Goal: Communication & Community: Participate in discussion

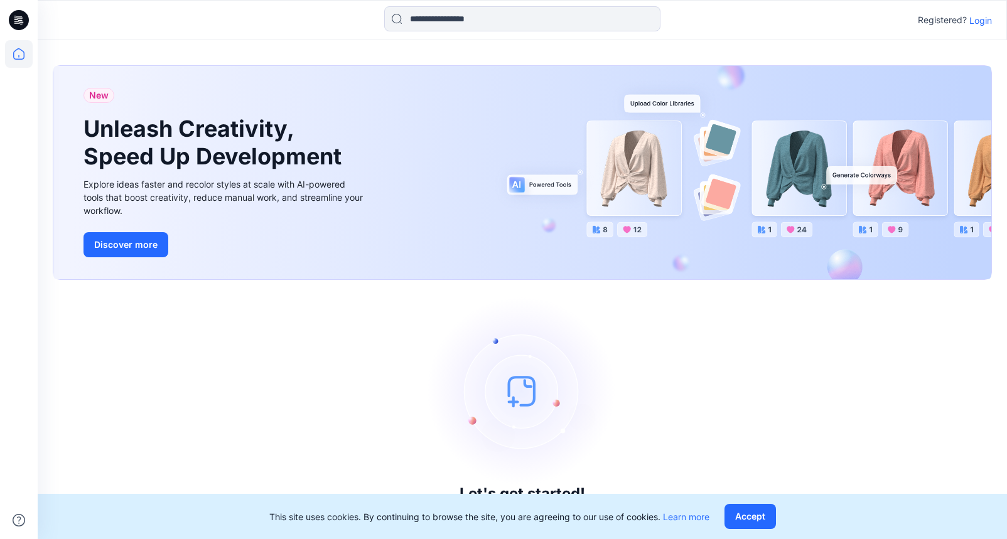
click at [992, 23] on div "Registered? Login" at bounding box center [522, 20] width 968 height 28
click at [988, 23] on p "Login" at bounding box center [980, 20] width 23 height 13
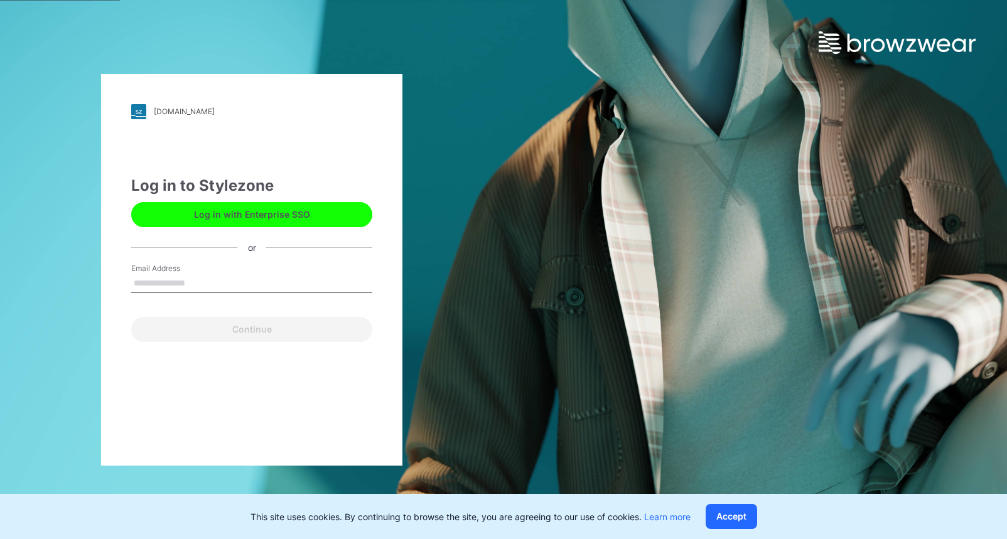
click at [226, 287] on input "Email Address" at bounding box center [251, 283] width 241 height 19
type input "**********"
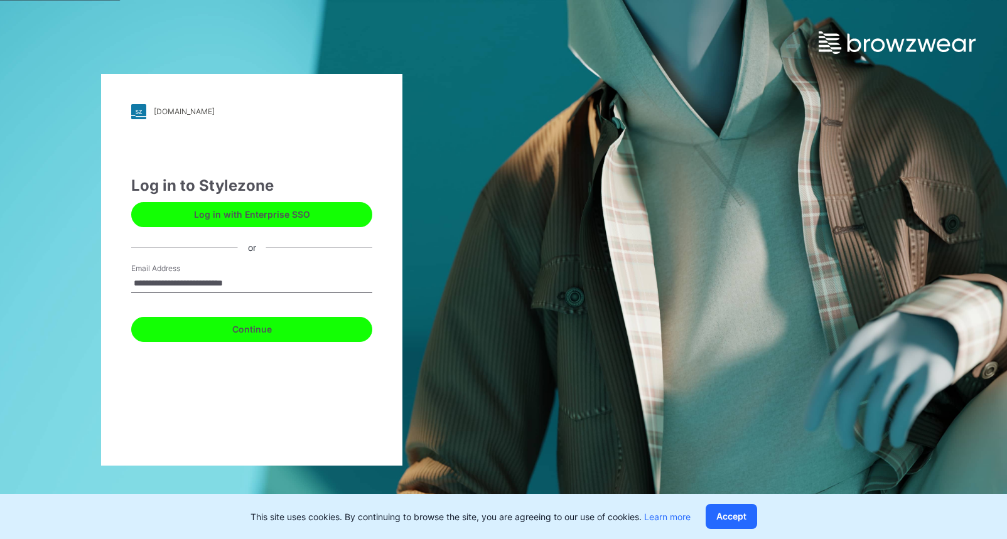
click at [228, 328] on button "Continue" at bounding box center [251, 329] width 241 height 25
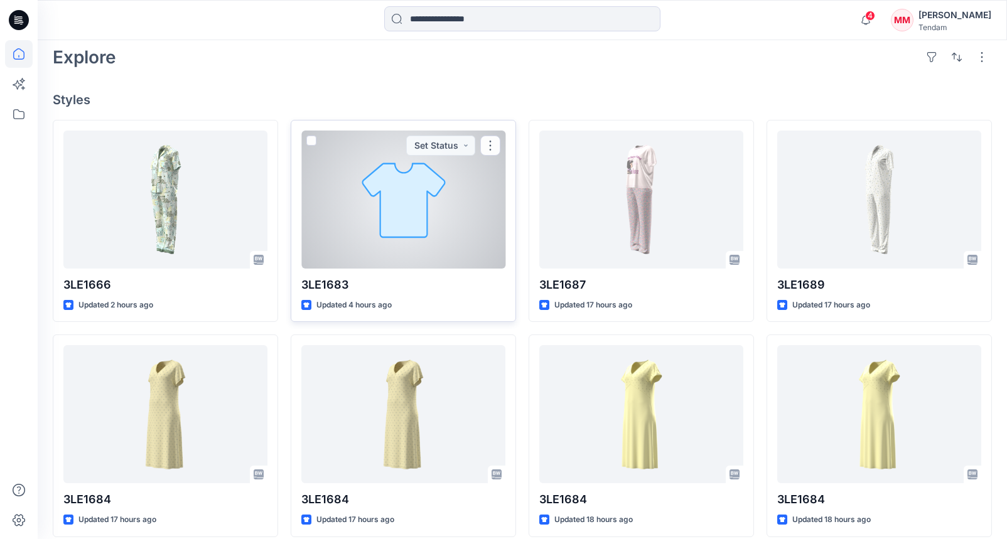
scroll to position [387, 0]
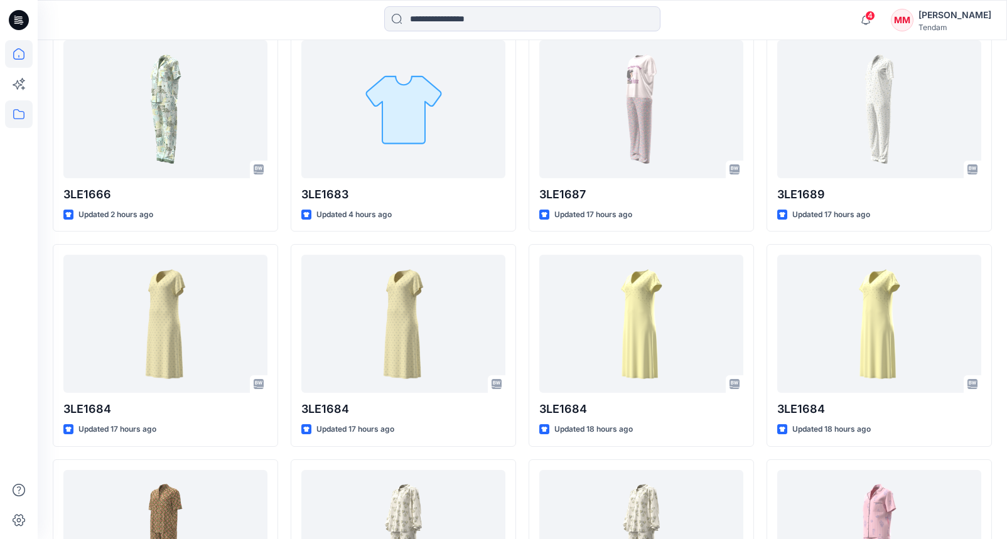
click at [14, 113] on icon at bounding box center [19, 114] width 28 height 28
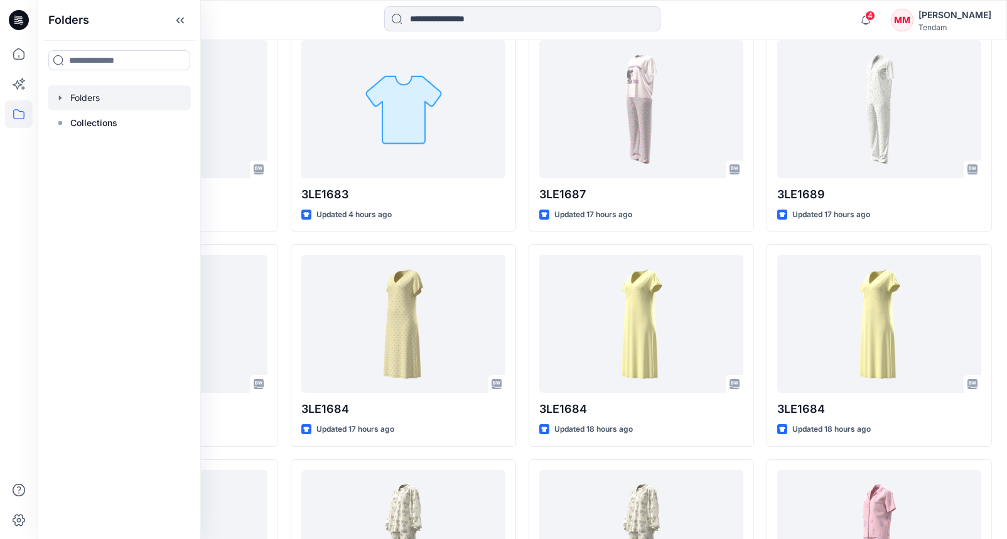
click at [105, 100] on div at bounding box center [119, 97] width 143 height 25
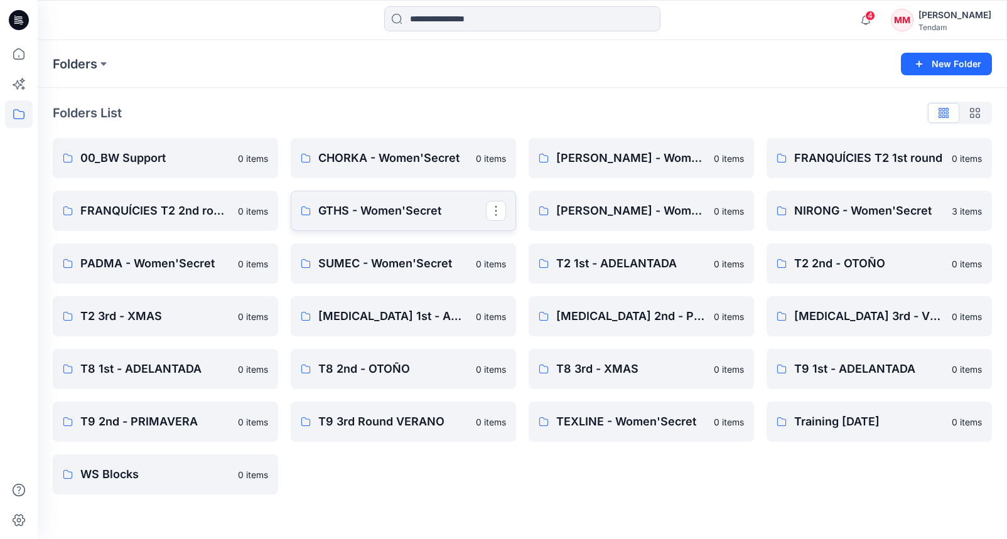
click at [382, 206] on p "GTHS - Women'Secret" at bounding box center [402, 211] width 168 height 18
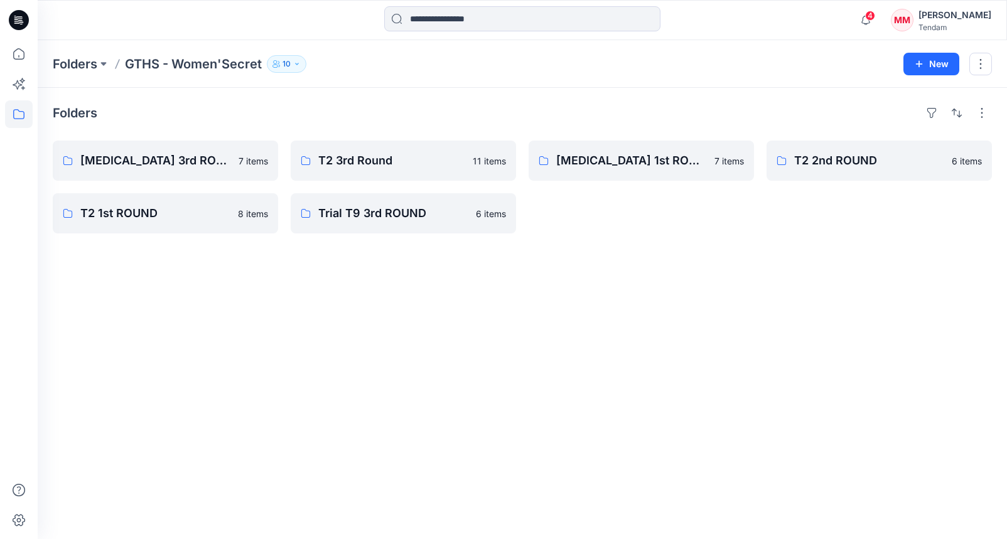
click at [291, 63] on button "10" at bounding box center [287, 64] width 40 height 18
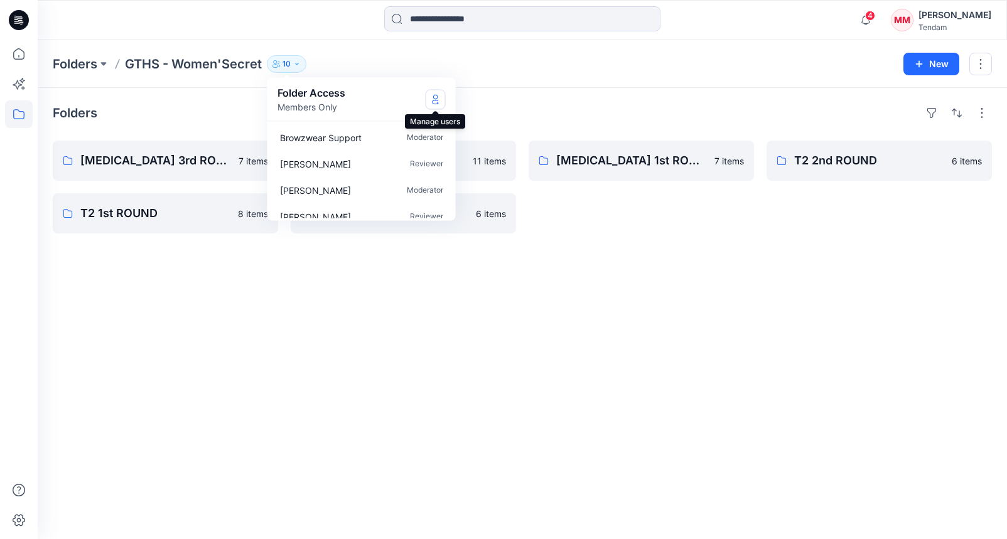
click at [429, 100] on button "Manage Users" at bounding box center [436, 99] width 20 height 20
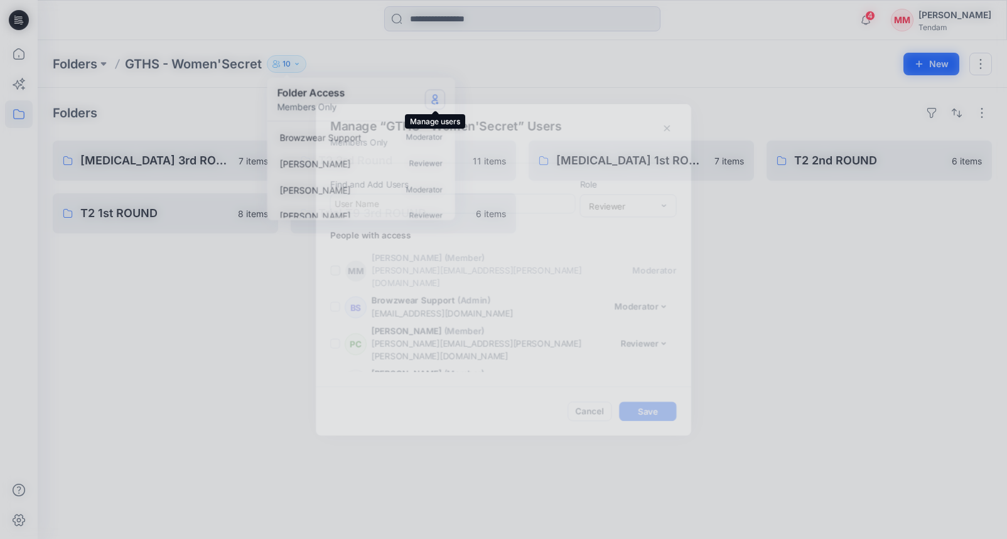
scroll to position [183, 0]
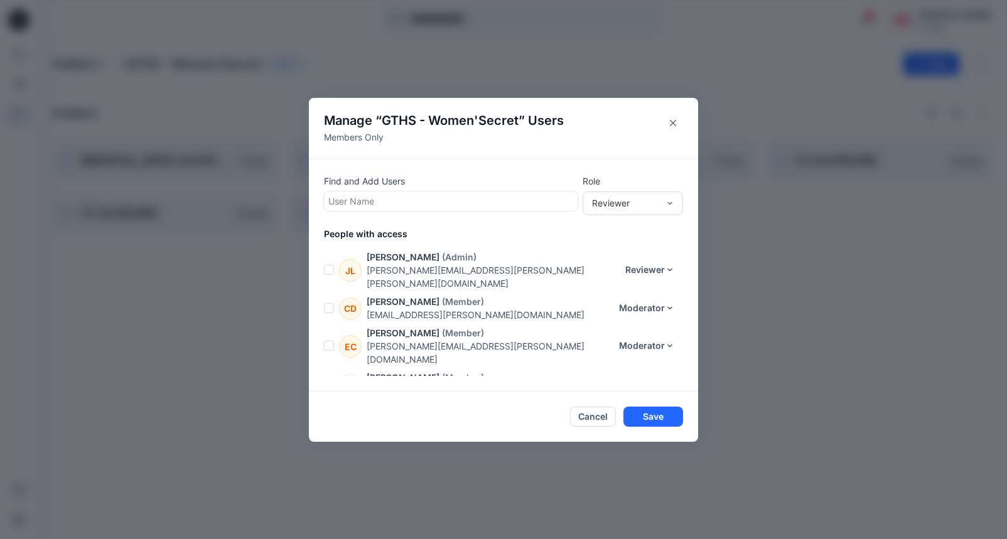
click at [331, 410] on span at bounding box center [329, 415] width 10 height 10
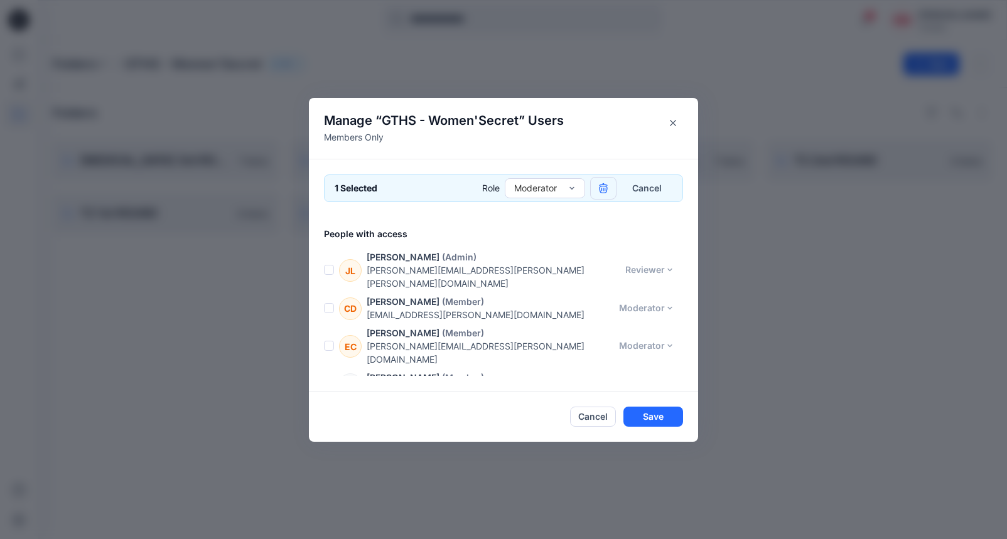
click at [599, 188] on icon "button" at bounding box center [603, 188] width 10 height 10
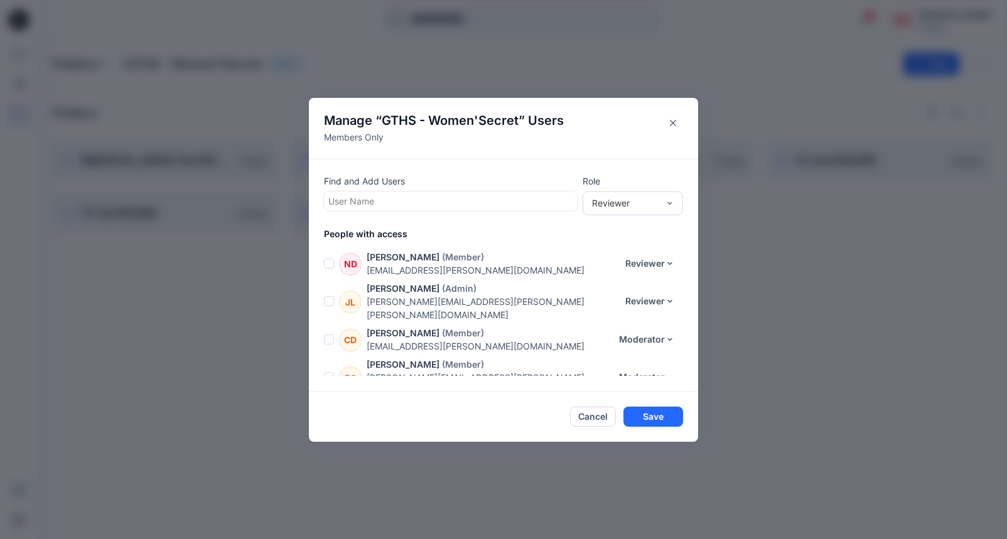
scroll to position [0, 0]
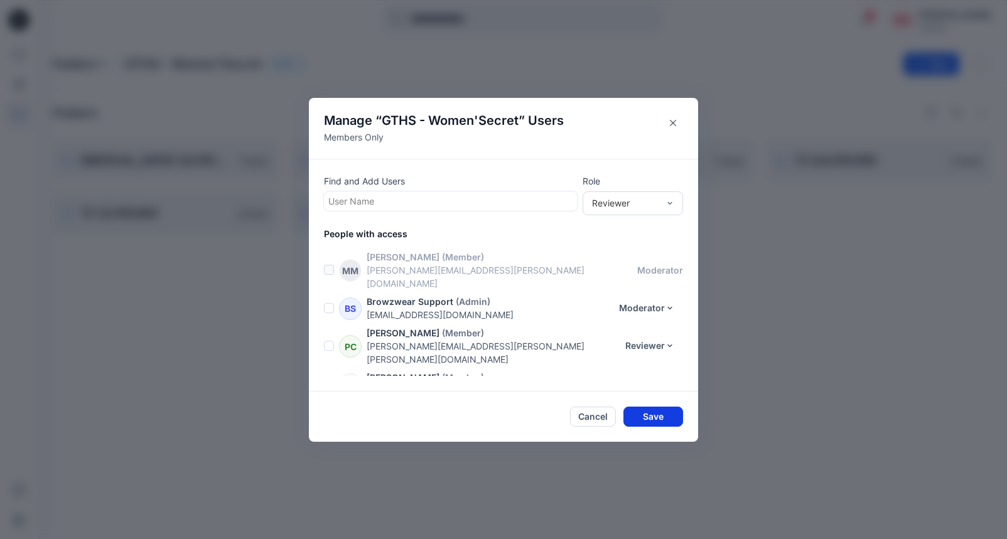
click at [657, 418] on button "Save" at bounding box center [653, 417] width 60 height 20
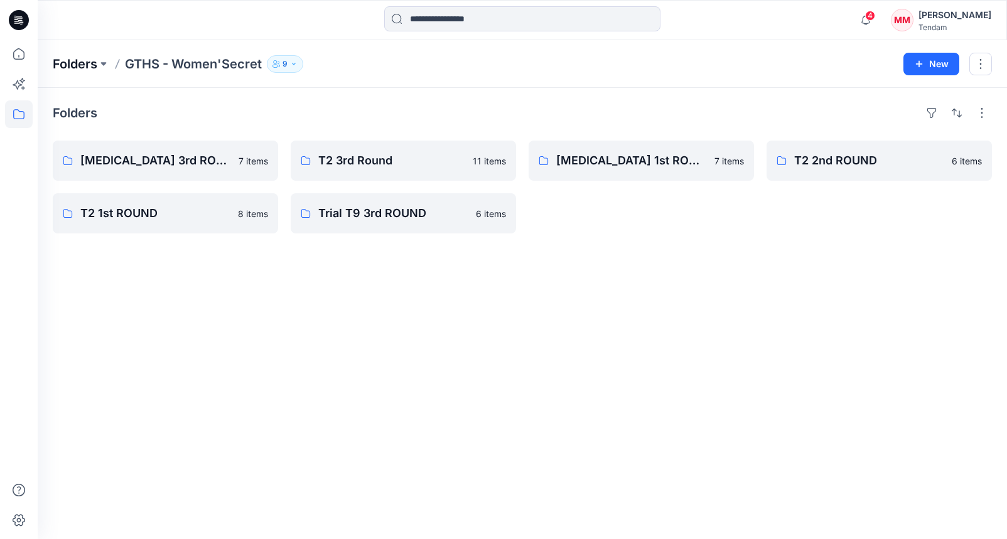
click at [71, 62] on p "Folders" at bounding box center [75, 64] width 45 height 18
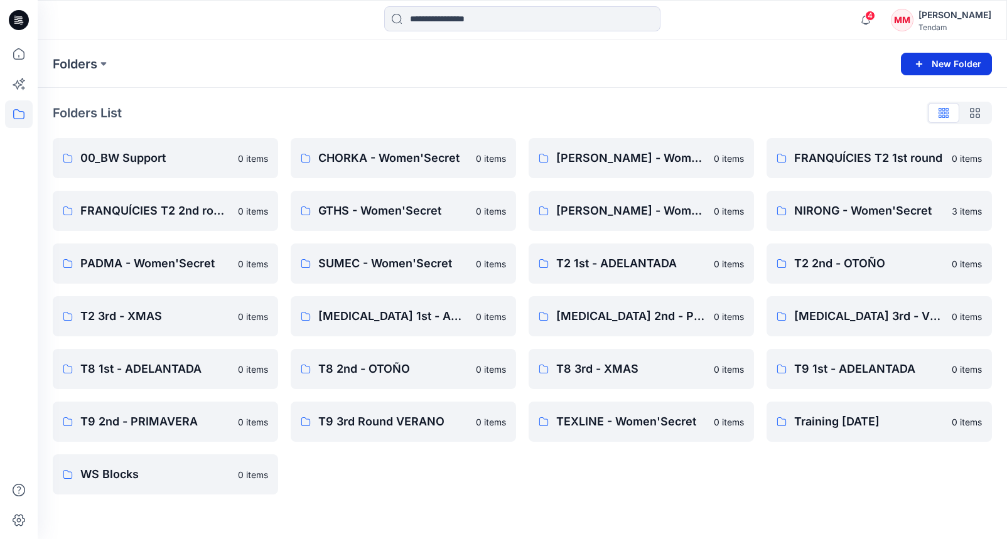
click at [941, 64] on button "New Folder" at bounding box center [946, 64] width 91 height 23
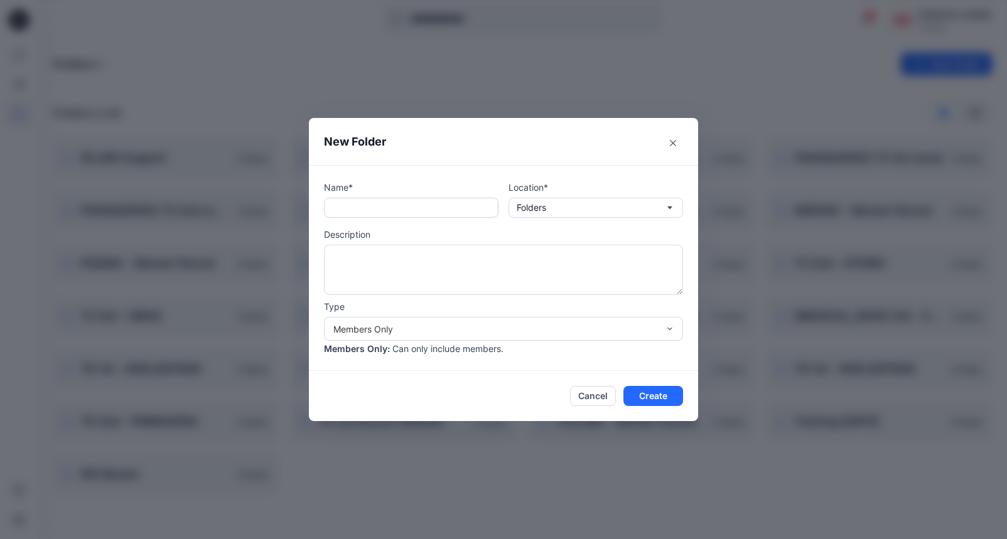
click at [431, 200] on input "text" at bounding box center [411, 208] width 174 height 20
type input "**********"
click at [655, 393] on button "Create" at bounding box center [653, 396] width 60 height 20
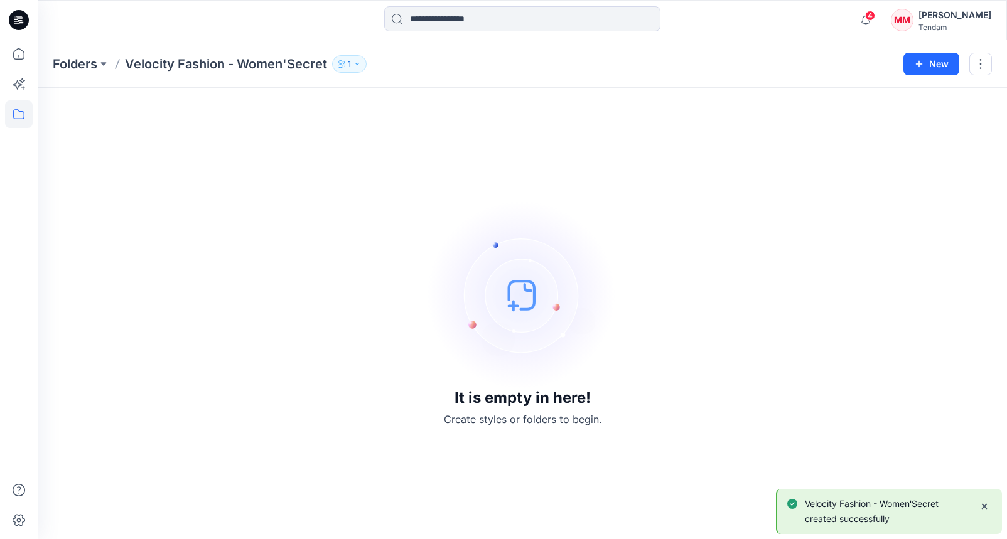
click at [71, 53] on div "Folders Velocity Fashion - Women'Secret 1 New" at bounding box center [522, 64] width 969 height 48
click at [71, 58] on p "Folders" at bounding box center [75, 64] width 45 height 18
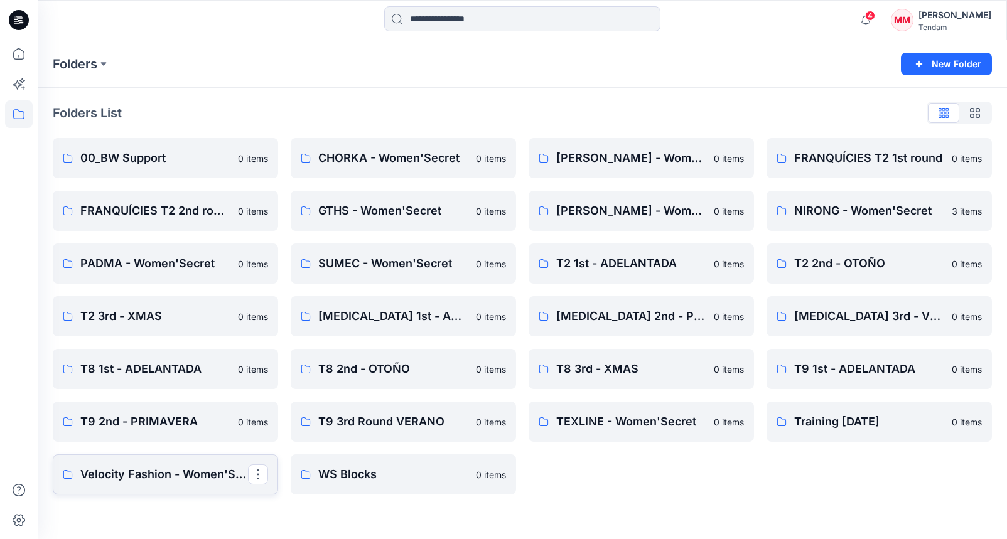
click at [168, 475] on p "Velocity Fashion - Women'Secret" at bounding box center [164, 475] width 168 height 18
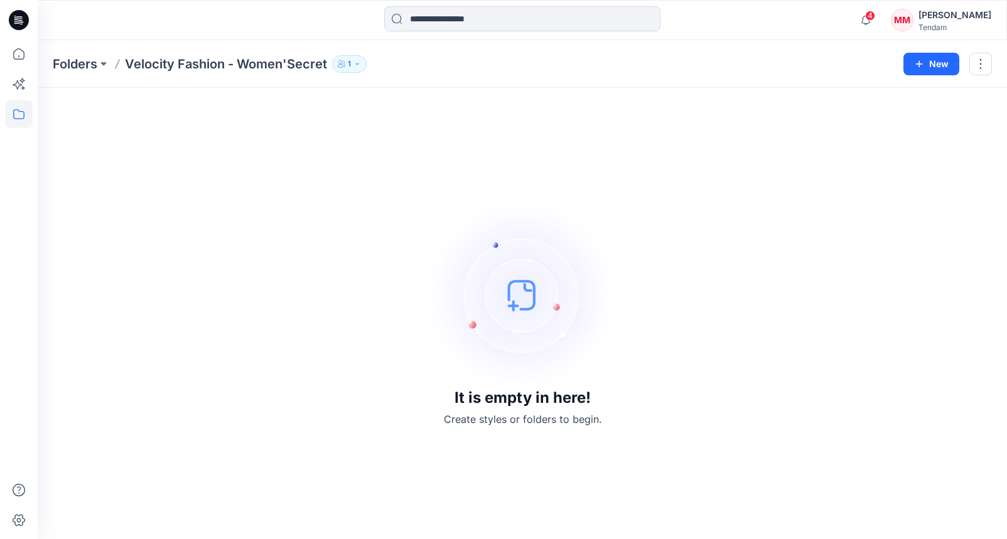
click at [364, 67] on button "1" at bounding box center [349, 64] width 35 height 18
click at [494, 105] on button "Manage Users" at bounding box center [501, 99] width 20 height 20
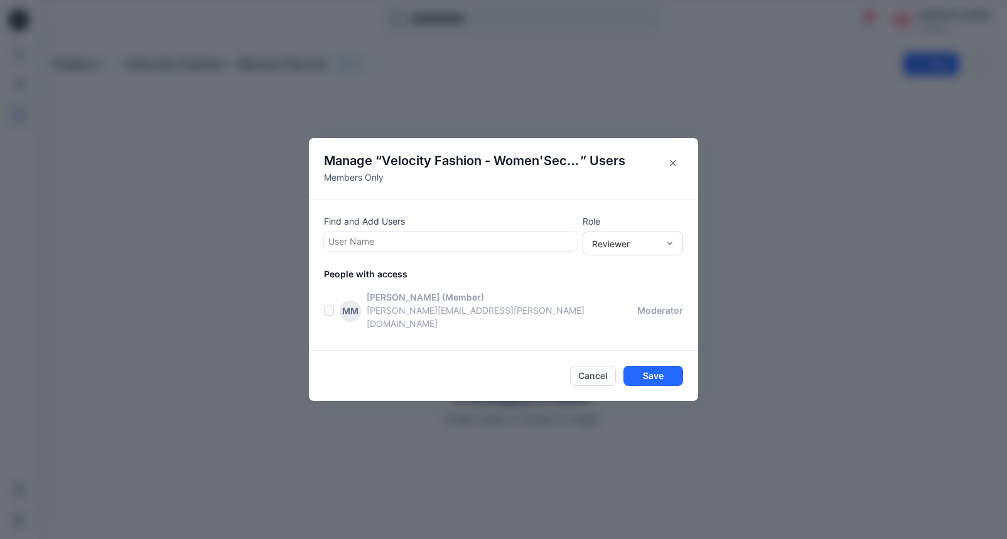
click at [392, 249] on div at bounding box center [450, 241] width 245 height 16
type input "****"
click at [408, 281] on div "KL Kiki Lu" at bounding box center [450, 273] width 238 height 18
type input "*****"
click at [424, 279] on p "Jaime Llorente Pedrajas" at bounding box center [388, 275] width 71 height 16
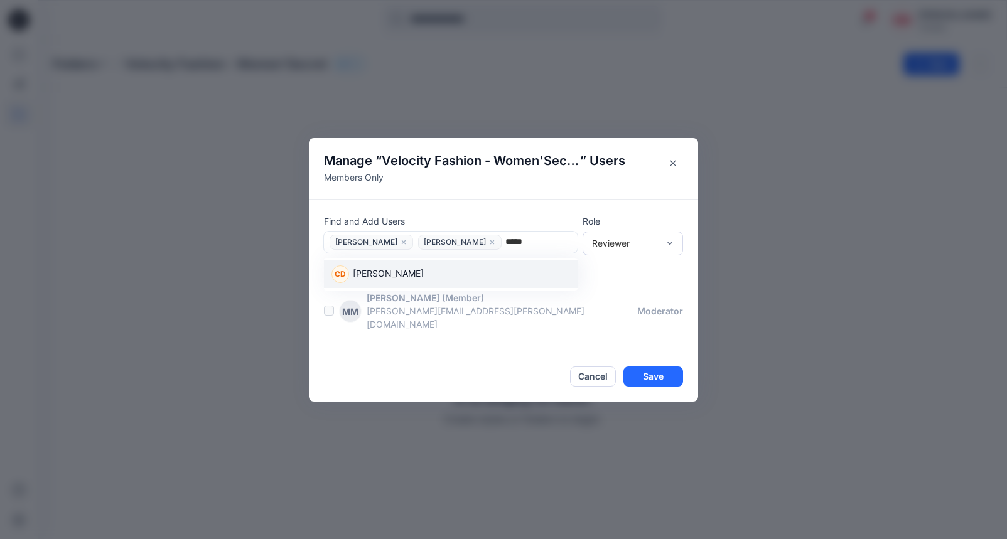
type input "******"
click at [432, 282] on div "CD Chiara Doria" at bounding box center [450, 274] width 238 height 18
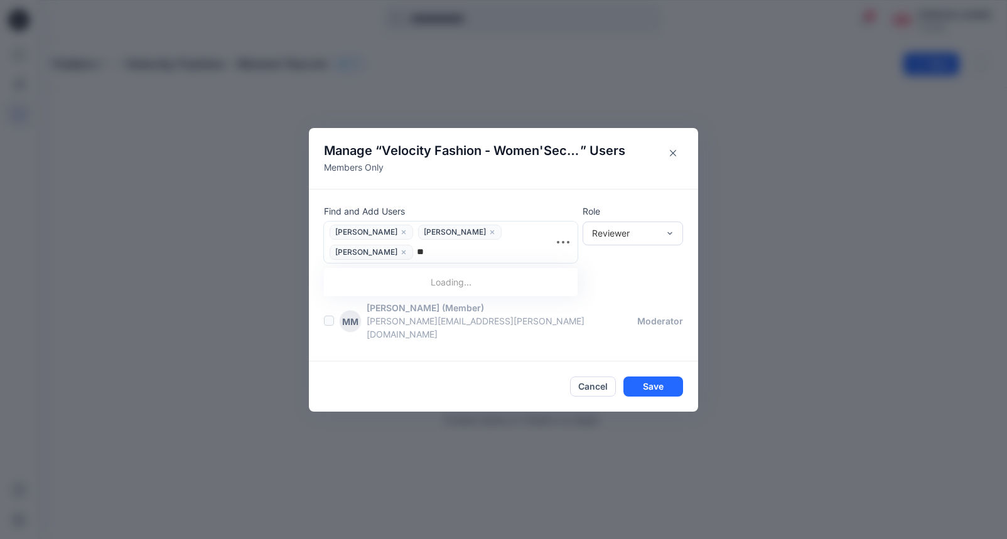
type input "***"
click at [426, 282] on div "AR Ana Ruedabone" at bounding box center [450, 285] width 238 height 18
click at [490, 233] on icon "close" at bounding box center [492, 232] width 4 height 4
click at [660, 377] on button "Save" at bounding box center [653, 387] width 60 height 20
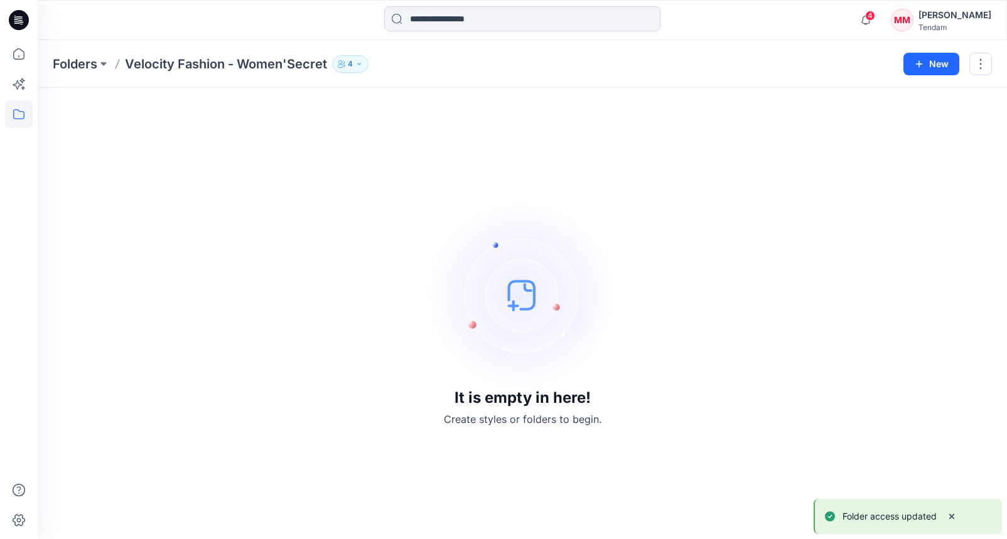
click at [345, 62] on icon "button" at bounding box center [342, 64] width 8 height 8
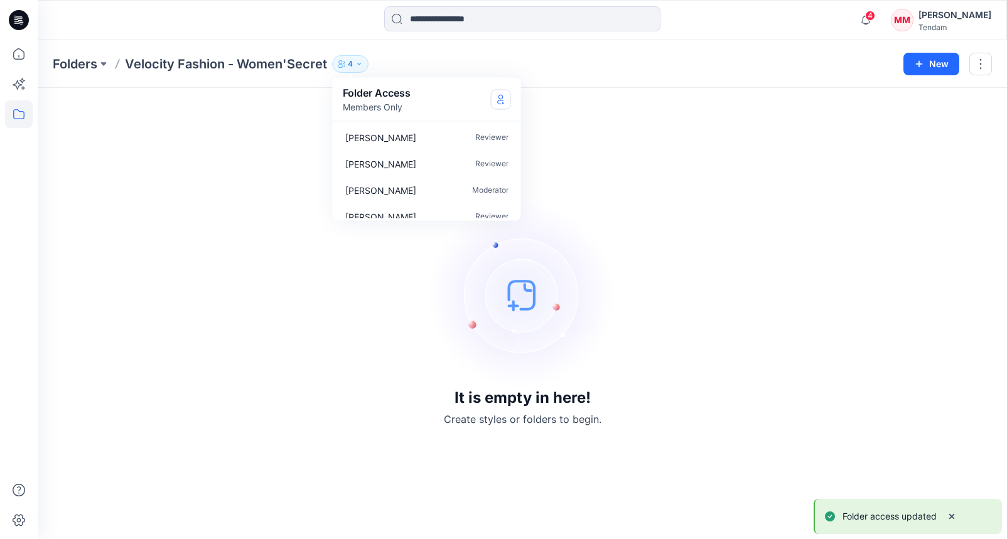
click at [491, 94] on div "Folder Access Members Only" at bounding box center [427, 99] width 168 height 28
click at [493, 94] on button "Manage Users" at bounding box center [501, 99] width 20 height 20
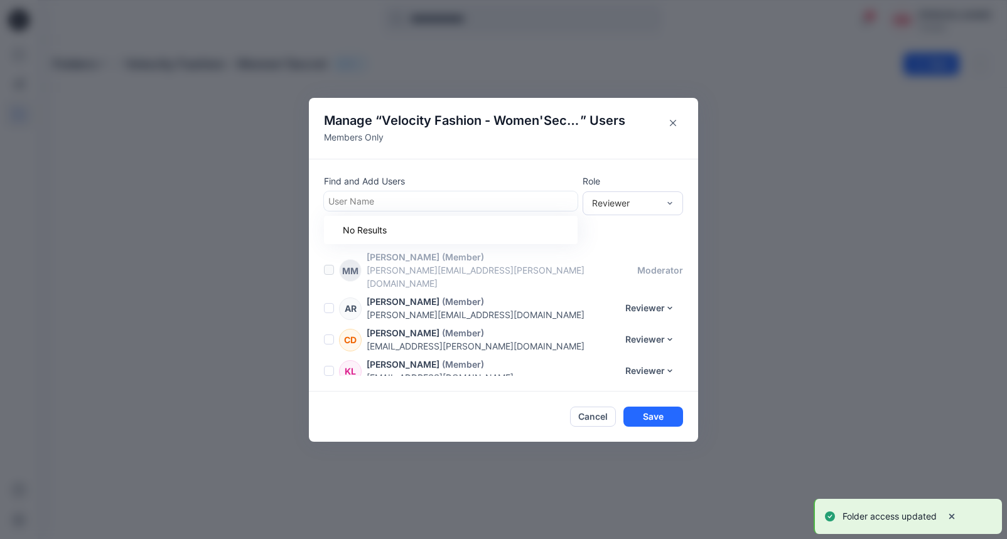
click at [410, 195] on div at bounding box center [450, 201] width 245 height 16
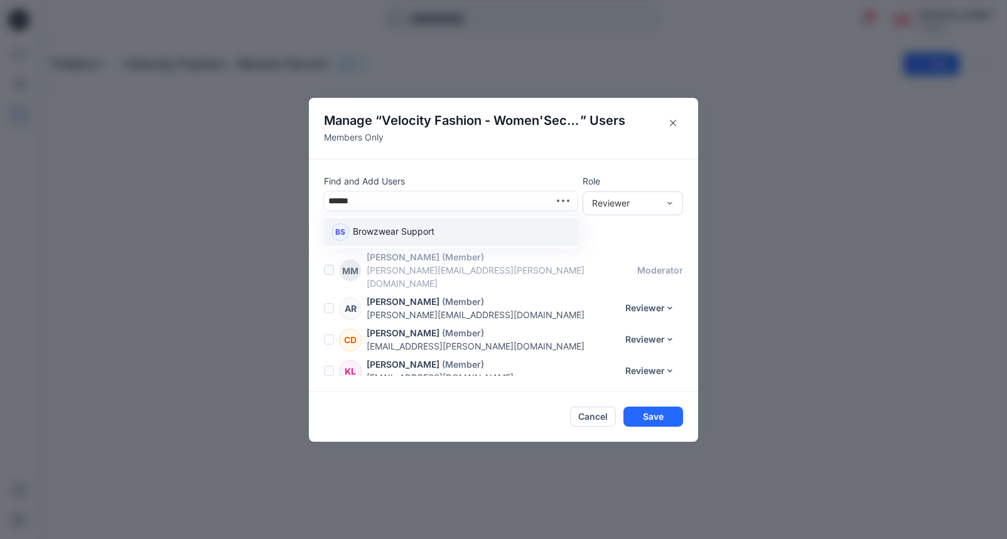
type input "*******"
click at [413, 232] on p "Browzwear Support" at bounding box center [394, 233] width 82 height 16
click at [643, 298] on button "Reviewer" at bounding box center [650, 308] width 66 height 20
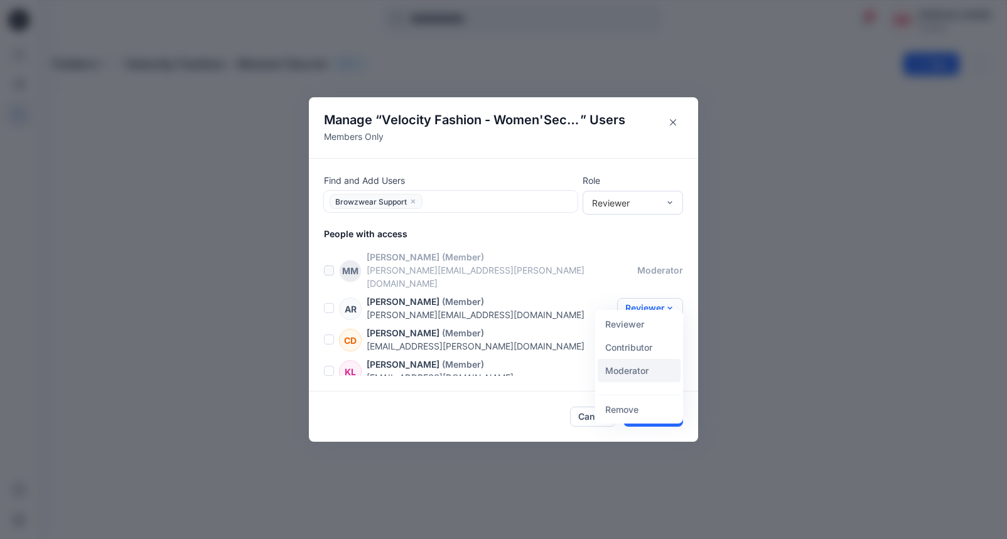
click at [625, 370] on button "Moderator" at bounding box center [638, 370] width 83 height 23
click at [656, 333] on button "Reviewer" at bounding box center [650, 339] width 66 height 20
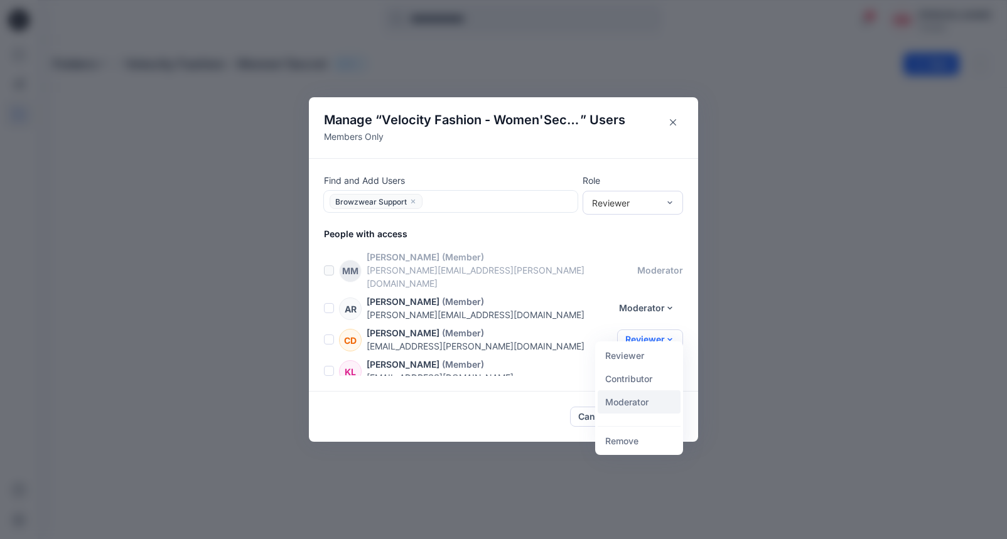
click at [633, 402] on button "Moderator" at bounding box center [638, 401] width 83 height 23
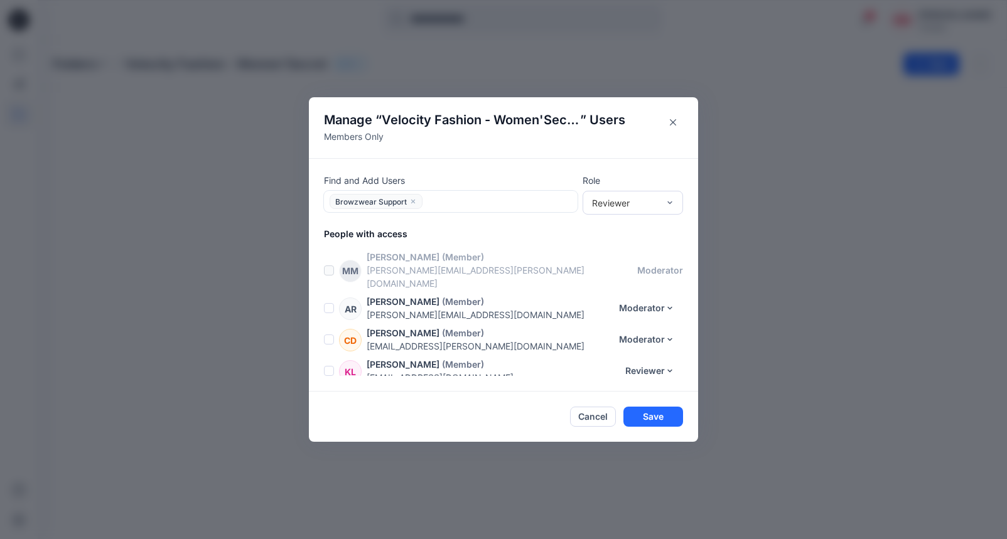
click at [648, 375] on div "Find and Add Users Browzwear Support Role Reviewer People with access MM Marta …" at bounding box center [503, 274] width 389 height 233
click at [655, 361] on button "Reviewer" at bounding box center [650, 371] width 66 height 20
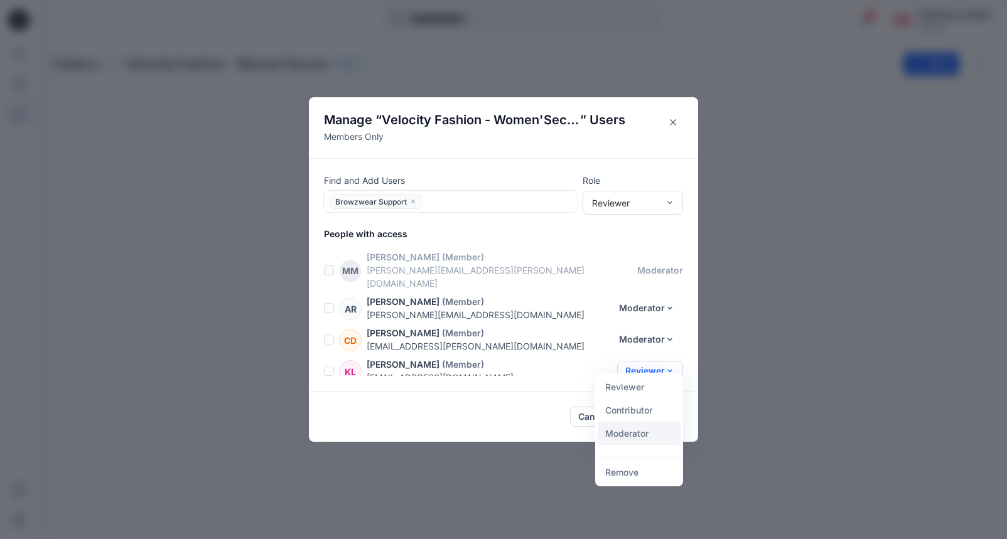
click at [624, 430] on button "Moderator" at bounding box center [638, 433] width 83 height 23
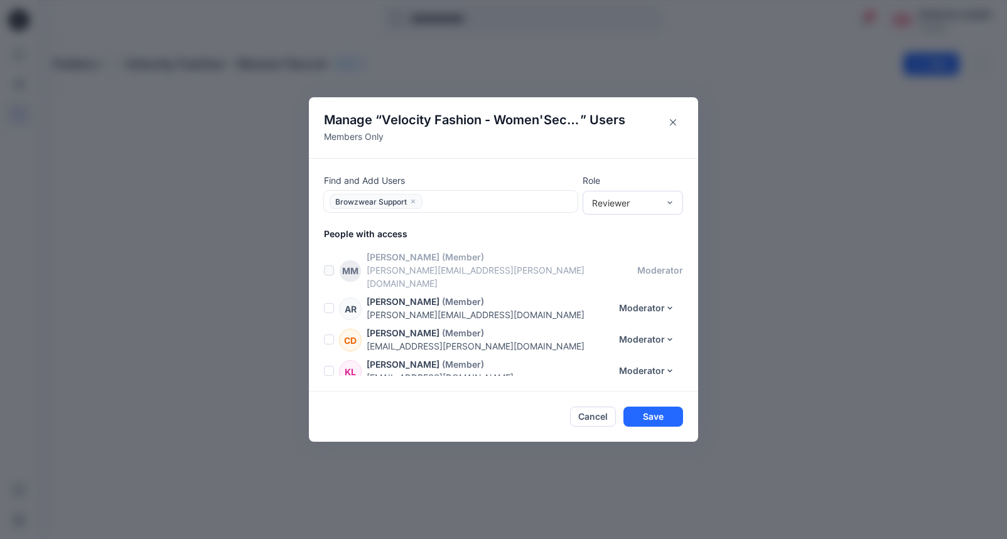
click at [493, 198] on div at bounding box center [499, 202] width 147 height 16
click at [648, 411] on button "Save" at bounding box center [653, 417] width 60 height 20
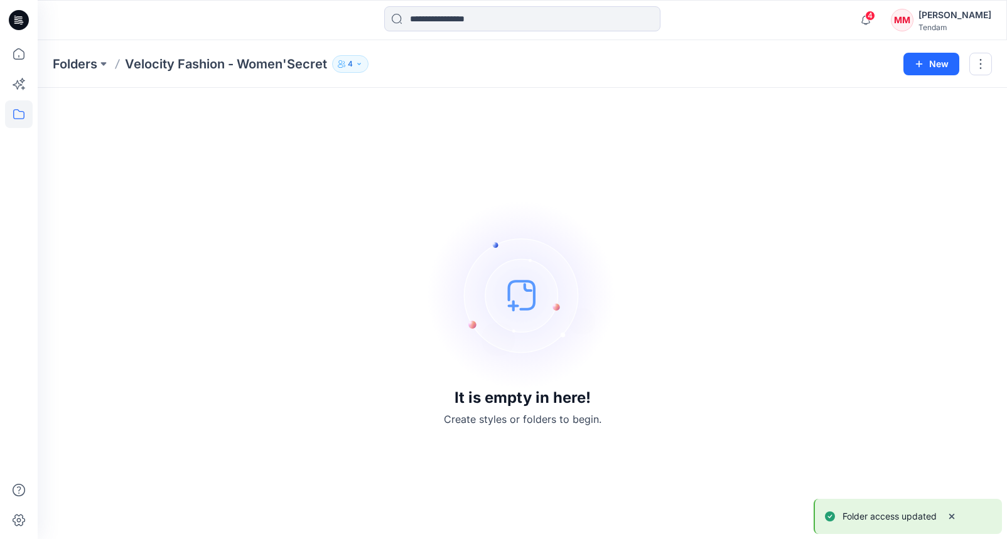
click at [346, 57] on button "4" at bounding box center [350, 64] width 36 height 18
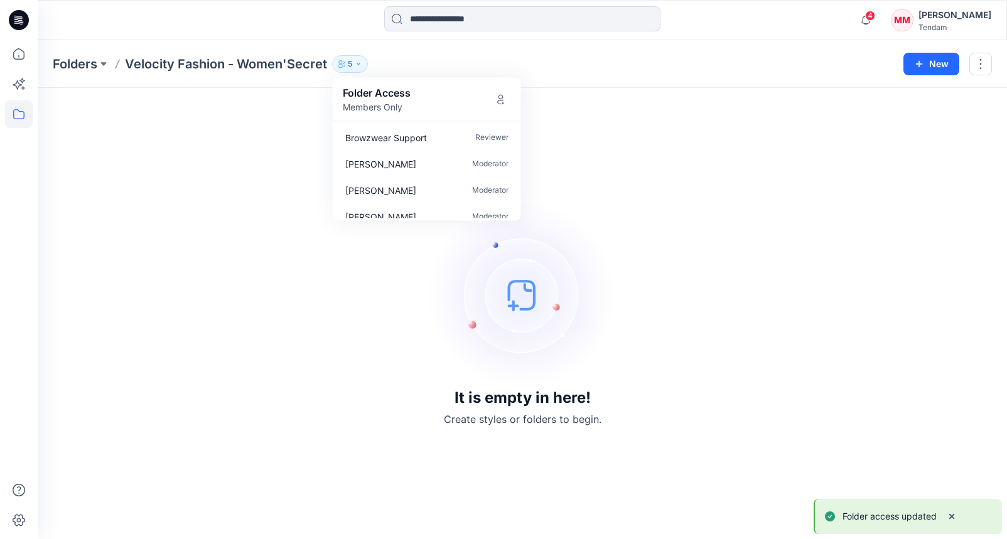
click at [656, 144] on div "It is empty in here! Create styles or folders to begin." at bounding box center [522, 313] width 939 height 421
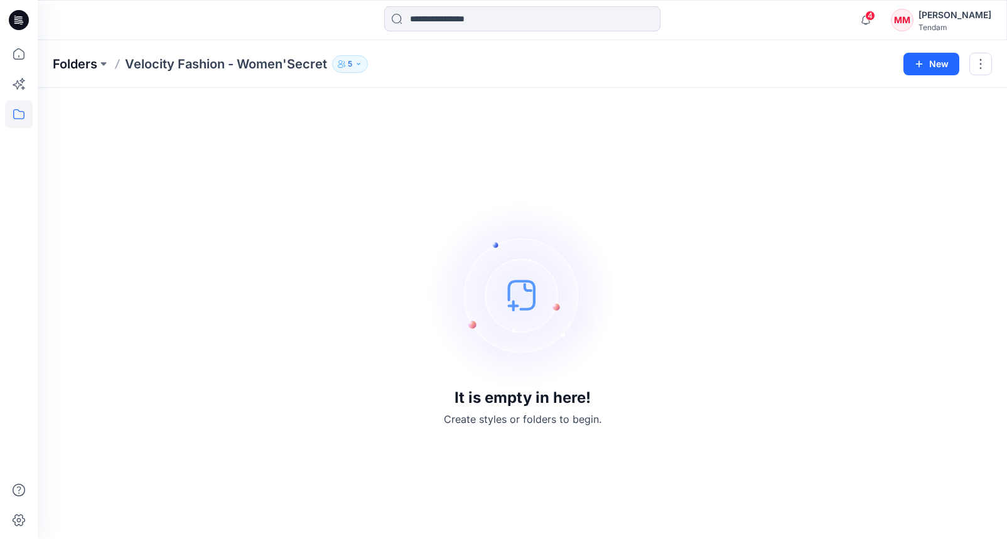
click at [70, 65] on p "Folders" at bounding box center [75, 64] width 45 height 18
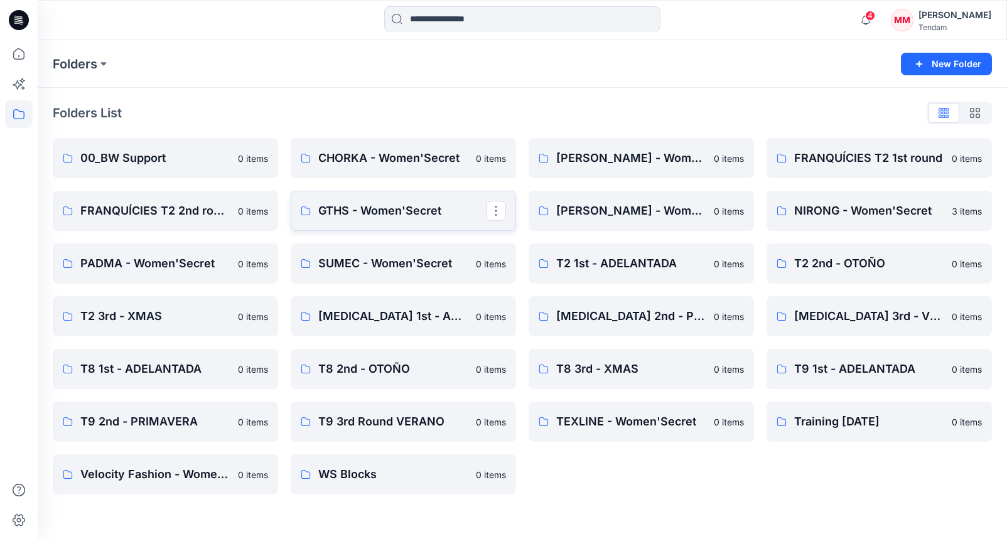
click at [387, 212] on p "GTHS - Women'Secret" at bounding box center [402, 211] width 168 height 18
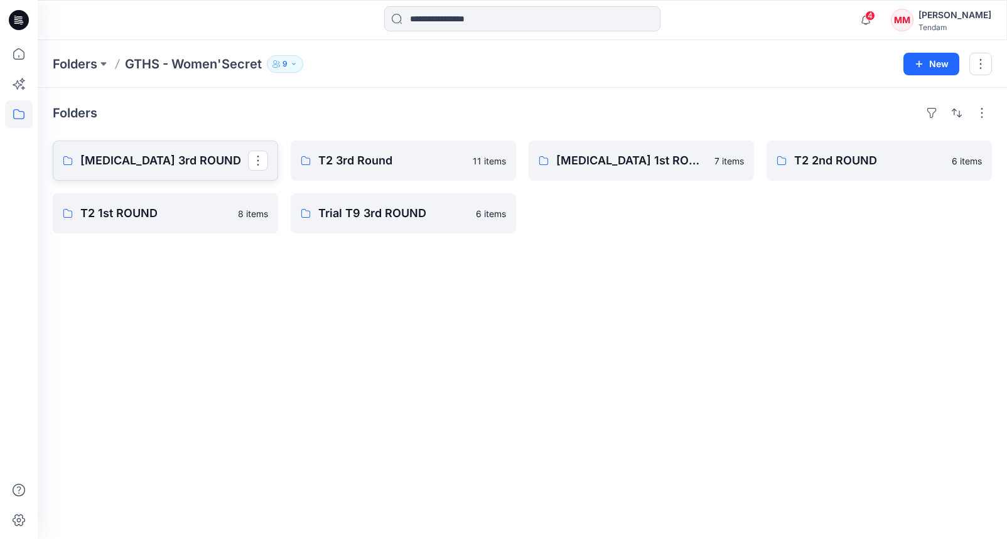
click at [196, 156] on p "[MEDICAL_DATA] 3rd ROUND" at bounding box center [164, 161] width 168 height 18
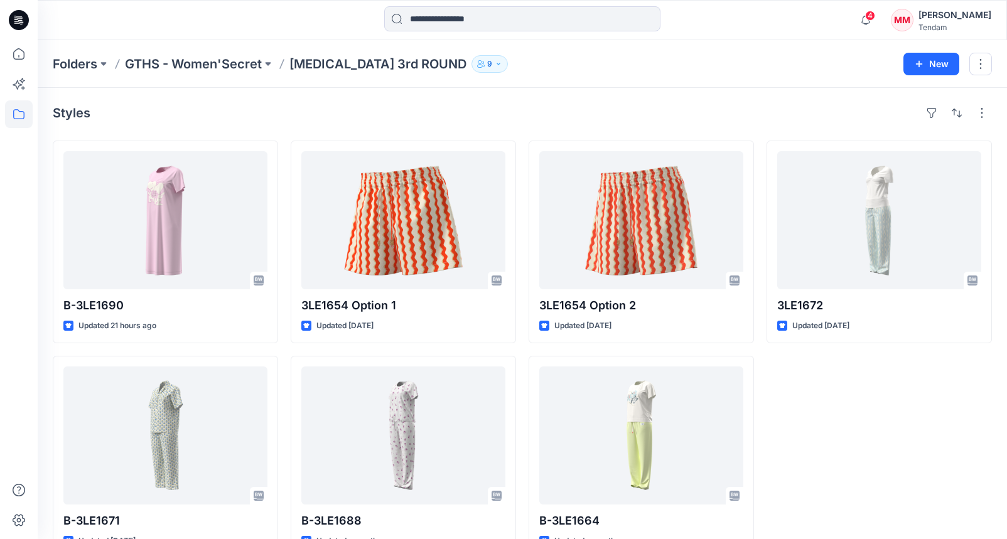
click at [223, 65] on p "GTHS - Women'Secret" at bounding box center [193, 64] width 137 height 18
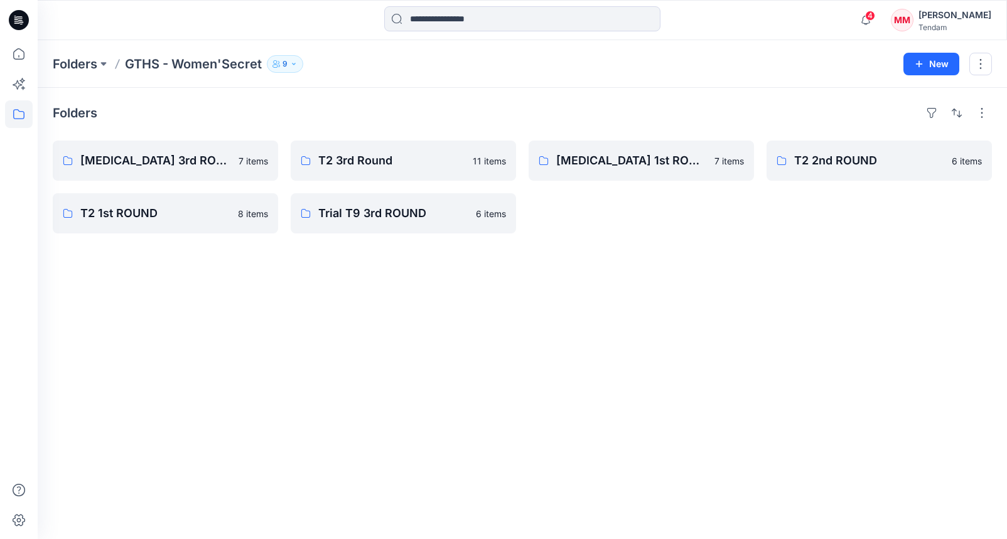
click at [276, 65] on icon "button" at bounding box center [276, 64] width 8 height 8
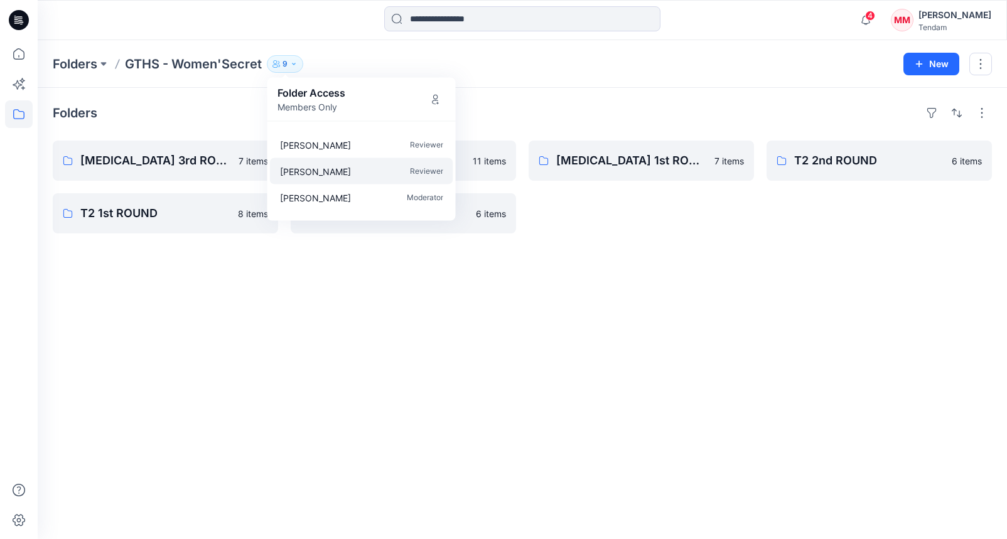
scroll to position [74, 0]
click at [535, 107] on div "Folders" at bounding box center [522, 113] width 939 height 20
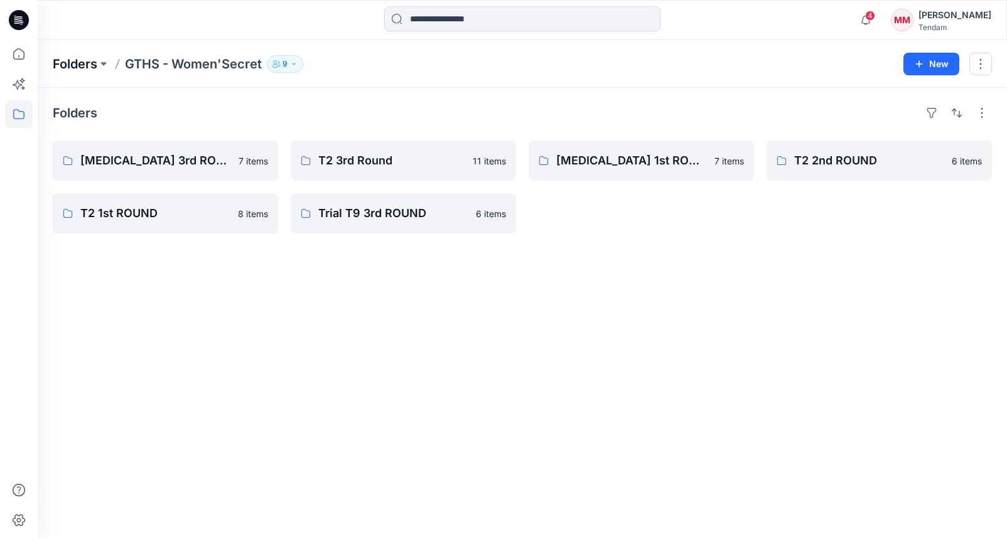
click at [83, 64] on p "Folders" at bounding box center [75, 64] width 45 height 18
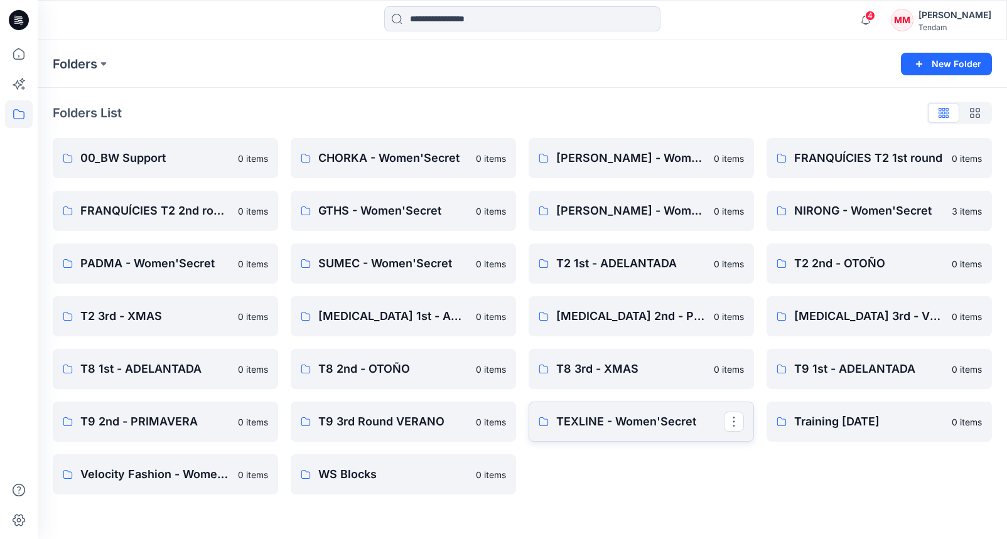
click at [645, 429] on p "TEXLINE - Women'Secret" at bounding box center [640, 422] width 168 height 18
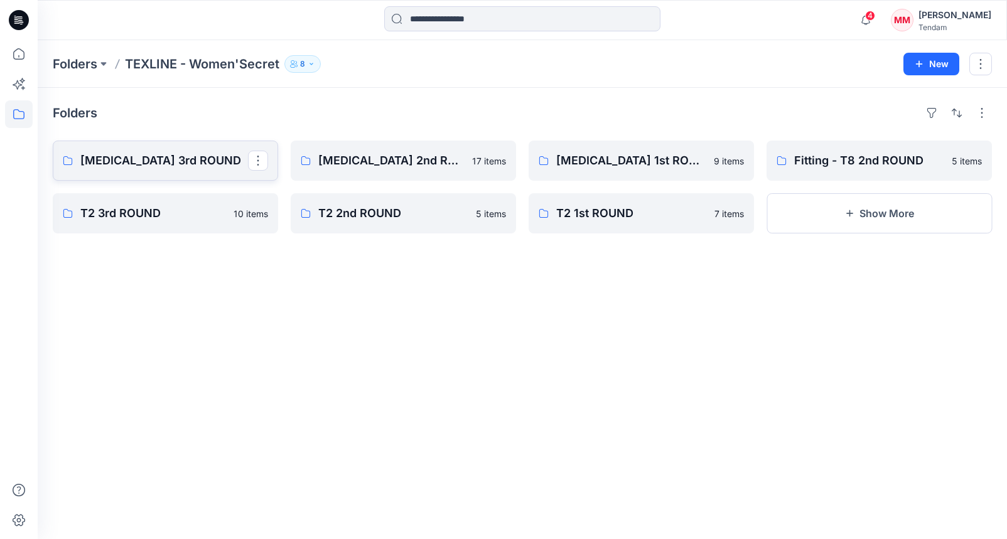
click at [111, 149] on link "[MEDICAL_DATA] 3rd ROUND" at bounding box center [165, 161] width 225 height 40
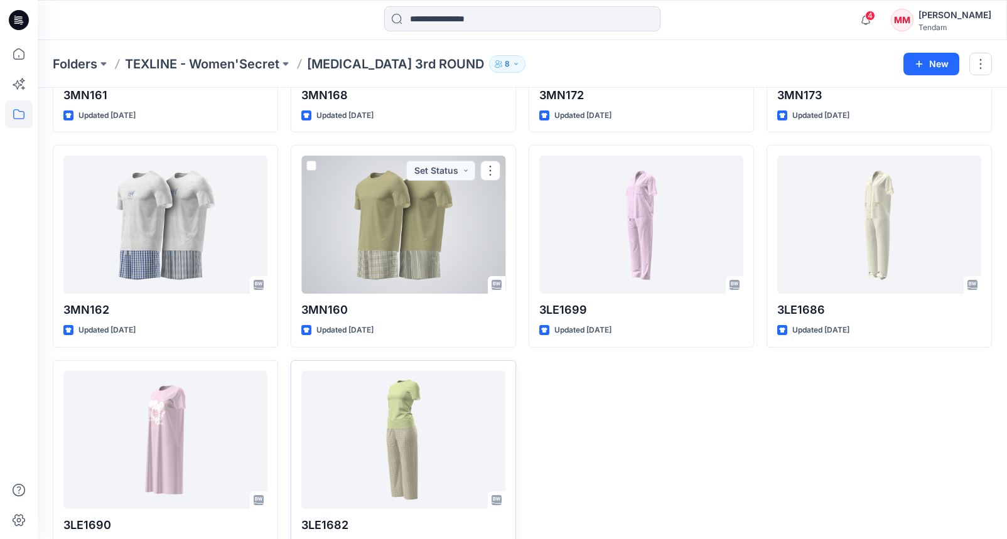
scroll to position [464, 0]
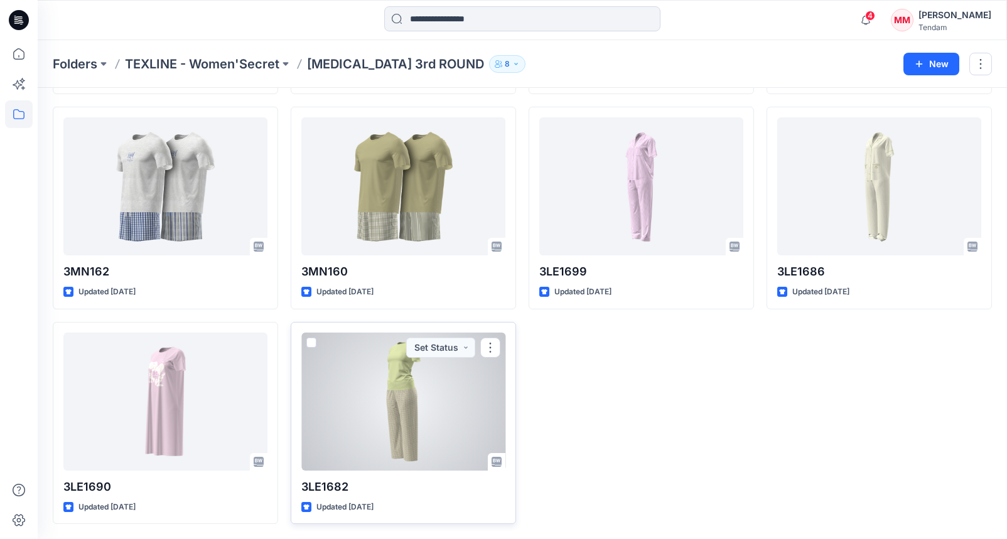
click at [389, 403] on div at bounding box center [403, 402] width 204 height 138
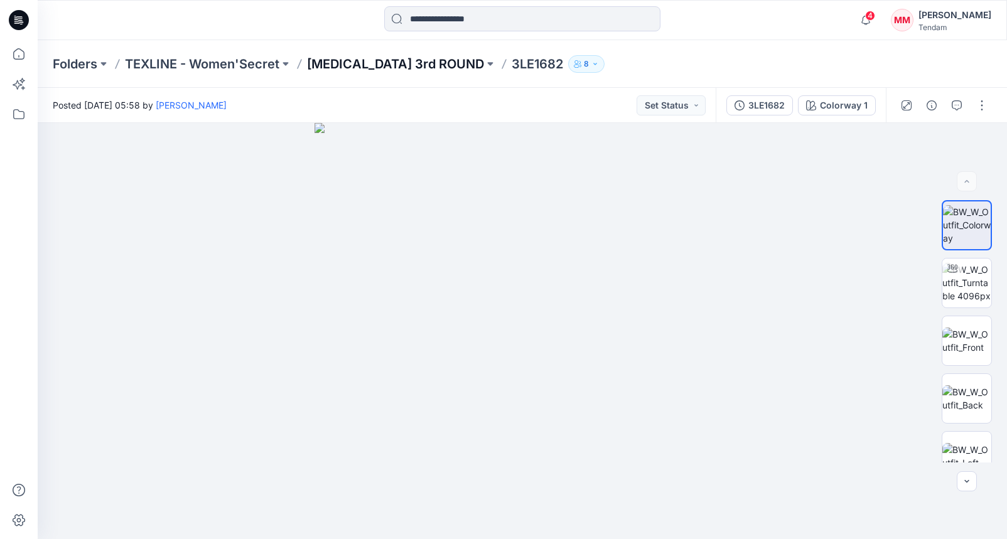
click at [338, 58] on p "[MEDICAL_DATA] 3rd ROUND" at bounding box center [395, 64] width 177 height 18
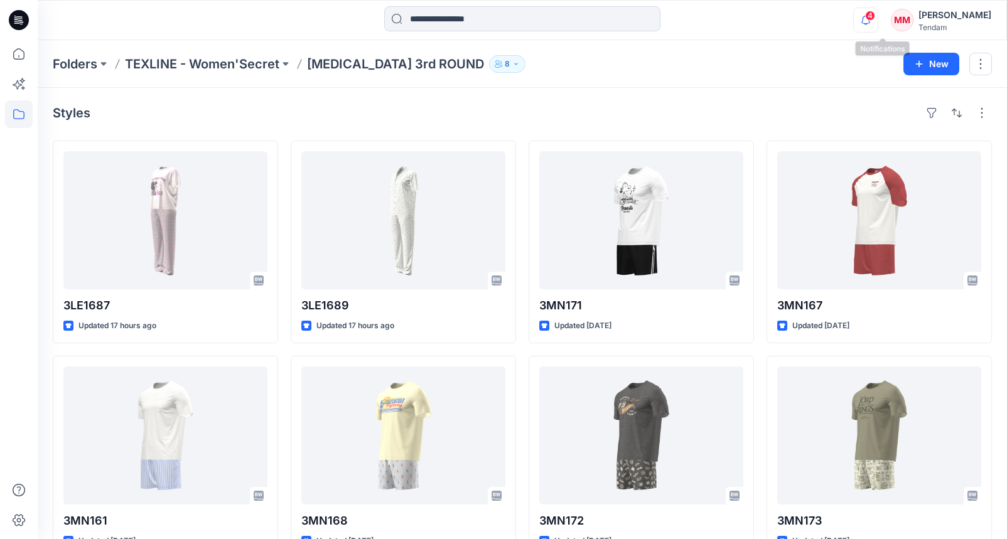
click at [867, 24] on icon "button" at bounding box center [866, 24] width 4 height 2
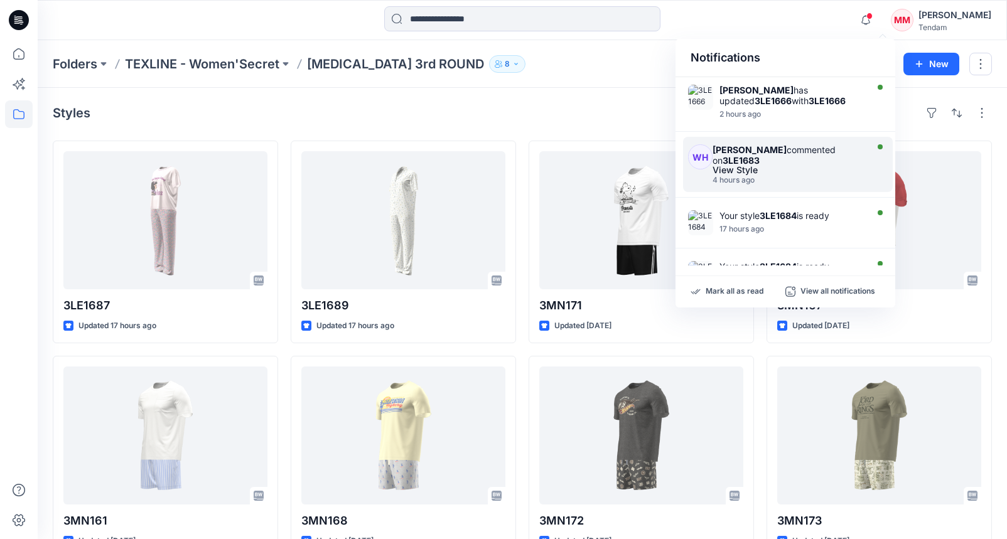
click at [768, 166] on div "View Style" at bounding box center [787, 170] width 151 height 9
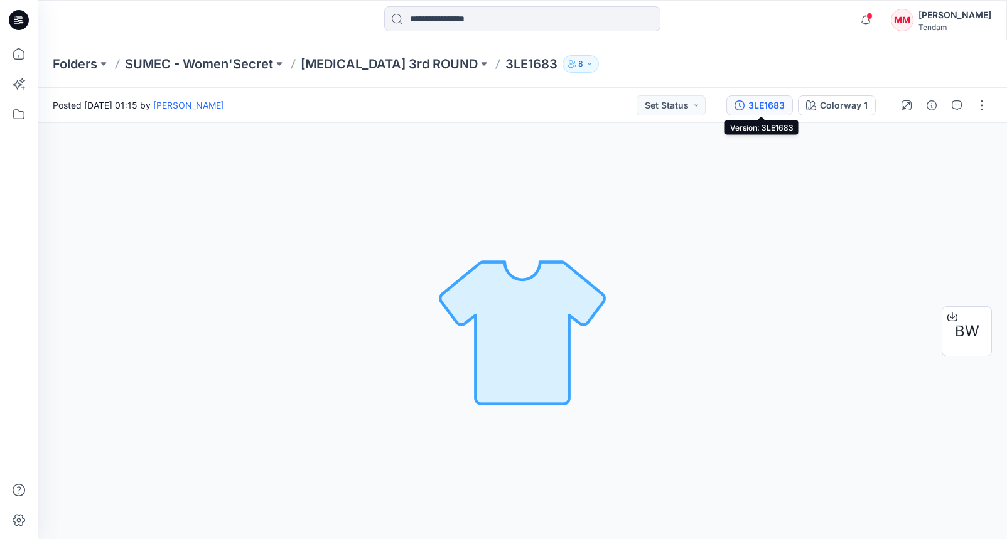
click at [751, 113] on button "3LE1683" at bounding box center [759, 105] width 67 height 20
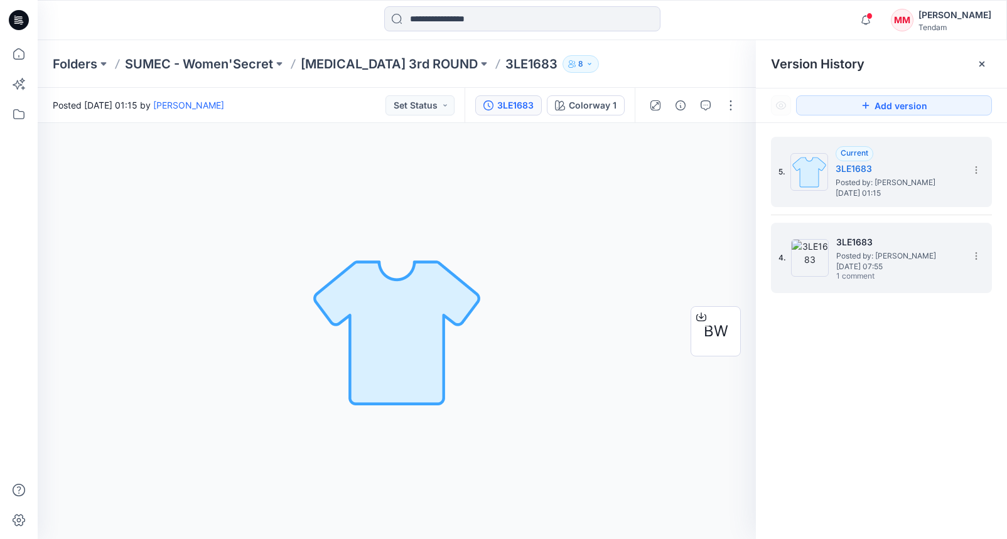
click at [883, 272] on span "1 comment" at bounding box center [880, 277] width 88 height 10
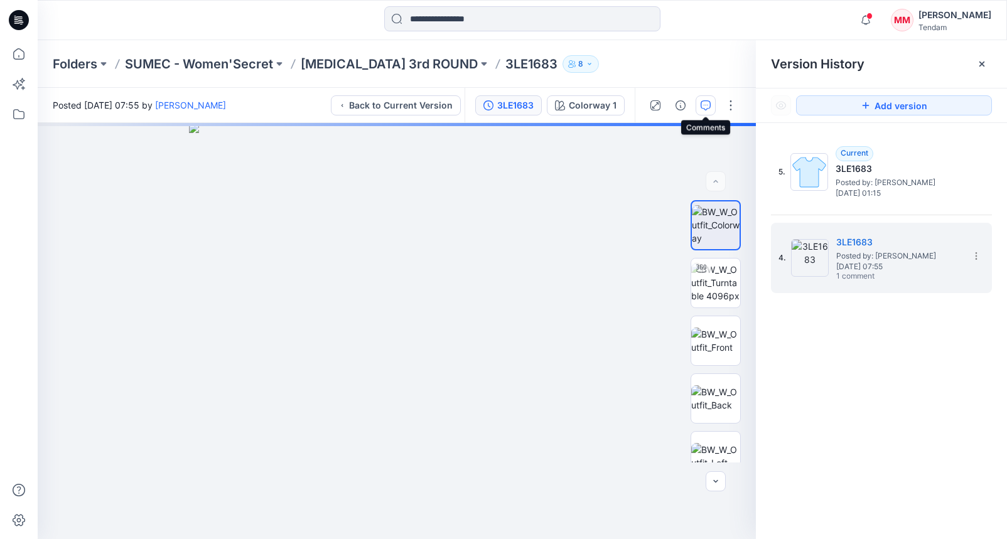
click at [704, 105] on icon "button" at bounding box center [705, 105] width 10 height 10
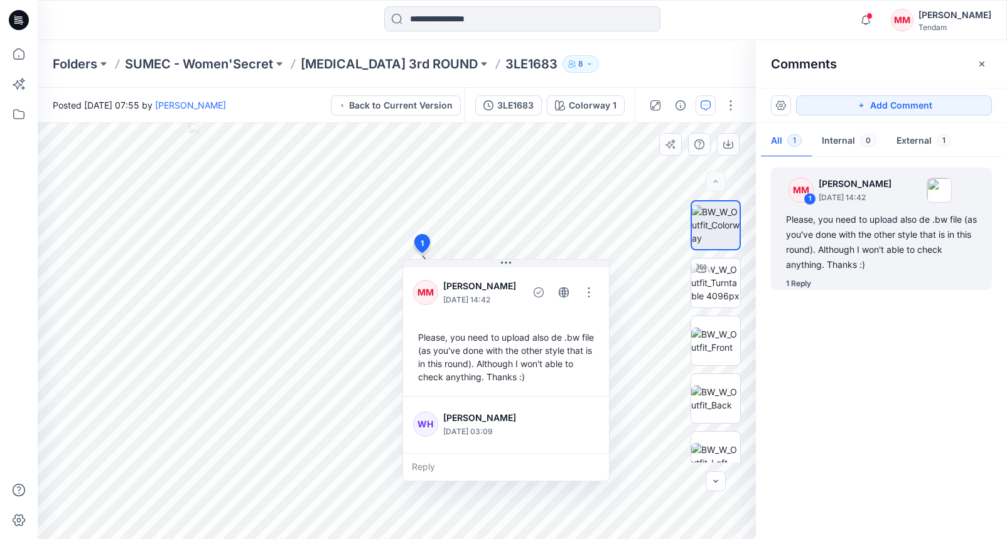
scroll to position [48, 0]
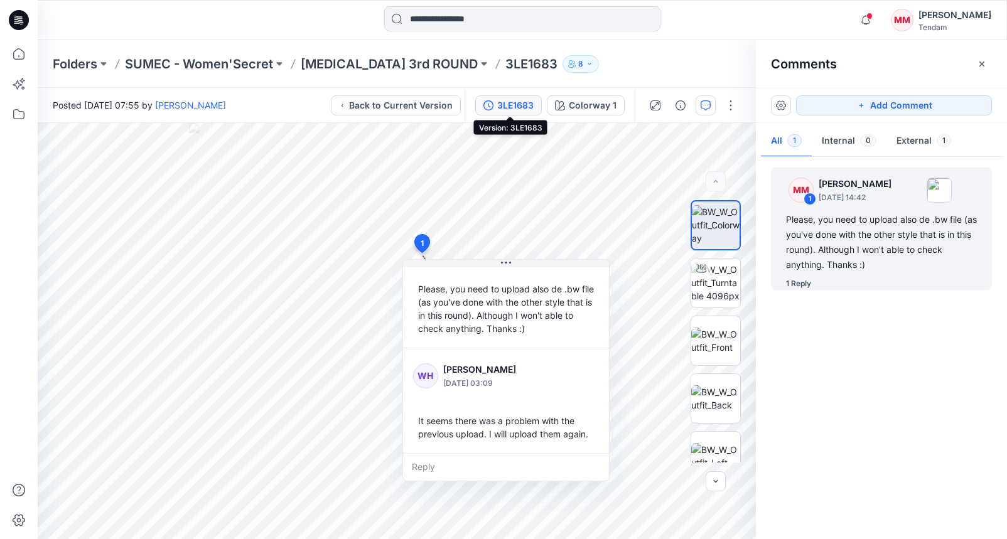
click at [510, 108] on div "3LE1683" at bounding box center [515, 106] width 36 height 14
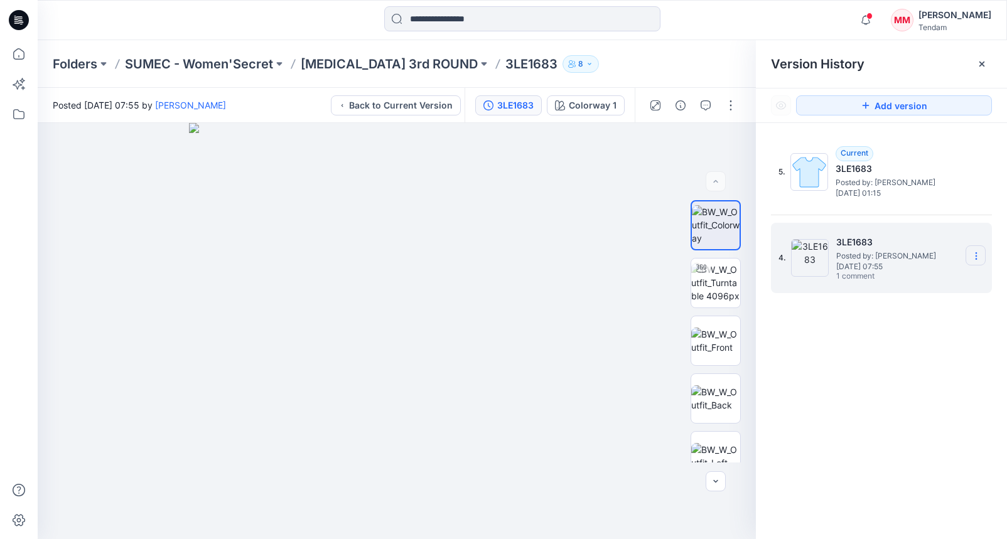
click at [980, 254] on icon at bounding box center [976, 256] width 10 height 10
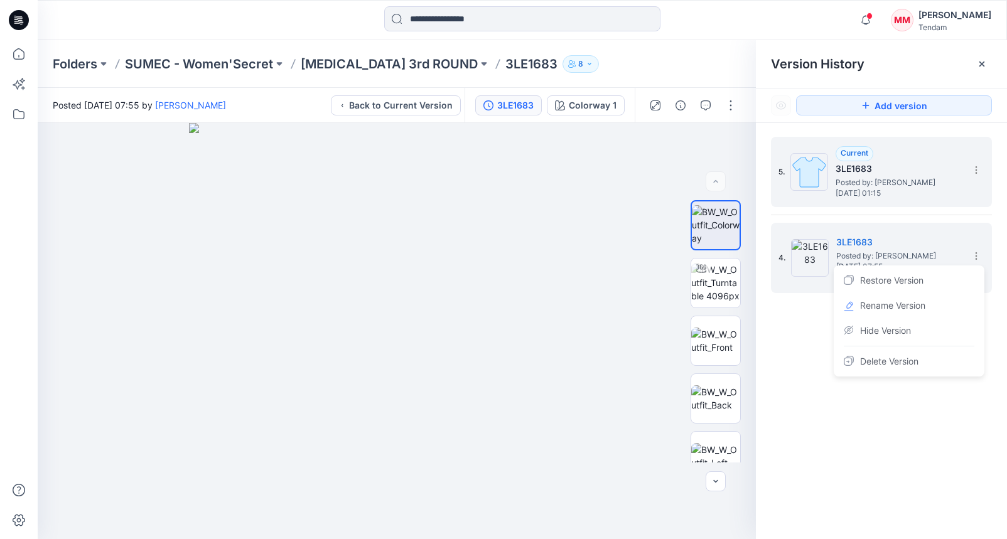
click at [887, 175] on h5 "3LE1683" at bounding box center [898, 168] width 126 height 15
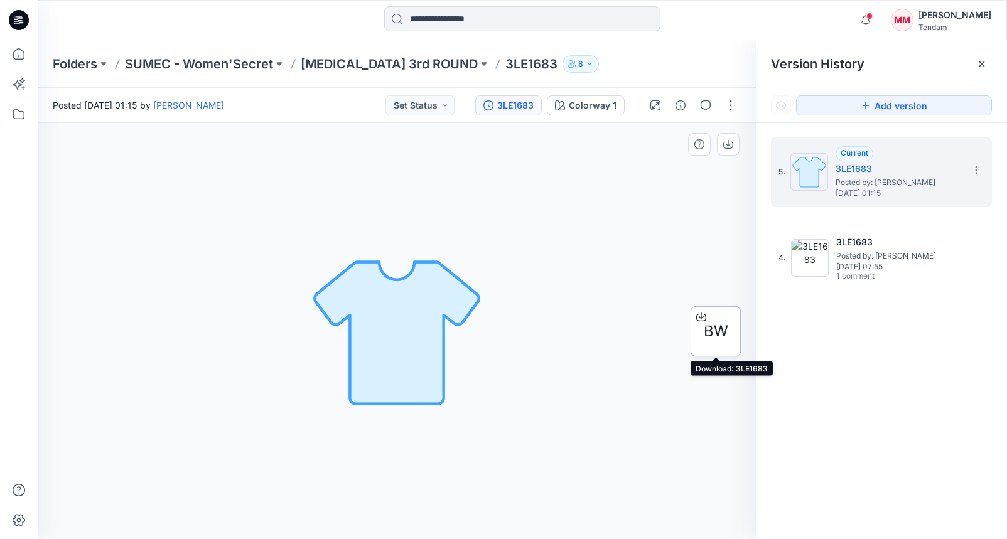
click at [707, 316] on div at bounding box center [701, 317] width 20 height 20
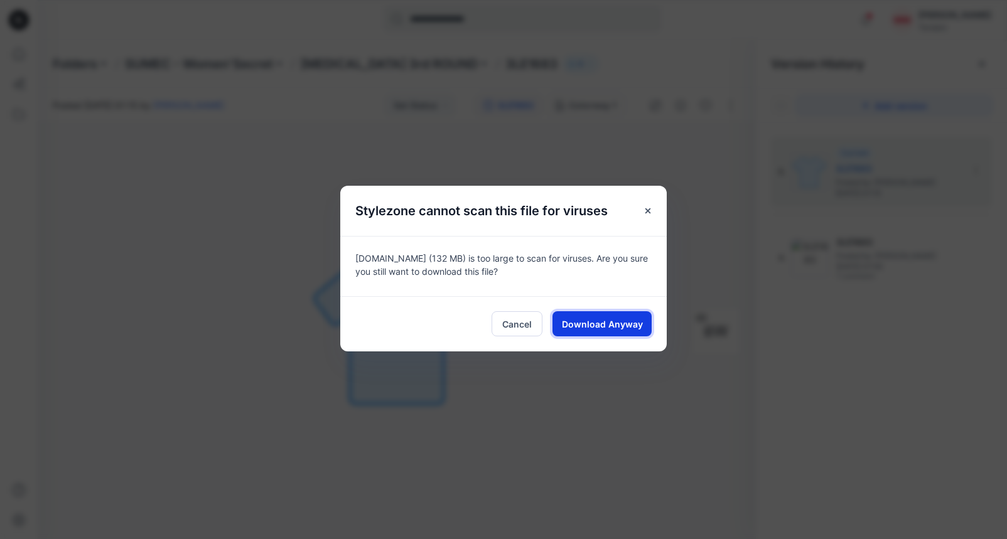
click at [619, 325] on span "Download Anyway" at bounding box center [602, 324] width 81 height 13
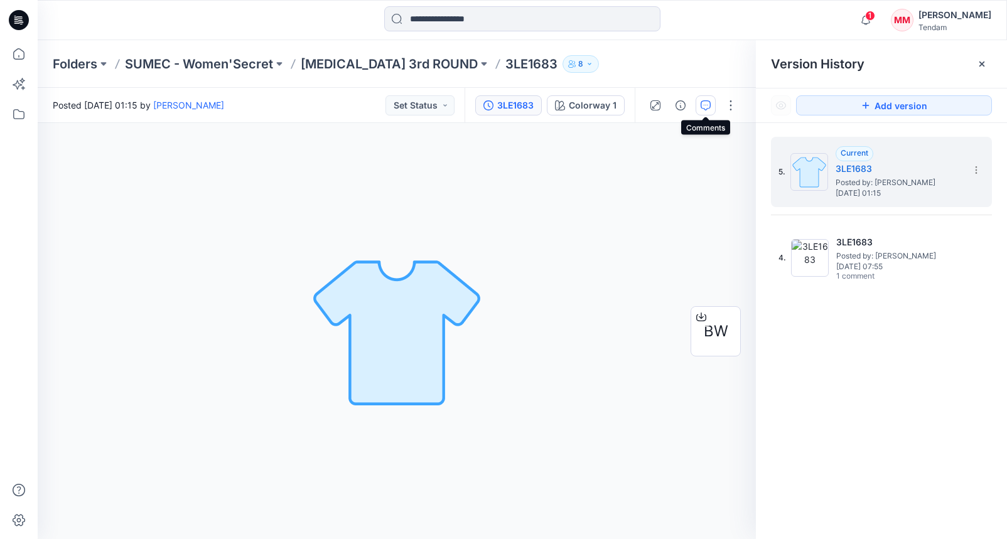
click at [700, 104] on icon "button" at bounding box center [705, 105] width 10 height 10
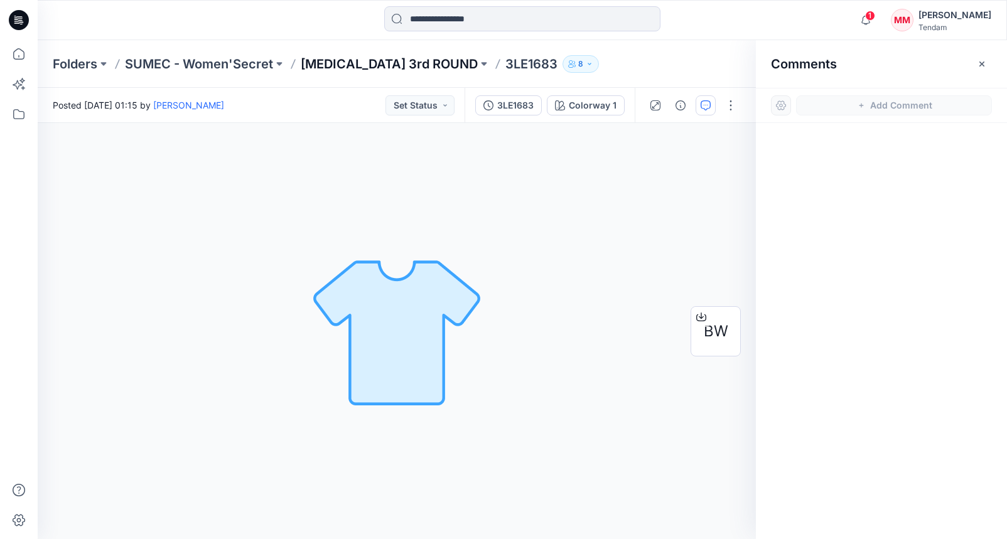
click at [339, 59] on p "[MEDICAL_DATA] 3rd ROUND" at bounding box center [389, 64] width 177 height 18
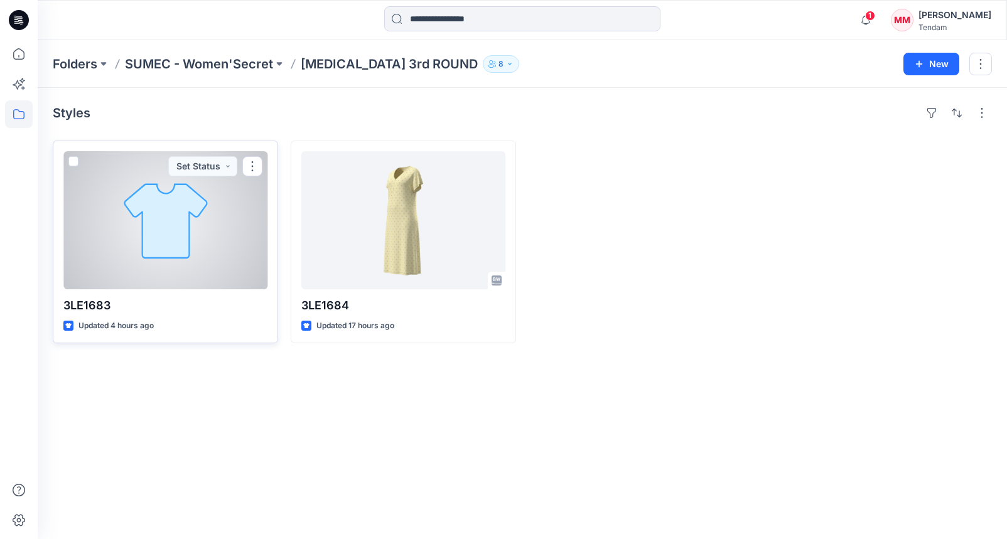
click at [173, 222] on div at bounding box center [165, 220] width 204 height 138
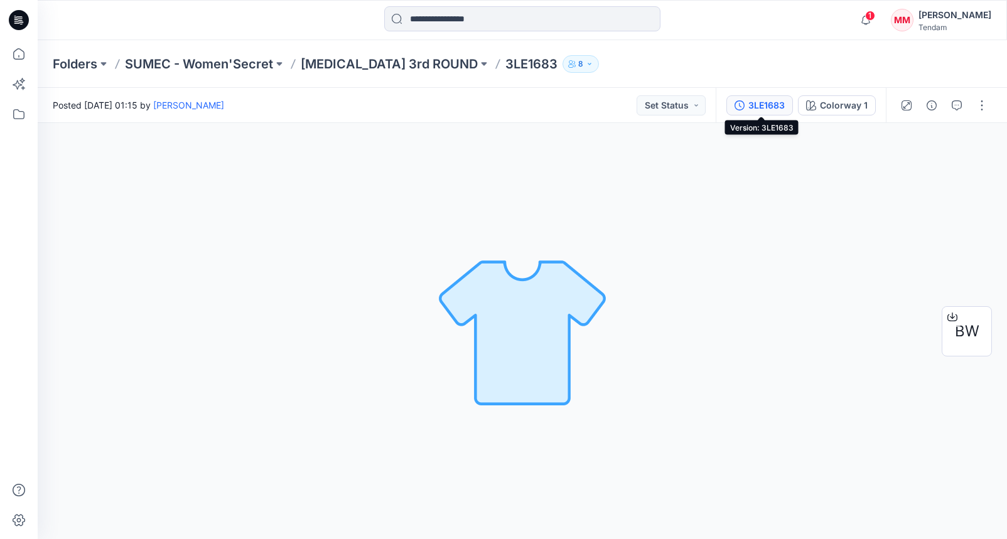
click at [774, 107] on div "3LE1683" at bounding box center [766, 106] width 36 height 14
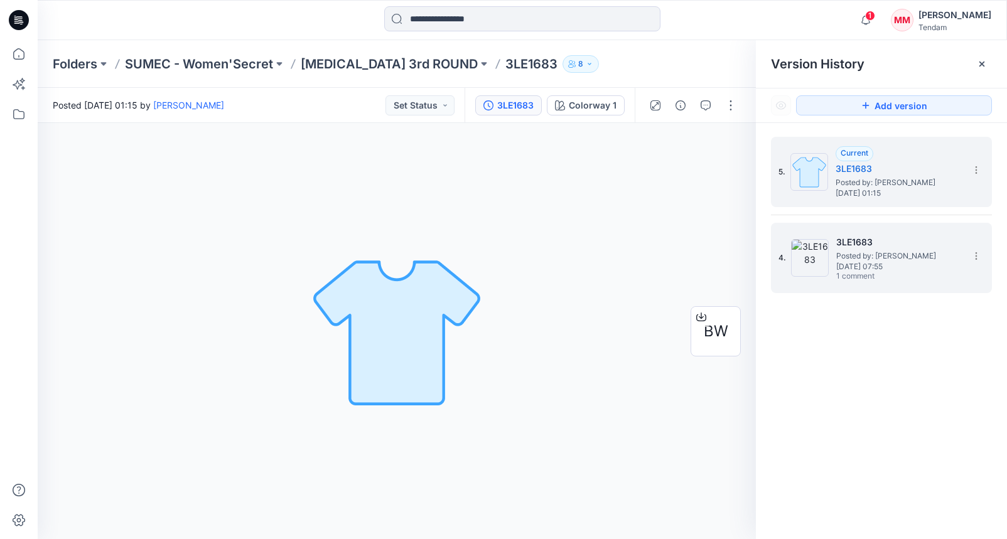
click at [869, 240] on h5 "3LE1683" at bounding box center [899, 242] width 126 height 15
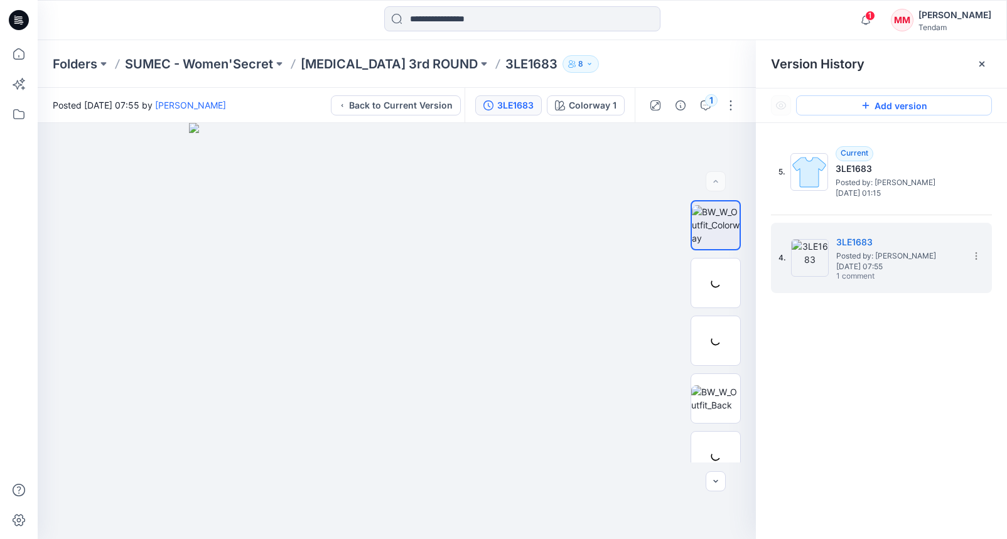
click at [865, 110] on button "Add version" at bounding box center [894, 105] width 196 height 20
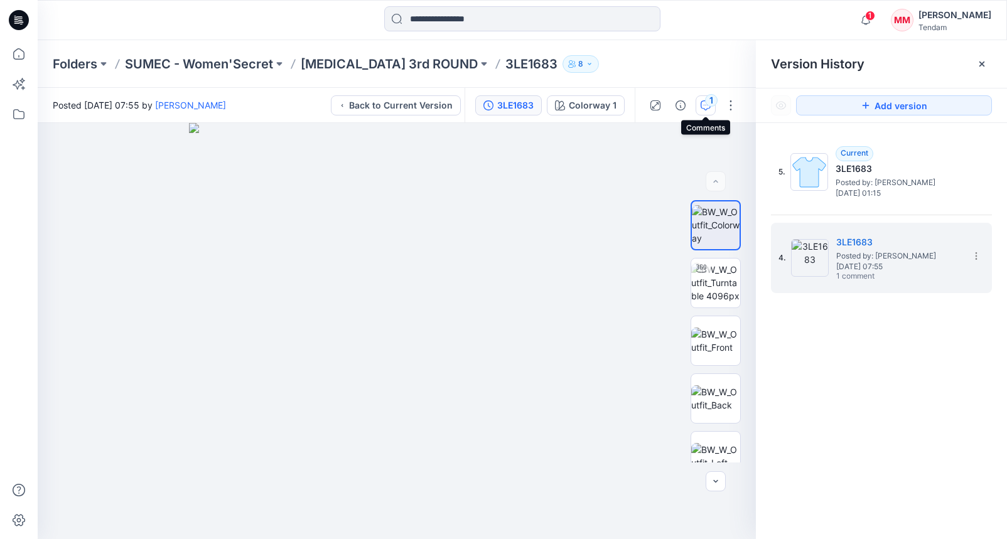
click at [702, 106] on icon "button" at bounding box center [705, 105] width 10 height 10
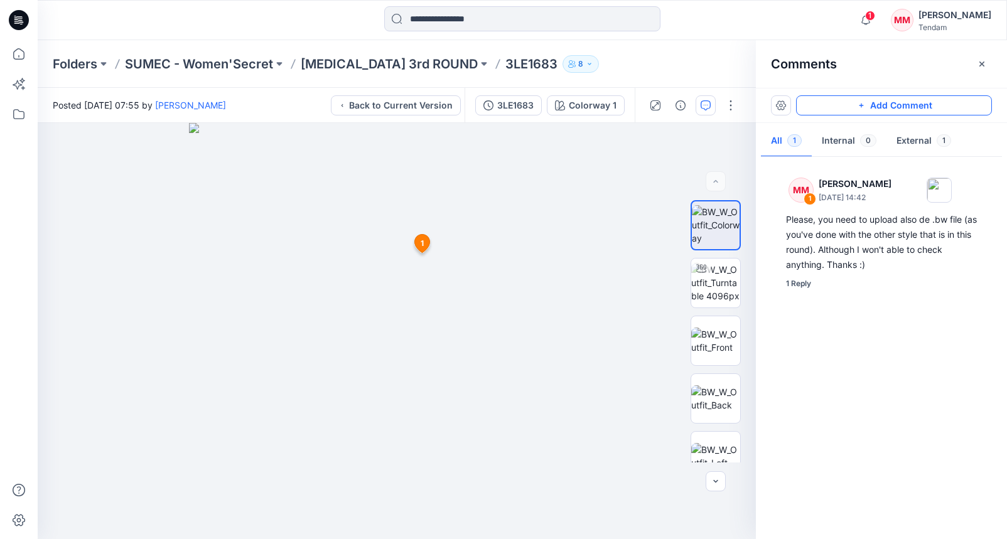
click at [811, 105] on button "Add Comment" at bounding box center [894, 105] width 196 height 20
click at [391, 324] on div "2 1 MM Marta Miquel August 27, 2025 14:42 Please, you need to upload also de .b…" at bounding box center [397, 331] width 718 height 416
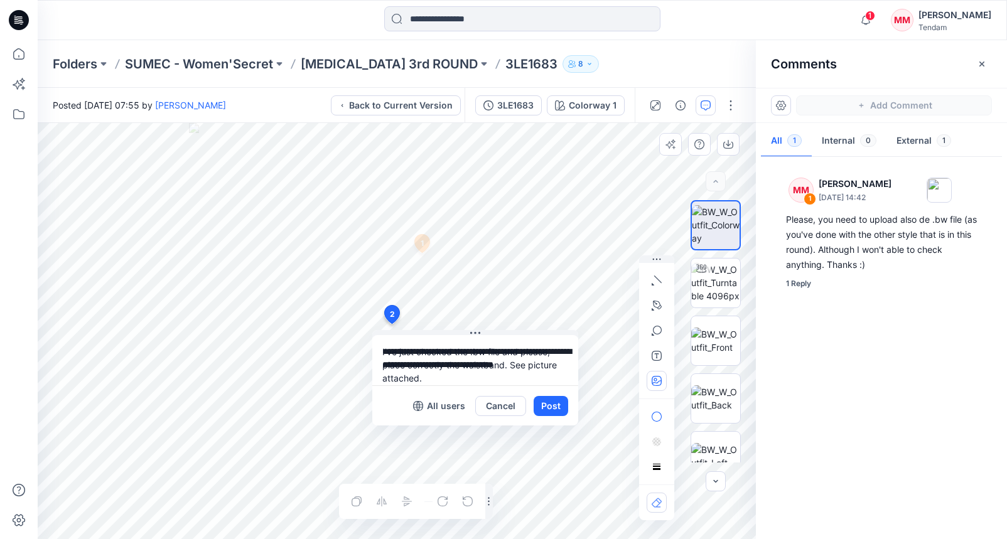
type textarea "**********"
click at [655, 388] on button "button" at bounding box center [656, 381] width 20 height 20
type input"] "**********"
click at [549, 407] on button "Post" at bounding box center [550, 406] width 35 height 20
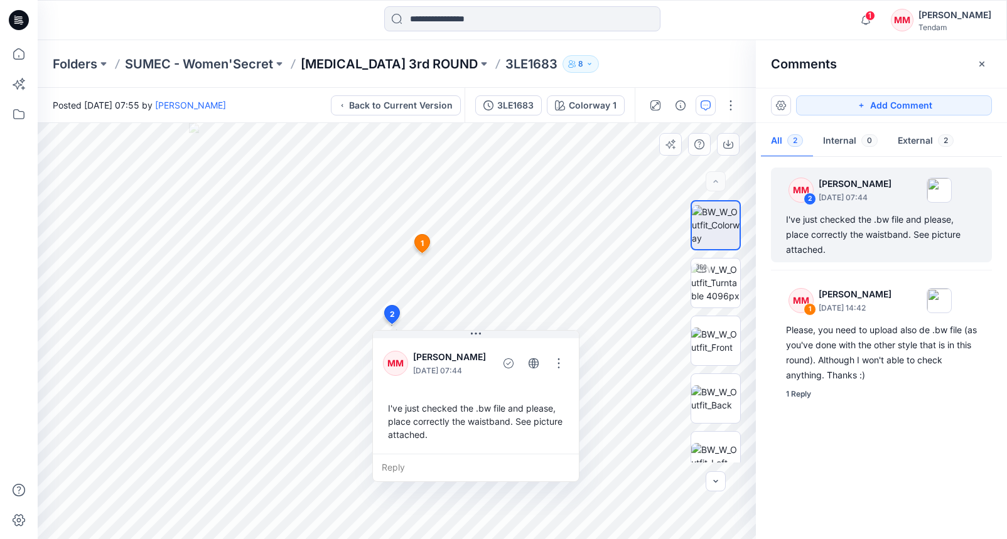
click at [341, 60] on p "[MEDICAL_DATA] 3rd ROUND" at bounding box center [389, 64] width 177 height 18
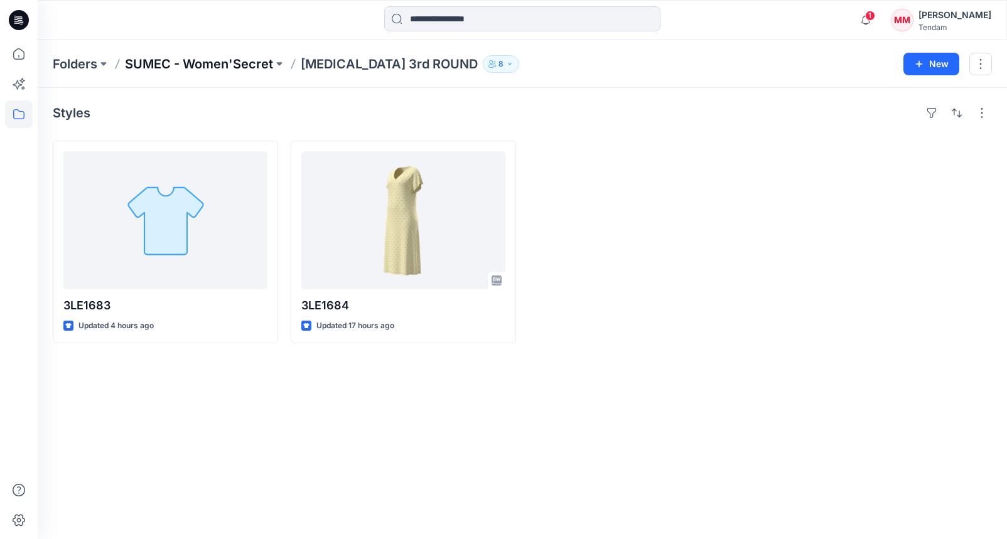
click at [193, 63] on p "SUMEC - Women'Secret" at bounding box center [199, 64] width 148 height 18
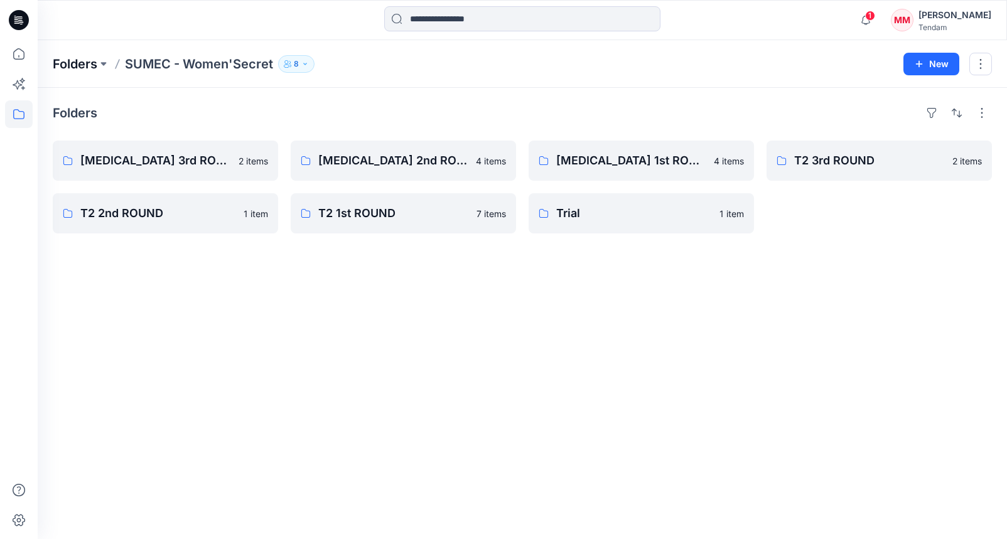
click at [70, 60] on p "Folders" at bounding box center [75, 64] width 45 height 18
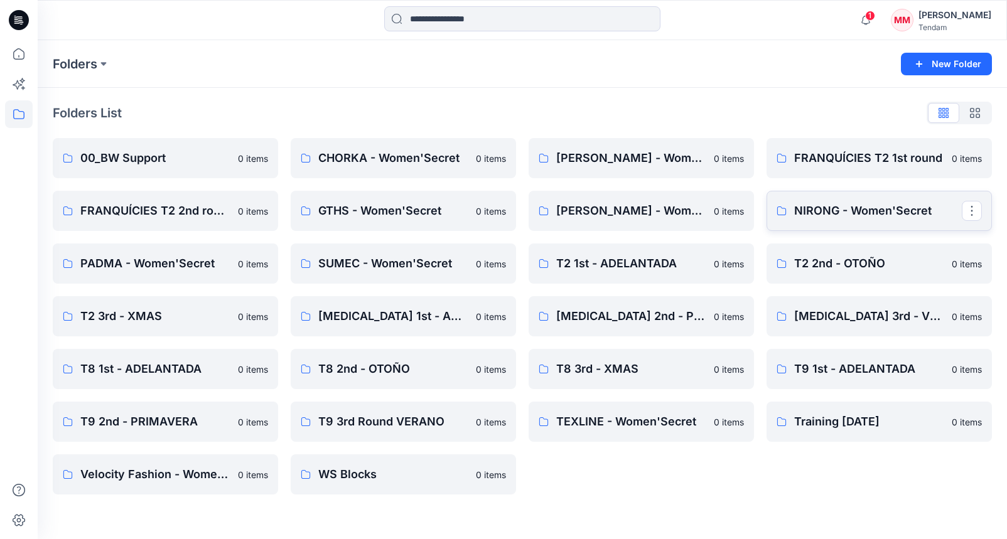
click at [788, 213] on link "NIRONG - Women'Secret" at bounding box center [878, 211] width 225 height 40
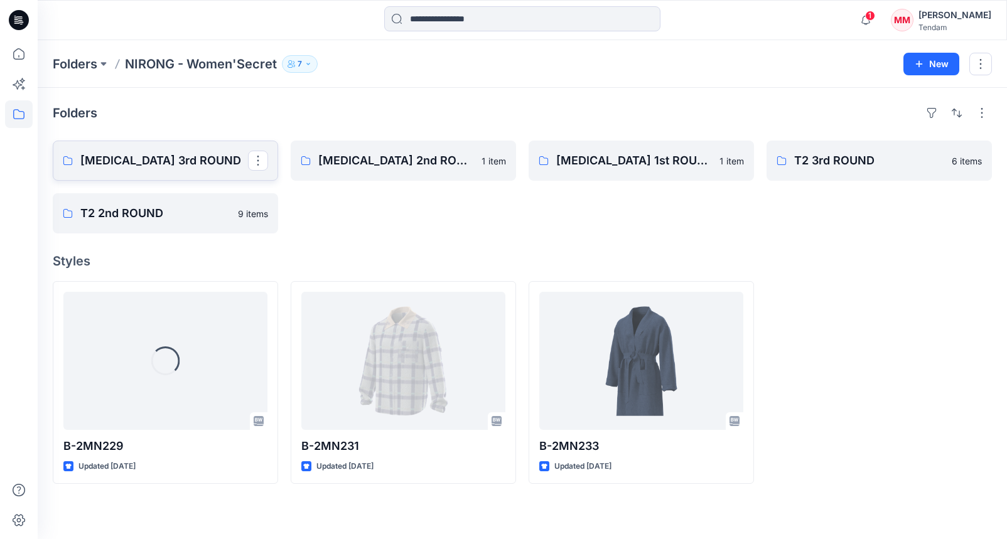
click at [168, 159] on p "[MEDICAL_DATA] 3rd ROUND" at bounding box center [164, 161] width 168 height 18
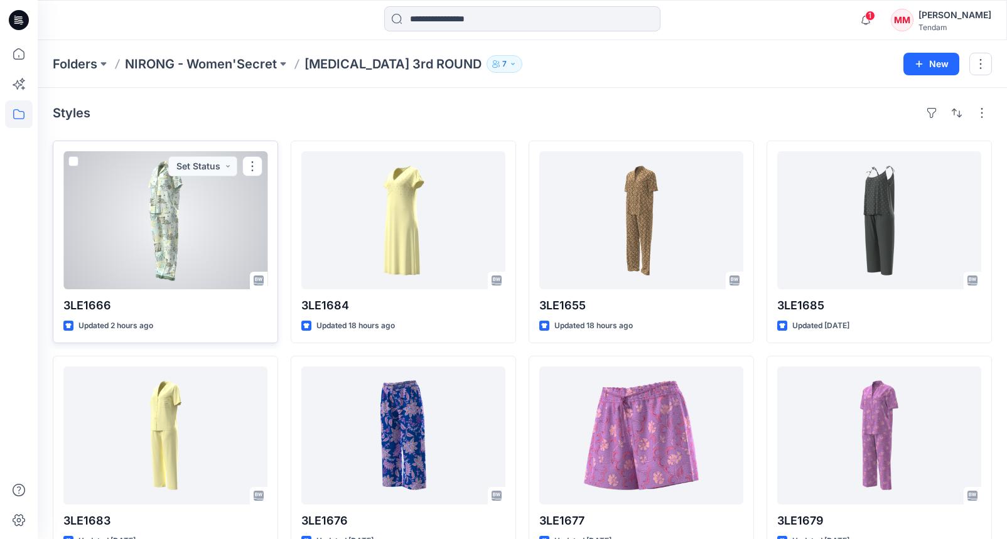
click at [218, 234] on div at bounding box center [165, 220] width 204 height 138
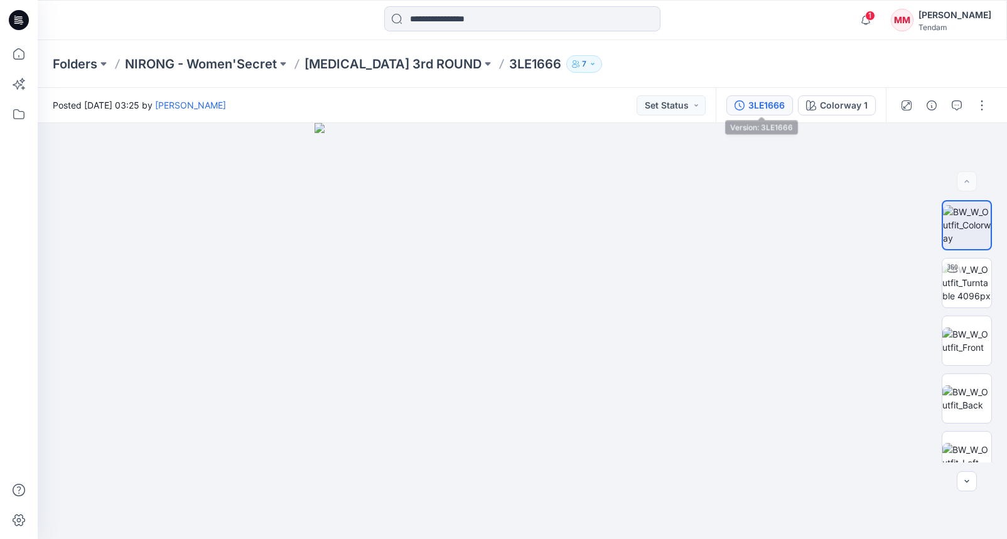
click at [764, 108] on div "3LE1666" at bounding box center [766, 106] width 36 height 14
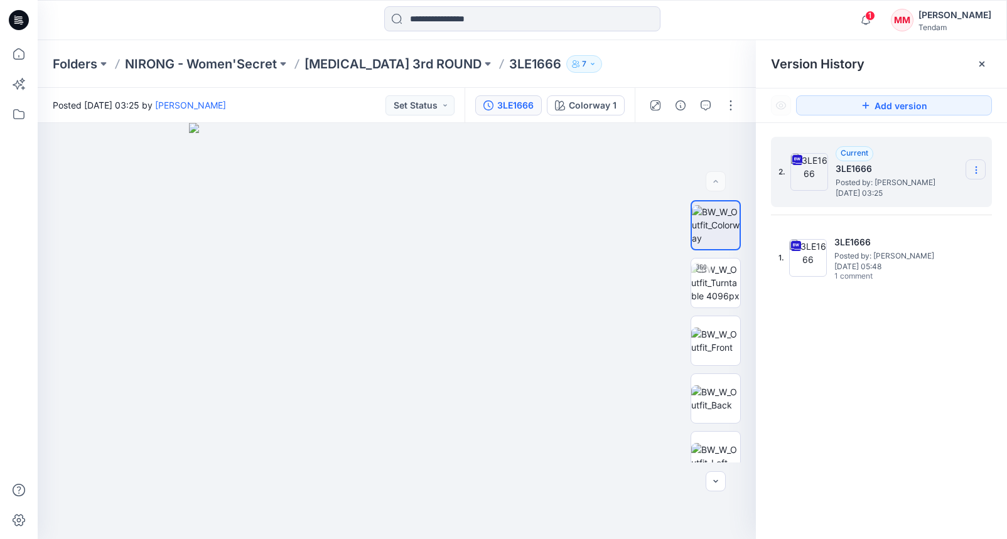
click at [970, 166] on section at bounding box center [975, 169] width 20 height 20
click at [909, 195] on span "Download Source BW File" at bounding box center [912, 194] width 105 height 15
click at [423, 103] on button "Set Status" at bounding box center [419, 105] width 69 height 20
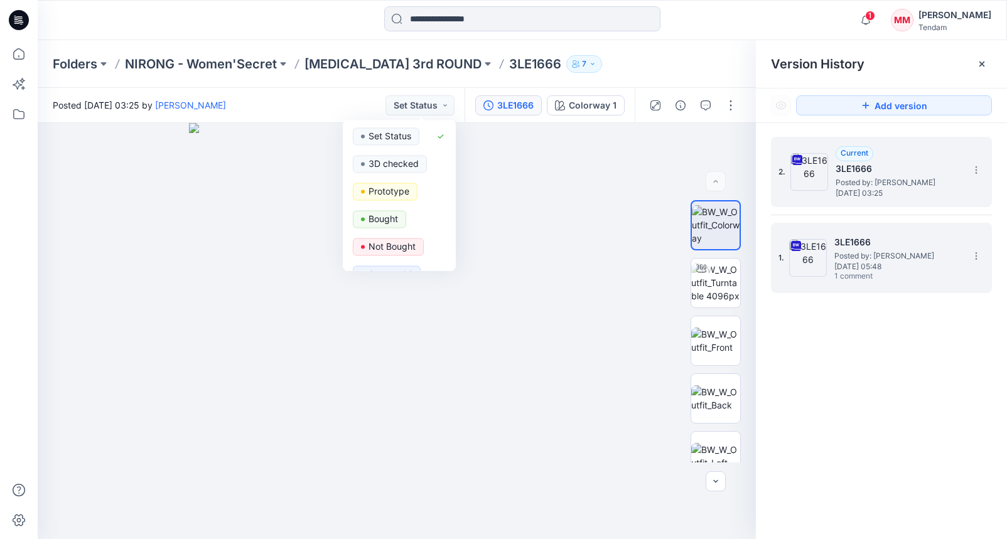
click at [840, 263] on span "Friday, August 22, 2025 05:48" at bounding box center [897, 266] width 126 height 9
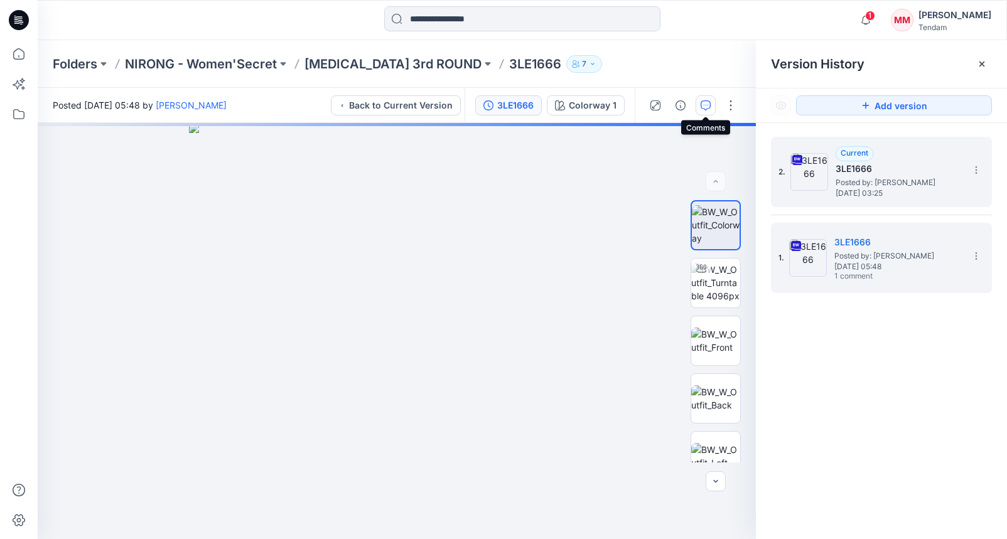
click at [707, 107] on icon "button" at bounding box center [705, 105] width 10 height 10
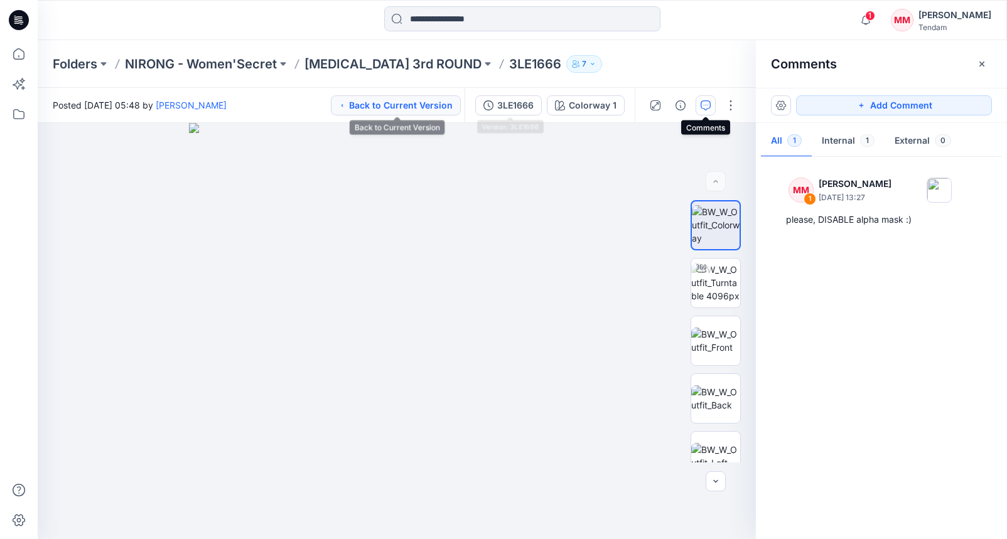
click at [395, 102] on button "Back to Current Version" at bounding box center [396, 105] width 130 height 20
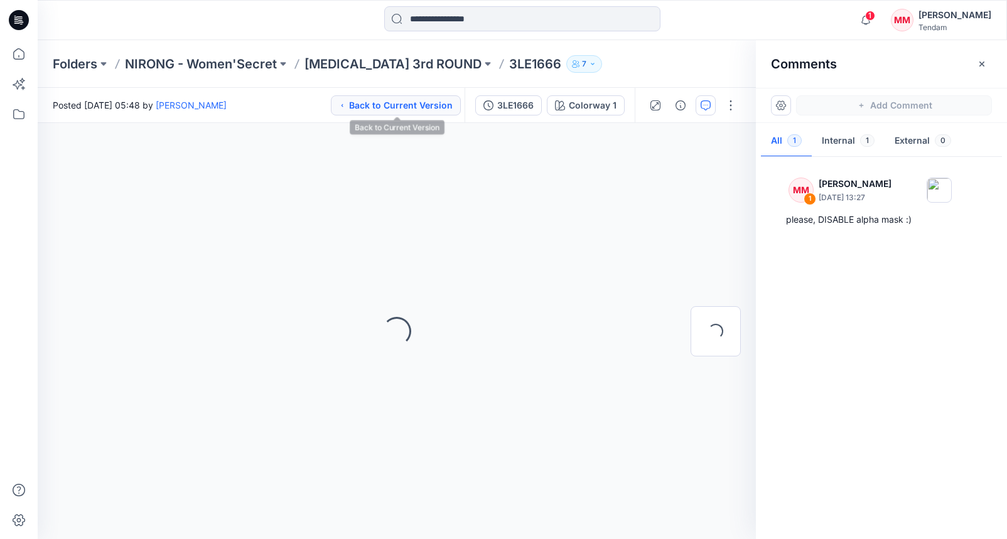
click at [396, 110] on button "Back to Current Version" at bounding box center [396, 105] width 130 height 20
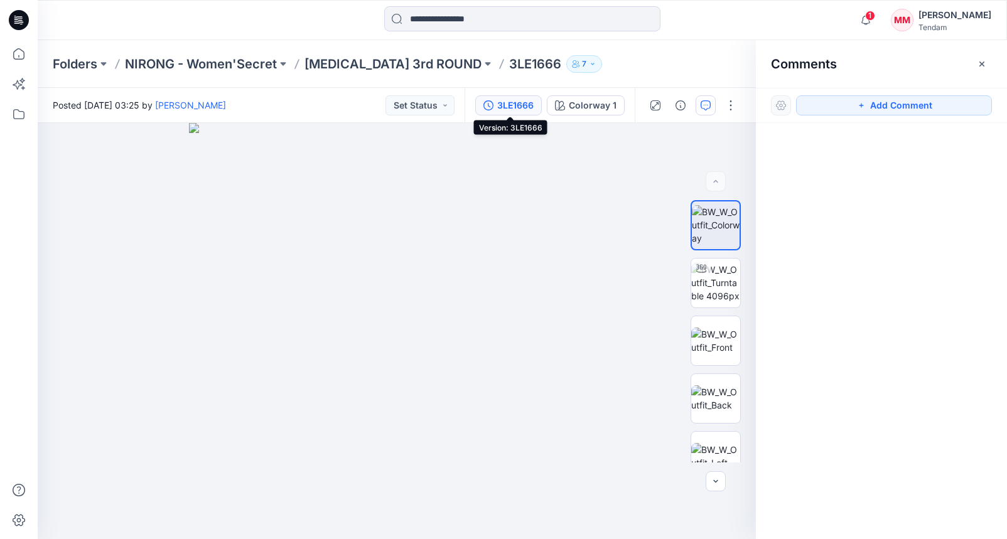
click at [520, 103] on div "3LE1666" at bounding box center [515, 106] width 36 height 14
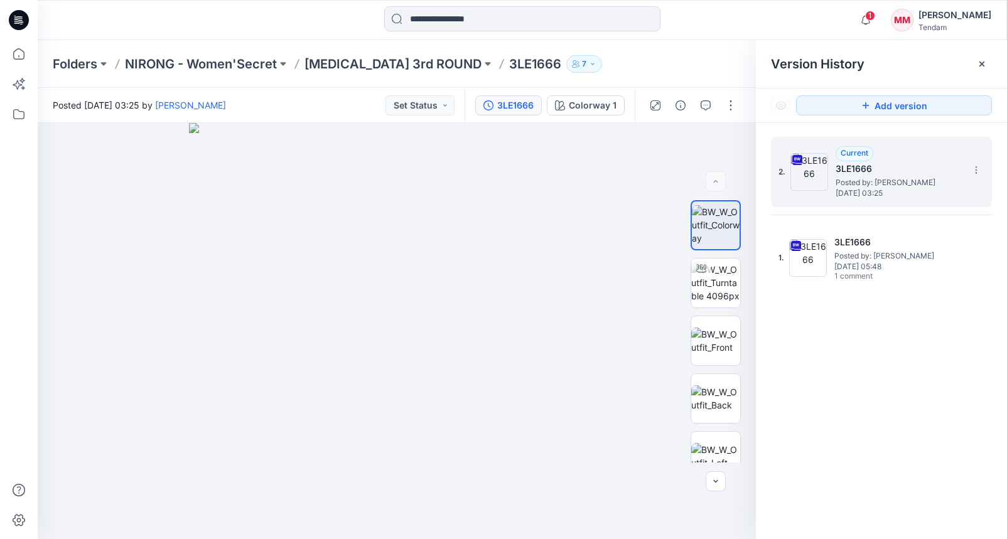
click at [884, 179] on span "Posted by: [PERSON_NAME]" at bounding box center [898, 182] width 126 height 13
click at [431, 110] on button "Set Status" at bounding box center [419, 105] width 69 height 20
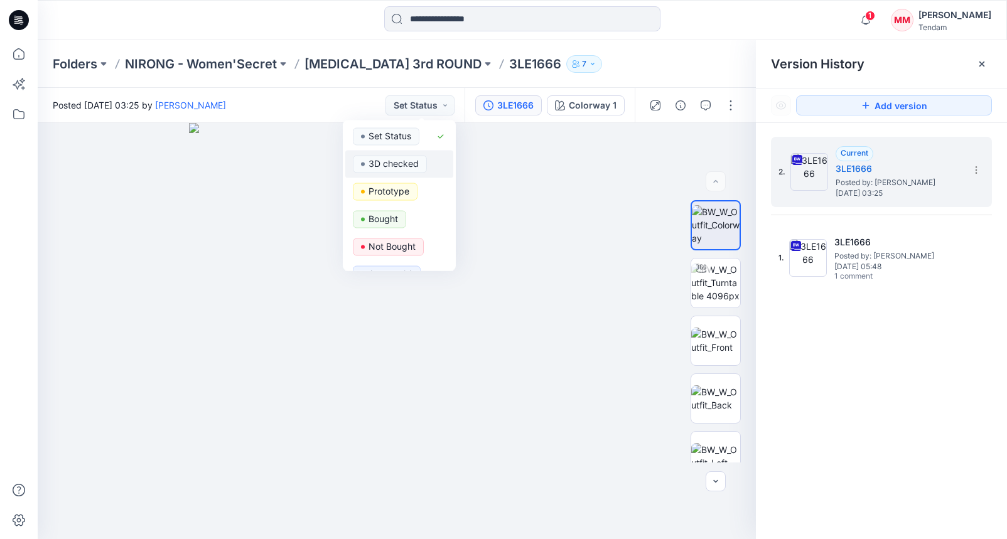
click at [403, 166] on p "3D checked" at bounding box center [393, 164] width 50 height 16
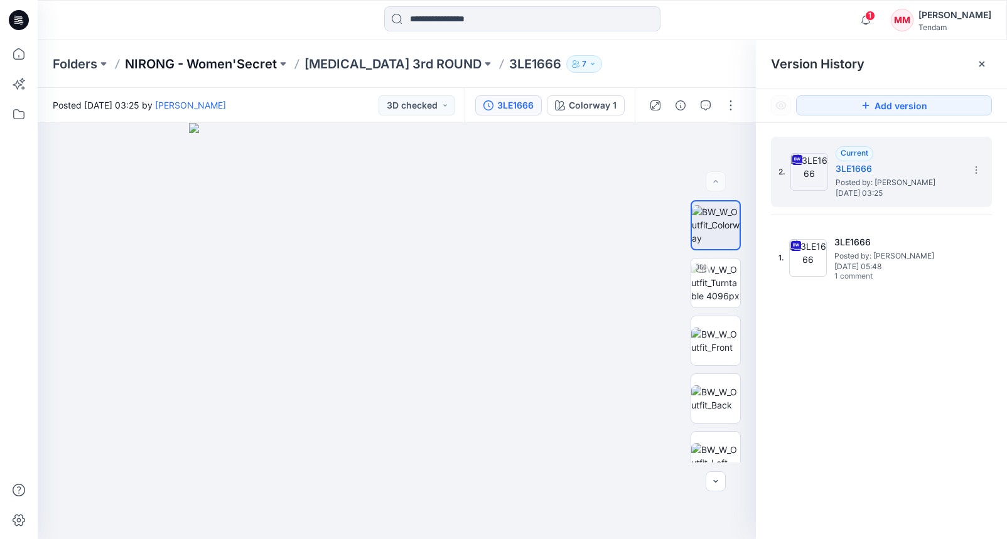
click at [193, 62] on p "NIRONG - Women'Secret" at bounding box center [201, 64] width 152 height 18
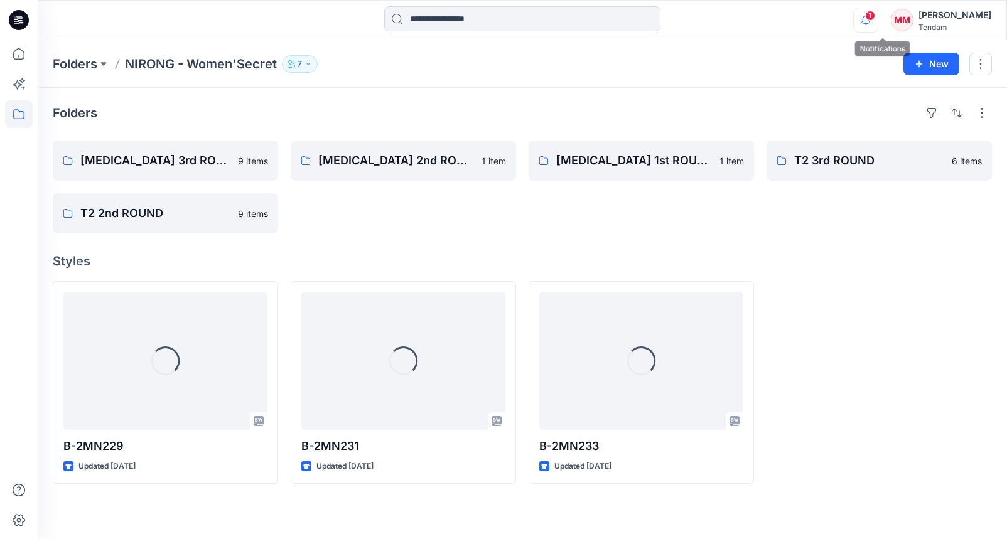
click at [877, 21] on icon "button" at bounding box center [866, 20] width 24 height 25
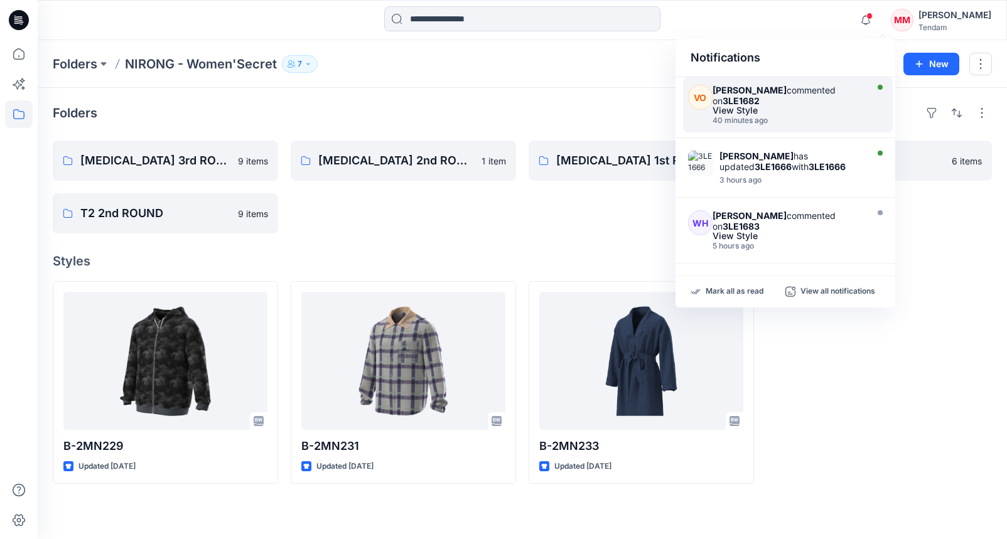
click at [776, 95] on div "Vivian Ong commented on 3LE1682" at bounding box center [787, 95] width 151 height 21
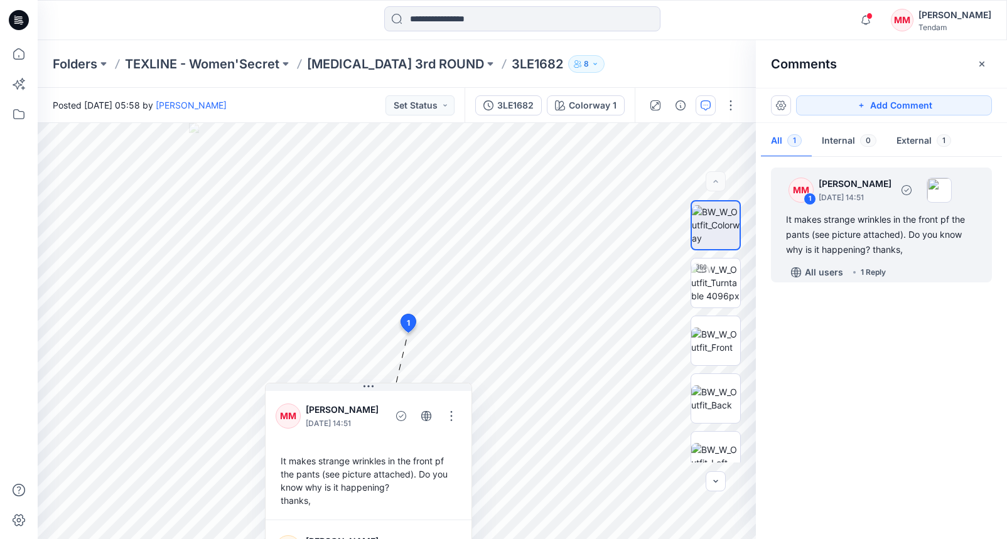
click at [864, 271] on div "1 Reply" at bounding box center [872, 272] width 25 height 13
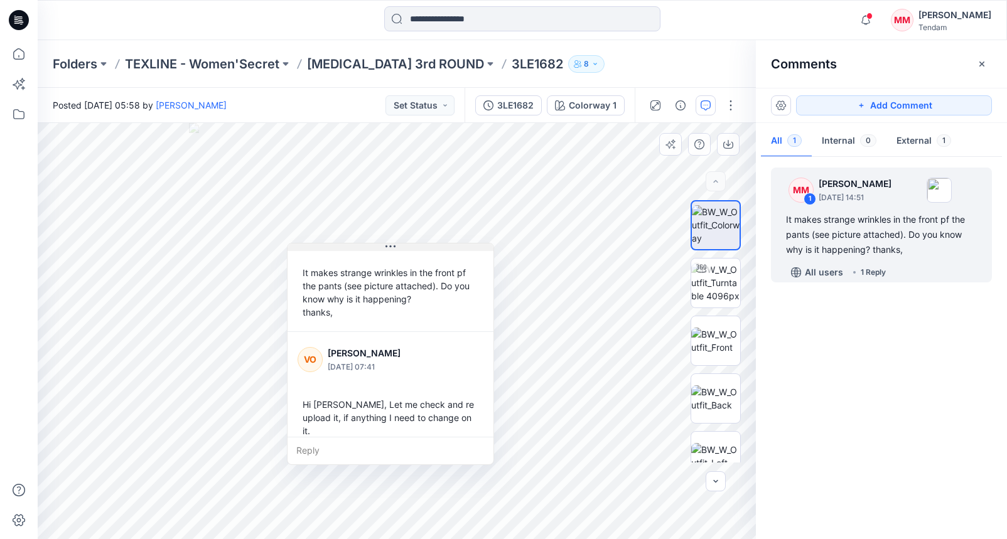
drag, startPoint x: 367, startPoint y: 387, endPoint x: 388, endPoint y: 247, distance: 141.7
click at [388, 247] on icon at bounding box center [390, 247] width 10 height 10
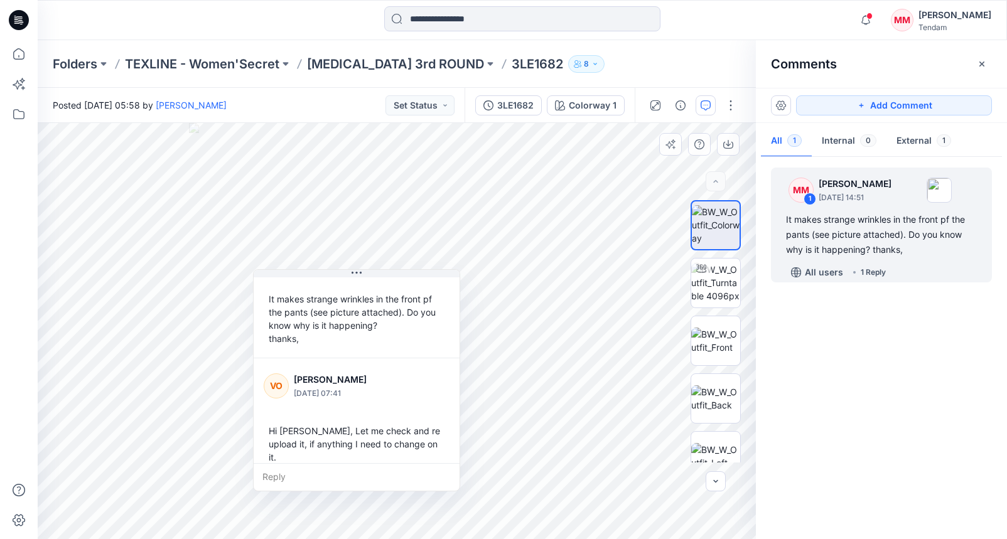
drag, startPoint x: 389, startPoint y: 249, endPoint x: 358, endPoint y: 279, distance: 43.1
click at [355, 276] on icon at bounding box center [356, 273] width 10 height 10
click at [369, 435] on div "Hi [PERSON_NAME], Let me check and re upload it, if anything I need to change o…" at bounding box center [357, 444] width 186 height 50
click at [367, 446] on div "Hi [PERSON_NAME], Let me check and re upload it, if anything I need to change o…" at bounding box center [357, 444] width 186 height 50
click at [876, 270] on div "1 Reply" at bounding box center [872, 272] width 25 height 13
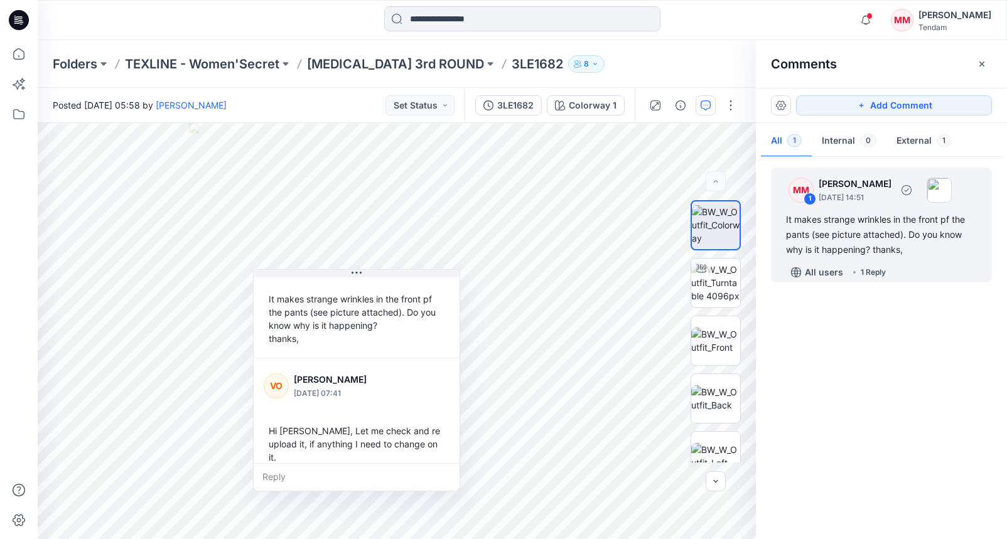
click at [875, 272] on div "1 Reply" at bounding box center [872, 272] width 25 height 13
click at [95, 65] on p "Folders" at bounding box center [75, 64] width 45 height 18
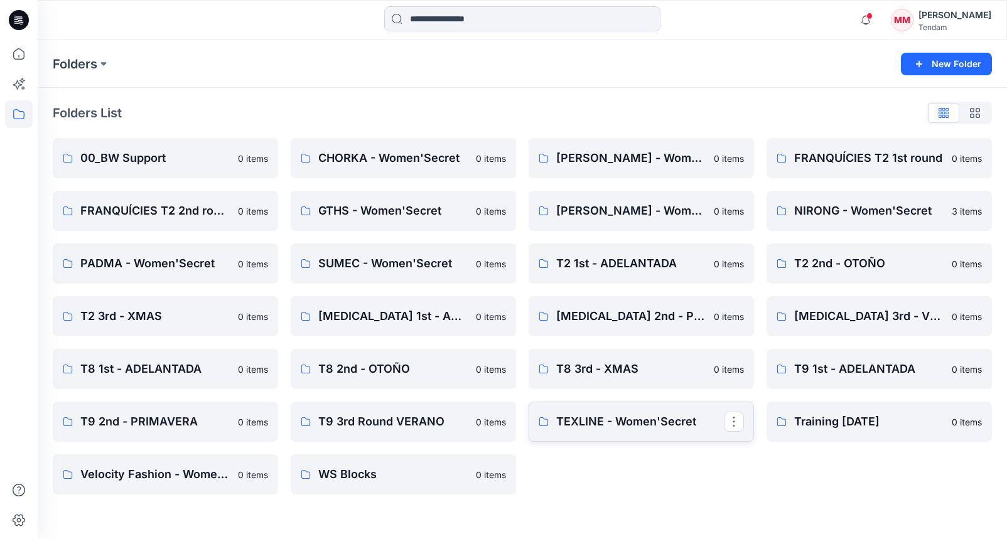
click at [653, 427] on p "TEXLINE - Women'Secret" at bounding box center [640, 422] width 168 height 18
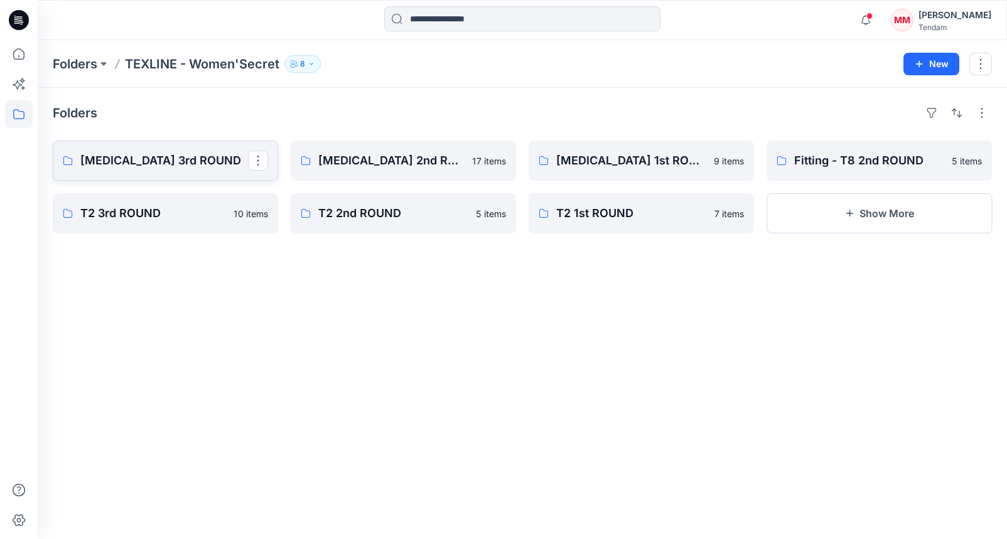
click at [151, 170] on link "[MEDICAL_DATA] 3rd ROUND" at bounding box center [165, 161] width 225 height 40
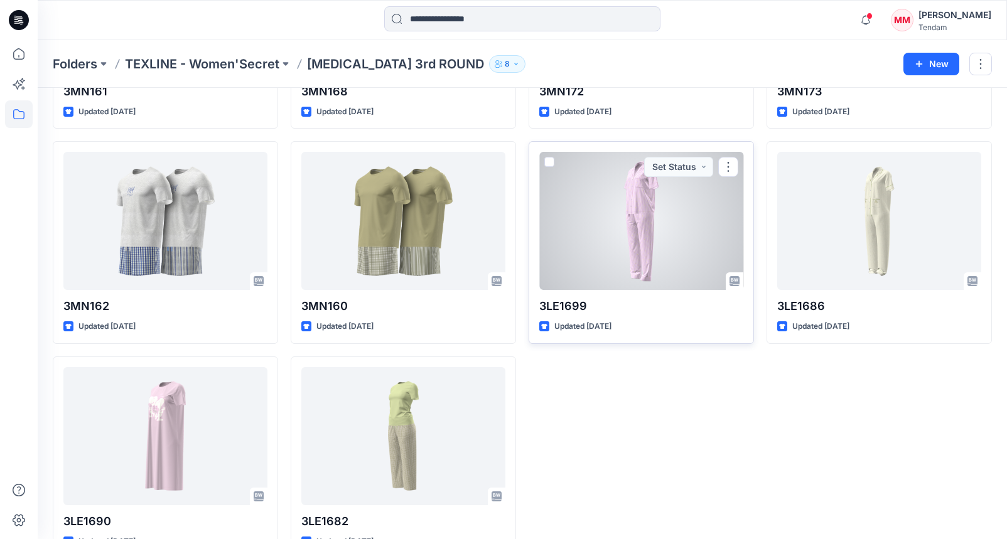
scroll to position [431, 0]
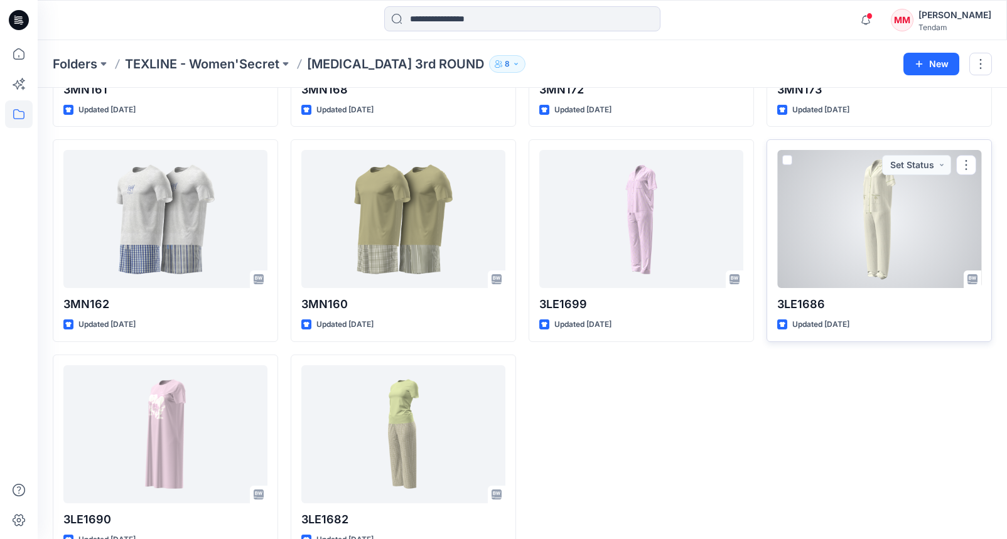
click at [916, 228] on div at bounding box center [879, 219] width 204 height 138
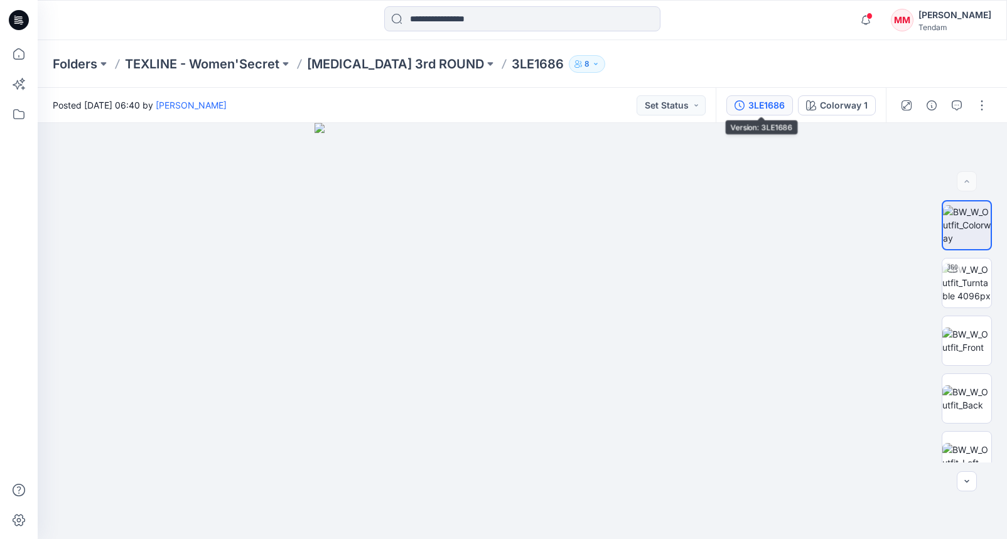
click at [747, 111] on button "3LE1686" at bounding box center [759, 105] width 67 height 20
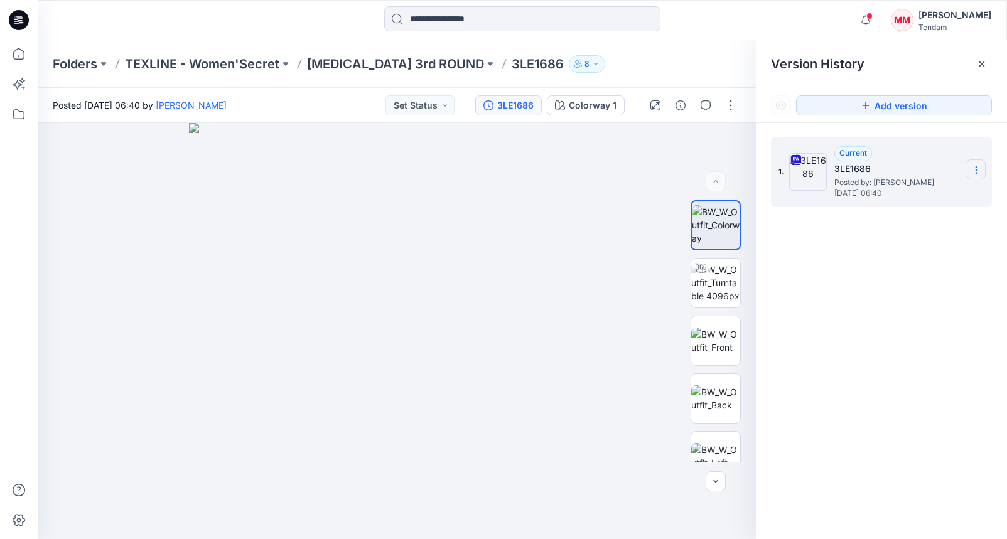
click at [972, 169] on icon at bounding box center [976, 170] width 10 height 10
click at [894, 191] on span "Download Source BW File" at bounding box center [912, 194] width 105 height 15
click at [729, 351] on img at bounding box center [715, 341] width 49 height 26
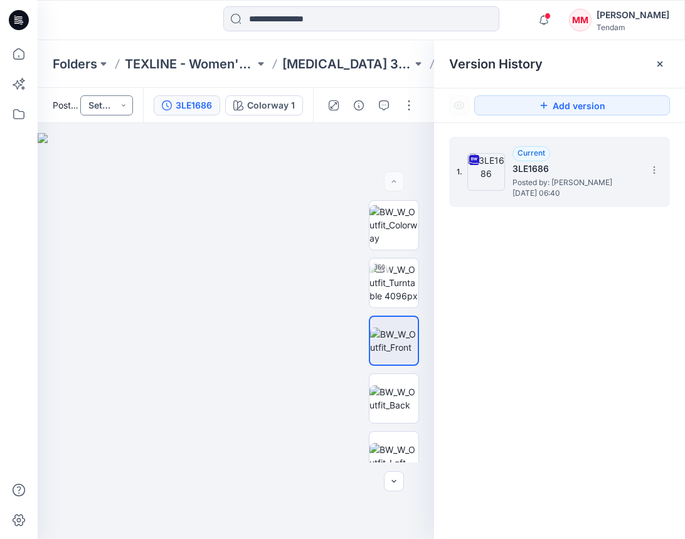
click at [123, 114] on button "Set Status" at bounding box center [106, 105] width 53 height 20
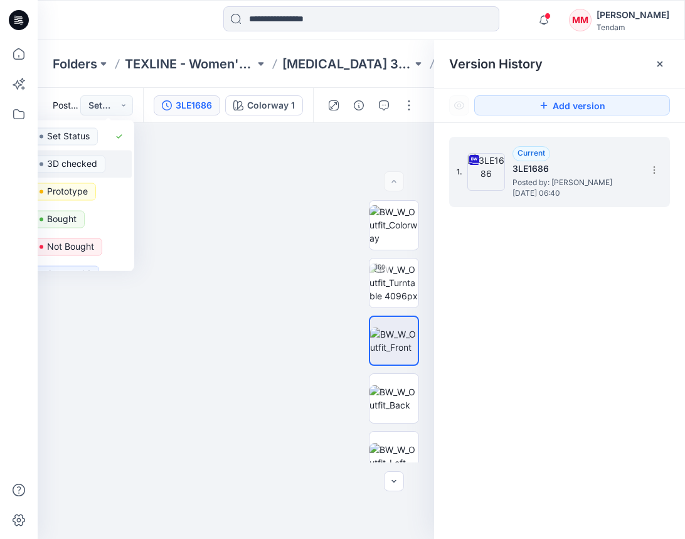
click at [85, 163] on p "3D checked" at bounding box center [72, 164] width 50 height 16
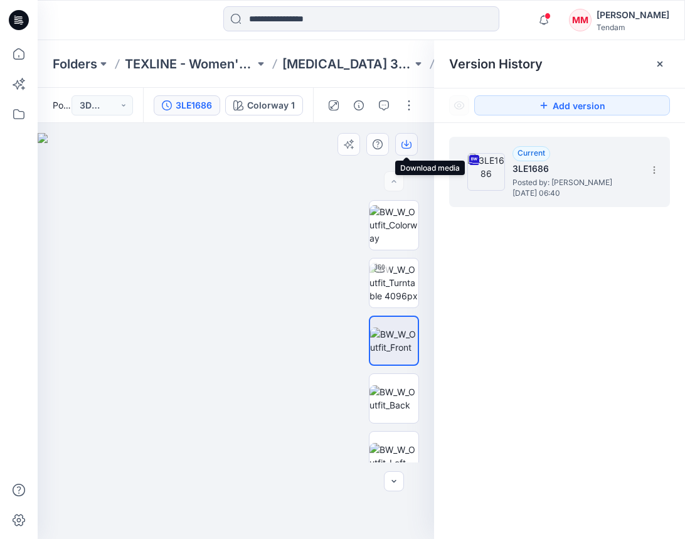
click at [413, 139] on button "button" at bounding box center [406, 144] width 23 height 23
click at [392, 405] on img at bounding box center [394, 398] width 49 height 26
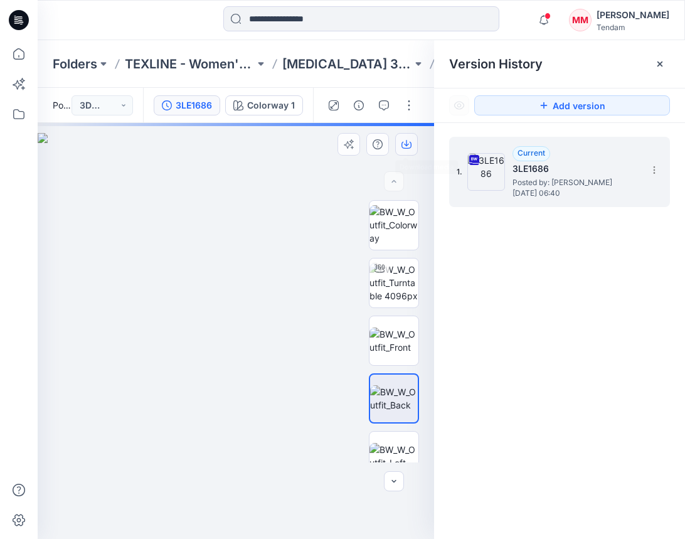
click at [404, 149] on button "button" at bounding box center [406, 144] width 23 height 23
click at [332, 58] on p "[MEDICAL_DATA] 3rd ROUND" at bounding box center [347, 64] width 130 height 18
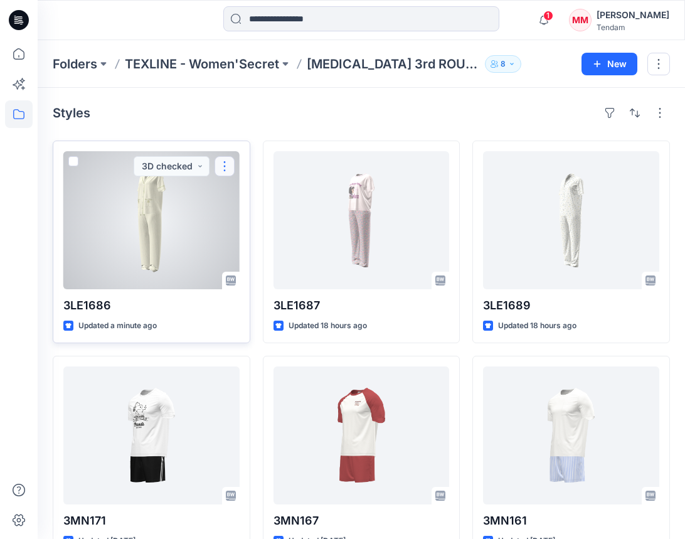
click at [221, 163] on button "button" at bounding box center [225, 166] width 20 height 20
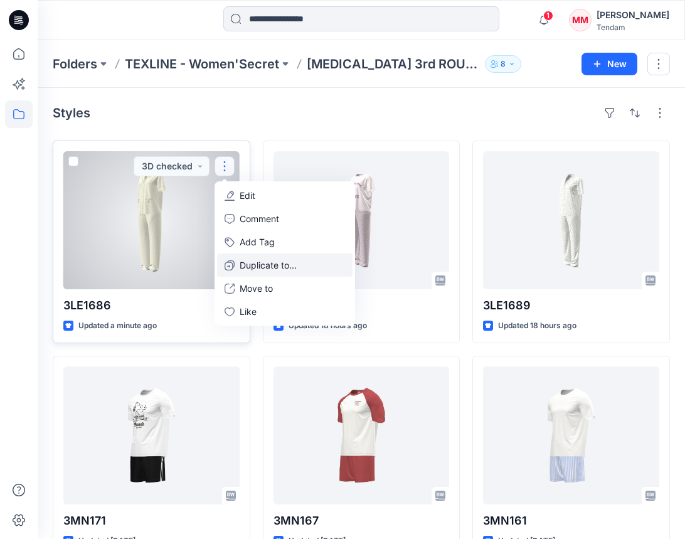
click at [282, 267] on p "Duplicate to..." at bounding box center [268, 265] width 57 height 13
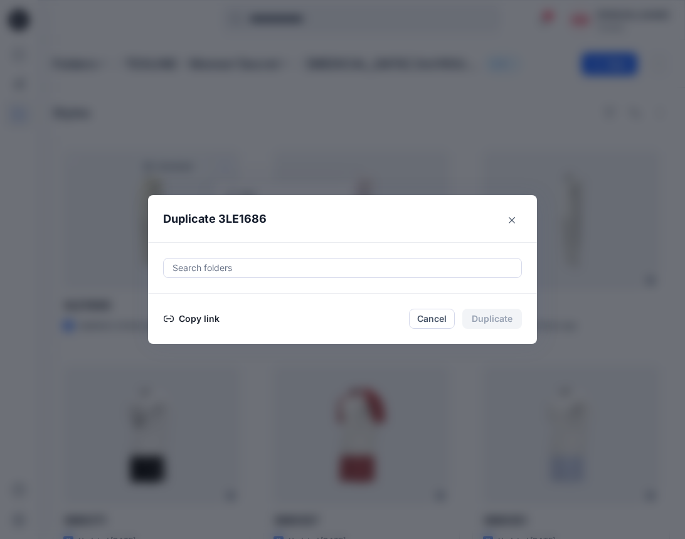
click at [225, 266] on div at bounding box center [342, 267] width 343 height 15
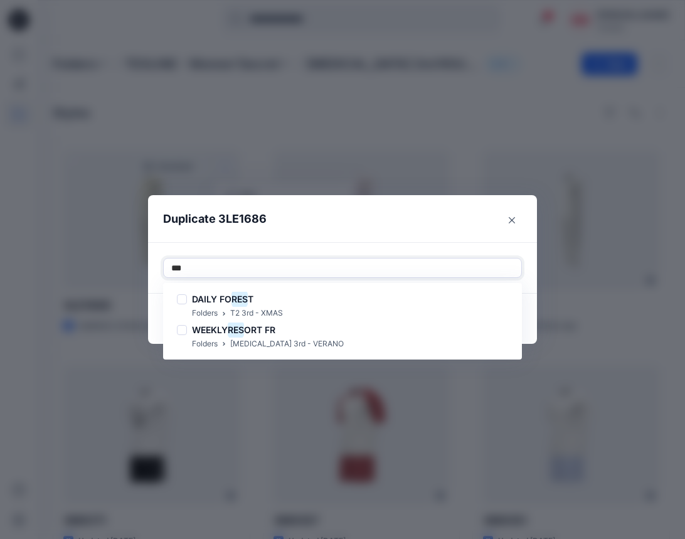
type input "****"
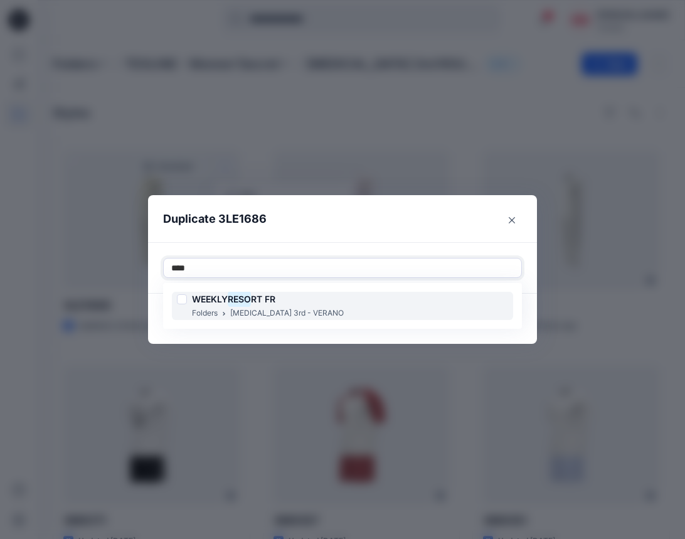
click at [256, 308] on p "[MEDICAL_DATA] 3rd - VERANO" at bounding box center [287, 313] width 114 height 13
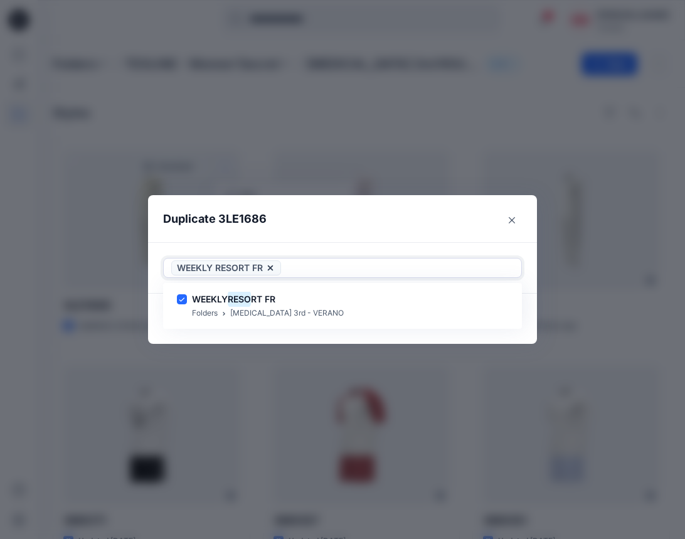
click at [346, 258] on div "WEEKLY RESORT FR" at bounding box center [342, 268] width 359 height 20
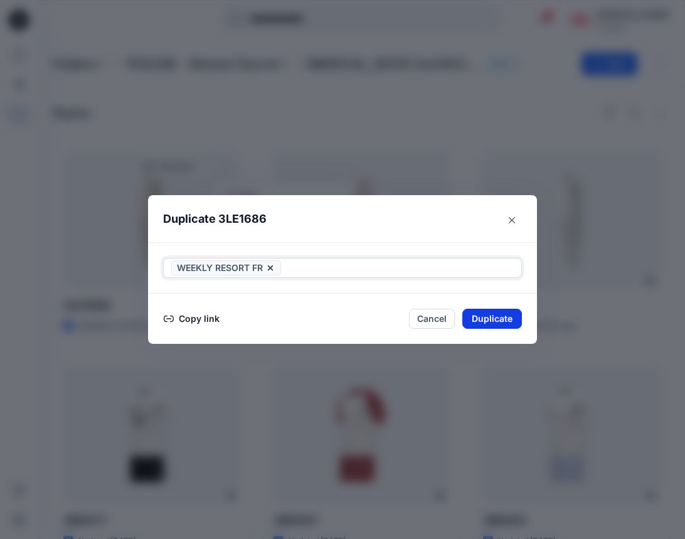
click at [513, 317] on button "Duplicate" at bounding box center [493, 319] width 60 height 20
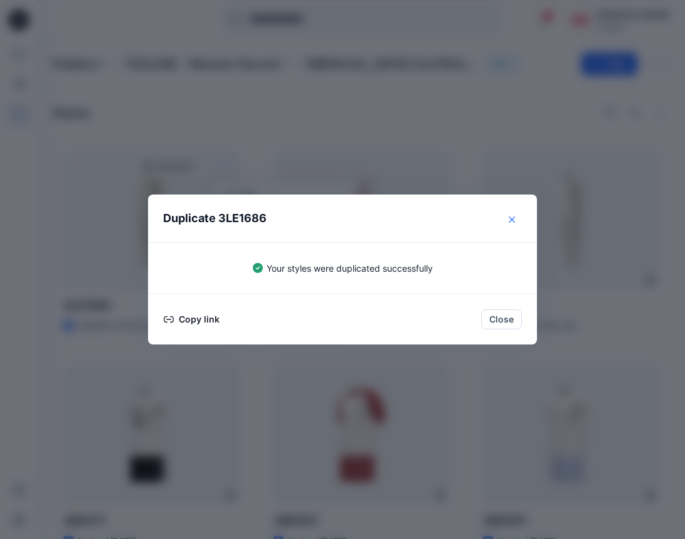
click at [510, 219] on icon "Close" at bounding box center [512, 220] width 6 height 6
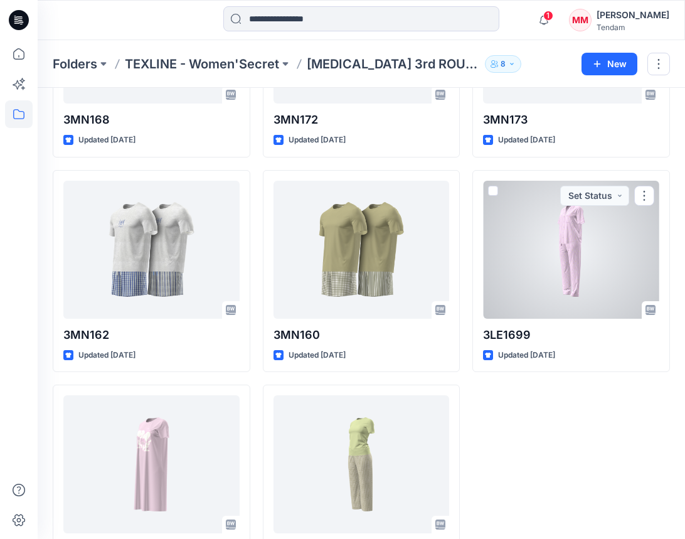
scroll to position [679, 0]
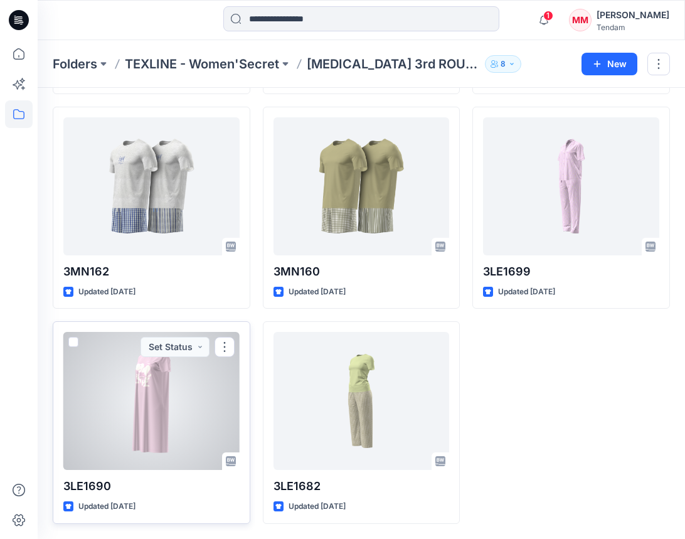
click at [163, 413] on div at bounding box center [151, 401] width 176 height 138
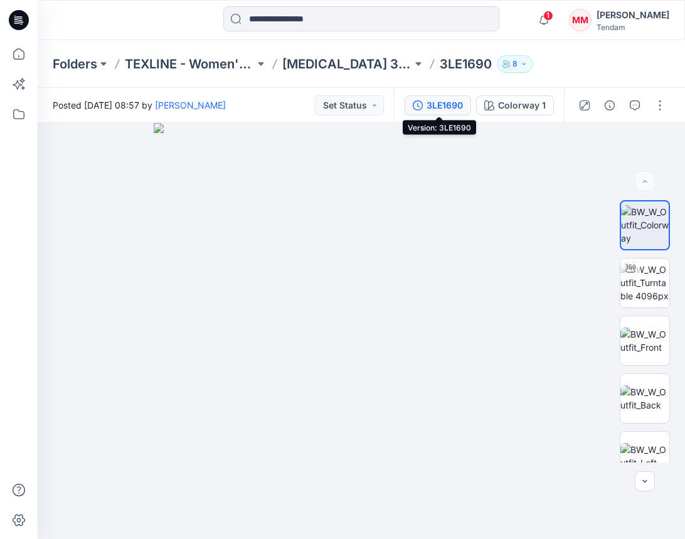
click at [449, 109] on div "3LE1690" at bounding box center [445, 106] width 36 height 14
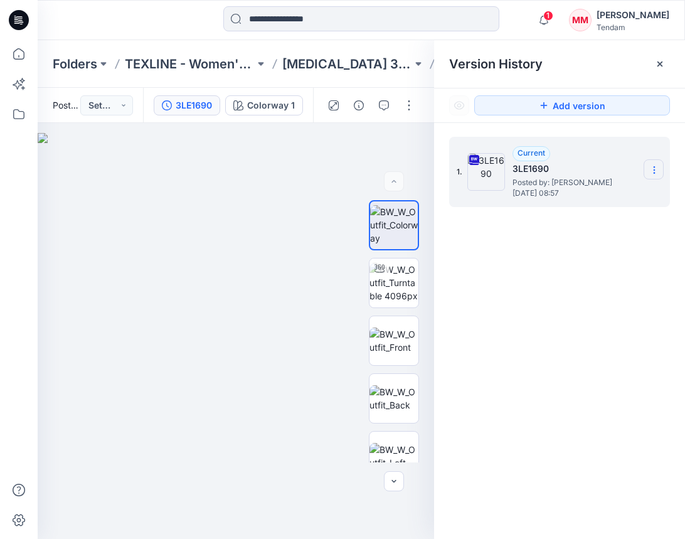
click at [651, 169] on icon at bounding box center [655, 170] width 10 height 10
click at [406, 336] on img at bounding box center [394, 341] width 49 height 26
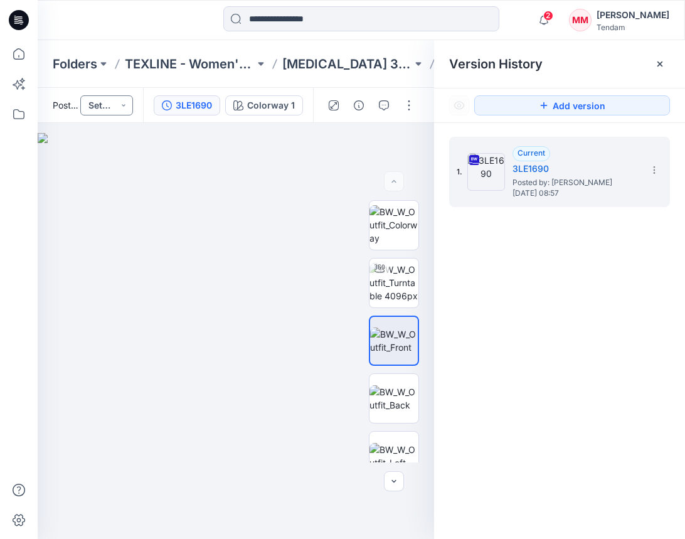
click at [104, 108] on button "Set Status" at bounding box center [106, 105] width 53 height 20
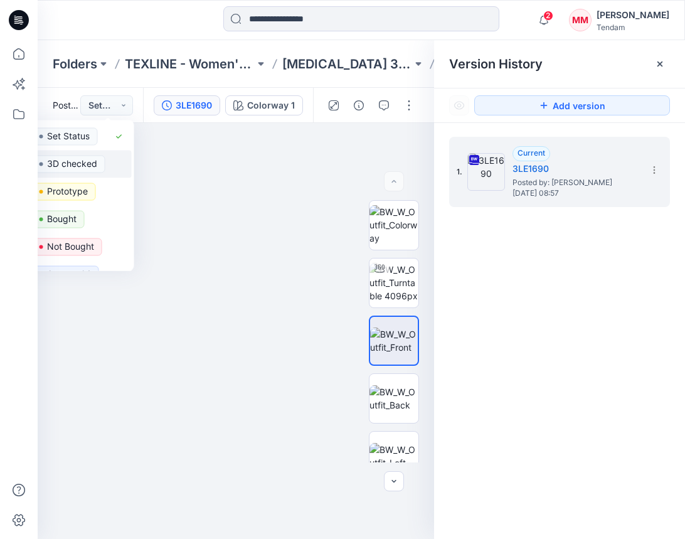
click at [80, 161] on p "3D checked" at bounding box center [72, 164] width 50 height 16
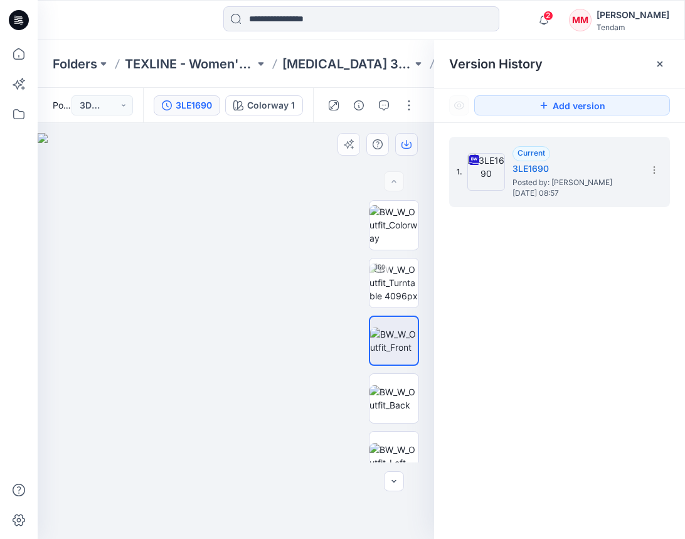
click at [419, 144] on div at bounding box center [381, 144] width 87 height 23
click at [401, 147] on button "button" at bounding box center [406, 144] width 23 height 23
click at [390, 393] on img at bounding box center [394, 398] width 49 height 26
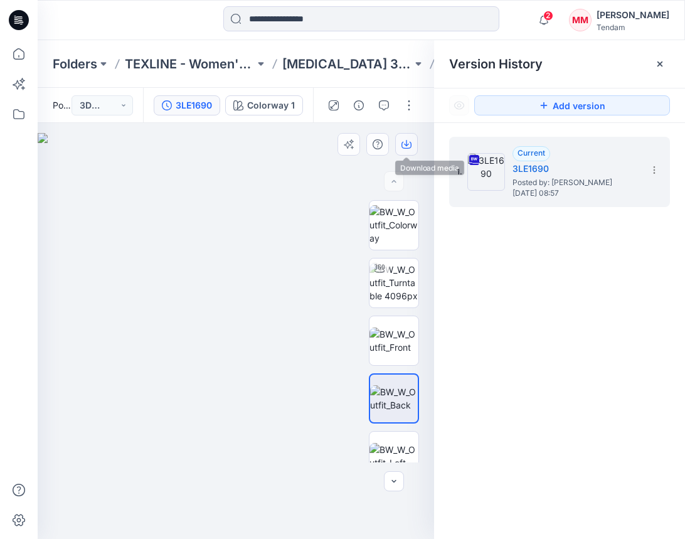
click at [407, 142] on icon "button" at bounding box center [407, 144] width 10 height 10
click at [318, 68] on p "[MEDICAL_DATA] 3rd ROUND" at bounding box center [347, 64] width 130 height 18
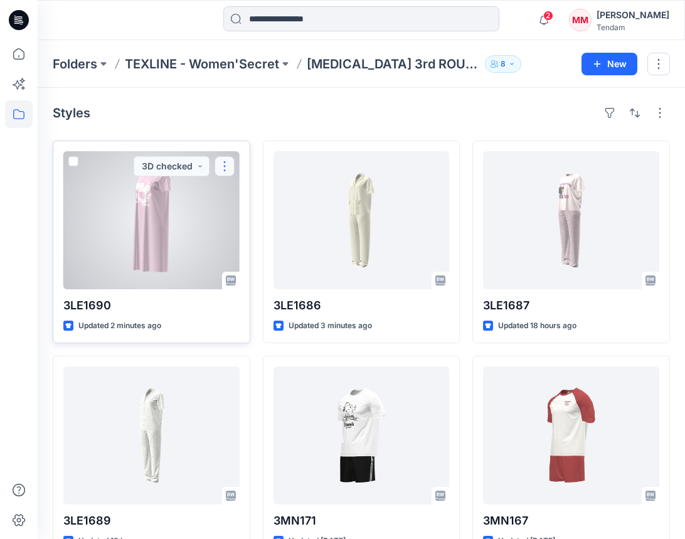
click at [226, 171] on button "button" at bounding box center [225, 166] width 20 height 20
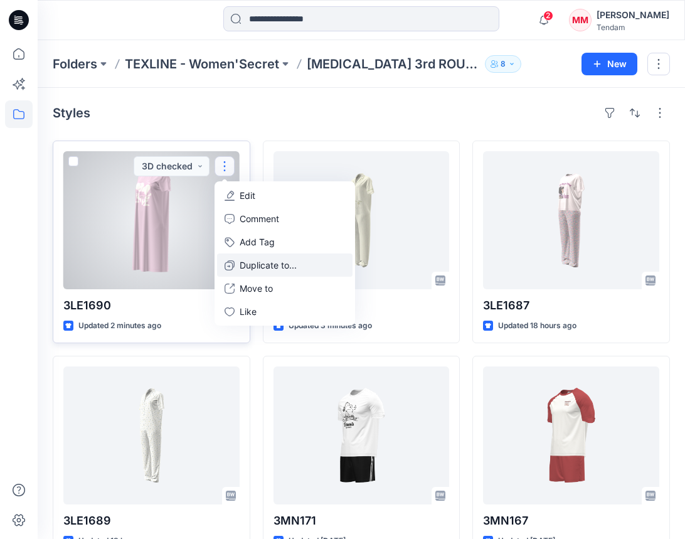
click at [269, 262] on p "Duplicate to..." at bounding box center [268, 265] width 57 height 13
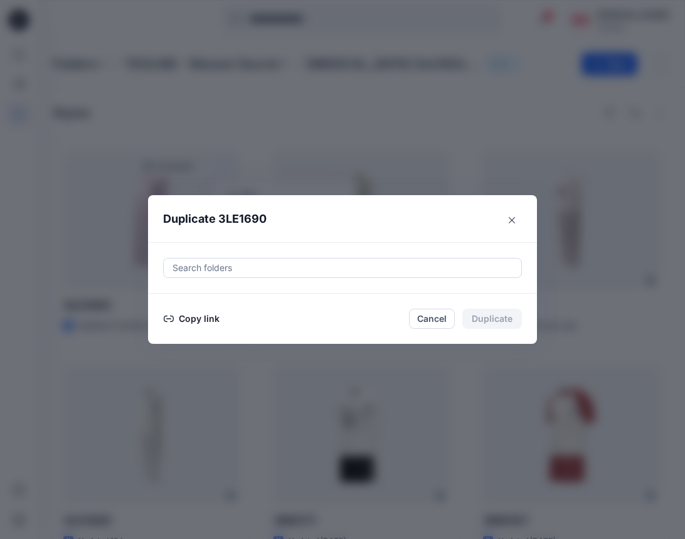
click at [243, 269] on div at bounding box center [342, 267] width 343 height 15
click at [234, 269] on div at bounding box center [342, 267] width 343 height 15
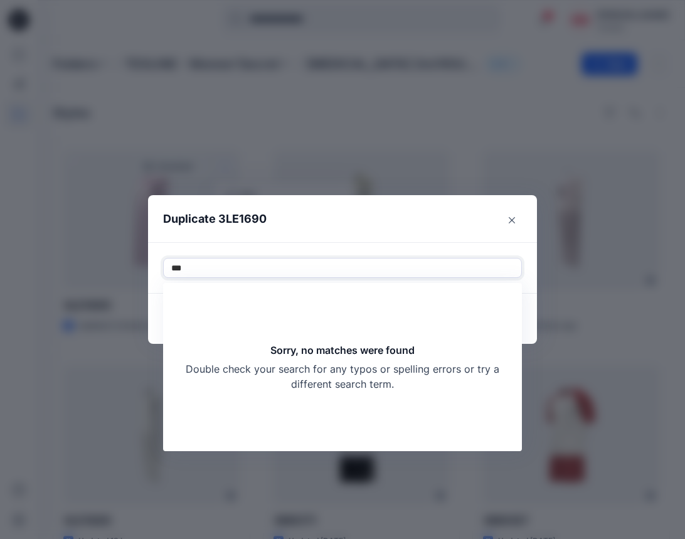
type input "****"
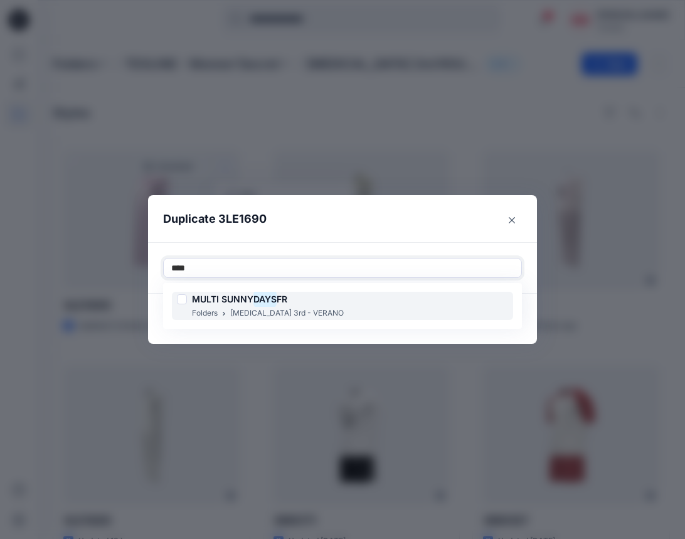
click at [254, 304] on span "MULTI SUNNY" at bounding box center [223, 299] width 62 height 11
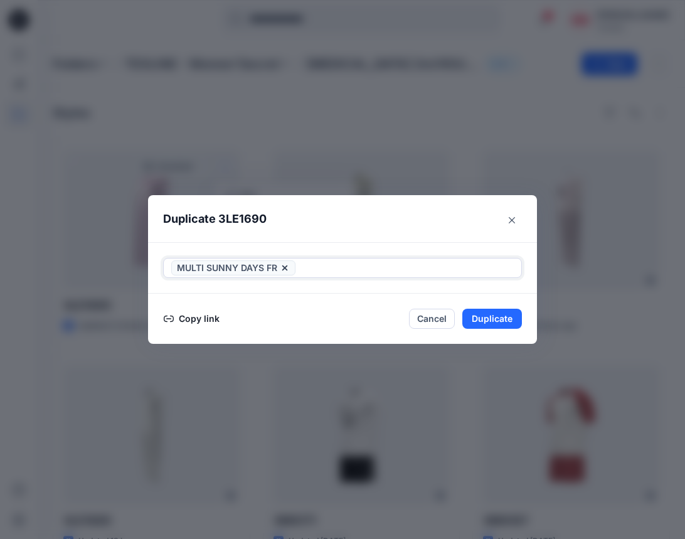
click at [336, 265] on div at bounding box center [406, 267] width 216 height 15
click at [505, 319] on button "Duplicate" at bounding box center [493, 319] width 60 height 20
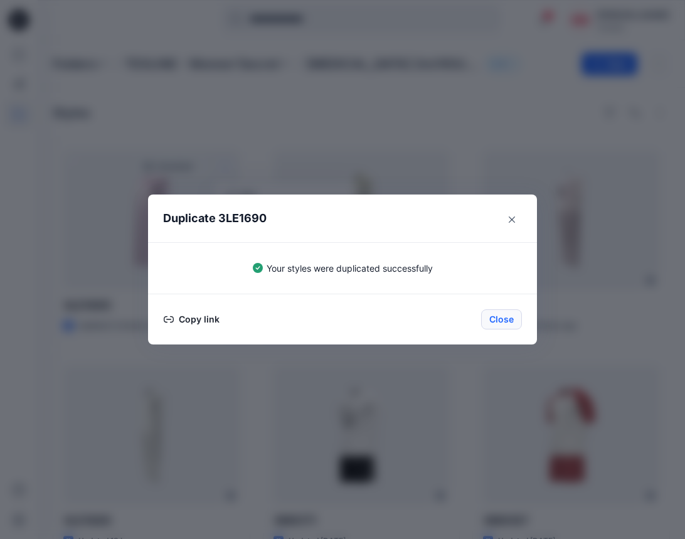
click at [504, 318] on button "Close" at bounding box center [501, 319] width 41 height 20
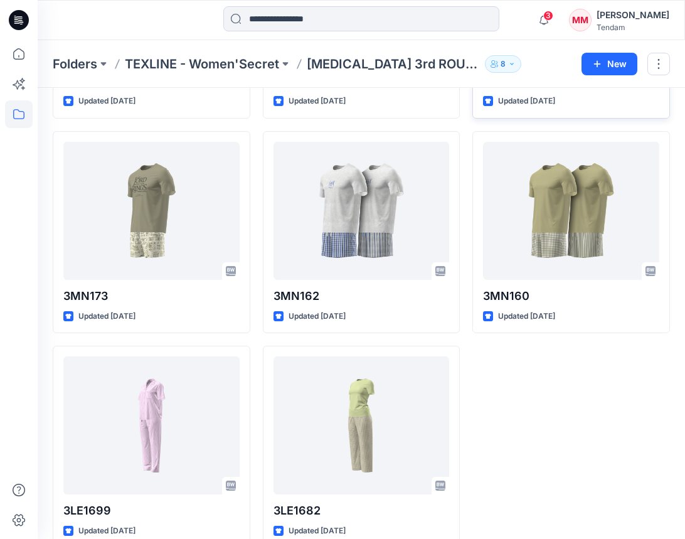
scroll to position [679, 0]
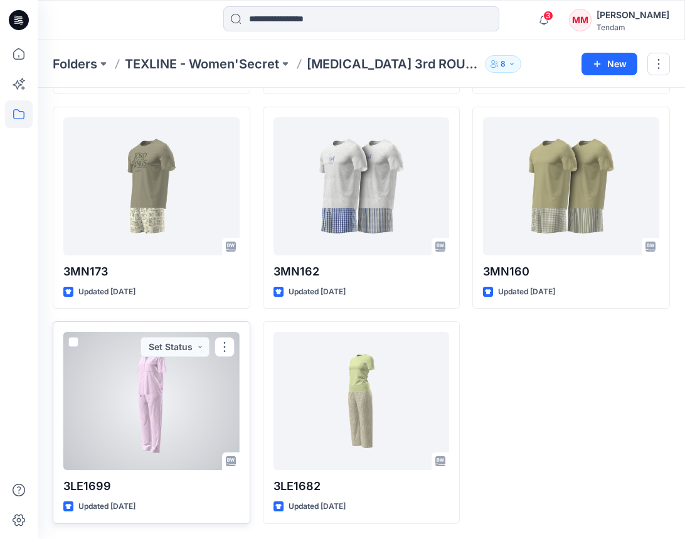
click at [148, 415] on div at bounding box center [151, 401] width 176 height 138
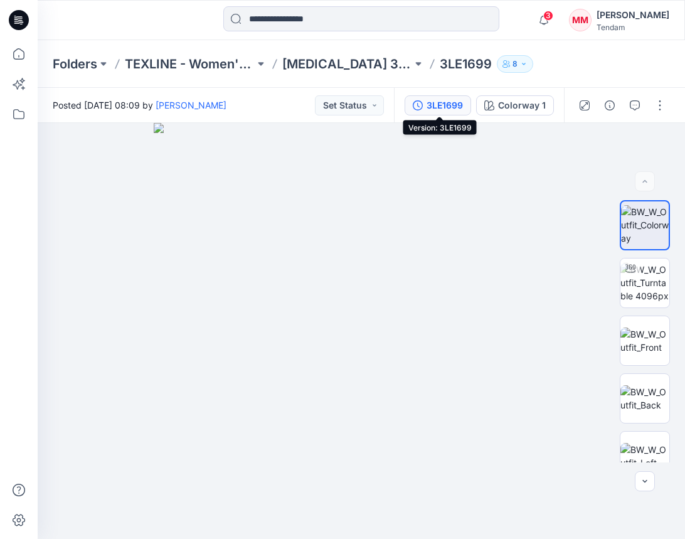
click at [437, 107] on div "3LE1699" at bounding box center [445, 106] width 36 height 14
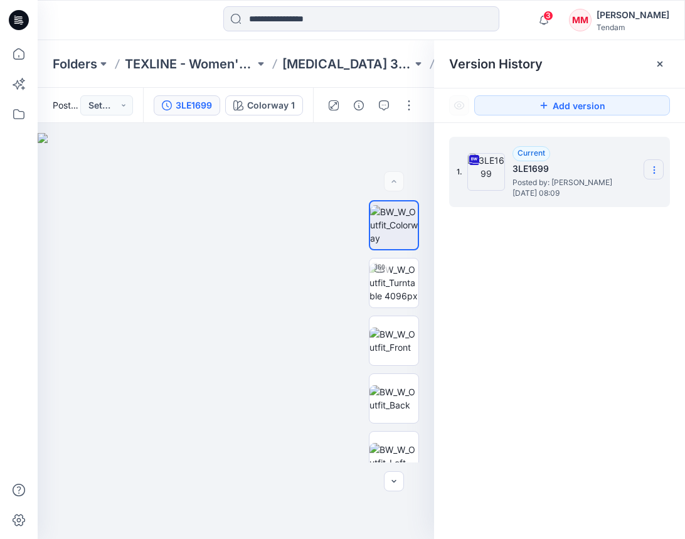
click at [660, 173] on section at bounding box center [654, 169] width 20 height 20
click at [618, 190] on span "Download Source BW File" at bounding box center [590, 194] width 105 height 15
click at [95, 108] on button "Set Status" at bounding box center [106, 105] width 53 height 20
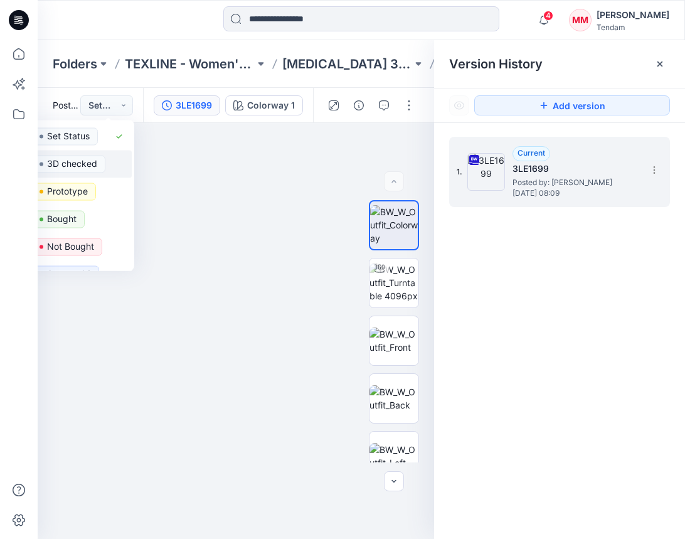
click at [93, 162] on p "3D checked" at bounding box center [72, 164] width 50 height 16
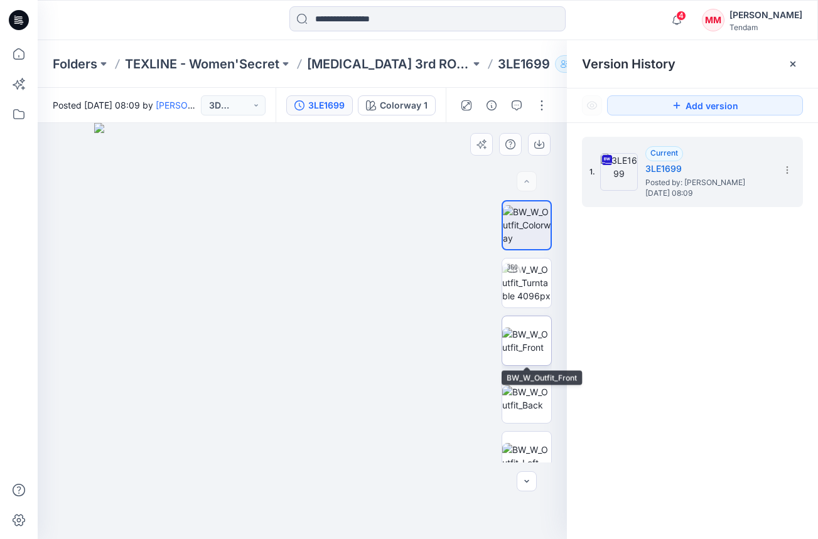
click at [533, 328] on img at bounding box center [526, 341] width 49 height 26
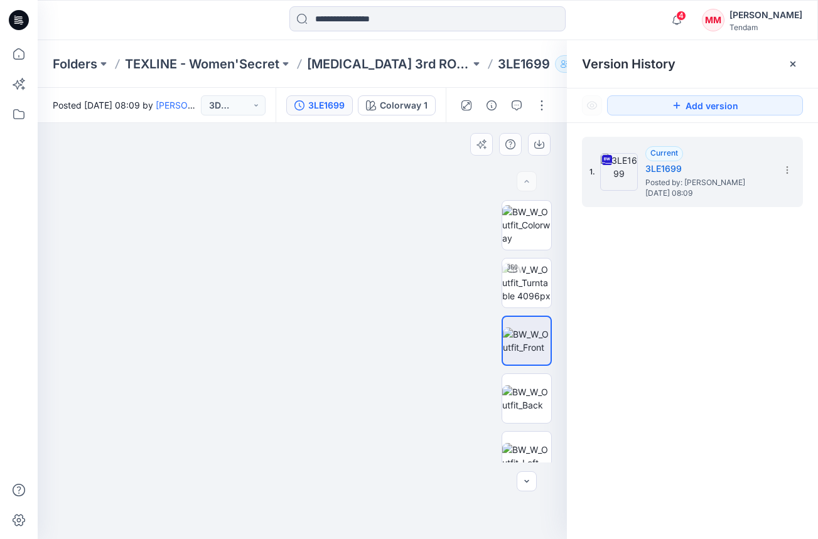
drag, startPoint x: 356, startPoint y: 177, endPoint x: 348, endPoint y: 486, distance: 309.5
drag, startPoint x: 384, startPoint y: 259, endPoint x: 391, endPoint y: 409, distance: 150.8
click at [388, 421] on img at bounding box center [301, 31] width 2571 height 1017
drag, startPoint x: 426, startPoint y: 244, endPoint x: 434, endPoint y: 412, distance: 168.4
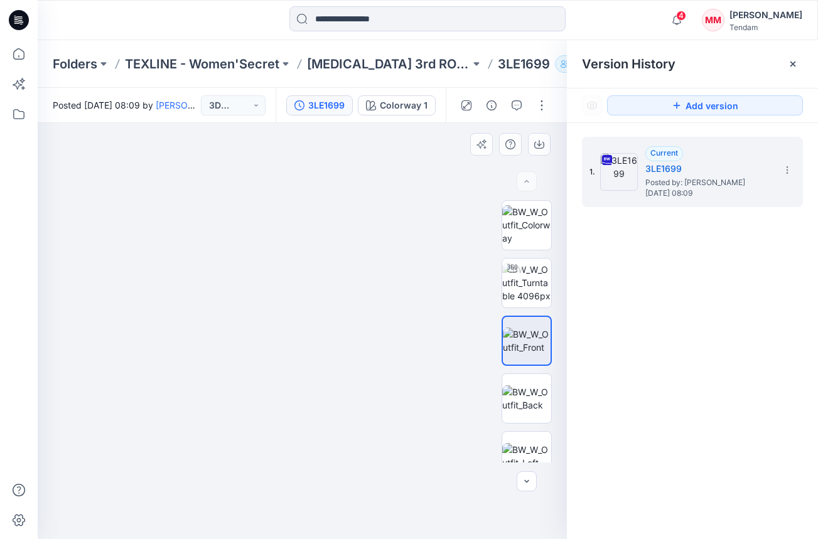
click at [434, 412] on img at bounding box center [309, 122] width 2571 height 833
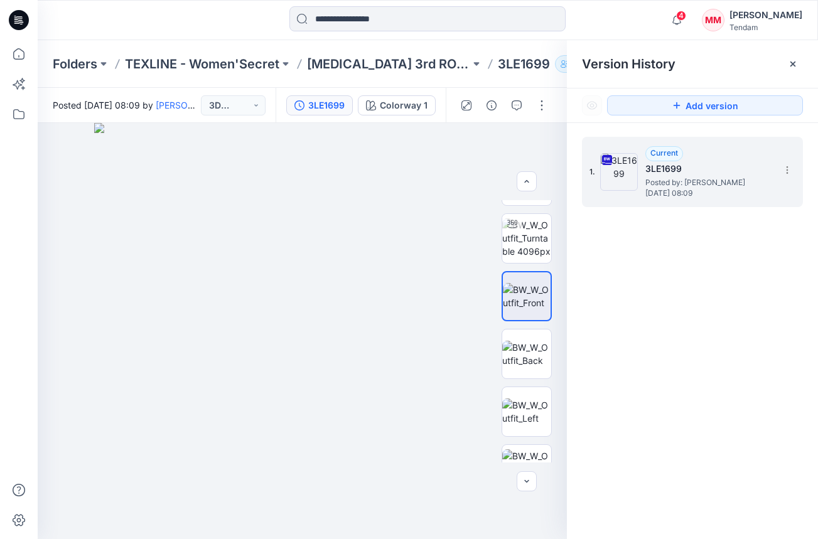
scroll to position [63, 0]
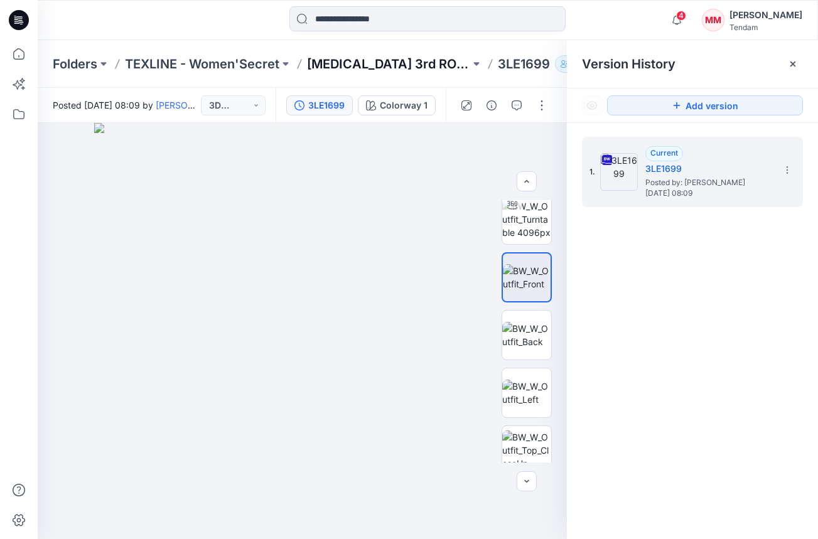
click at [344, 65] on p "[MEDICAL_DATA] 3rd ROUND" at bounding box center [388, 64] width 163 height 18
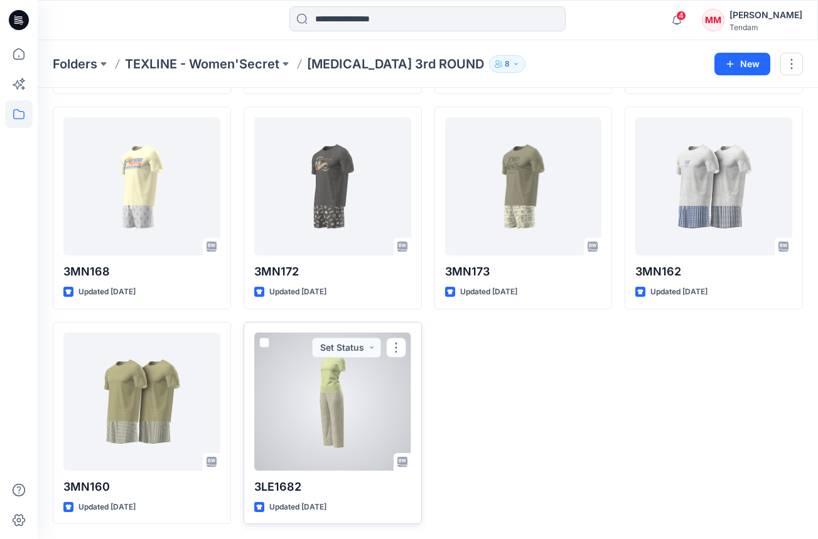
scroll to position [461, 0]
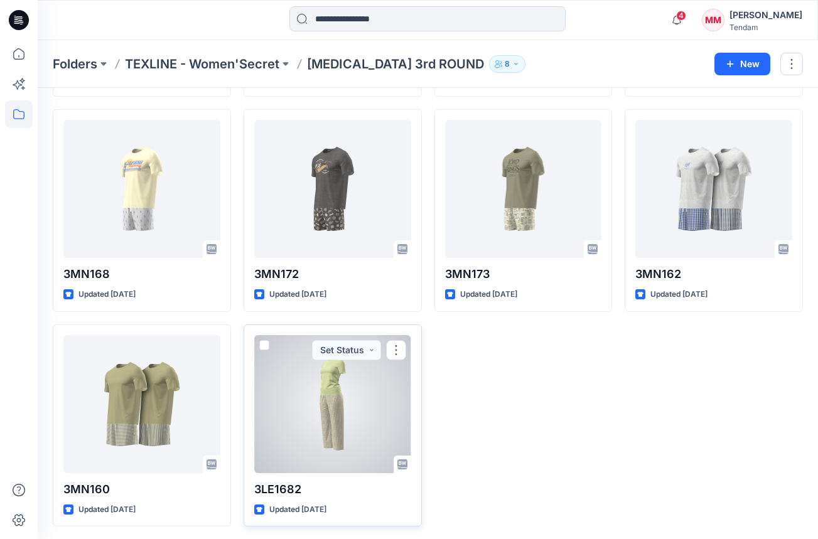
click at [335, 419] on div at bounding box center [332, 404] width 157 height 138
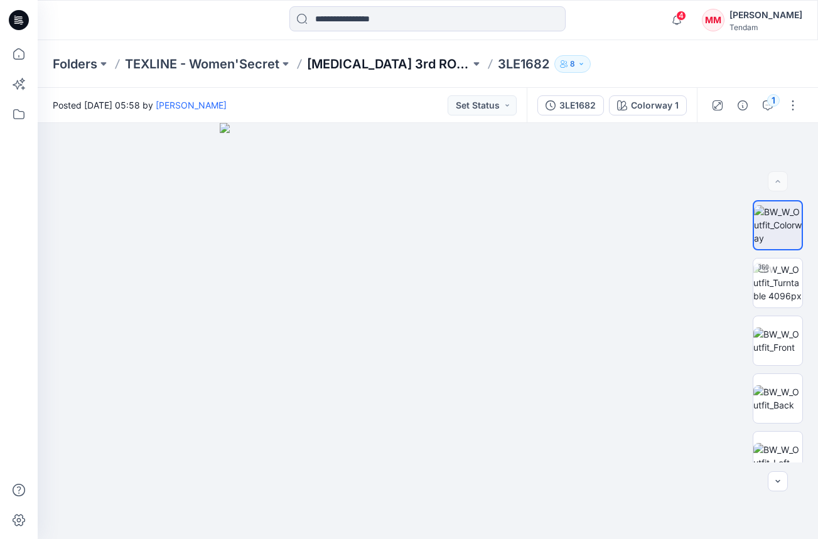
click at [335, 68] on p "[MEDICAL_DATA] 3rd ROUND" at bounding box center [388, 64] width 163 height 18
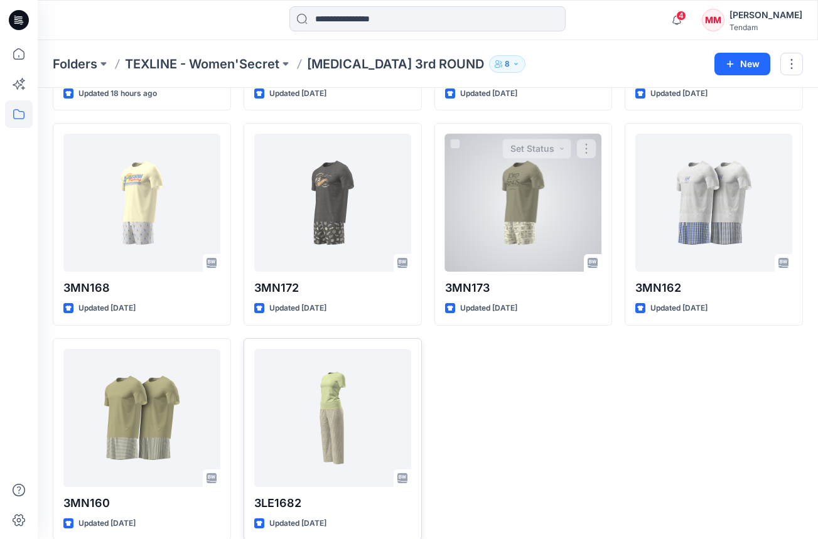
scroll to position [464, 0]
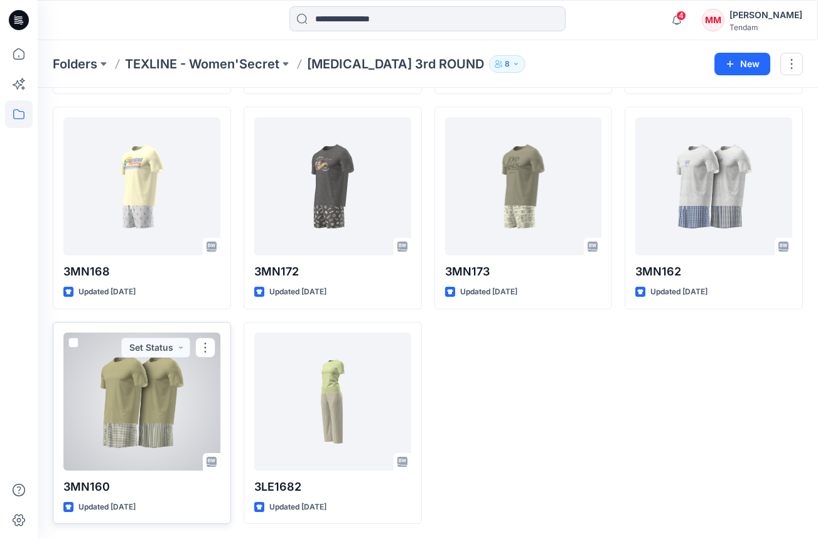
click at [138, 393] on div at bounding box center [141, 402] width 157 height 138
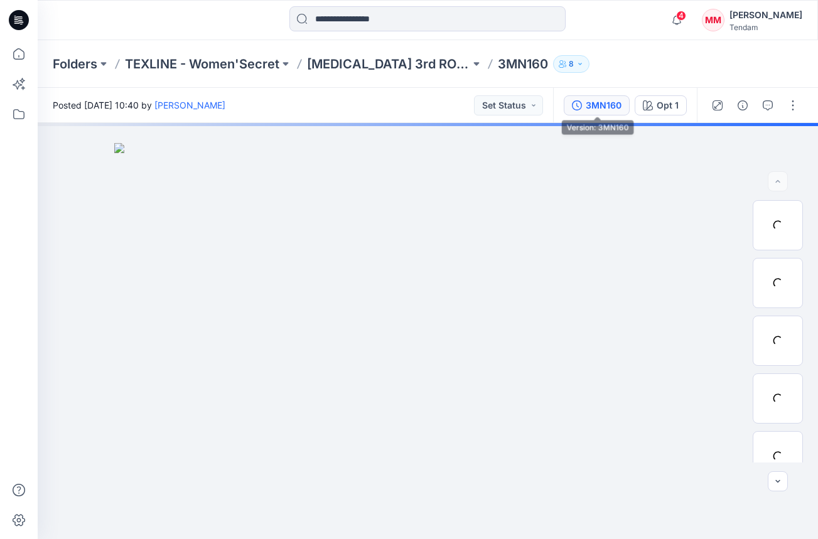
click at [581, 106] on icon "button" at bounding box center [577, 105] width 10 height 10
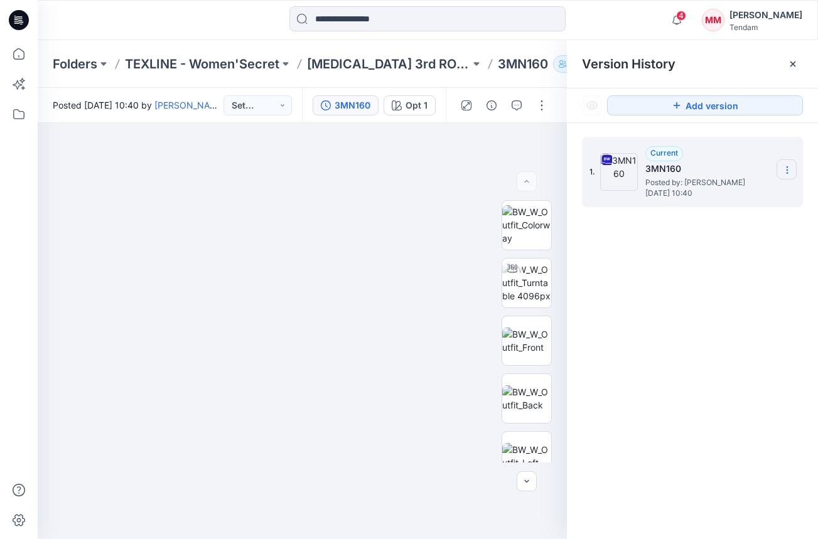
click at [778, 164] on section at bounding box center [786, 169] width 20 height 20
click at [729, 198] on span "Download Source BW File" at bounding box center [723, 194] width 105 height 15
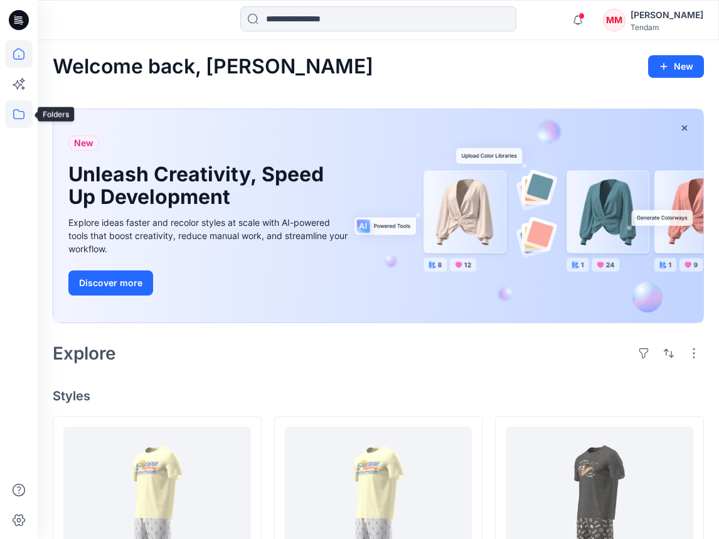
click at [16, 111] on icon at bounding box center [19, 114] width 28 height 28
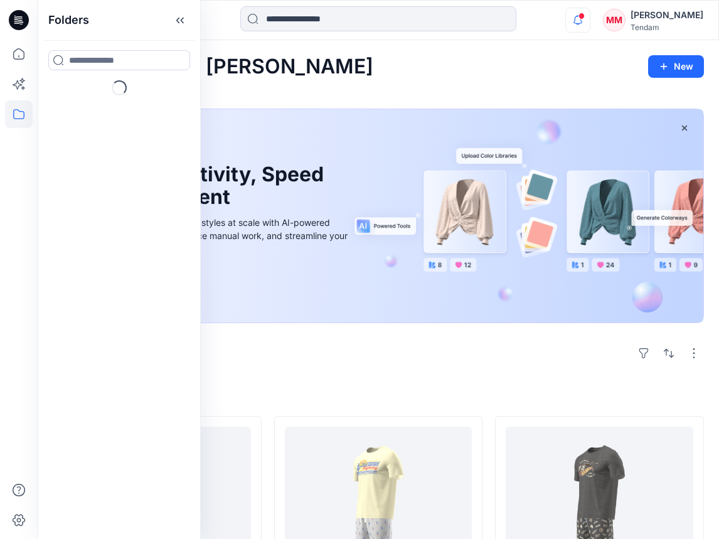
drag, startPoint x: 574, startPoint y: 8, endPoint x: 583, endPoint y: 14, distance: 11.3
click at [573, 9] on div "Notifications Your style 3MN168 is ready 18 minutes ago Your style 3MN172 is re…" at bounding box center [378, 20] width 681 height 28
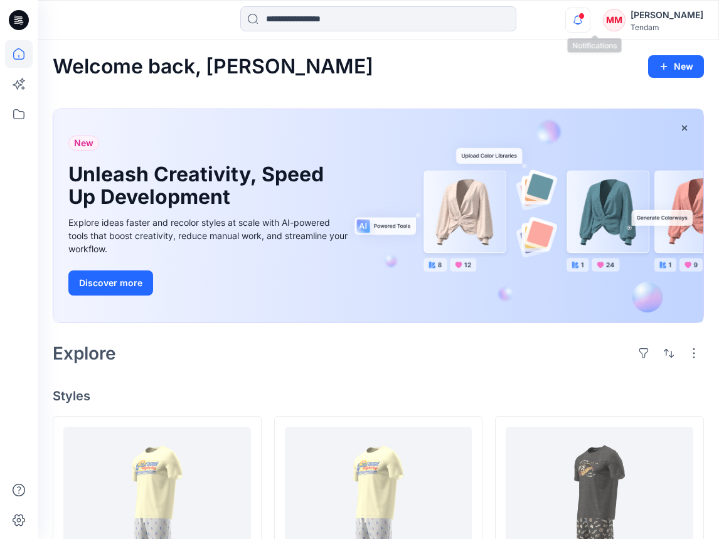
click at [589, 16] on icon "button" at bounding box center [578, 20] width 24 height 25
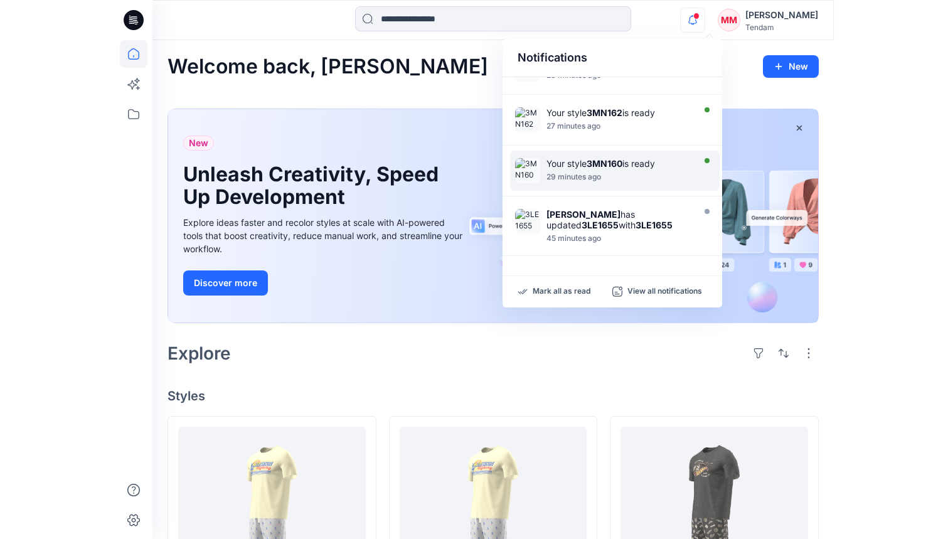
scroll to position [132, 0]
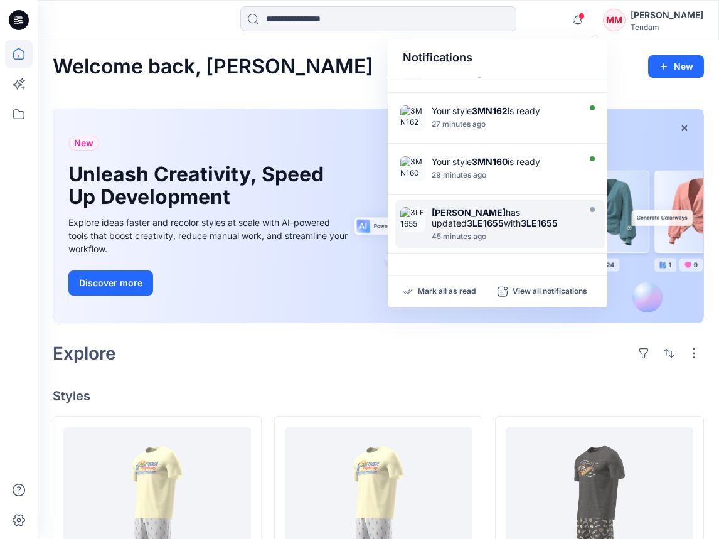
click at [470, 216] on strong "[PERSON_NAME]" at bounding box center [469, 212] width 74 height 11
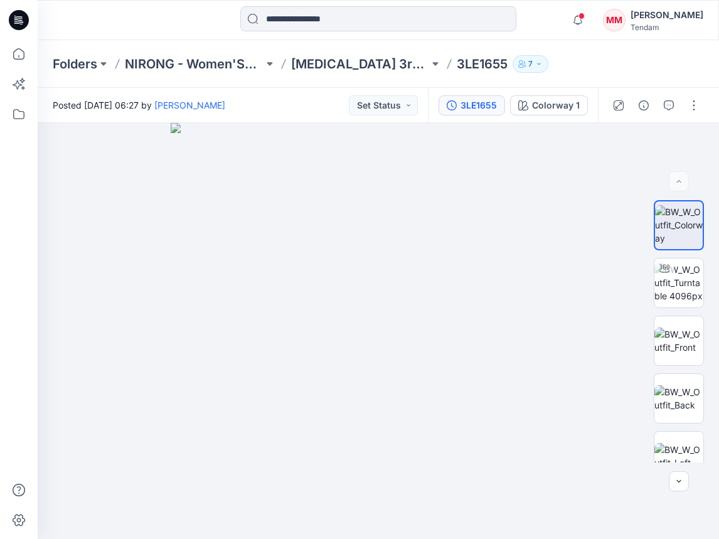
click at [475, 114] on button "3LE1655" at bounding box center [472, 105] width 67 height 20
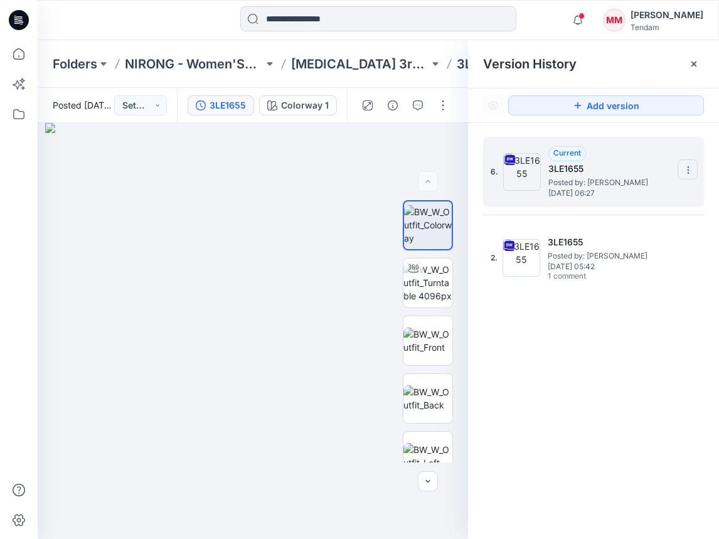
click at [697, 164] on section at bounding box center [688, 169] width 20 height 20
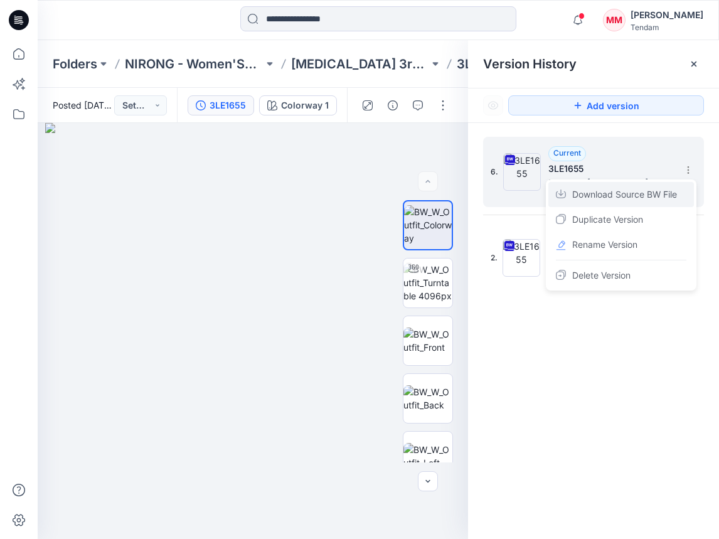
click at [623, 190] on span "Download Source BW File" at bounding box center [624, 194] width 105 height 15
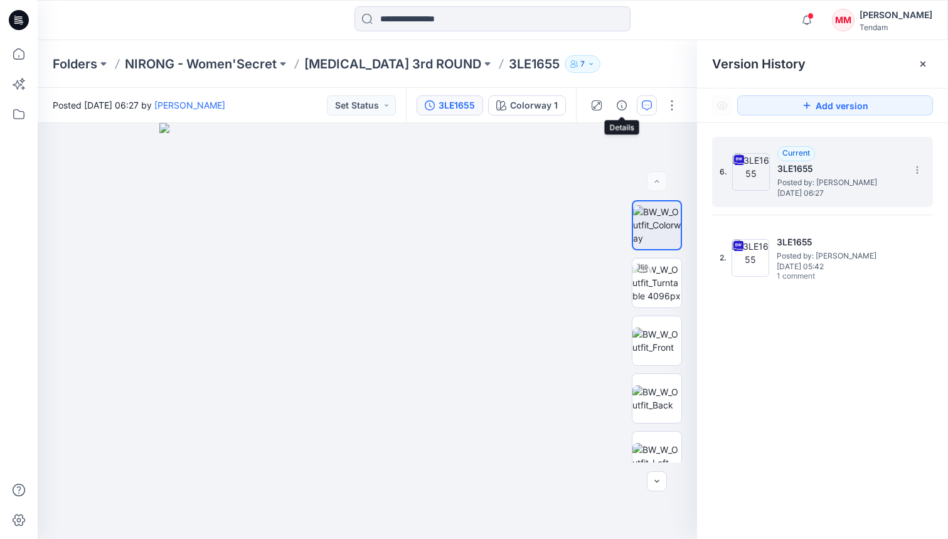
click at [642, 102] on icon "button" at bounding box center [647, 105] width 10 height 10
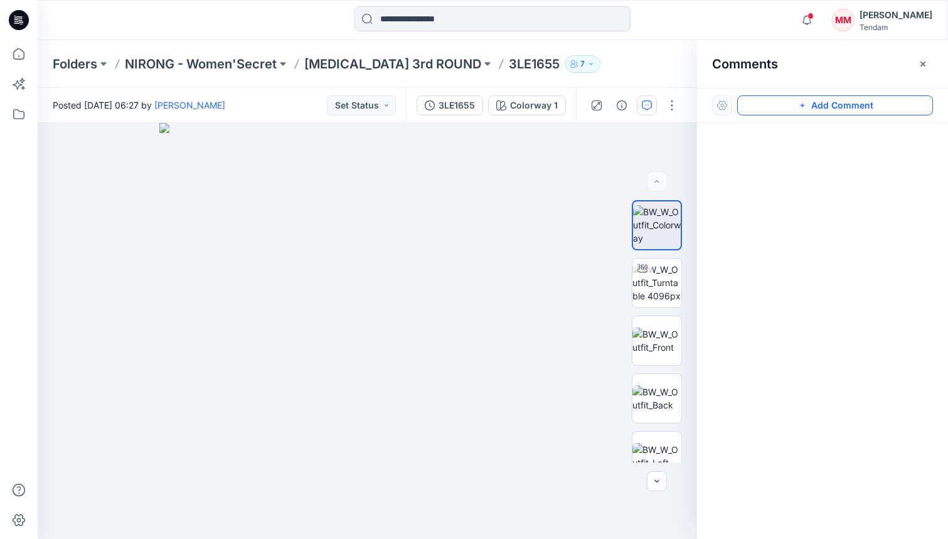
click at [719, 95] on button "Add Comment" at bounding box center [835, 105] width 196 height 20
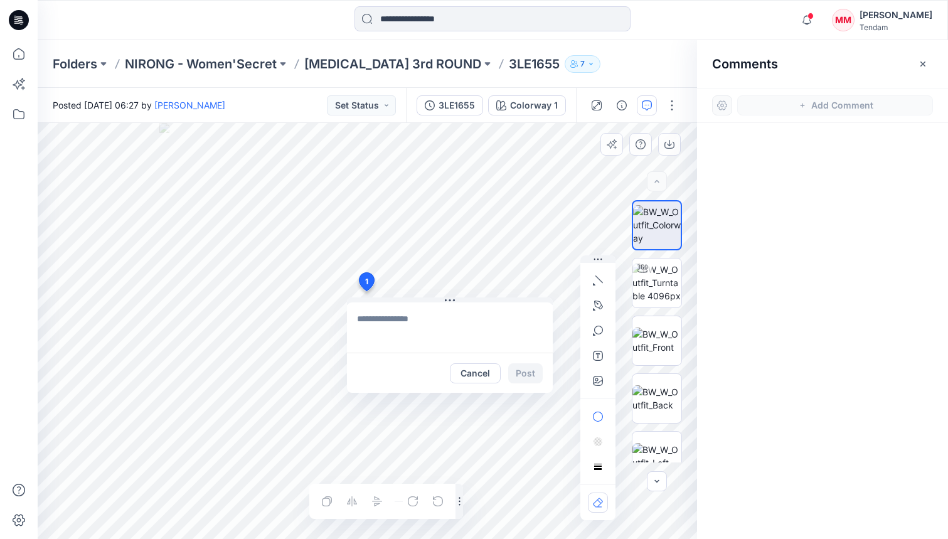
drag, startPoint x: 366, startPoint y: 291, endPoint x: 416, endPoint y: 306, distance: 52.2
click at [367, 292] on div "1 Cancel Post Layer 1" at bounding box center [368, 331] width 660 height 416
type textarea "**********"
click at [598, 382] on icon "button" at bounding box center [598, 381] width 10 height 10
type input"] "**********"
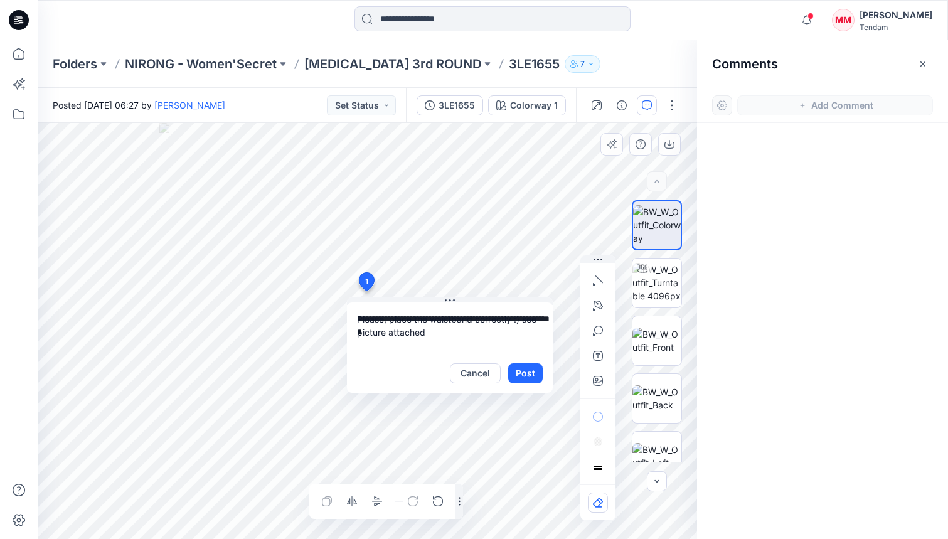
click at [408, 331] on textarea "**********" at bounding box center [450, 328] width 206 height 50
click at [445, 335] on textarea "**********" at bounding box center [450, 328] width 206 height 50
type textarea "**********"
click at [526, 373] on button "Post" at bounding box center [525, 373] width 35 height 20
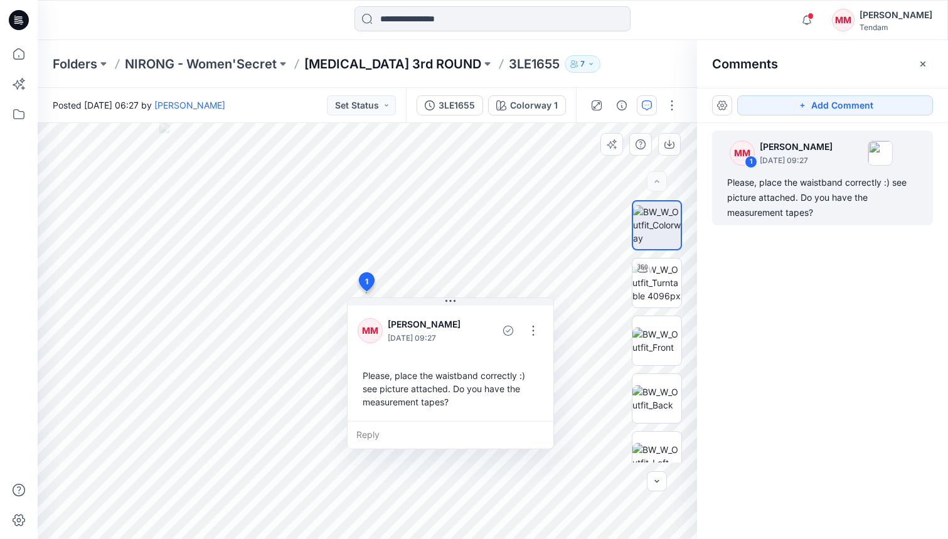
click at [353, 64] on p "[MEDICAL_DATA] 3rd ROUND" at bounding box center [392, 64] width 177 height 18
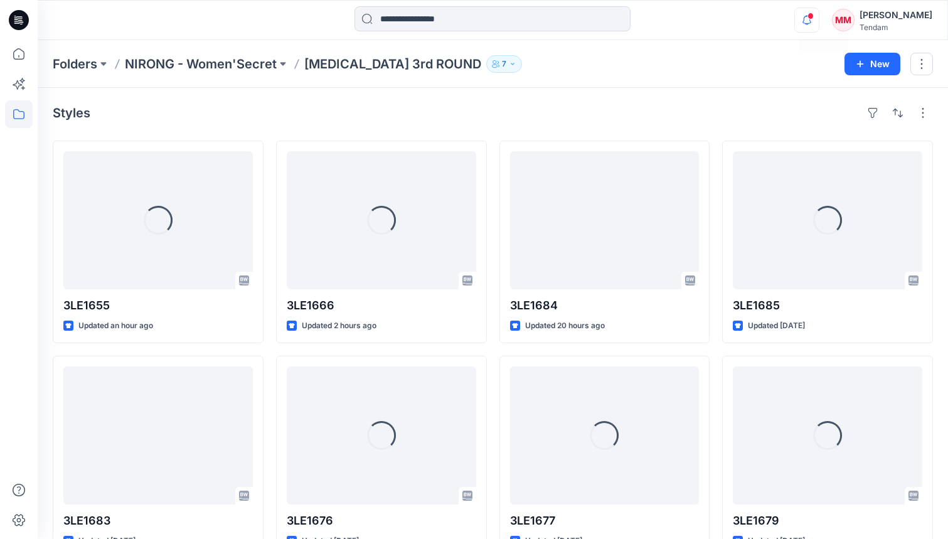
scroll to position [1, 0]
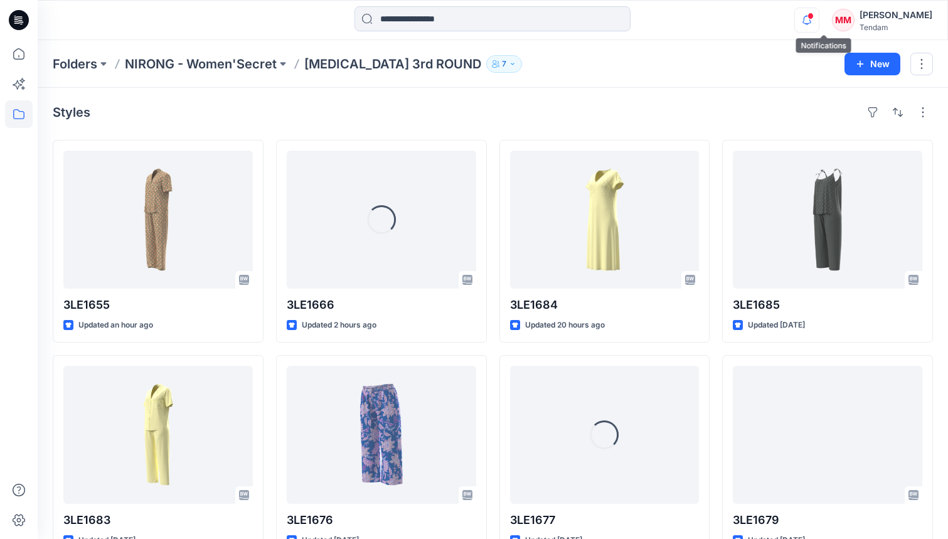
click at [719, 21] on icon "button" at bounding box center [807, 20] width 24 height 25
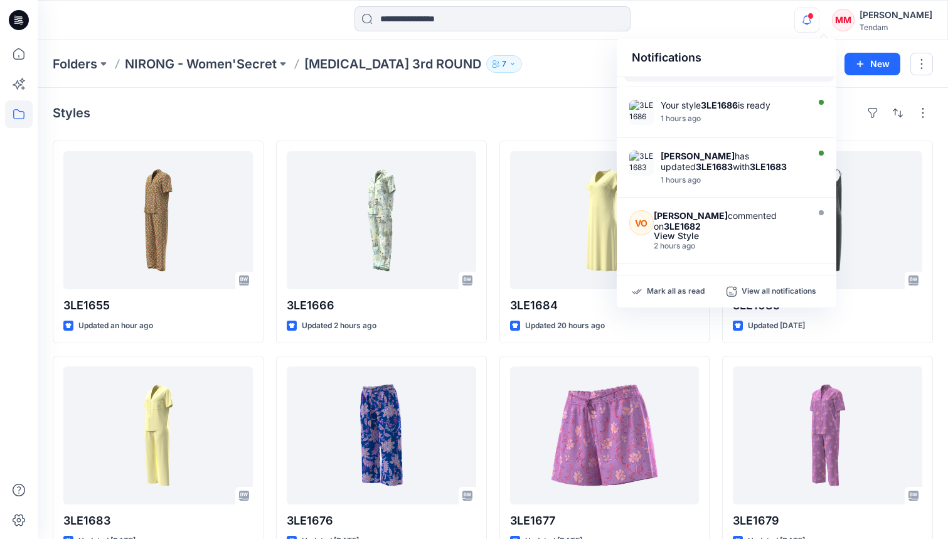
scroll to position [353, 0]
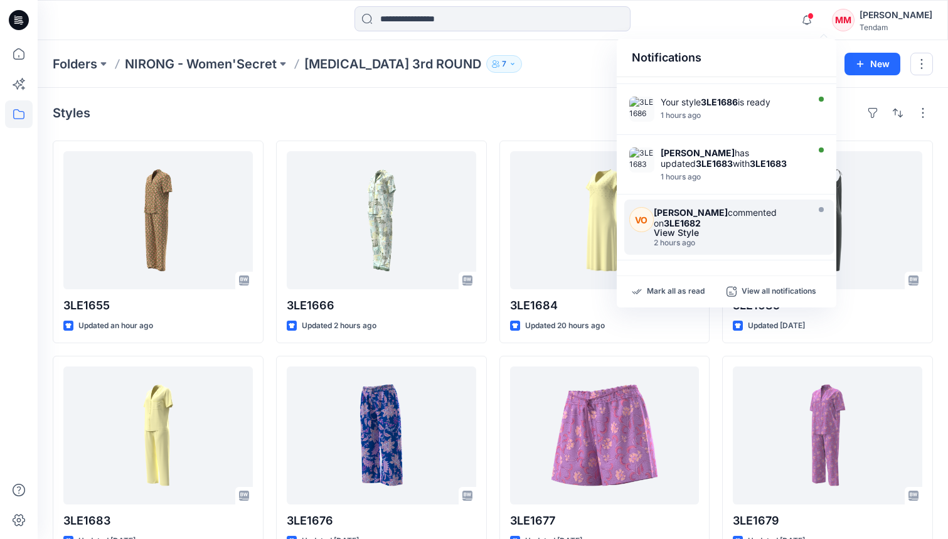
click at [715, 232] on div "View Style" at bounding box center [729, 232] width 151 height 9
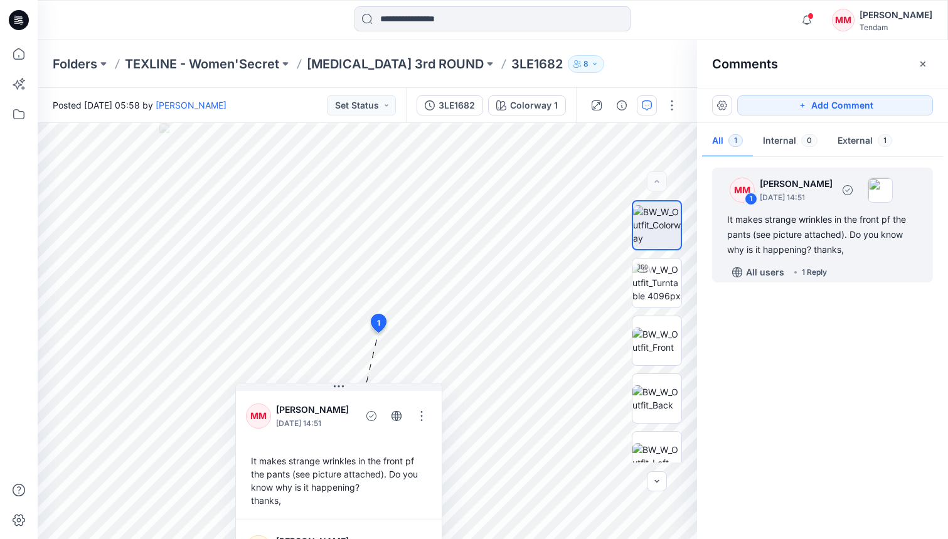
click at [719, 272] on div "1 Reply" at bounding box center [814, 272] width 25 height 13
click at [719, 274] on div "1 Reply" at bounding box center [814, 272] width 25 height 13
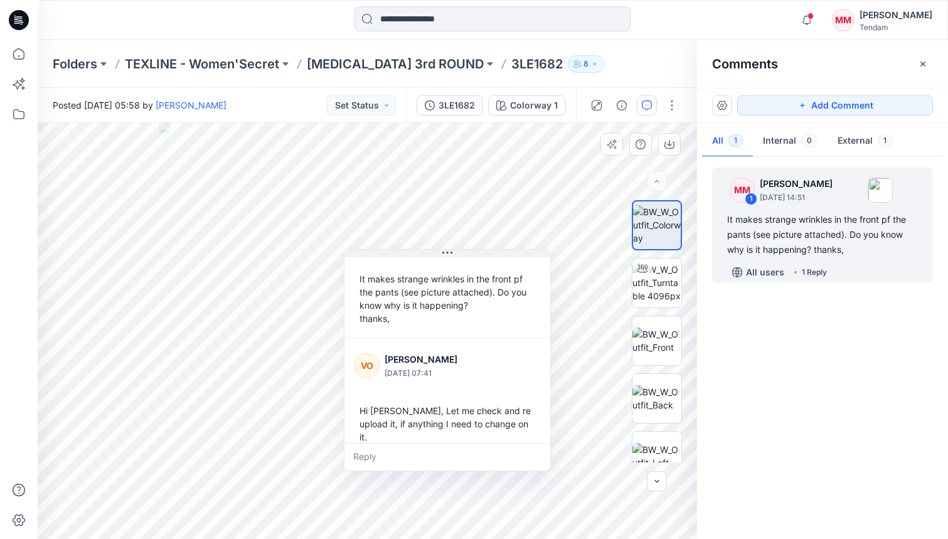
drag, startPoint x: 341, startPoint y: 358, endPoint x: 450, endPoint y: 254, distance: 150.9
click at [450, 253] on icon at bounding box center [447, 253] width 10 height 10
drag, startPoint x: 369, startPoint y: 441, endPoint x: 368, endPoint y: 449, distance: 7.6
click at [368, 442] on div "MM [PERSON_NAME] [DATE] 14:51 It makes strange wrinkles in the front pf the pan…" at bounding box center [448, 360] width 207 height 222
click at [369, 453] on div "Reply" at bounding box center [448, 457] width 206 height 28
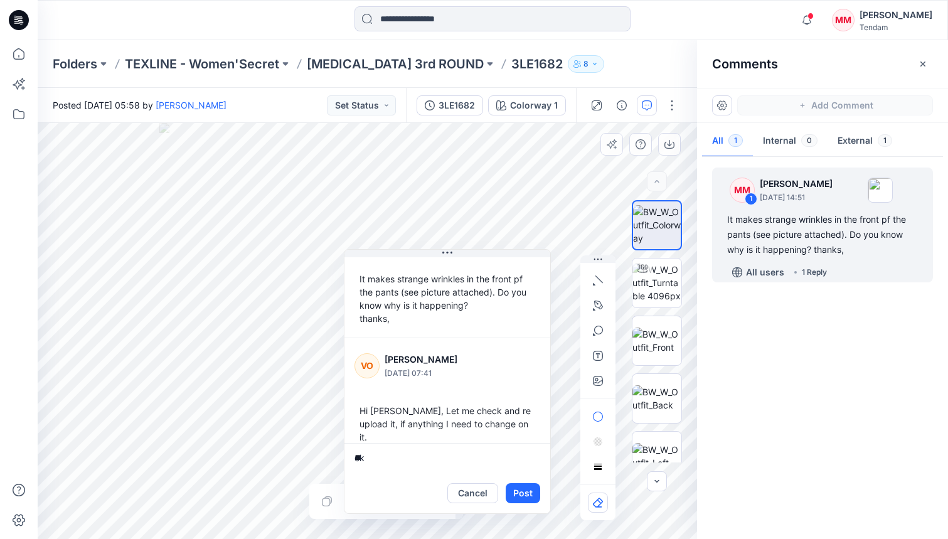
type textarea "*"
type textarea "**********"
click at [533, 490] on button "Post" at bounding box center [523, 493] width 35 height 20
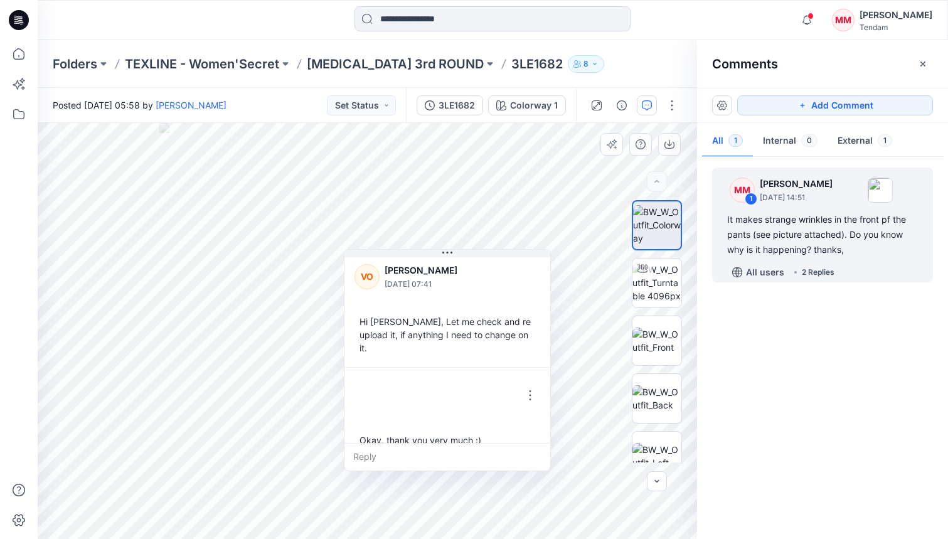
scroll to position [141, 0]
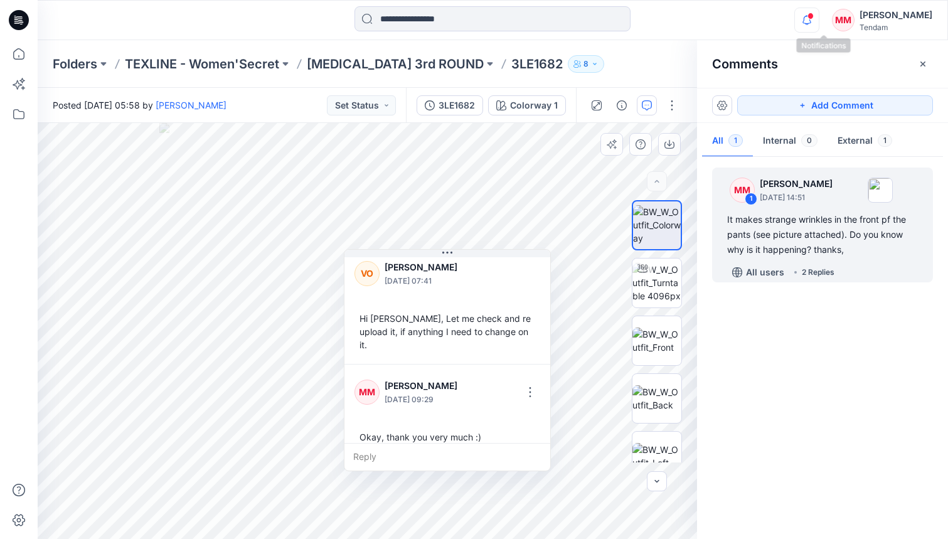
click at [719, 24] on icon "button" at bounding box center [807, 24] width 4 height 2
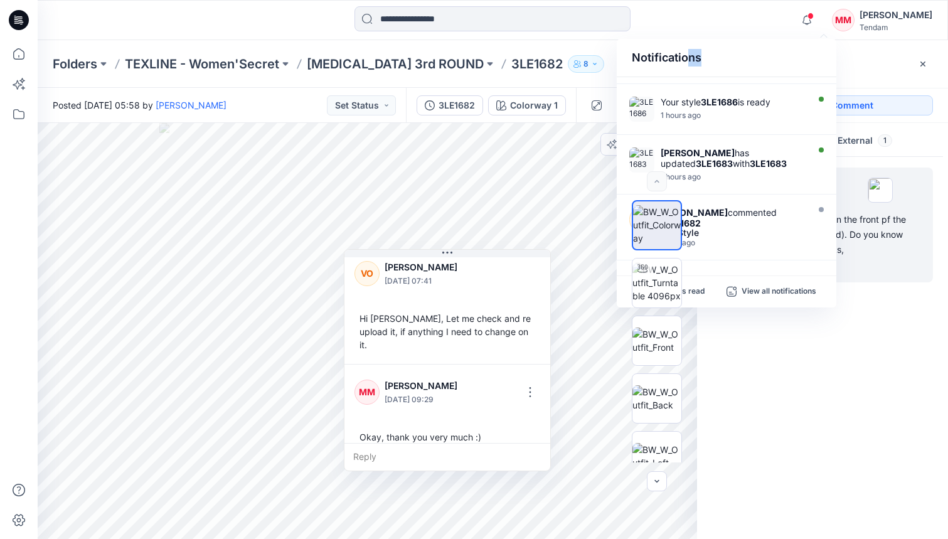
drag, startPoint x: 685, startPoint y: 55, endPoint x: 755, endPoint y: 56, distance: 69.7
click at [719, 56] on div "Notifications" at bounding box center [727, 58] width 220 height 38
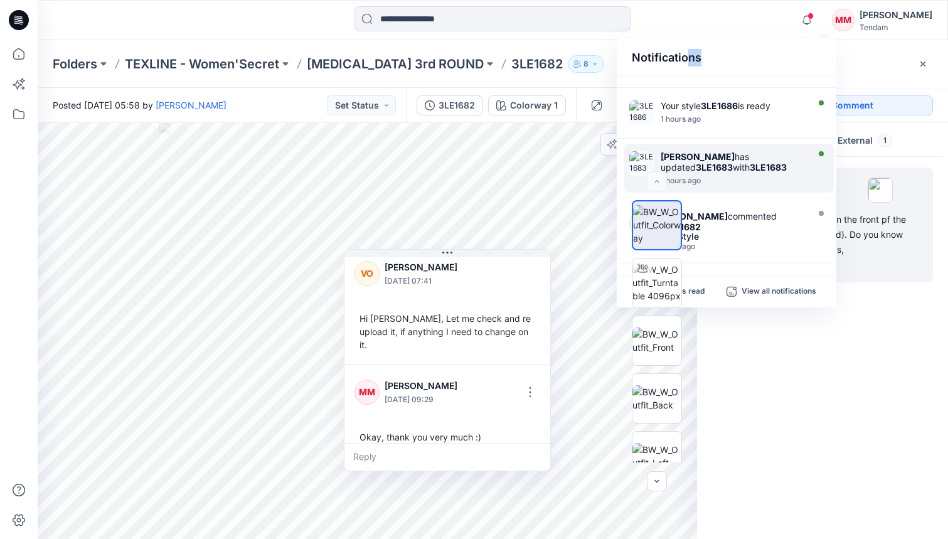
scroll to position [351, 0]
click at [719, 164] on div "[PERSON_NAME] has updated 3LE1683 with 3LE1683" at bounding box center [733, 159] width 144 height 21
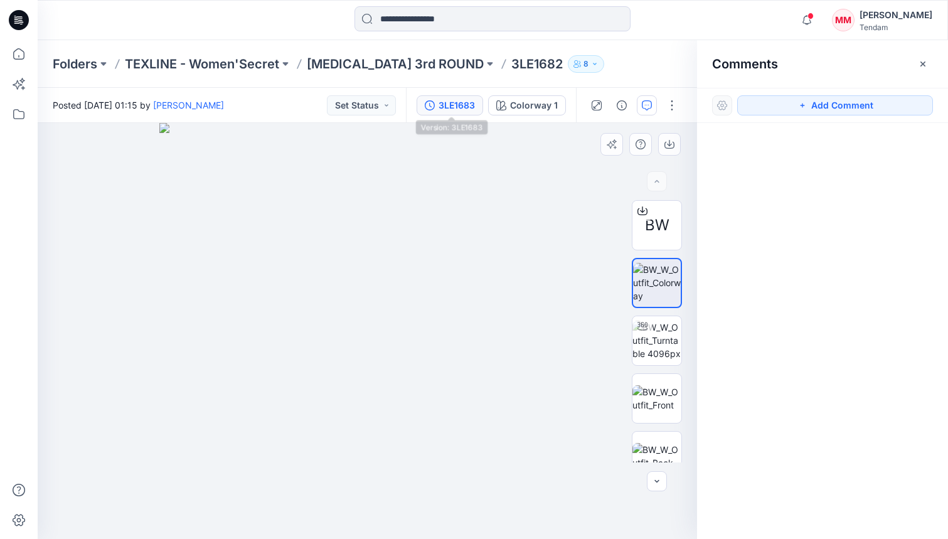
click at [452, 99] on div "3LE1683" at bounding box center [457, 106] width 36 height 14
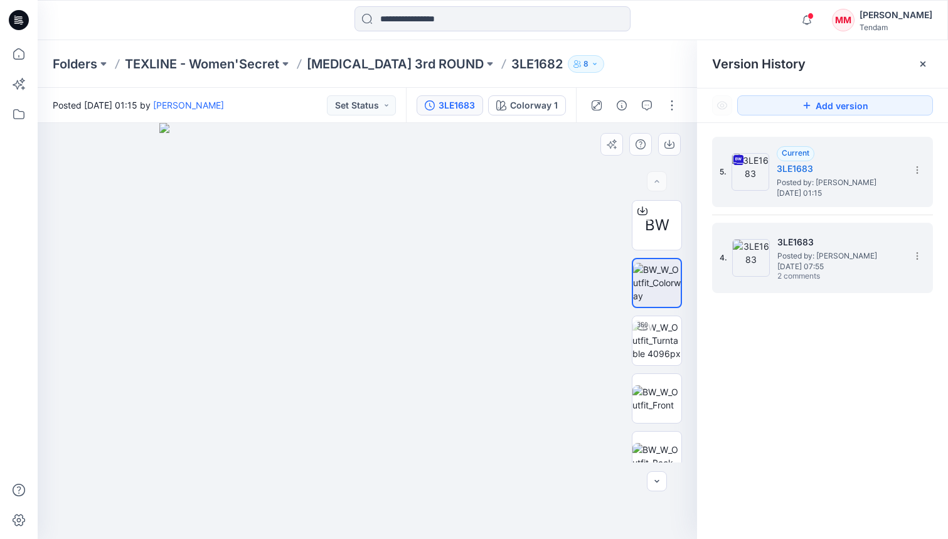
click at [719, 244] on h5 "3LE1683" at bounding box center [841, 242] width 126 height 15
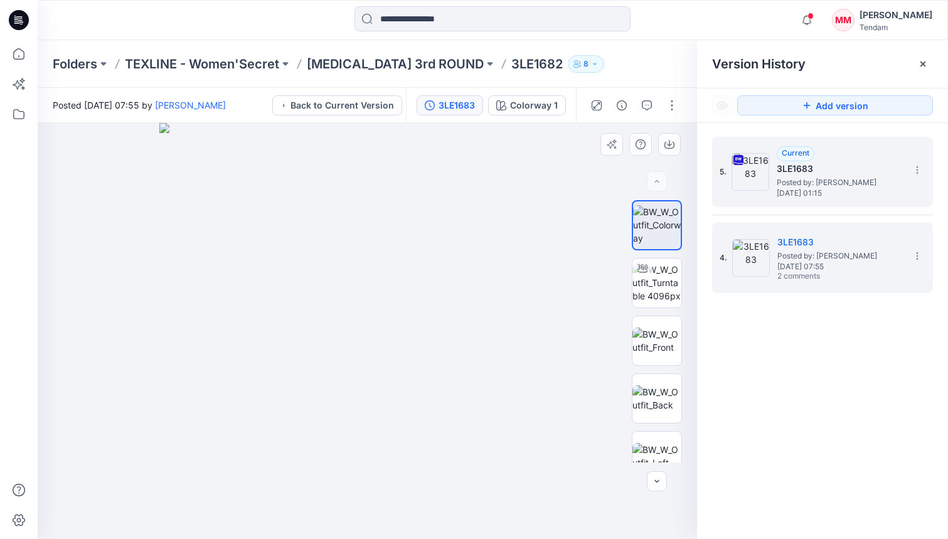
click at [719, 200] on div "5. Current 3LE1683 Posted by: [PERSON_NAME] [DATE] 01:15" at bounding box center [814, 172] width 188 height 60
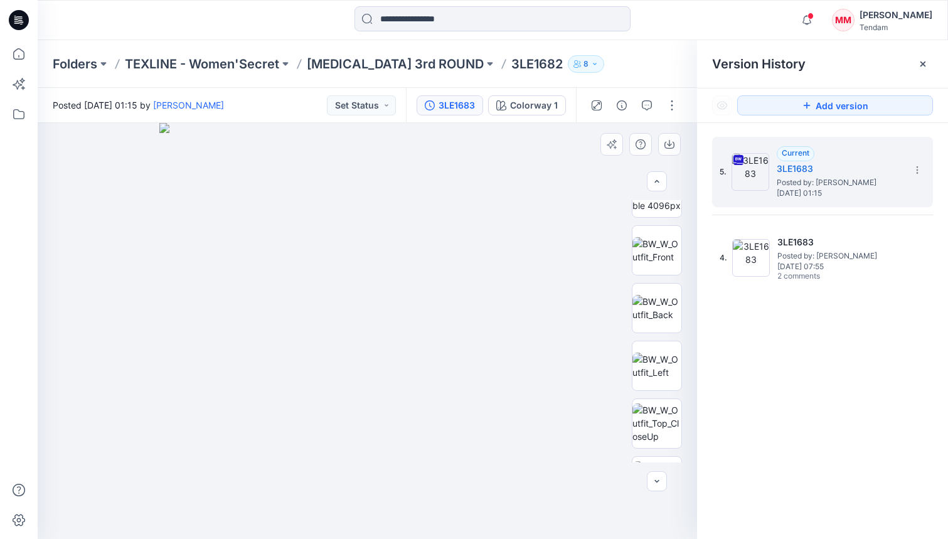
scroll to position [192, 0]
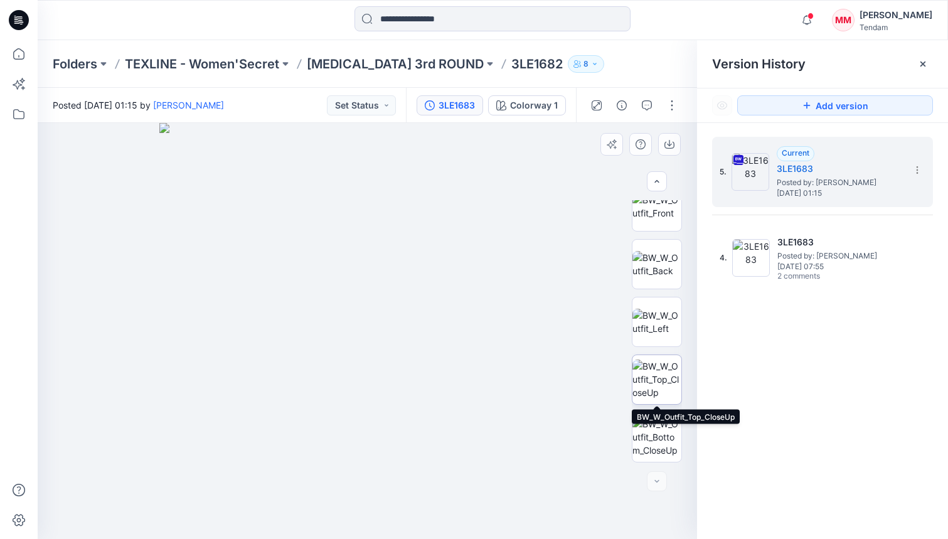
click at [658, 377] on img at bounding box center [657, 380] width 49 height 40
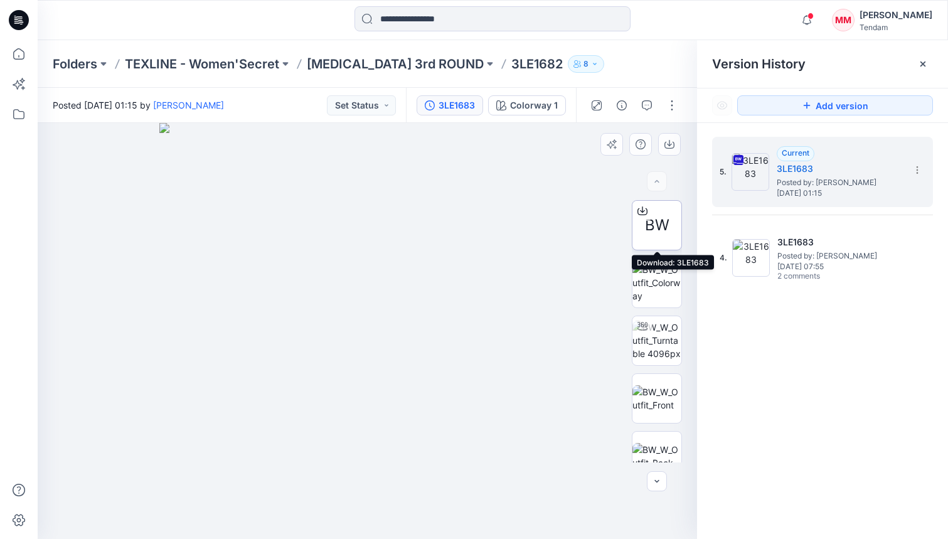
click at [672, 211] on div "BW" at bounding box center [657, 225] width 50 height 50
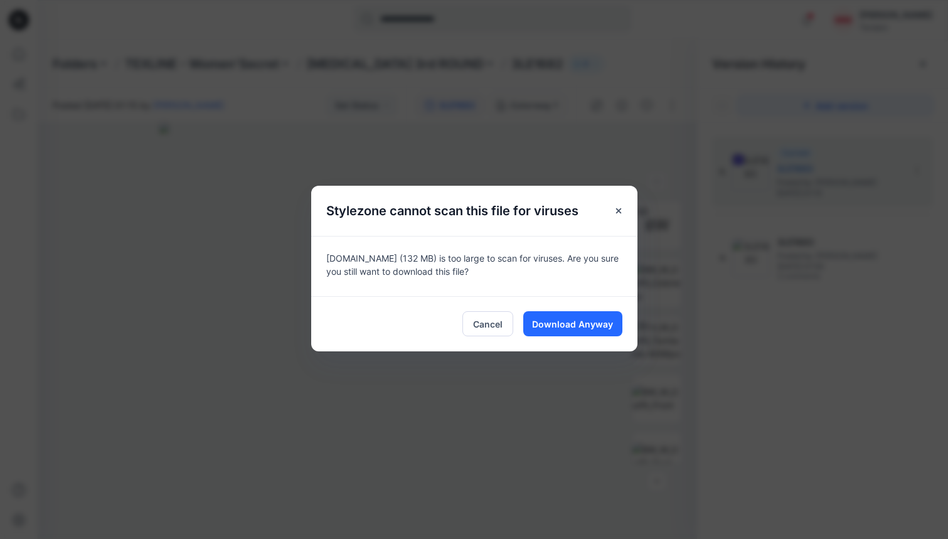
click at [575, 347] on div "Cancel Download Anyway" at bounding box center [474, 323] width 326 height 55
click at [586, 334] on button "Download Anyway" at bounding box center [572, 323] width 99 height 25
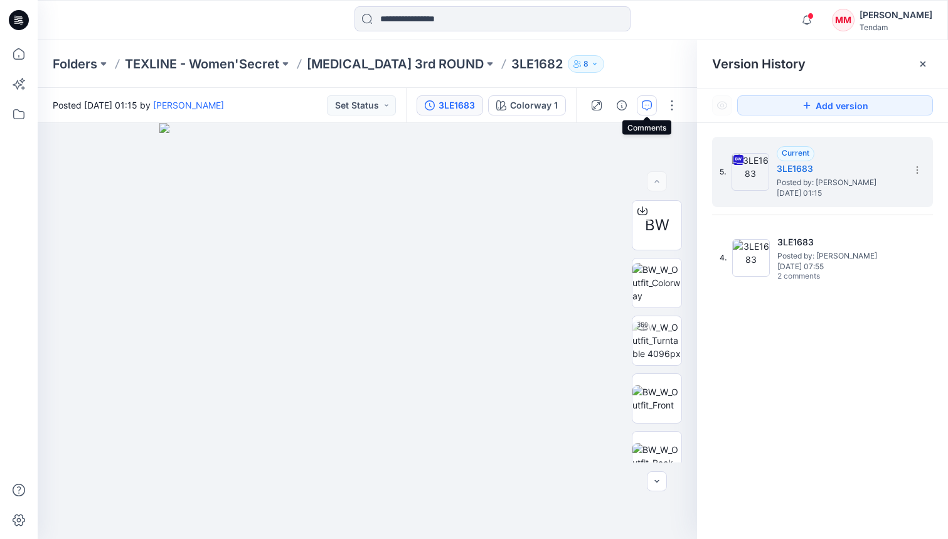
click at [645, 109] on icon "button" at bounding box center [647, 105] width 10 height 10
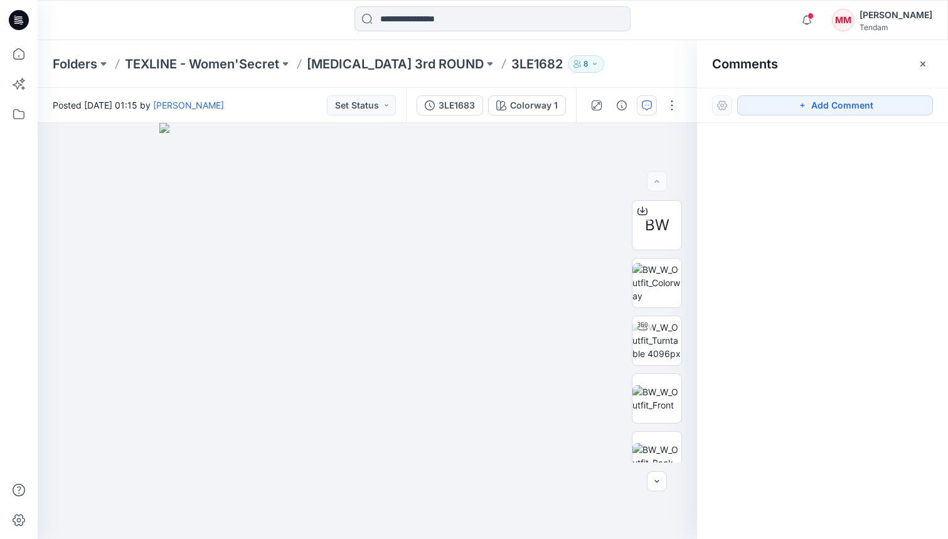
click at [645, 109] on icon "button" at bounding box center [647, 105] width 10 height 10
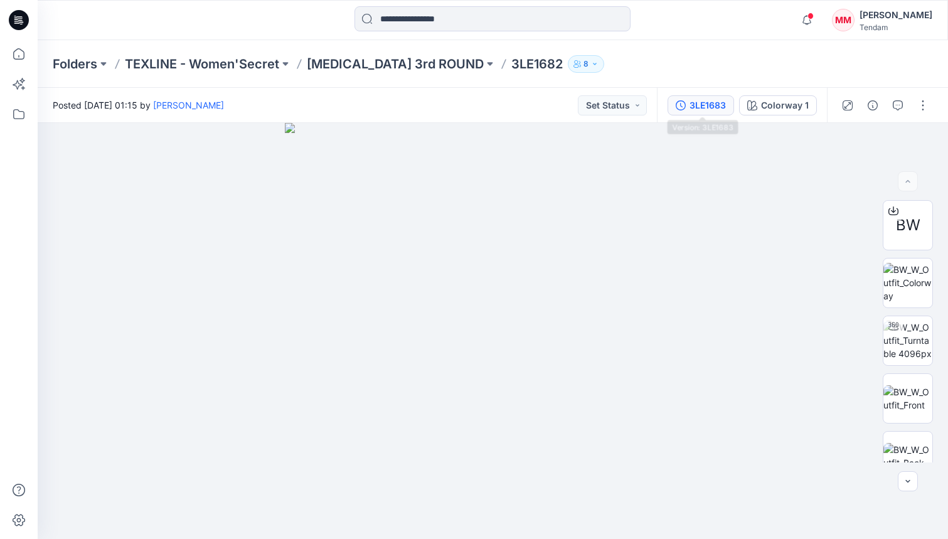
click at [695, 107] on div "3LE1683" at bounding box center [708, 106] width 36 height 14
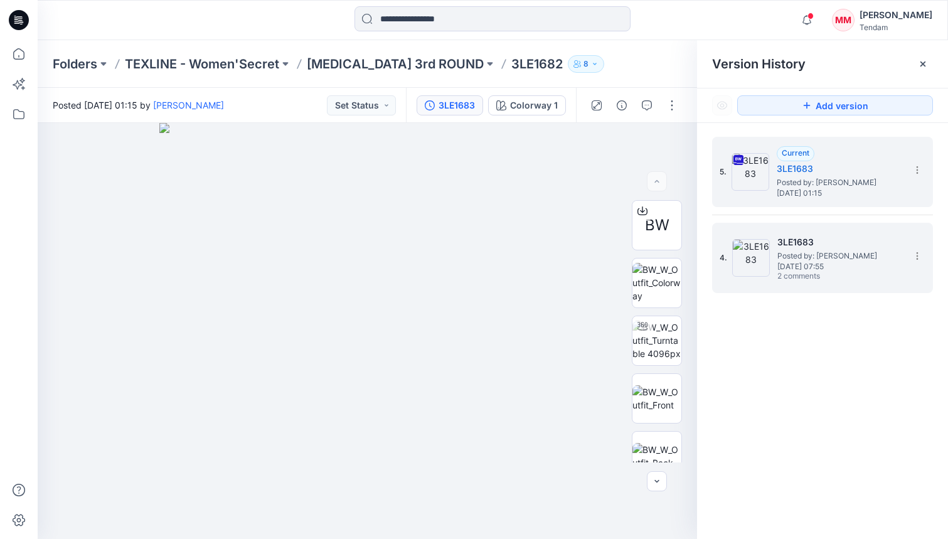
click at [719, 246] on h5 "3LE1683" at bounding box center [841, 242] width 126 height 15
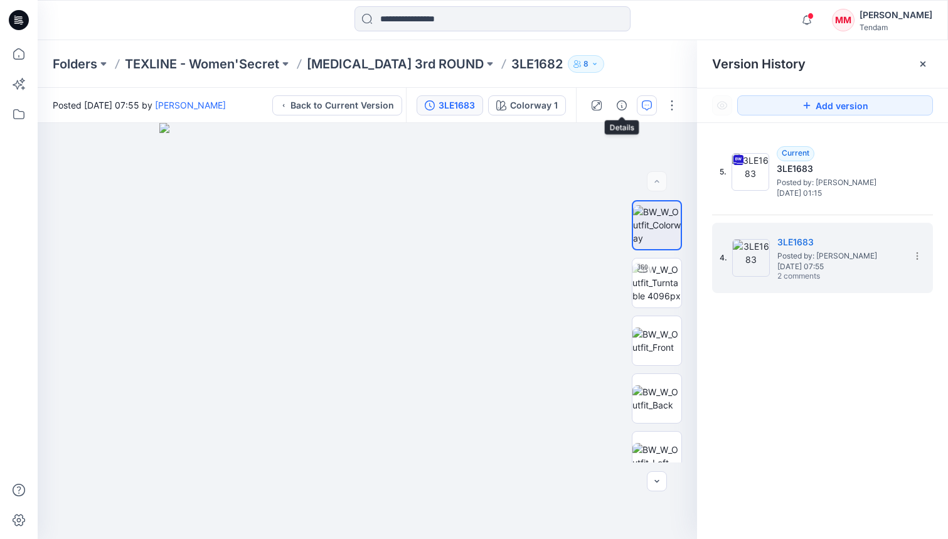
click at [651, 101] on icon "button" at bounding box center [647, 105] width 10 height 10
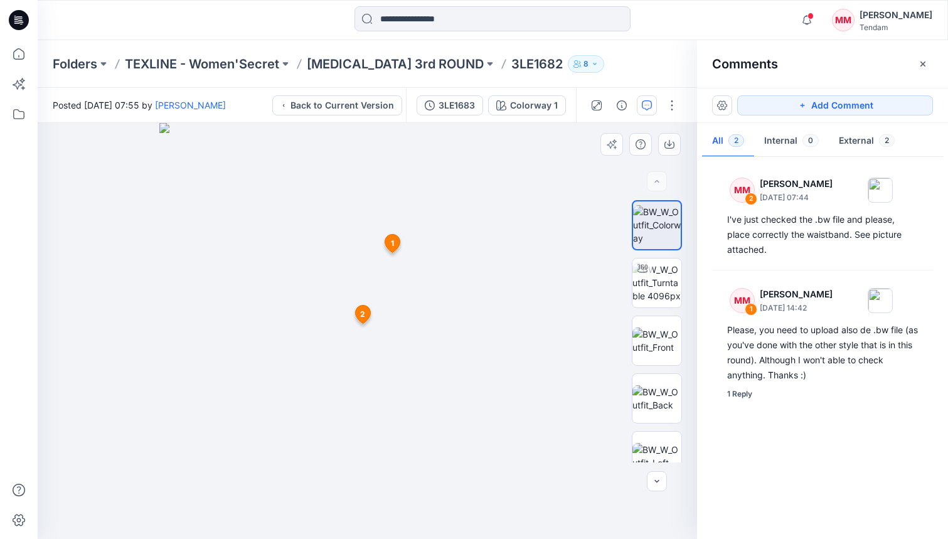
click at [368, 314] on icon at bounding box center [362, 315] width 15 height 18
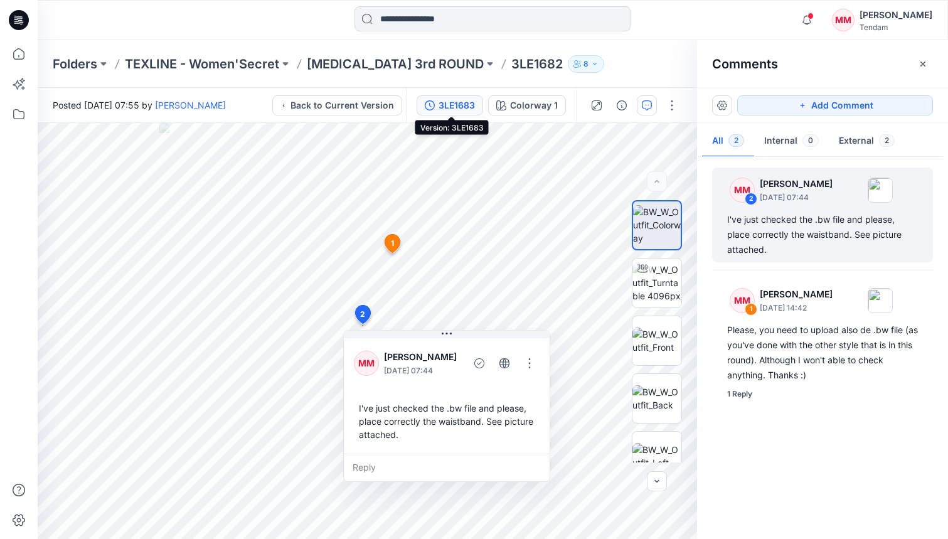
click at [439, 107] on button "3LE1683" at bounding box center [450, 105] width 67 height 20
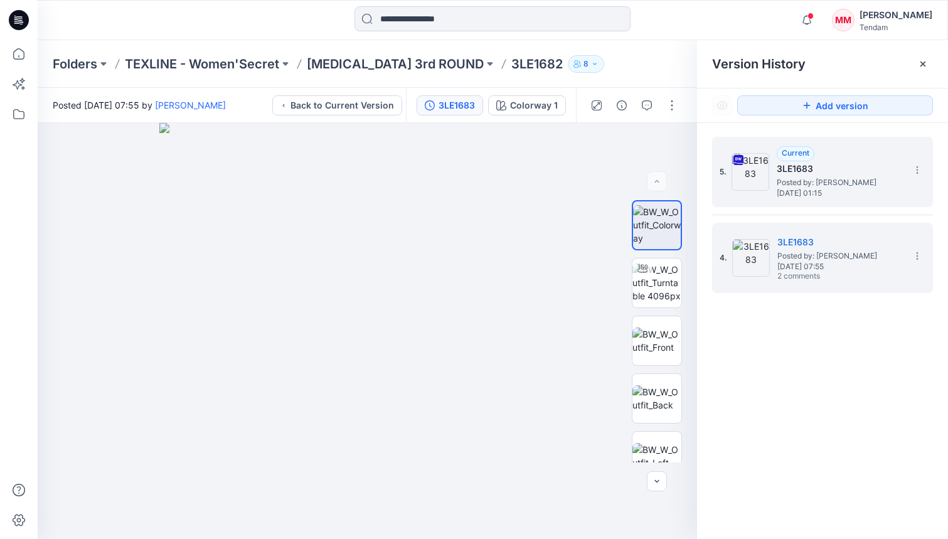
click at [719, 176] on span "Posted by: [PERSON_NAME]" at bounding box center [840, 182] width 126 height 13
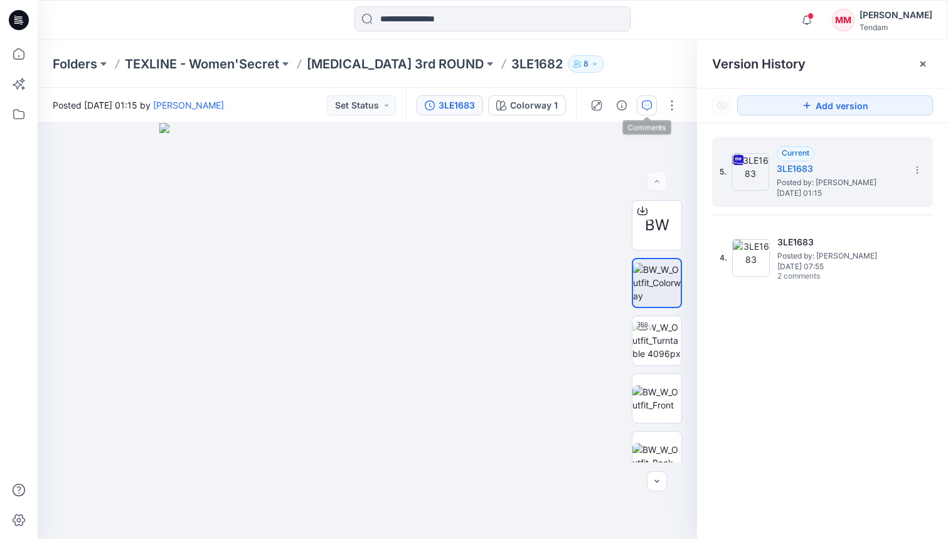
click at [649, 111] on button "button" at bounding box center [647, 105] width 20 height 20
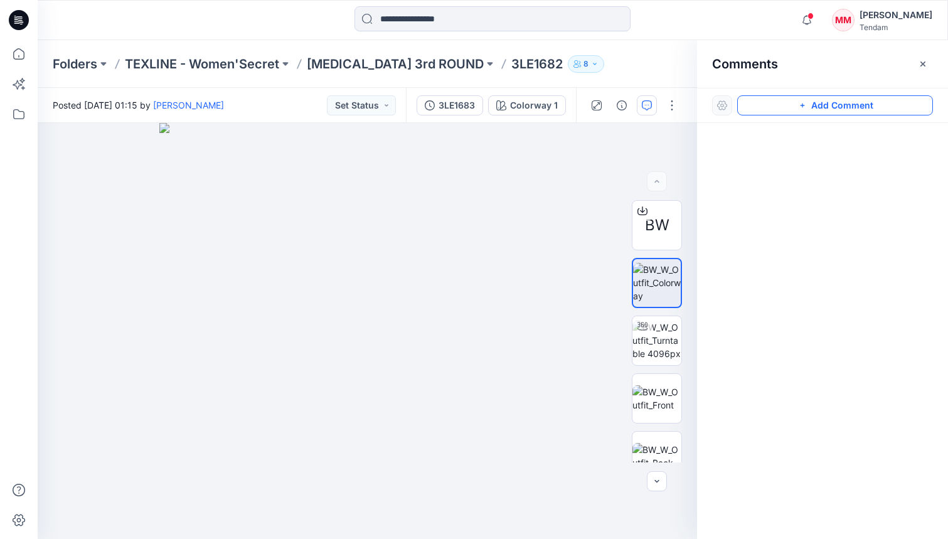
drag, startPoint x: 796, startPoint y: 105, endPoint x: 778, endPoint y: 114, distance: 19.9
click at [719, 106] on button "Add Comment" at bounding box center [835, 105] width 196 height 20
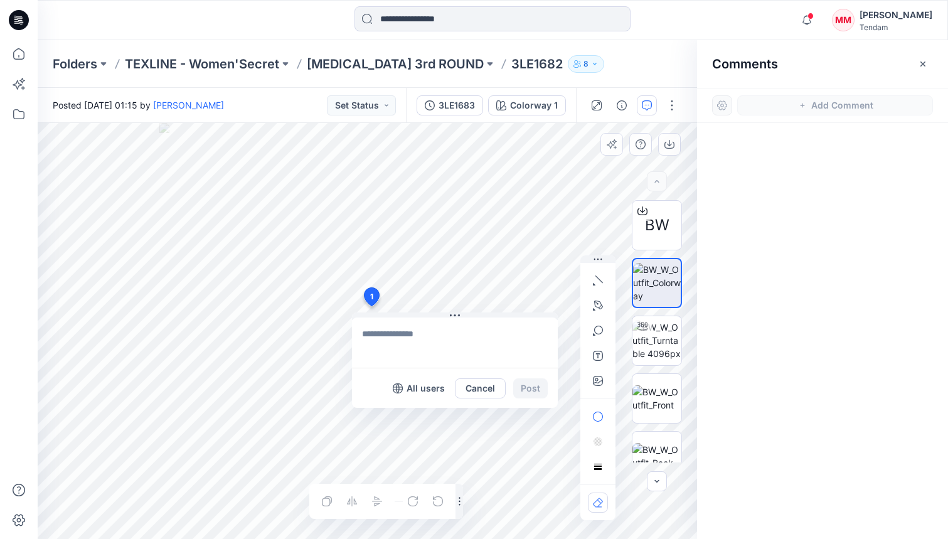
click at [372, 306] on div "1 All users Cancel Post Layer 1" at bounding box center [368, 331] width 660 height 416
click at [538, 352] on textarea "**********" at bounding box center [455, 343] width 206 height 50
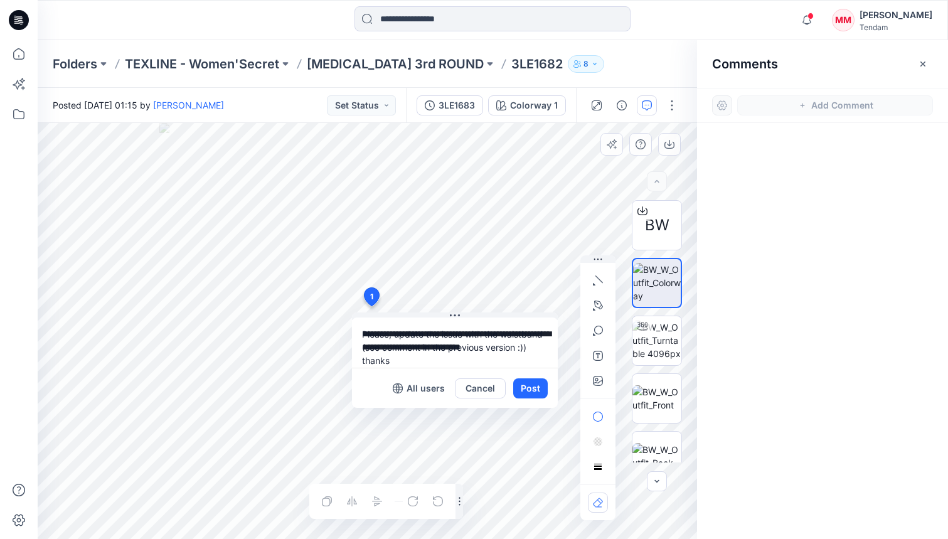
click at [405, 362] on textarea "**********" at bounding box center [455, 343] width 206 height 50
type textarea "**********"
click at [530, 388] on button "Post" at bounding box center [530, 388] width 35 height 20
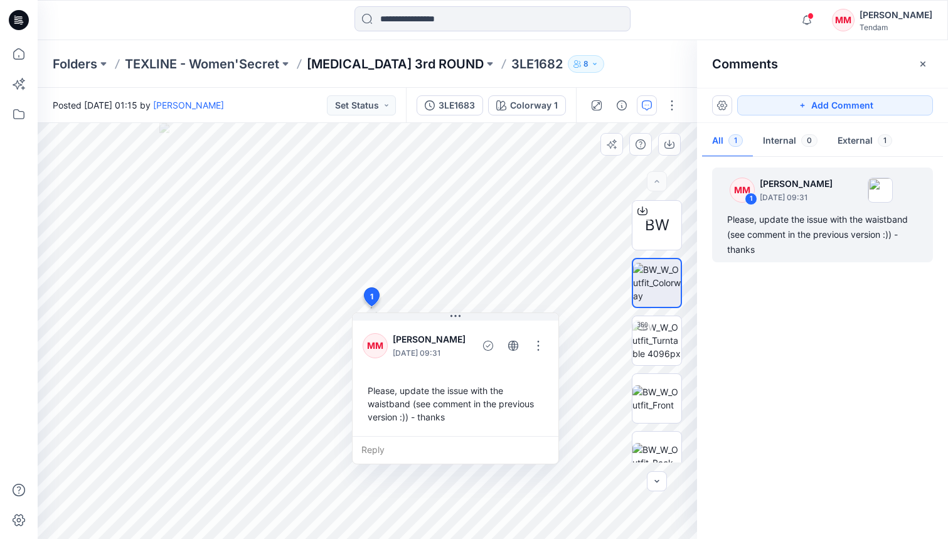
click at [363, 59] on p "[MEDICAL_DATA] 3rd ROUND" at bounding box center [395, 64] width 177 height 18
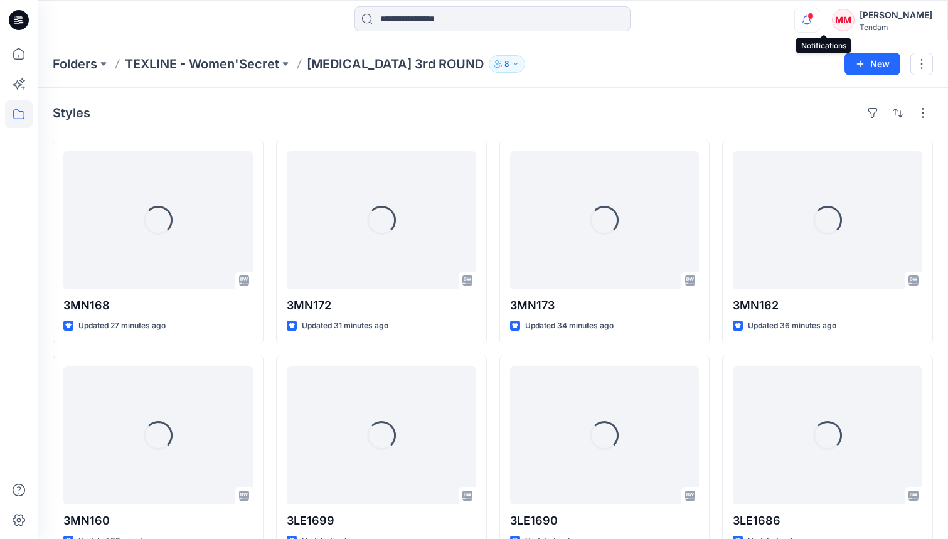
click at [719, 9] on icon "button" at bounding box center [807, 20] width 24 height 25
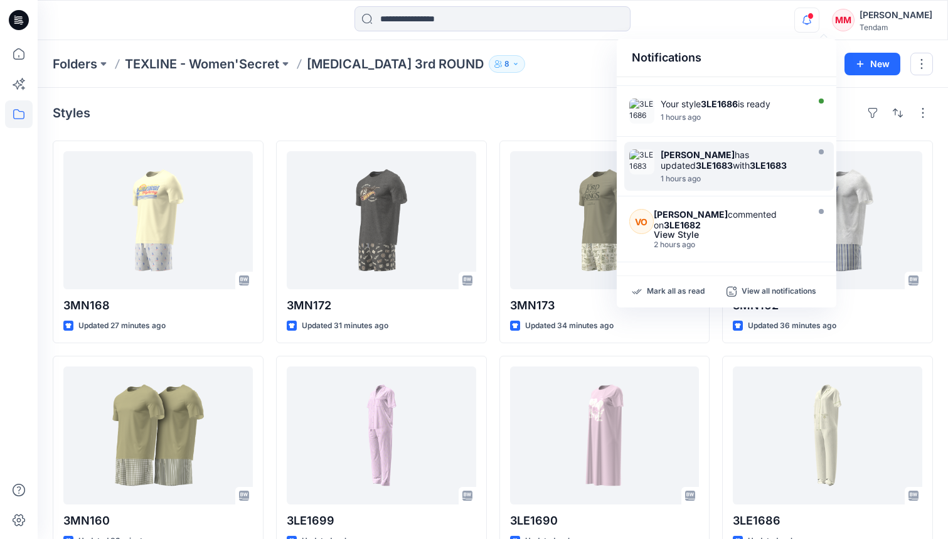
scroll to position [353, 0]
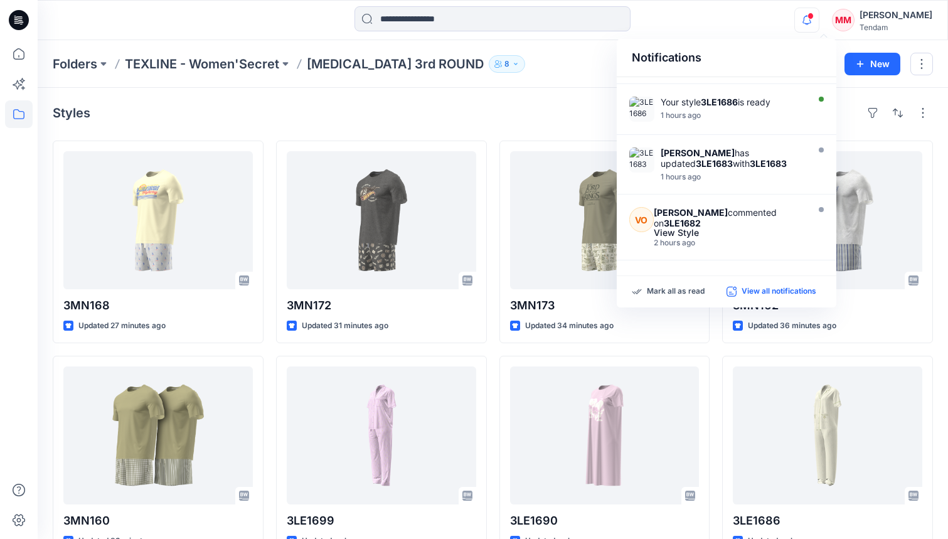
click at [719, 292] on p "View all notifications" at bounding box center [779, 291] width 75 height 11
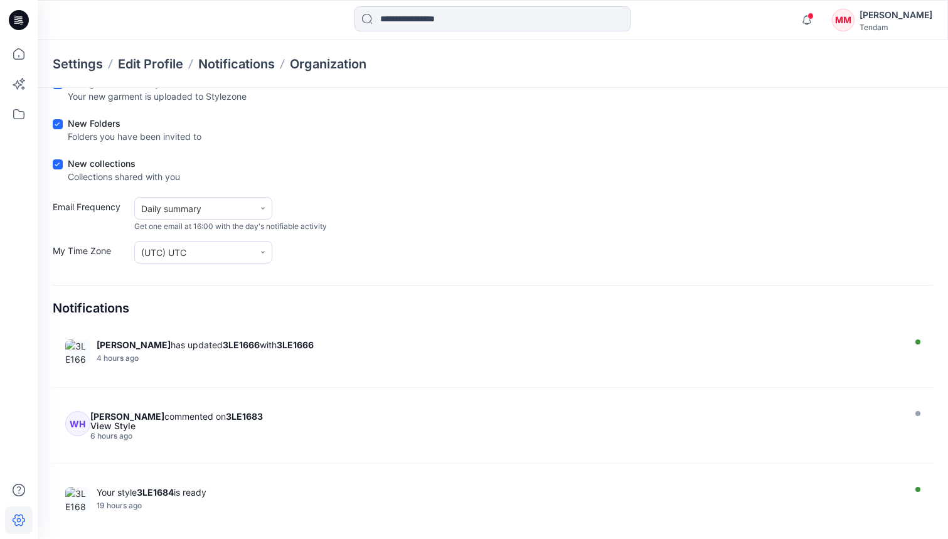
scroll to position [718, 0]
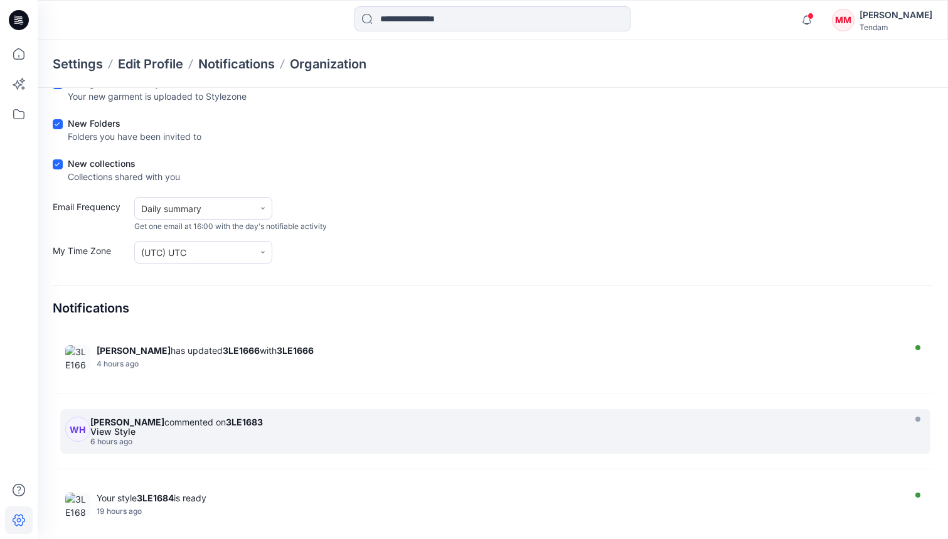
click at [171, 420] on div "[PERSON_NAME] commented on 3LE1683" at bounding box center [495, 422] width 811 height 11
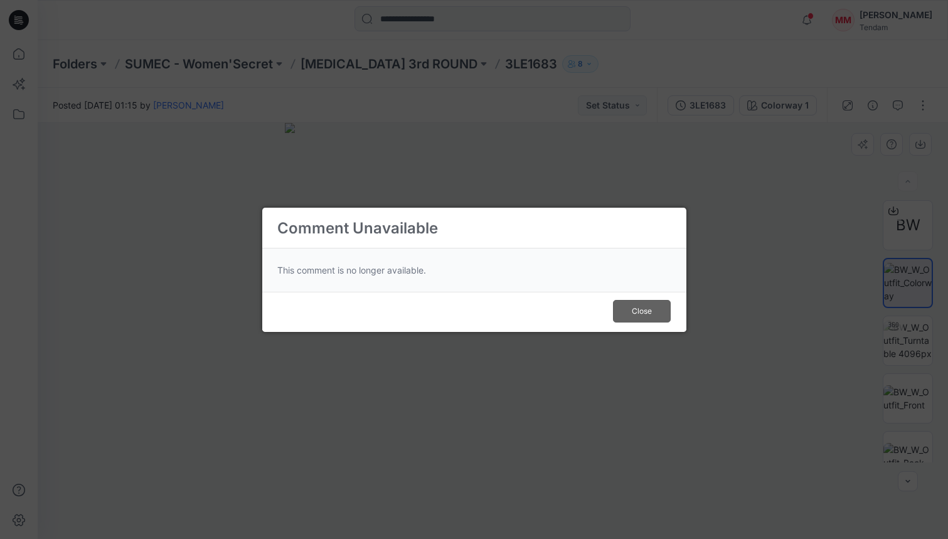
click at [657, 308] on button "Close" at bounding box center [642, 311] width 58 height 23
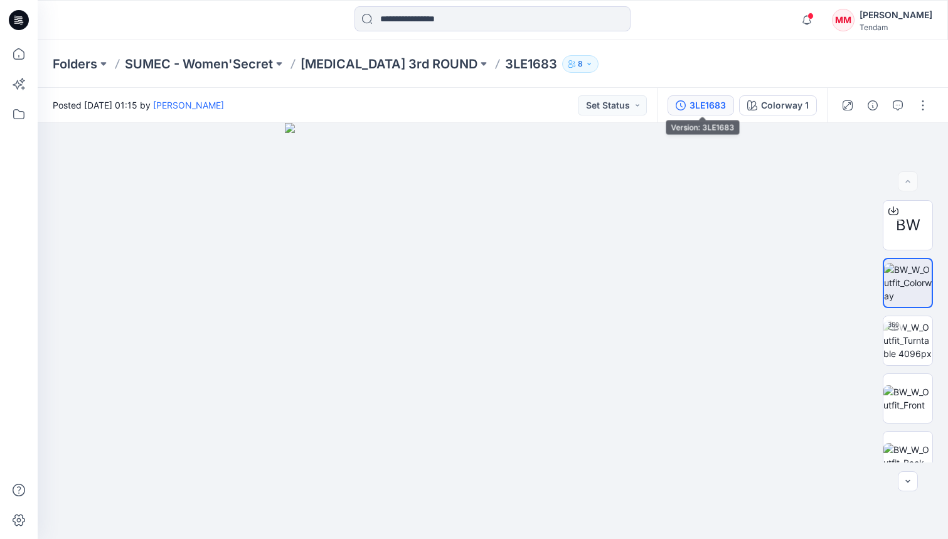
click at [704, 96] on button "3LE1683" at bounding box center [701, 105] width 67 height 20
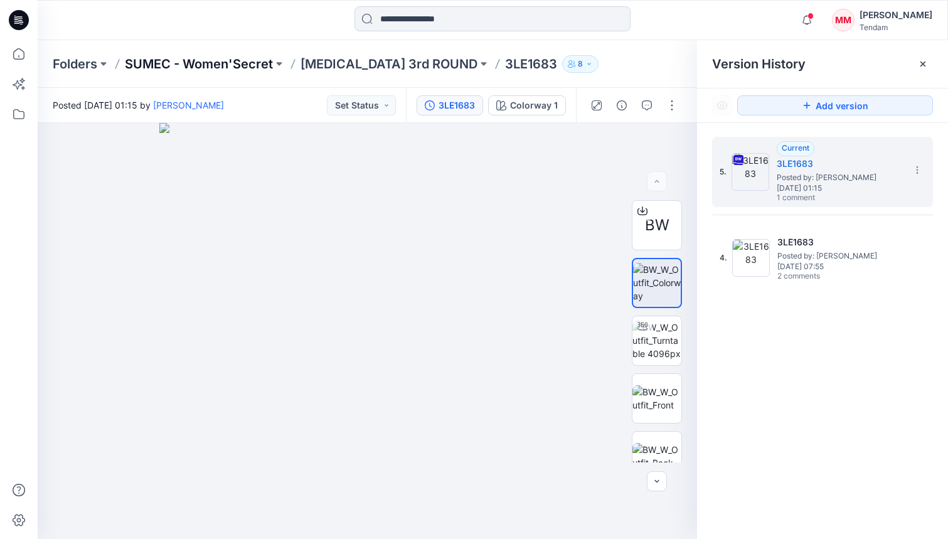
click at [212, 65] on p "SUMEC - Women'Secret" at bounding box center [199, 64] width 148 height 18
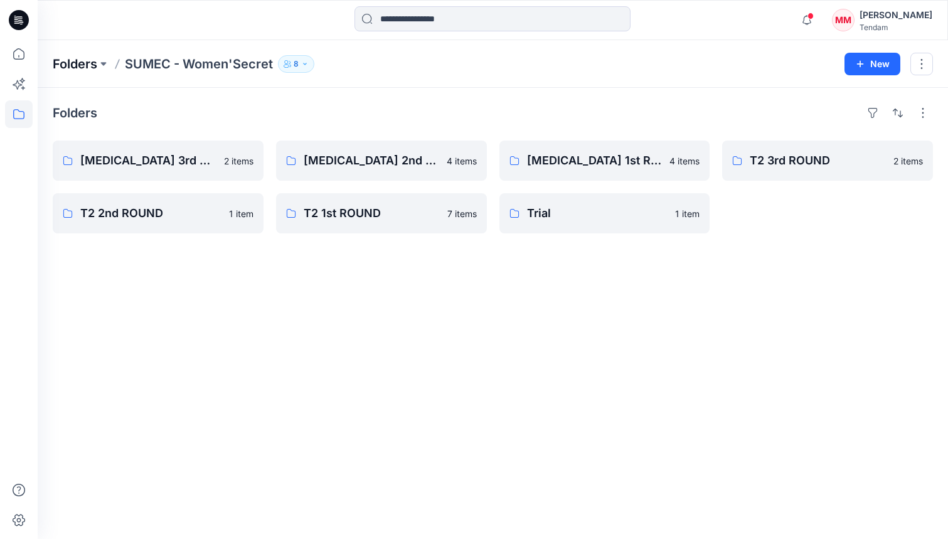
click at [59, 65] on p "Folders" at bounding box center [75, 64] width 45 height 18
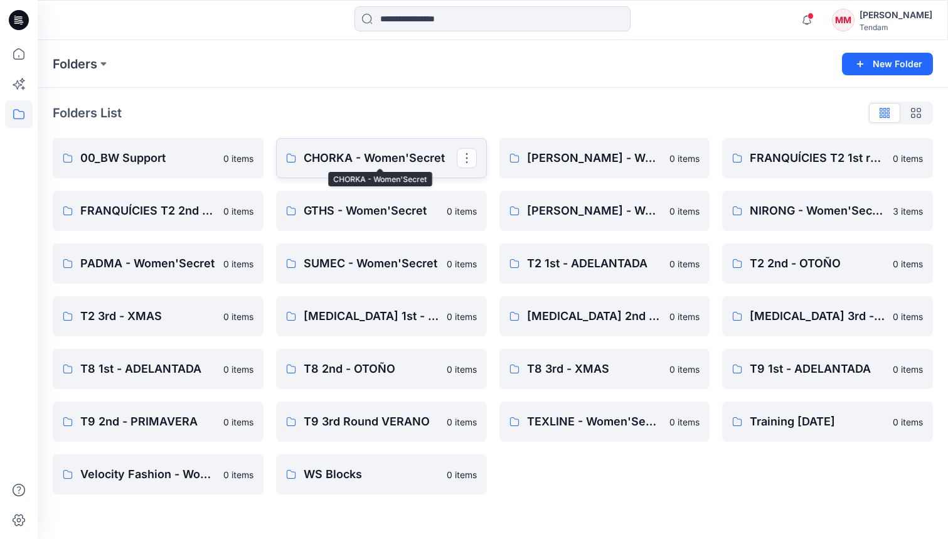
click at [358, 159] on p "CHORKA - Women'Secret" at bounding box center [380, 158] width 153 height 18
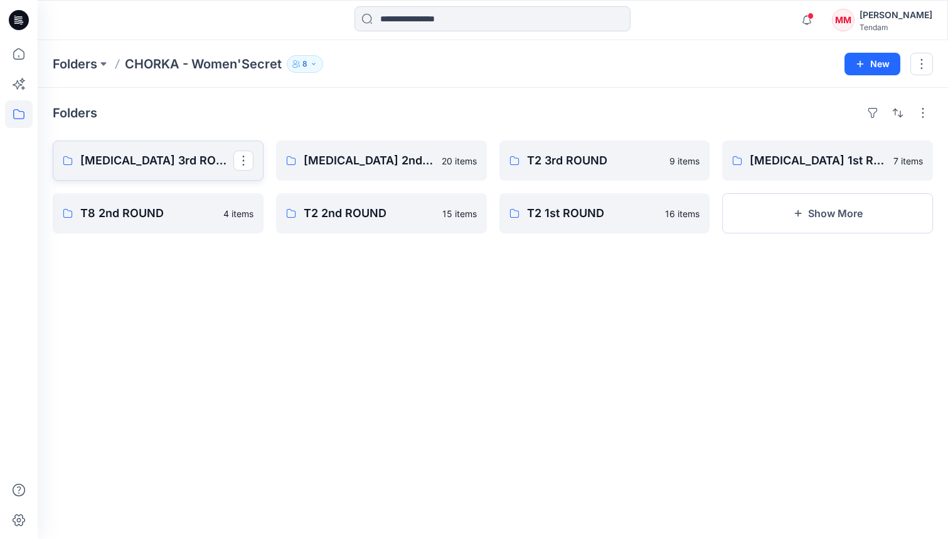
click at [125, 158] on p "[MEDICAL_DATA] 3rd ROUND" at bounding box center [156, 161] width 153 height 18
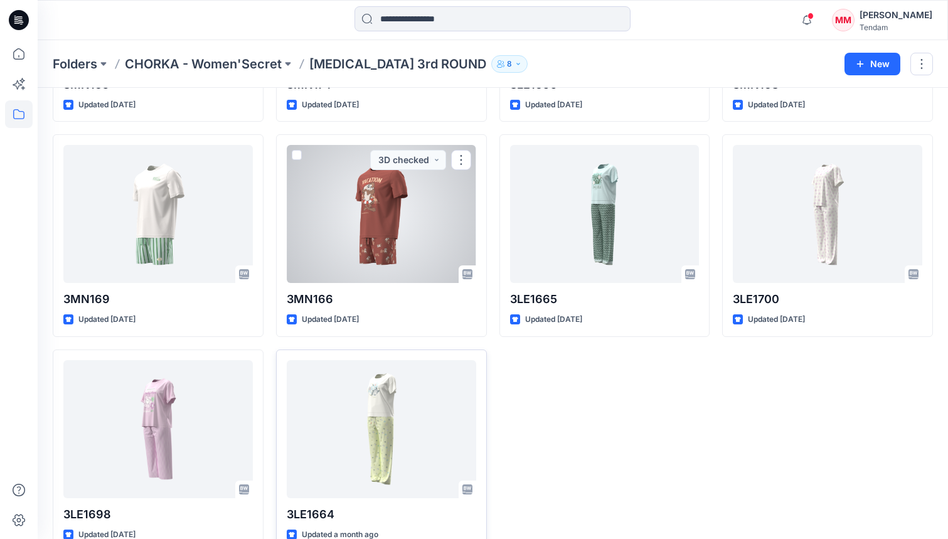
scroll to position [444, 0]
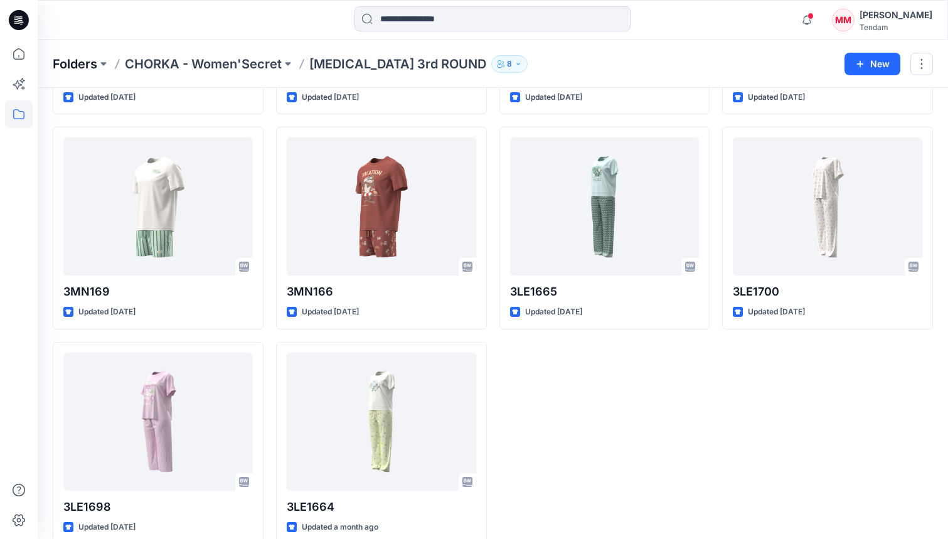
click at [77, 63] on p "Folders" at bounding box center [75, 64] width 45 height 18
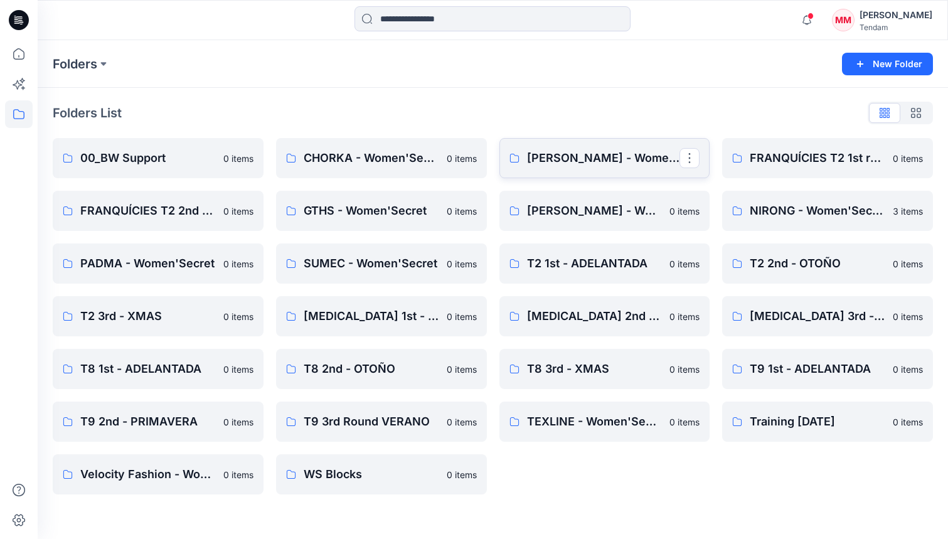
click at [568, 148] on link "[PERSON_NAME] - Women'Secret" at bounding box center [605, 158] width 211 height 40
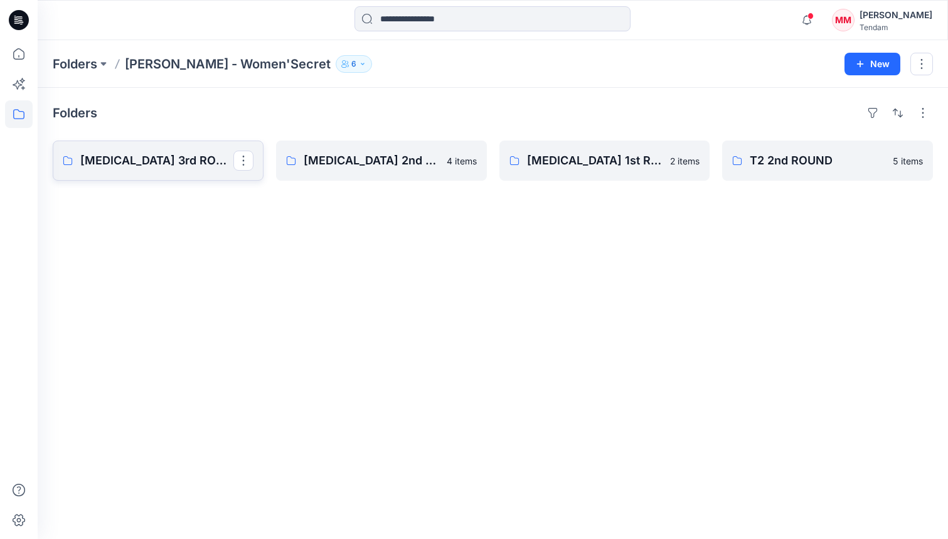
click at [149, 156] on p "[MEDICAL_DATA] 3rd ROUND" at bounding box center [156, 161] width 153 height 18
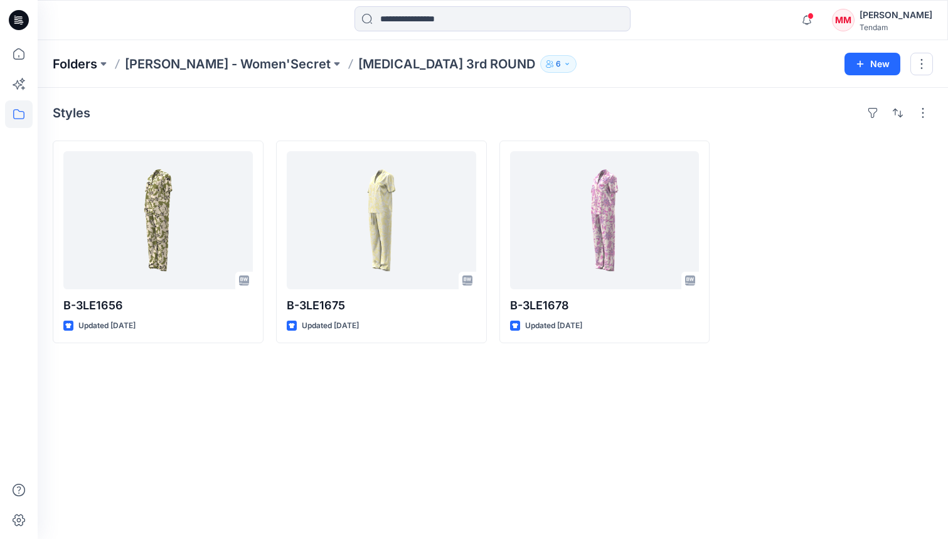
click at [54, 58] on p "Folders" at bounding box center [75, 64] width 45 height 18
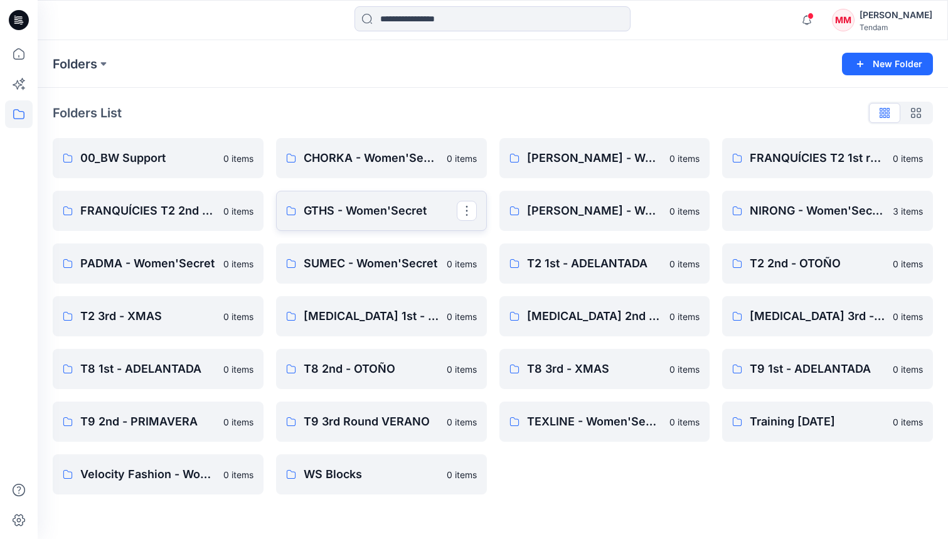
click at [385, 213] on p "GTHS - Women'Secret" at bounding box center [380, 211] width 153 height 18
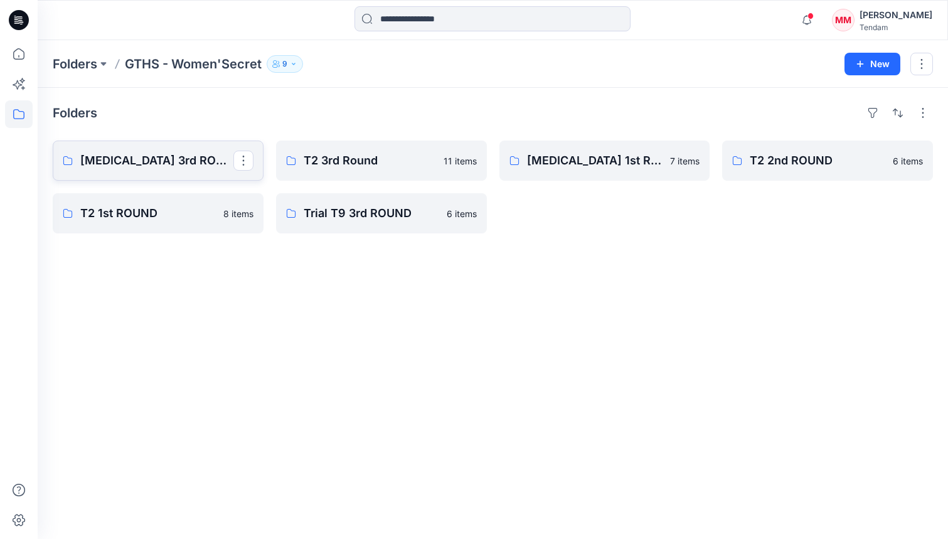
click at [186, 164] on p "[MEDICAL_DATA] 3rd ROUND" at bounding box center [156, 161] width 153 height 18
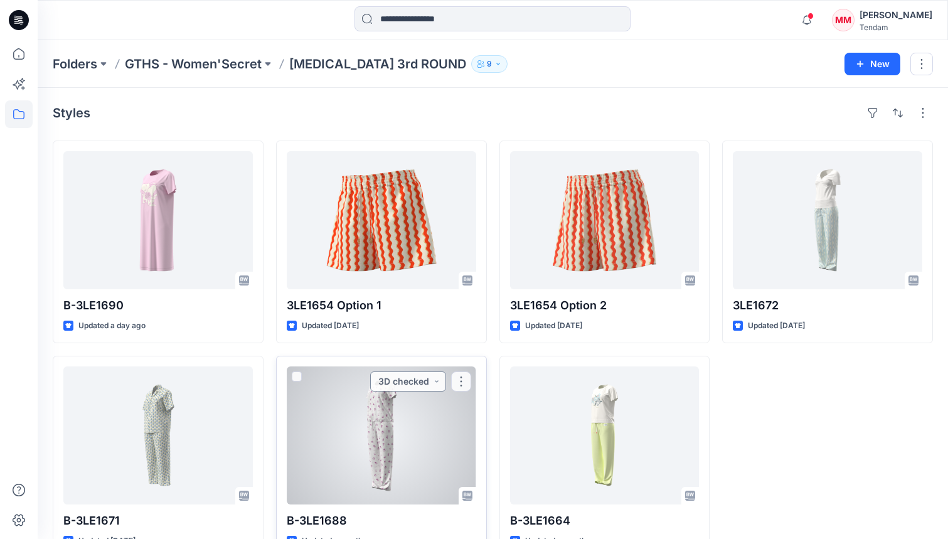
scroll to position [34, 0]
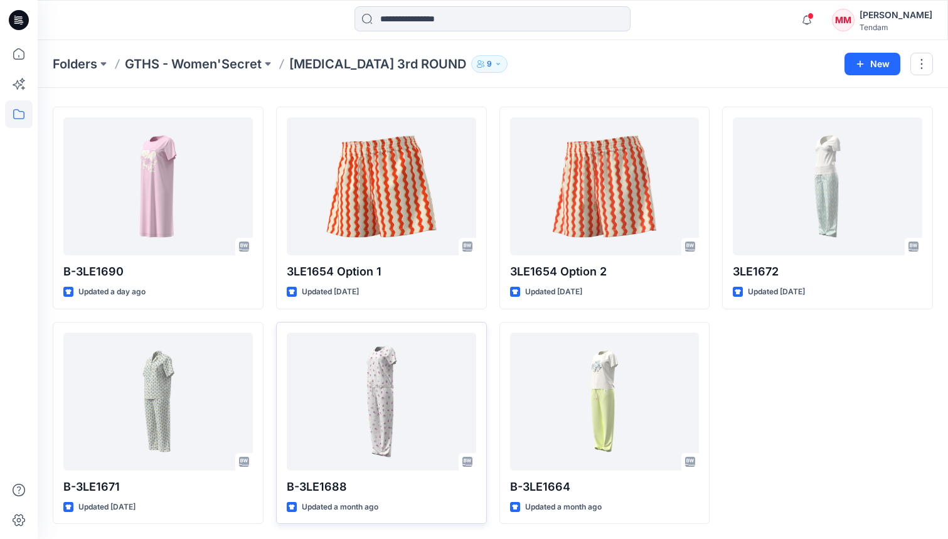
click at [173, 68] on p "GTHS - Women'Secret" at bounding box center [193, 64] width 137 height 18
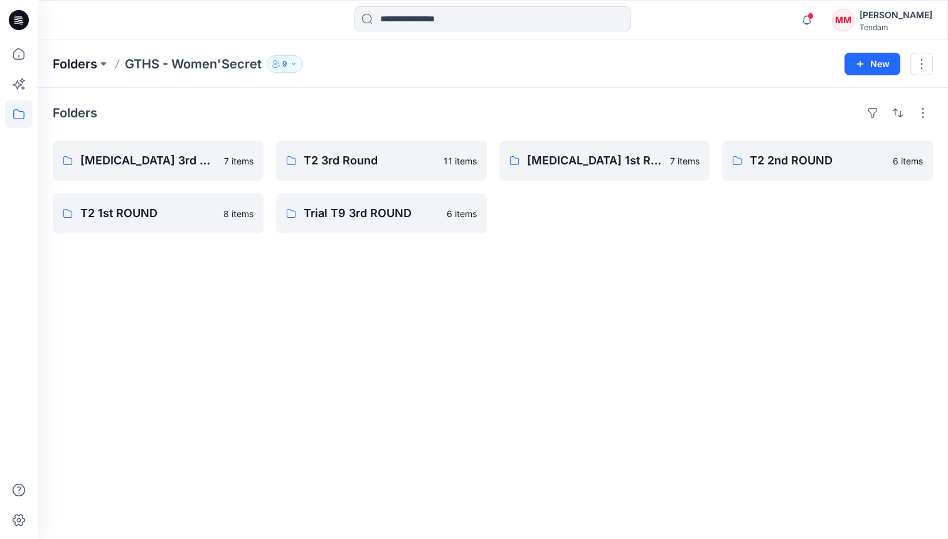
click at [77, 62] on p "Folders" at bounding box center [75, 64] width 45 height 18
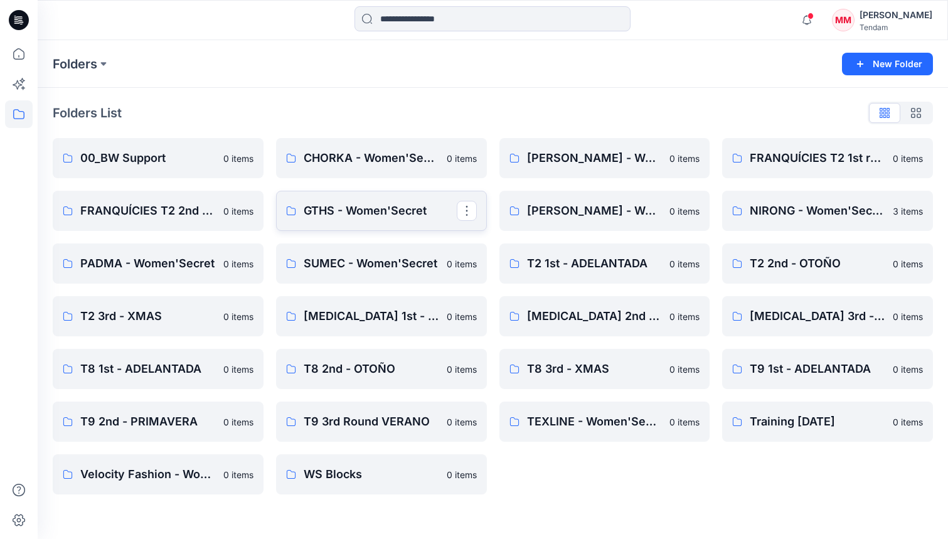
click at [345, 205] on p "GTHS - Women'Secret" at bounding box center [380, 211] width 153 height 18
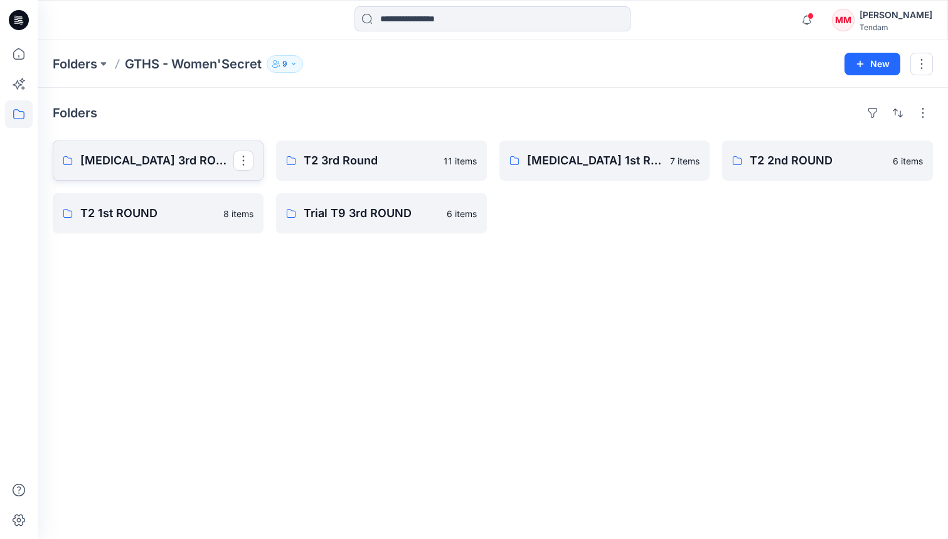
click at [190, 169] on link "[MEDICAL_DATA] 3rd ROUND" at bounding box center [158, 161] width 211 height 40
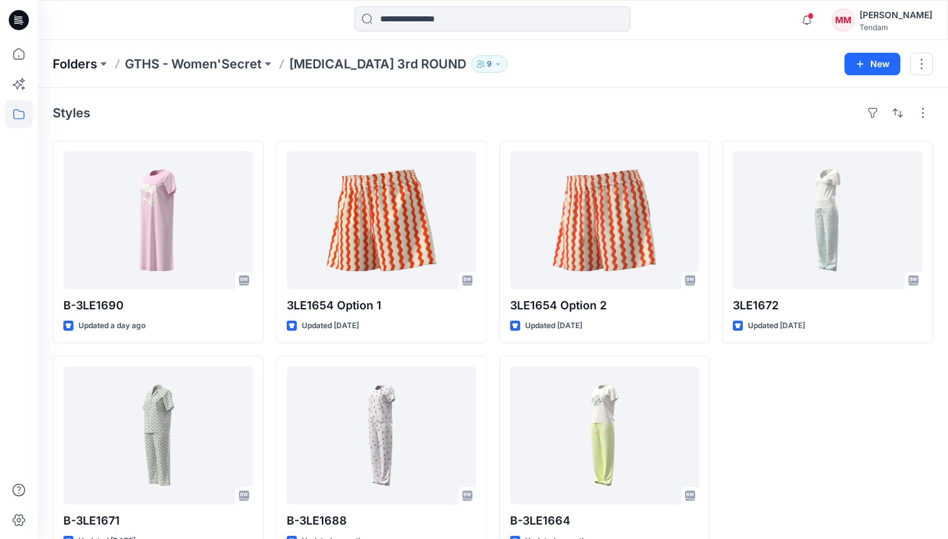
click at [93, 71] on p "Folders" at bounding box center [75, 64] width 45 height 18
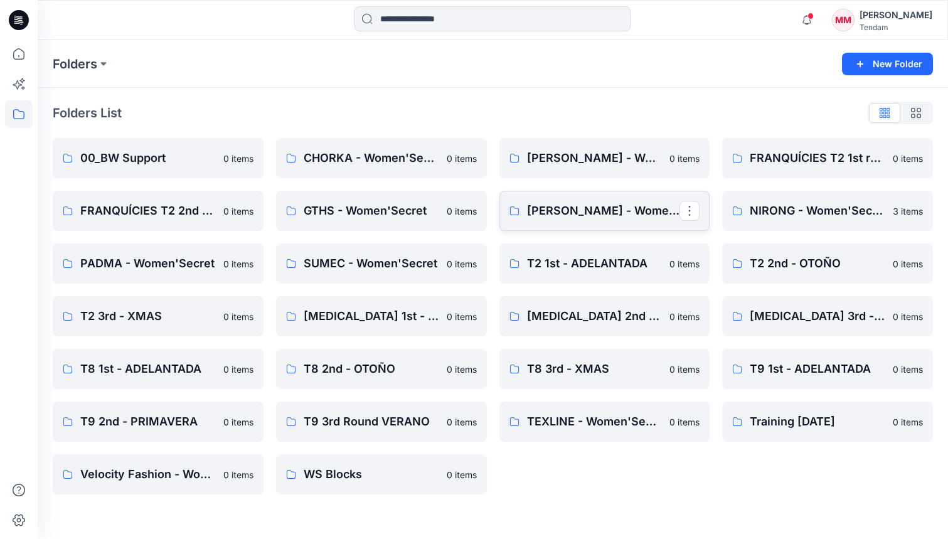
click at [549, 224] on link "[PERSON_NAME] - Women'Secret" at bounding box center [605, 211] width 211 height 40
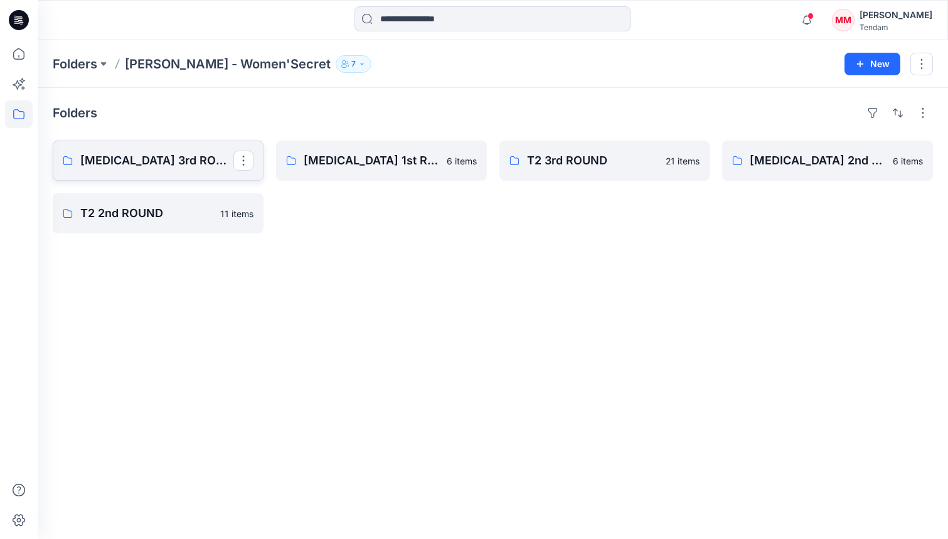
click at [109, 163] on p "[MEDICAL_DATA] 3rd ROUND" at bounding box center [156, 161] width 153 height 18
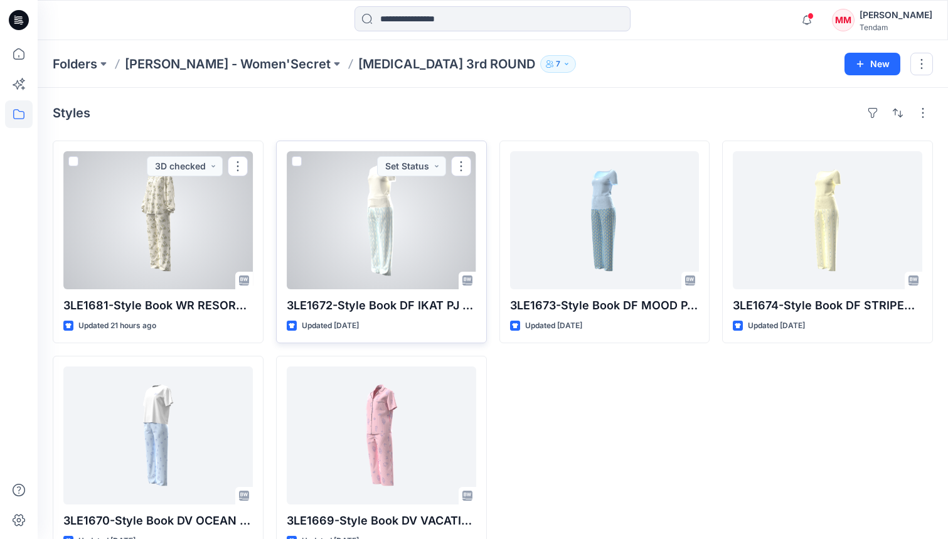
click at [356, 243] on div at bounding box center [382, 220] width 190 height 138
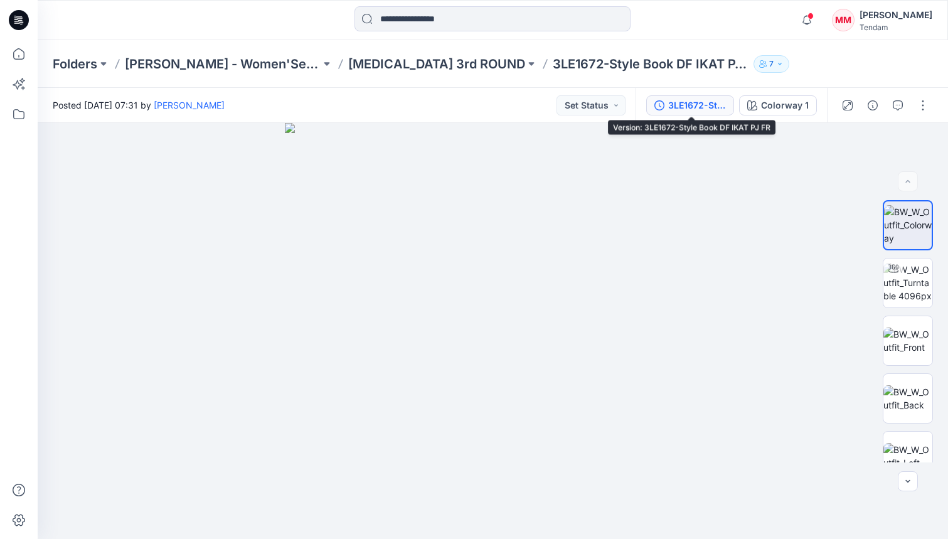
click at [712, 107] on div "3LE1672-Style Book DF IKAT PJ FR" at bounding box center [697, 106] width 58 height 14
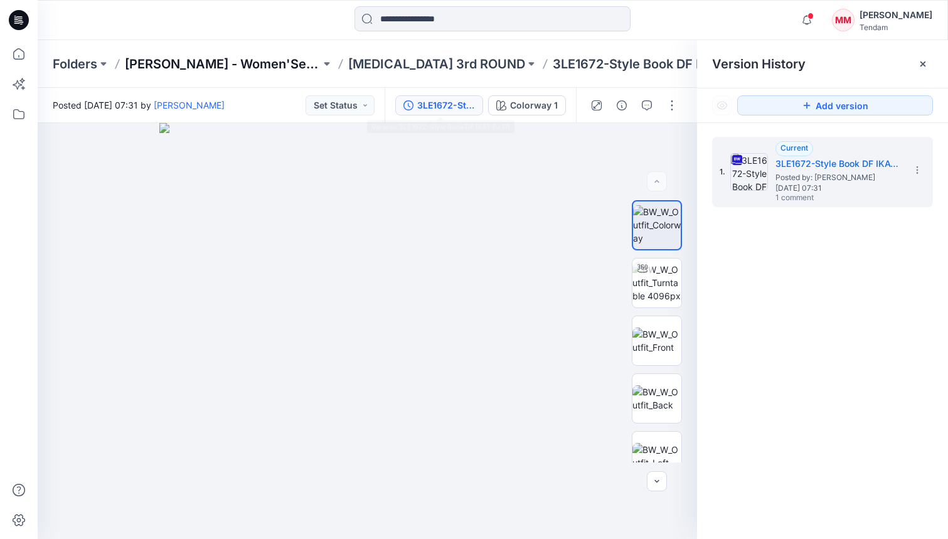
click at [243, 65] on p "[PERSON_NAME] - Women'Secret" at bounding box center [223, 64] width 196 height 18
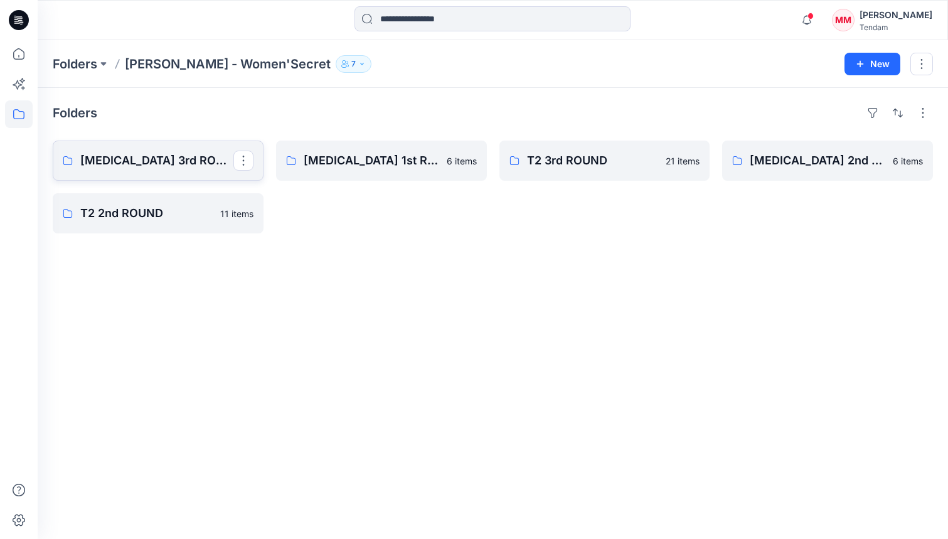
click at [124, 158] on p "[MEDICAL_DATA] 3rd ROUND" at bounding box center [156, 161] width 153 height 18
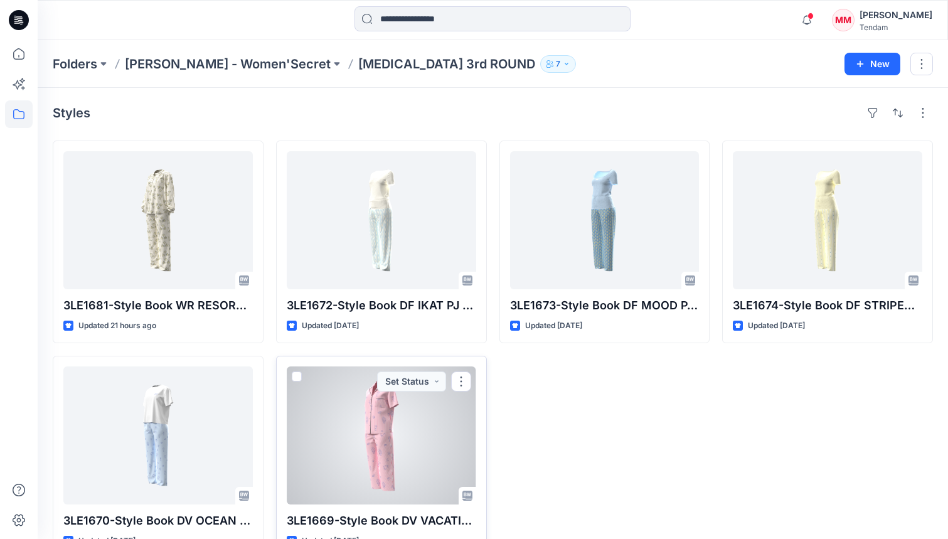
click at [363, 427] on div at bounding box center [382, 436] width 190 height 138
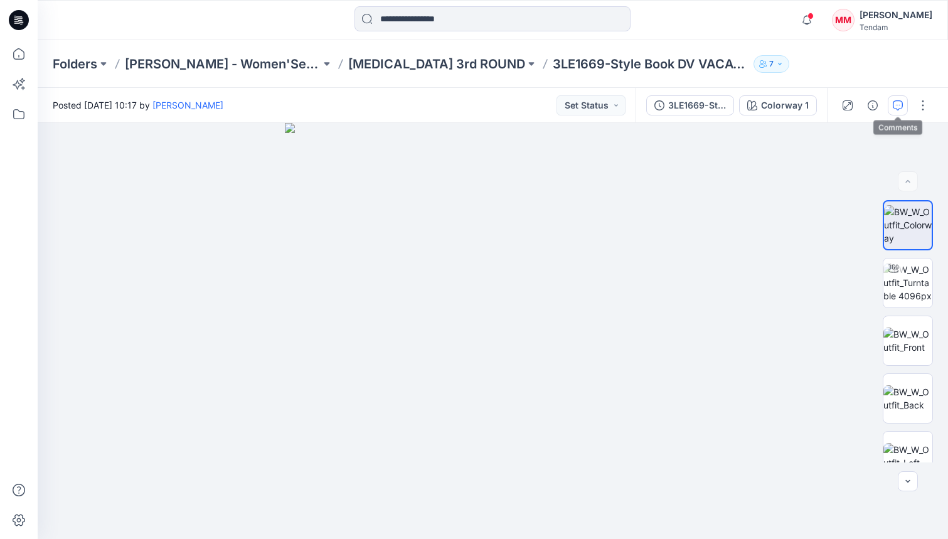
click at [719, 106] on icon "button" at bounding box center [898, 105] width 10 height 10
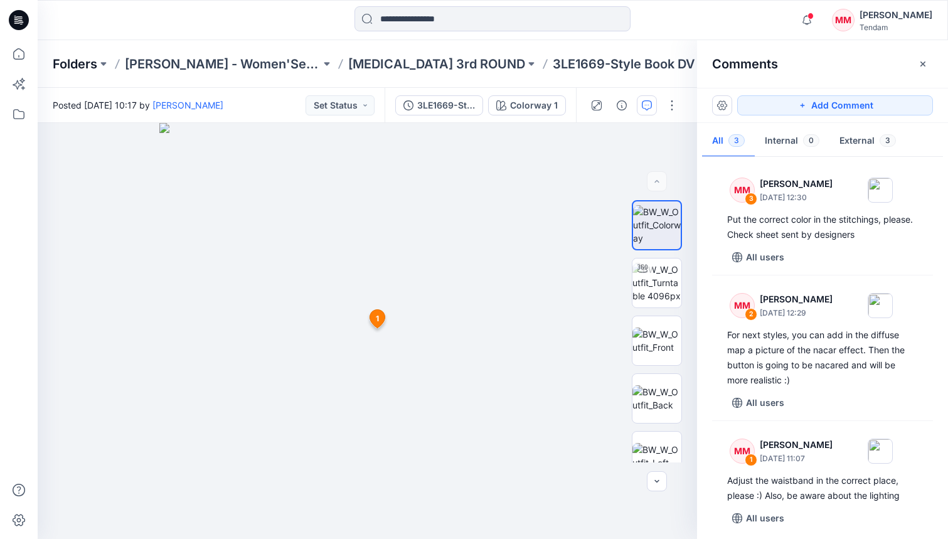
click at [79, 65] on p "Folders" at bounding box center [75, 64] width 45 height 18
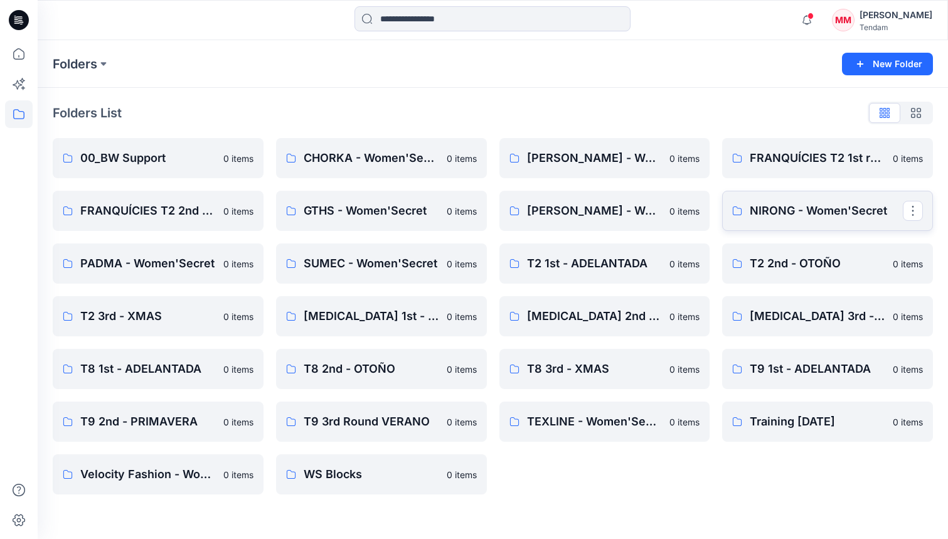
click at [719, 218] on p "NIRONG - Women'Secret" at bounding box center [826, 211] width 153 height 18
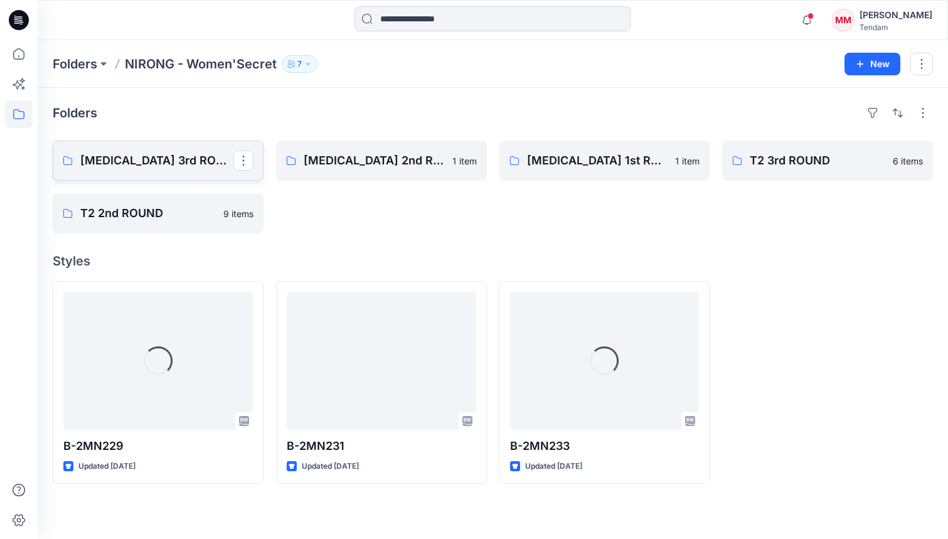
click at [153, 163] on p "[MEDICAL_DATA] 3rd ROUND" at bounding box center [156, 161] width 153 height 18
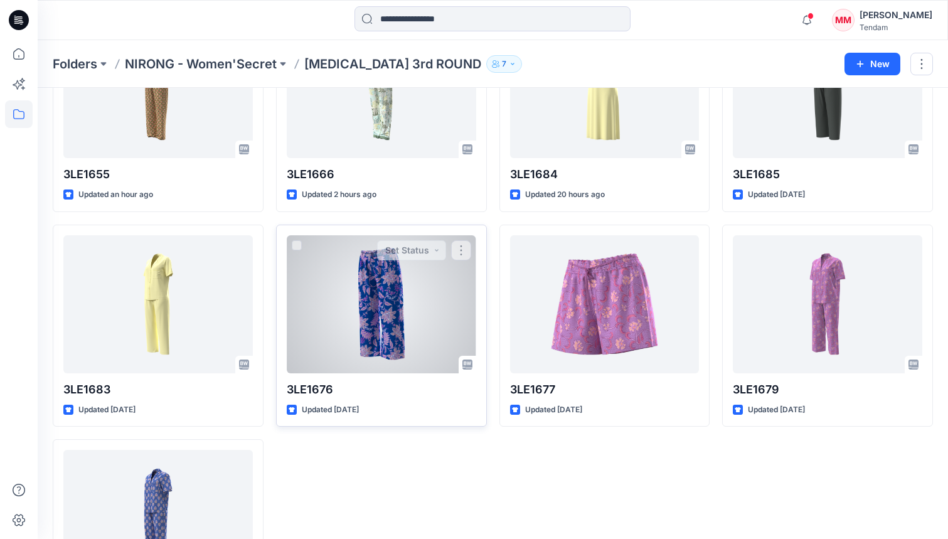
scroll to position [249, 0]
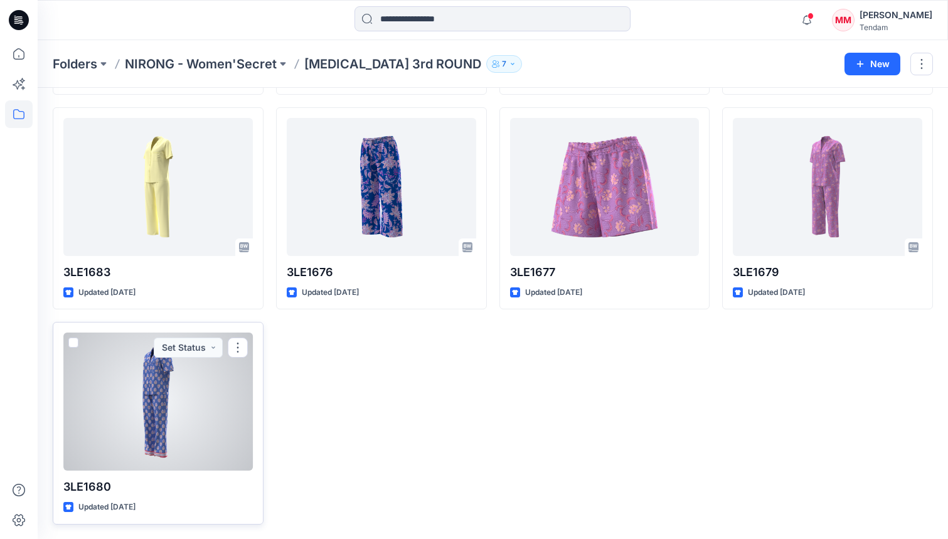
click at [141, 404] on div at bounding box center [158, 402] width 190 height 138
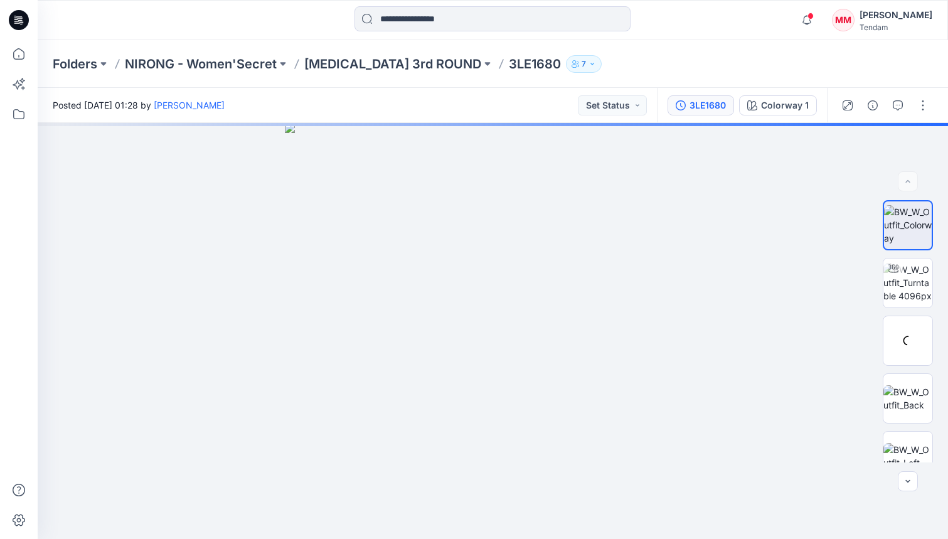
click at [704, 110] on div "3LE1680" at bounding box center [708, 106] width 36 height 14
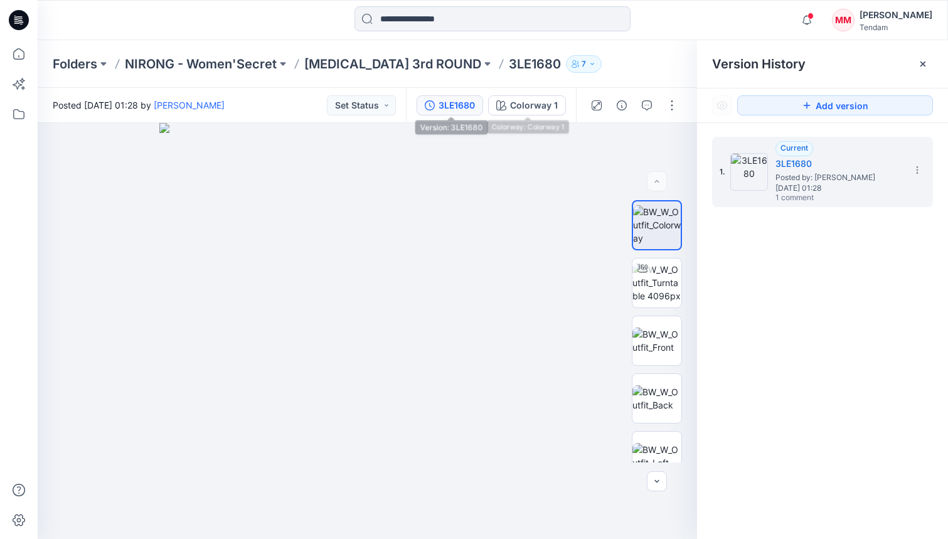
drag, startPoint x: 432, startPoint y: 104, endPoint x: 442, endPoint y: 102, distance: 10.8
click at [432, 104] on icon "button" at bounding box center [430, 105] width 10 height 10
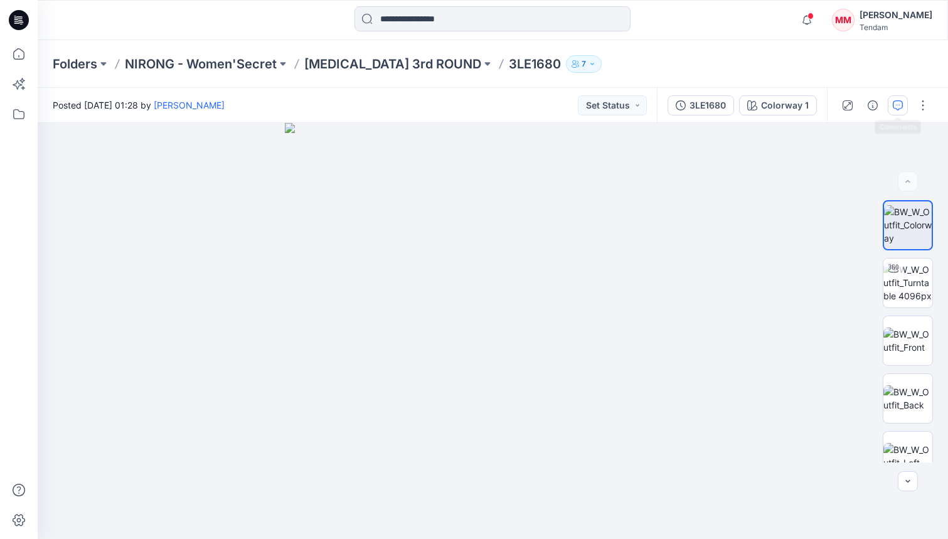
click at [719, 102] on button "button" at bounding box center [898, 105] width 20 height 20
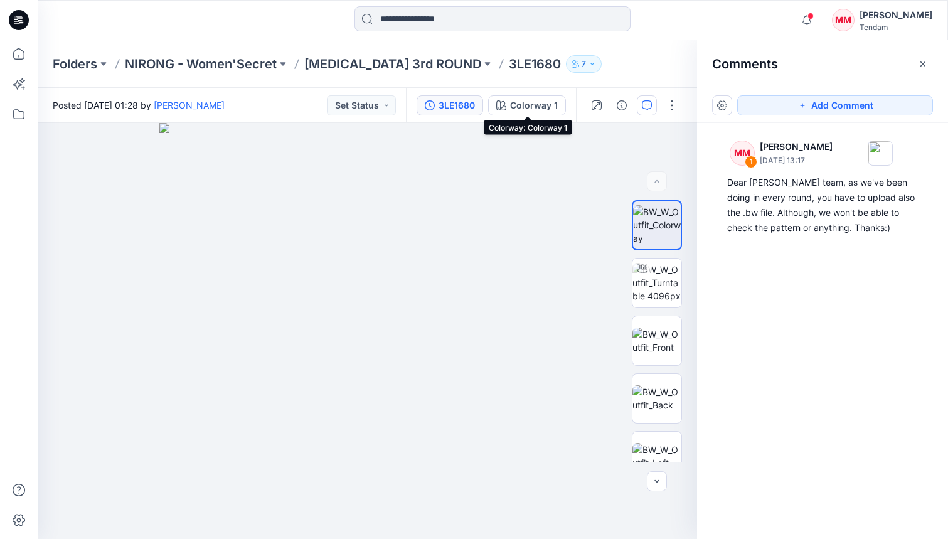
click at [442, 110] on div "3LE1680" at bounding box center [457, 106] width 36 height 14
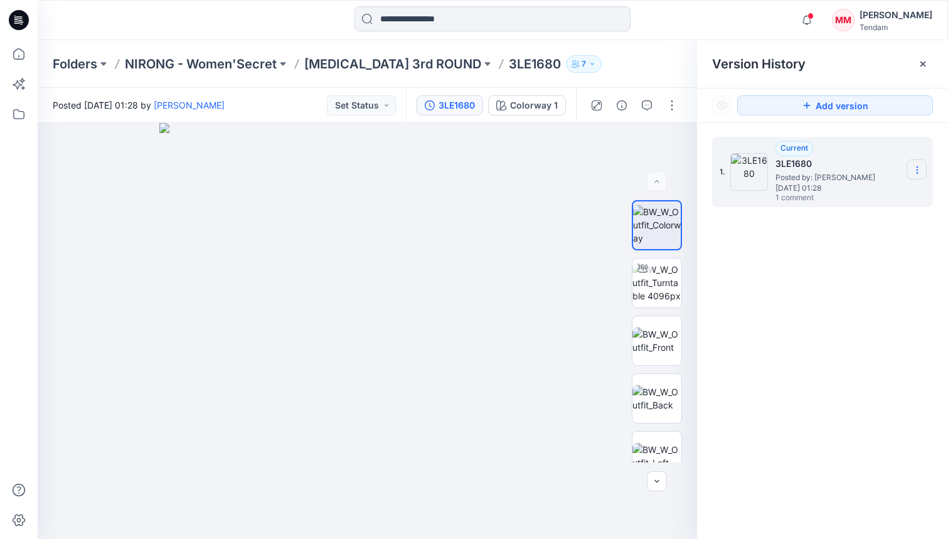
click at [719, 175] on section at bounding box center [917, 169] width 20 height 20
click at [235, 65] on p "NIRONG - Women'Secret" at bounding box center [201, 64] width 152 height 18
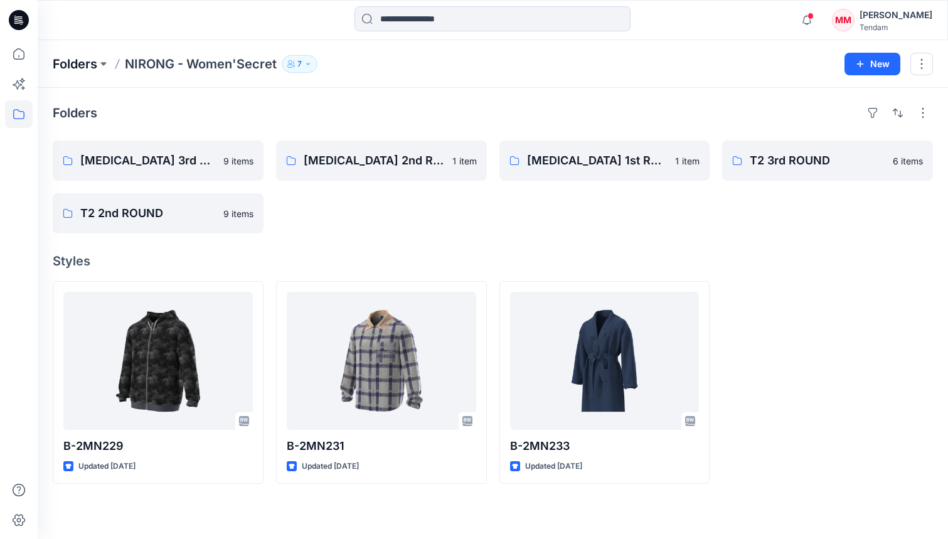
click at [83, 66] on p "Folders" at bounding box center [75, 64] width 45 height 18
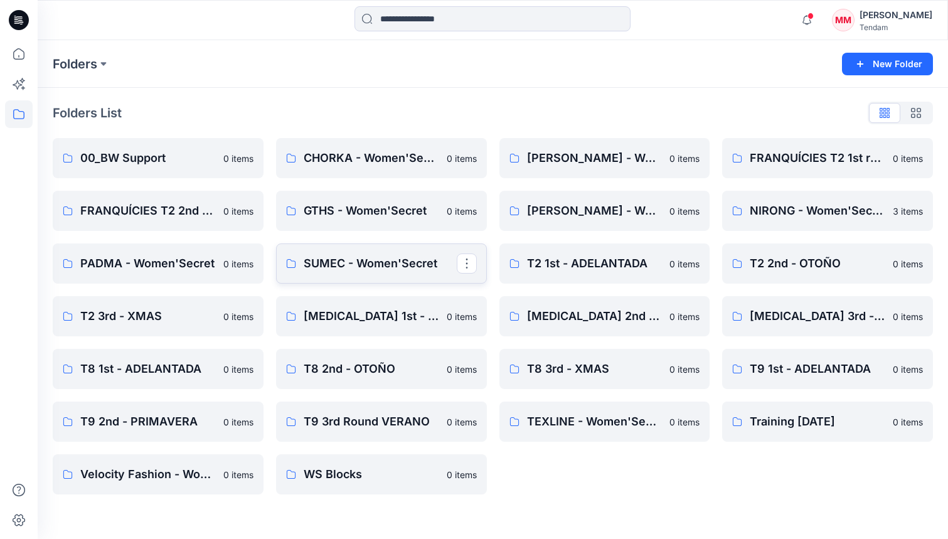
click at [334, 265] on p "SUMEC - Women'Secret" at bounding box center [380, 264] width 153 height 18
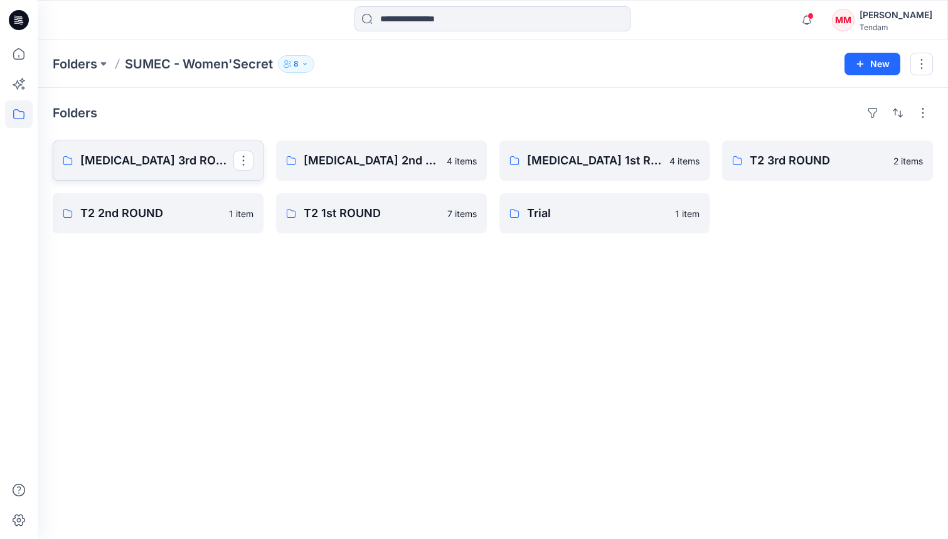
click at [146, 158] on p "[MEDICAL_DATA] 3rd ROUND" at bounding box center [156, 161] width 153 height 18
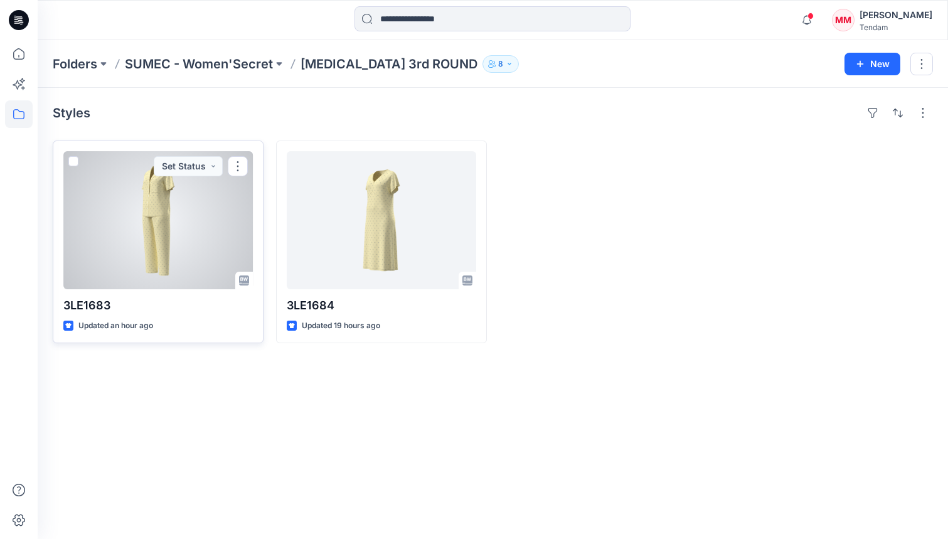
click at [159, 210] on div at bounding box center [158, 220] width 190 height 138
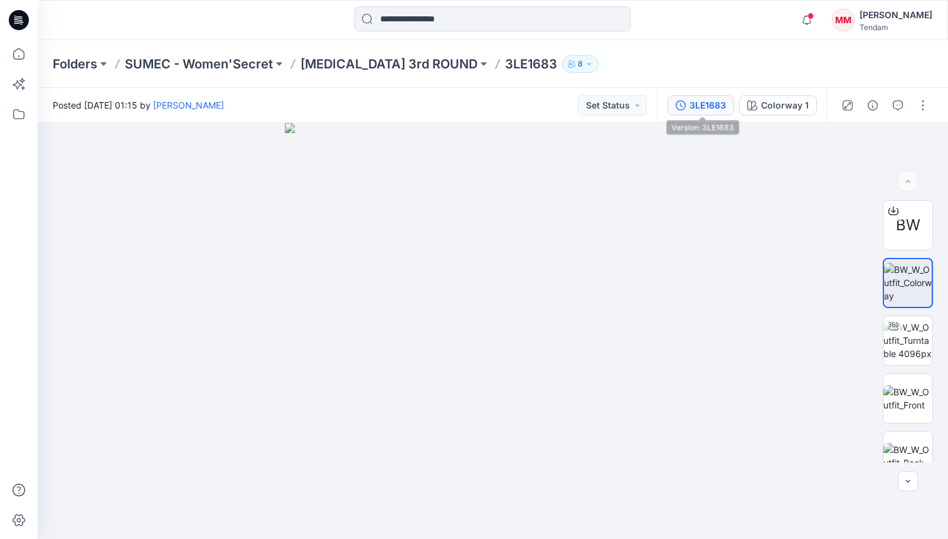
click at [714, 107] on div "3LE1683" at bounding box center [708, 106] width 36 height 14
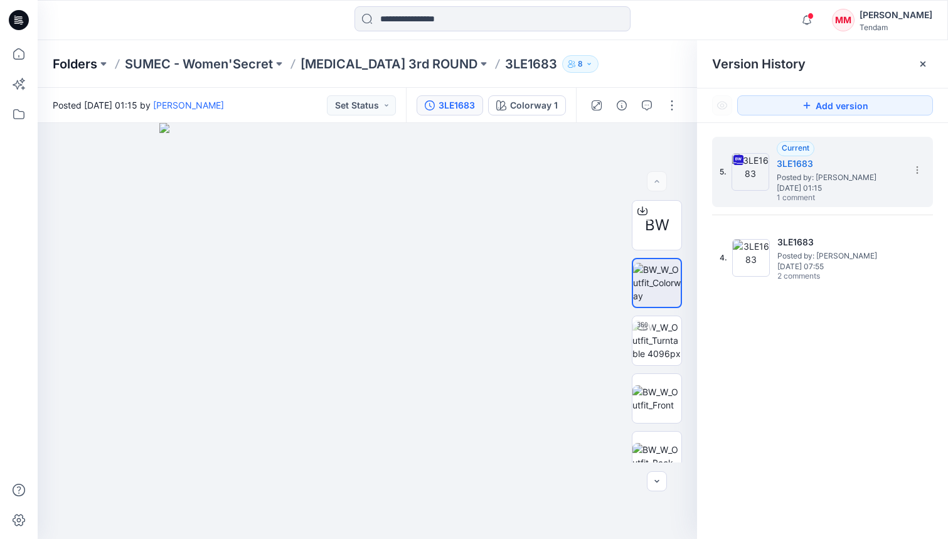
click at [68, 62] on p "Folders" at bounding box center [75, 64] width 45 height 18
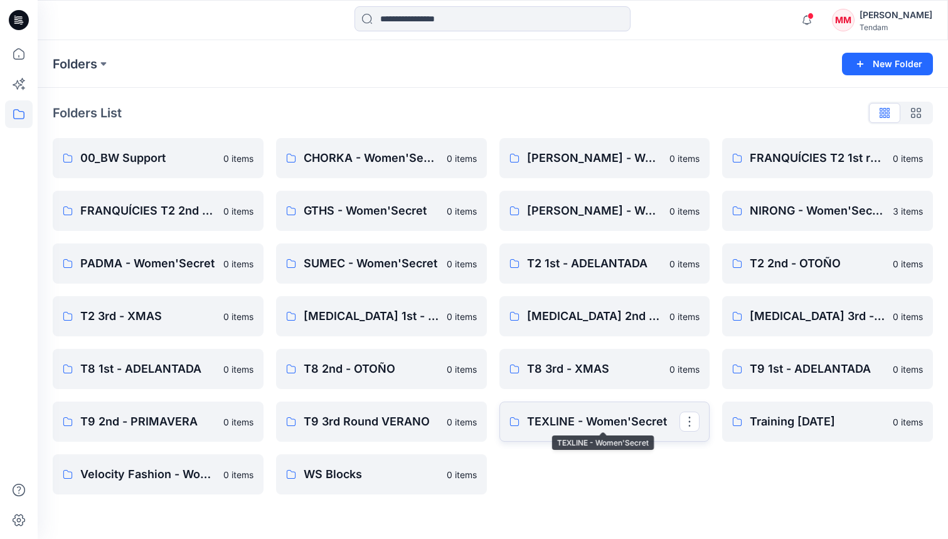
click at [579, 422] on p "TEXLINE - Women'Secret" at bounding box center [603, 422] width 153 height 18
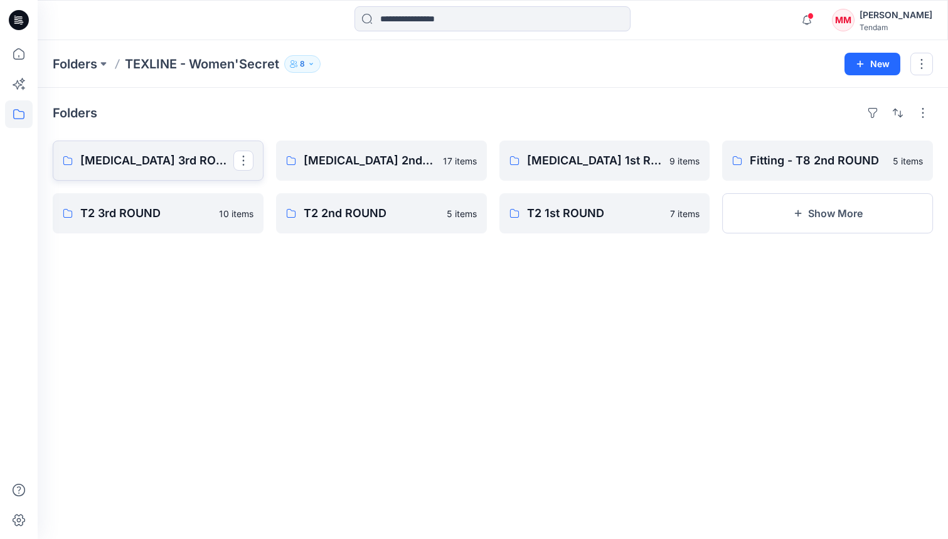
click at [146, 159] on p "[MEDICAL_DATA] 3rd ROUND" at bounding box center [156, 161] width 153 height 18
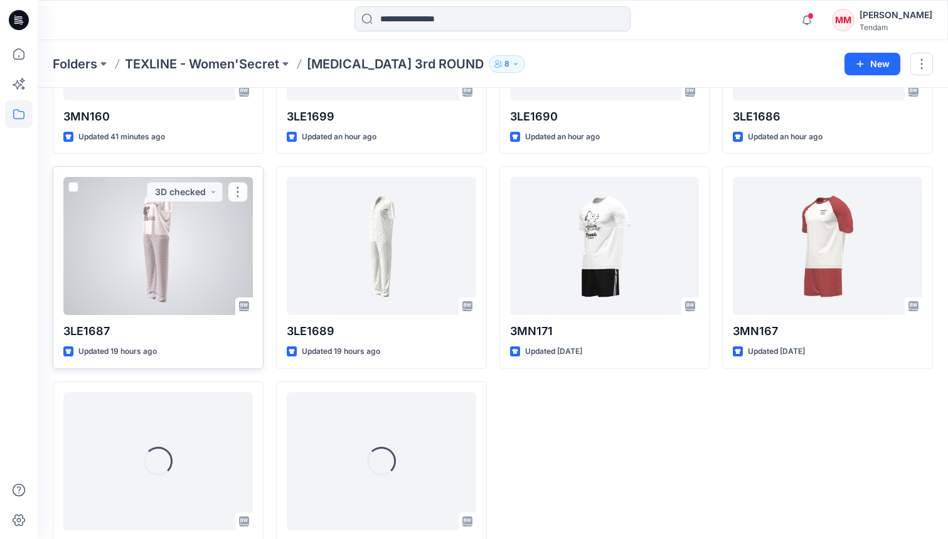
scroll to position [407, 0]
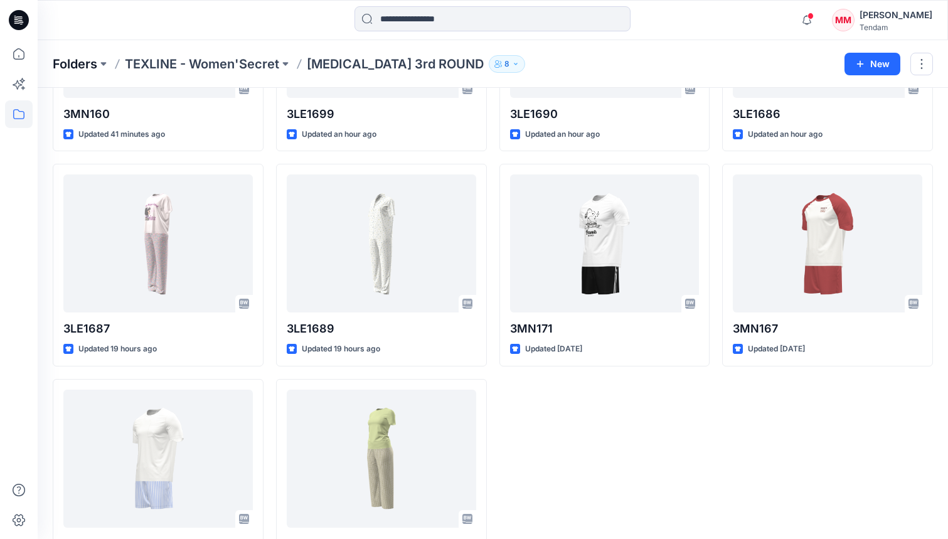
click at [92, 68] on p "Folders" at bounding box center [75, 64] width 45 height 18
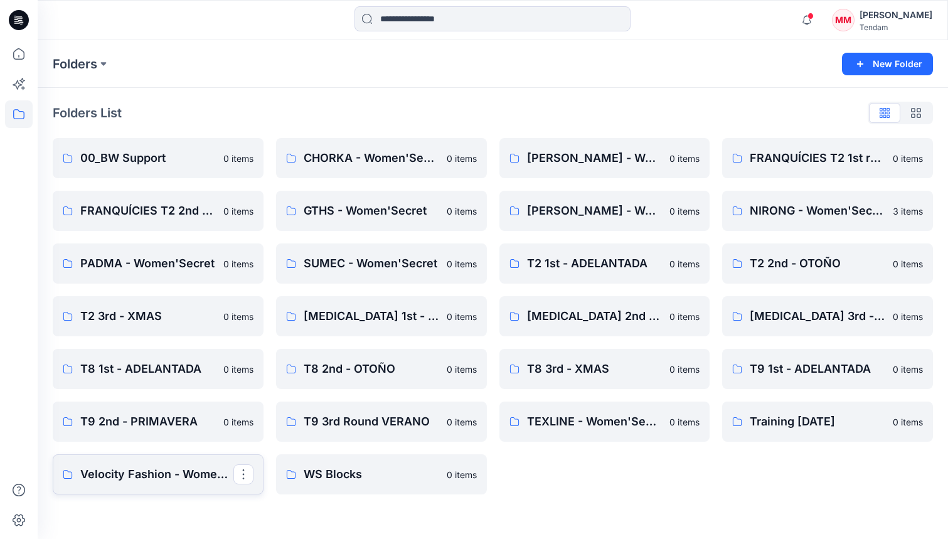
click at [186, 475] on p "Velocity Fashion - Women'Secret" at bounding box center [156, 475] width 153 height 18
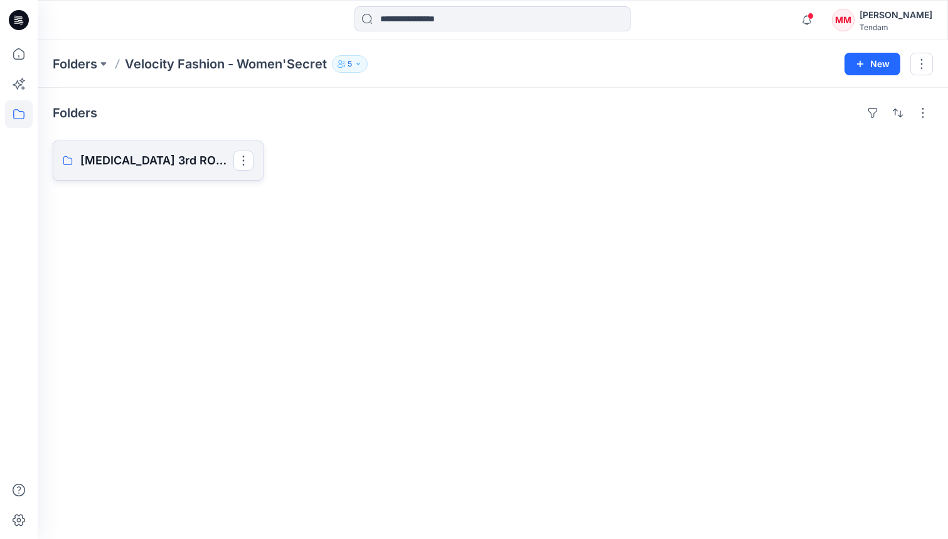
click at [220, 169] on link "[MEDICAL_DATA] 3rd ROUND" at bounding box center [158, 161] width 211 height 40
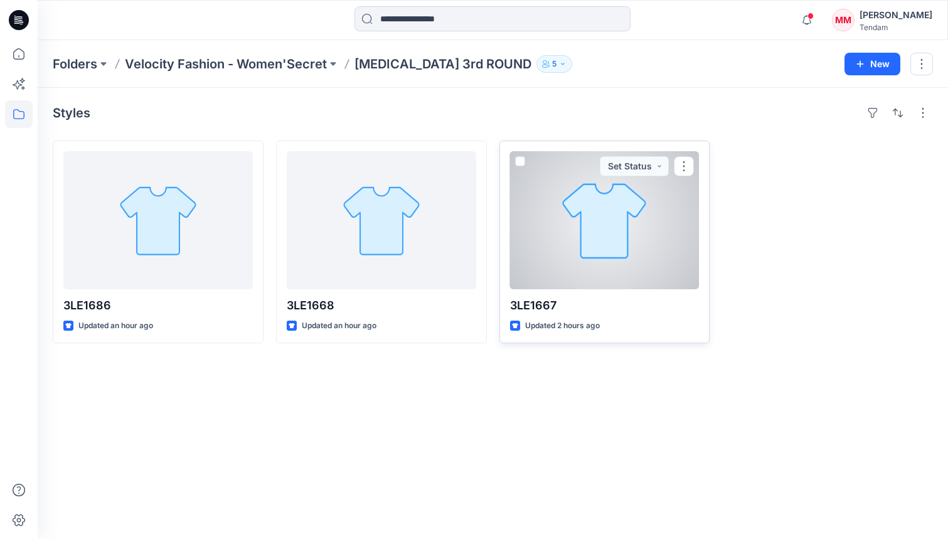
click at [618, 227] on div at bounding box center [605, 220] width 190 height 138
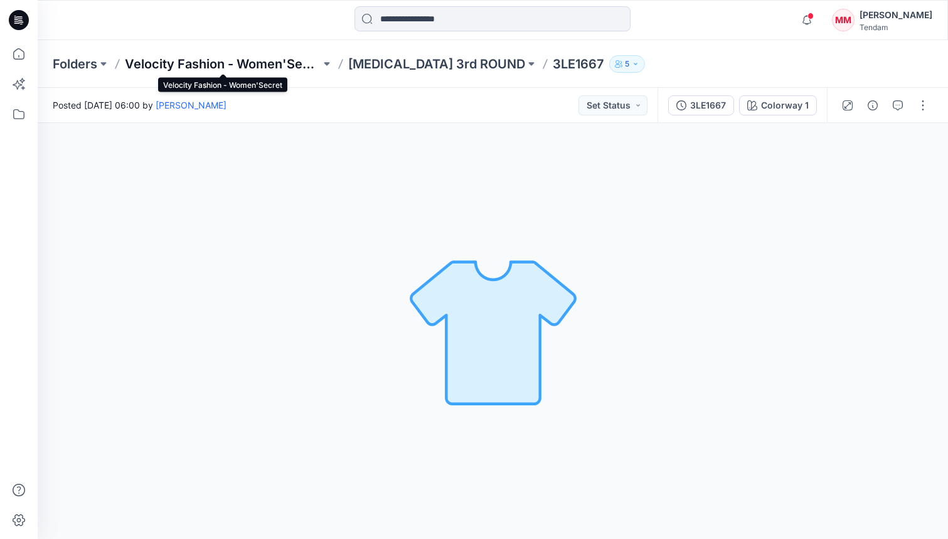
click at [254, 66] on p "Velocity Fashion - Women'Secret" at bounding box center [223, 64] width 196 height 18
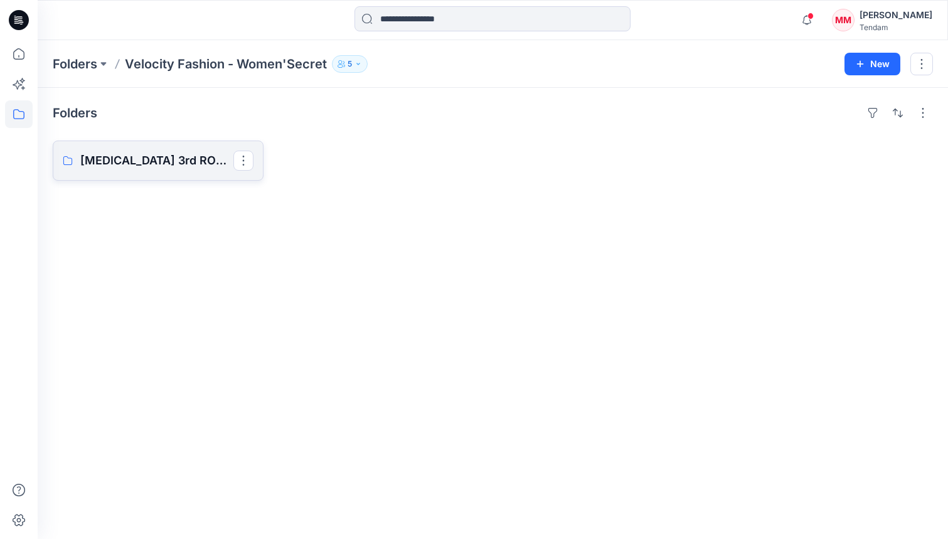
click at [156, 154] on p "[MEDICAL_DATA] 3rd ROUND" at bounding box center [156, 161] width 153 height 18
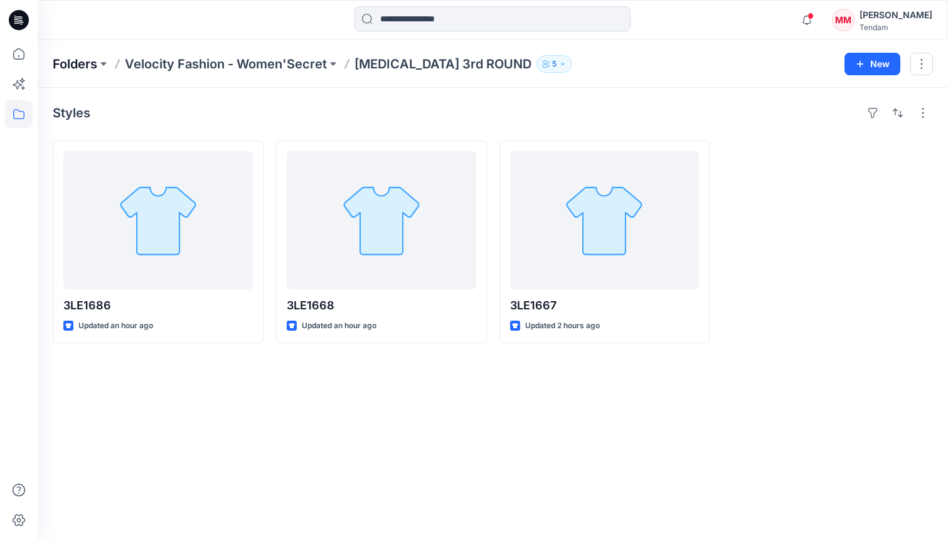
click at [80, 60] on p "Folders" at bounding box center [75, 64] width 45 height 18
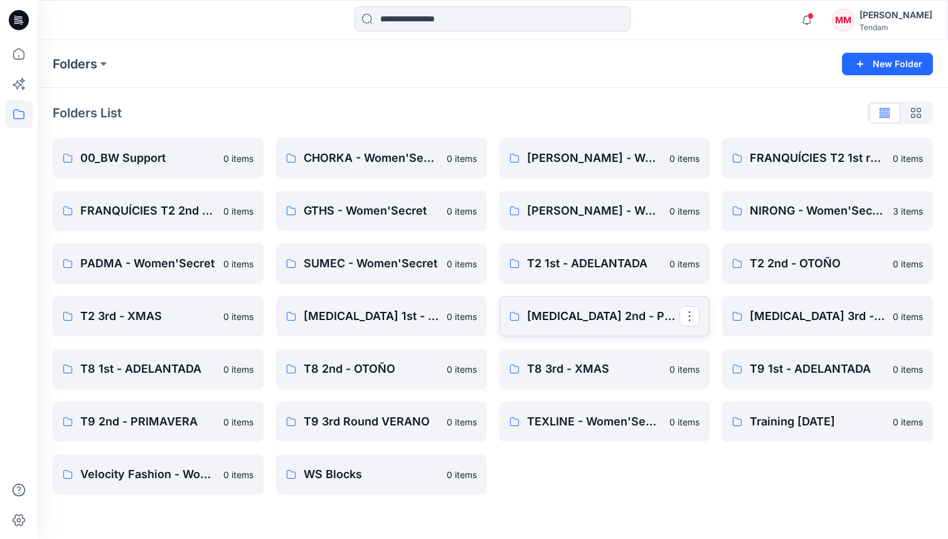
click at [626, 322] on p "[MEDICAL_DATA] 2nd - PRIMAVERA" at bounding box center [603, 317] width 153 height 18
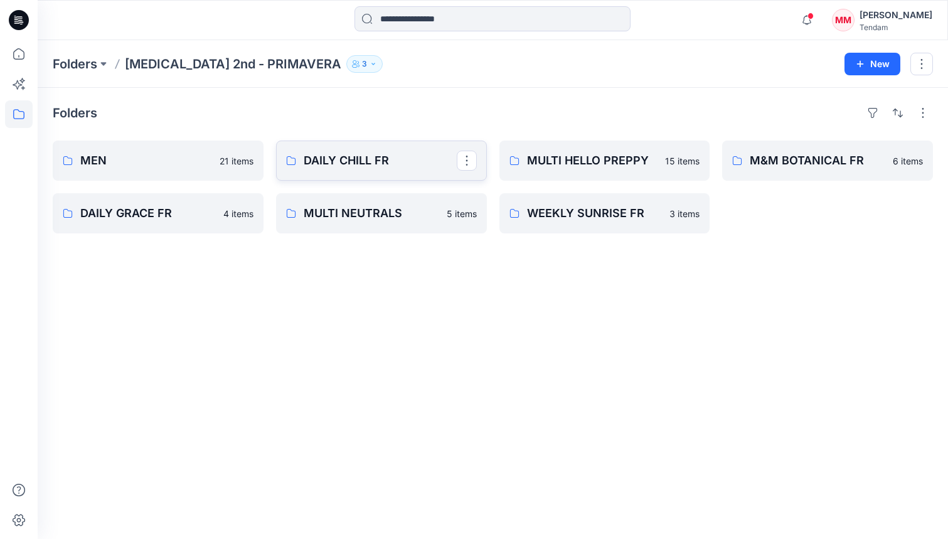
click at [421, 165] on p "DAILY CHILL FR" at bounding box center [380, 161] width 153 height 18
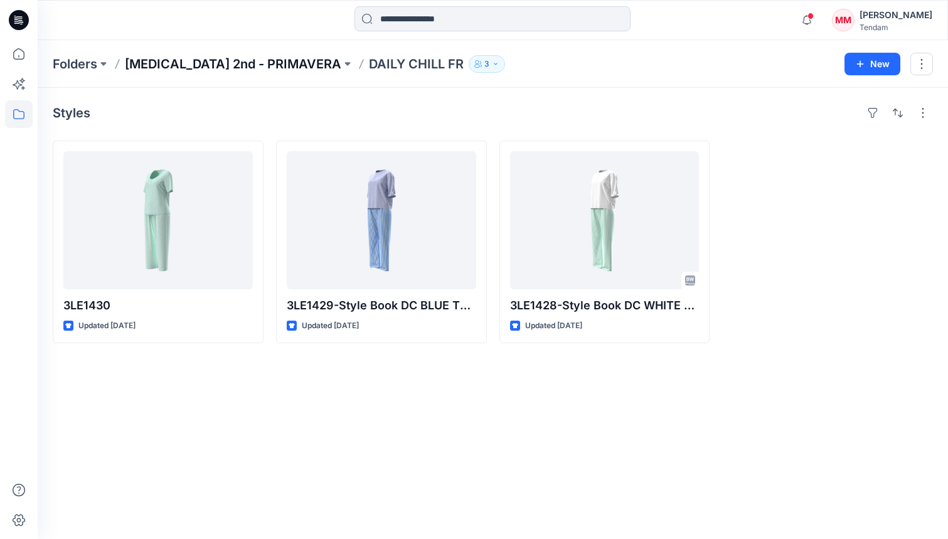
click at [199, 58] on p "[MEDICAL_DATA] 2nd - PRIMAVERA" at bounding box center [233, 64] width 217 height 18
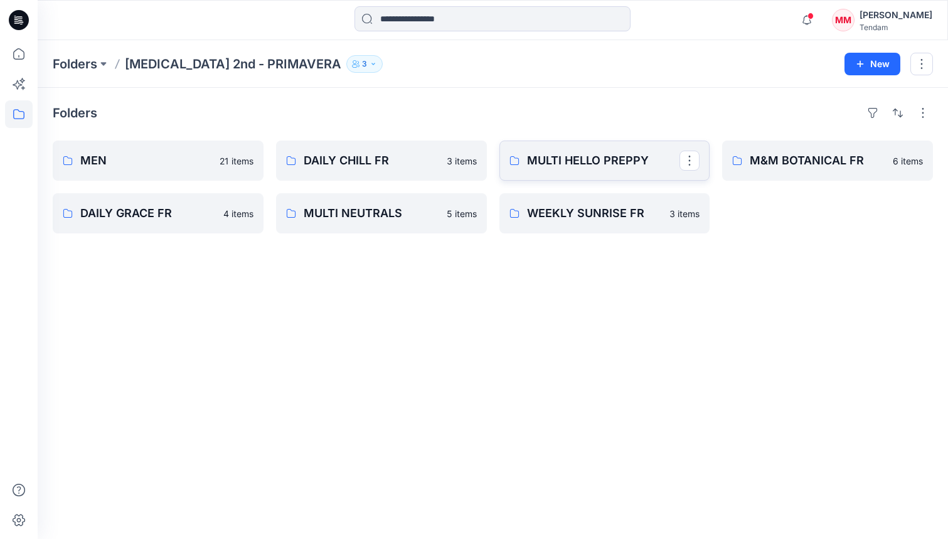
click at [582, 144] on link "MULTI HELLO PREPPY" at bounding box center [605, 161] width 211 height 40
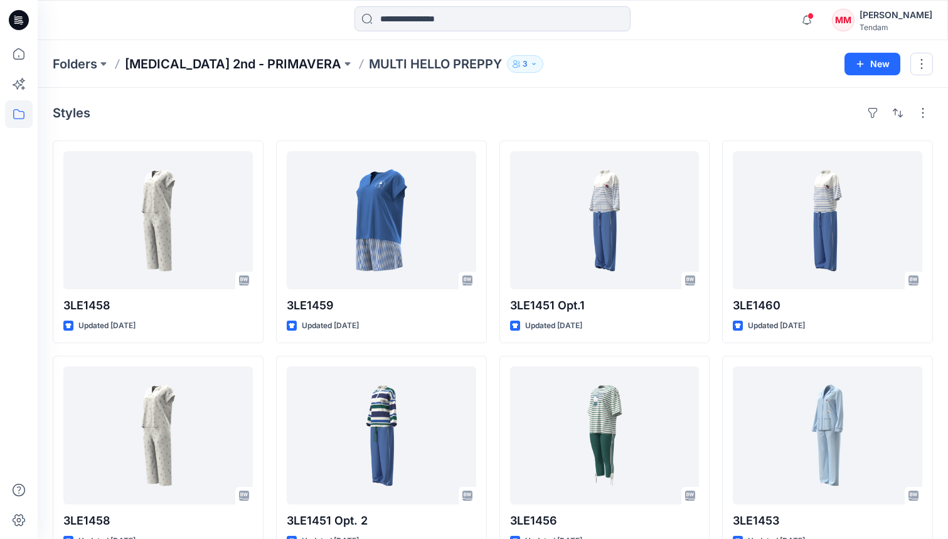
click at [168, 55] on p "[MEDICAL_DATA] 2nd - PRIMAVERA" at bounding box center [233, 64] width 217 height 18
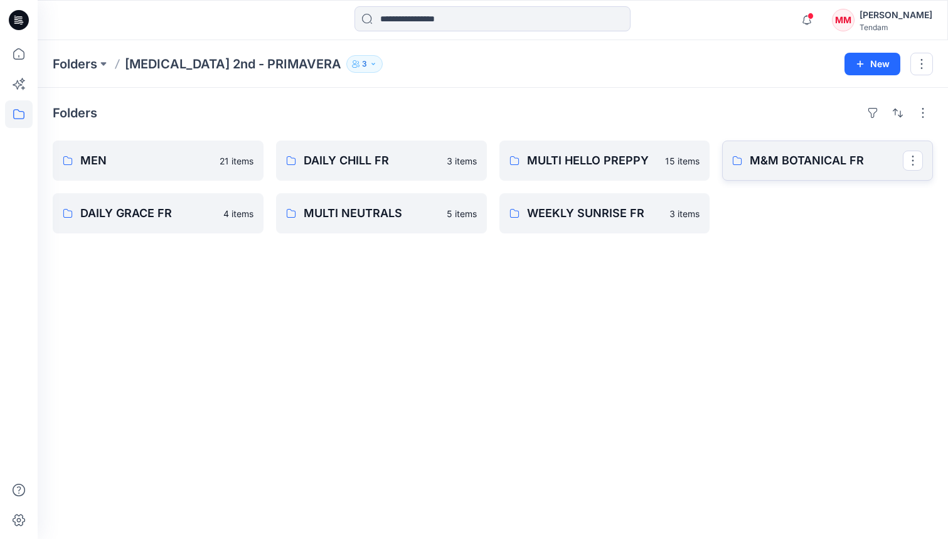
click at [719, 146] on link "M&M BOTANICAL FR" at bounding box center [827, 161] width 211 height 40
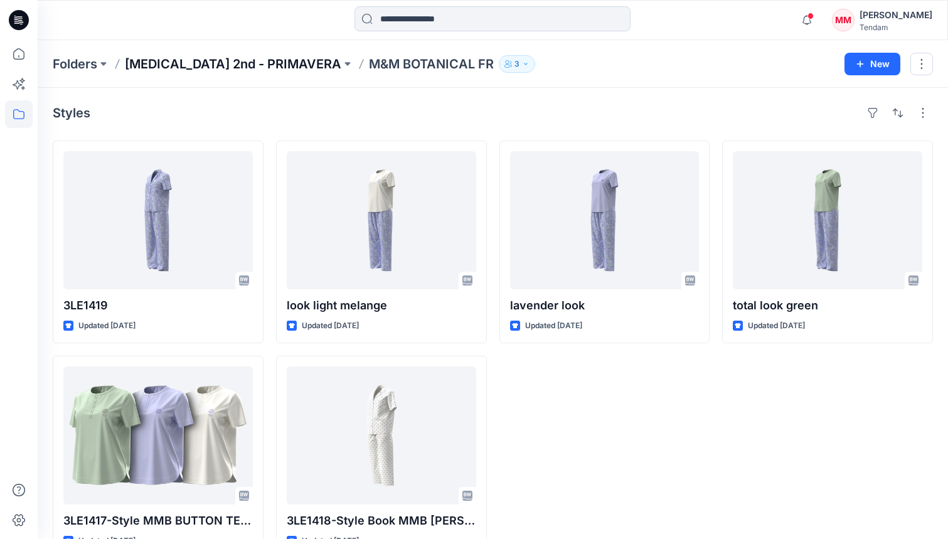
click at [181, 71] on p "[MEDICAL_DATA] 2nd - PRIMAVERA" at bounding box center [233, 64] width 217 height 18
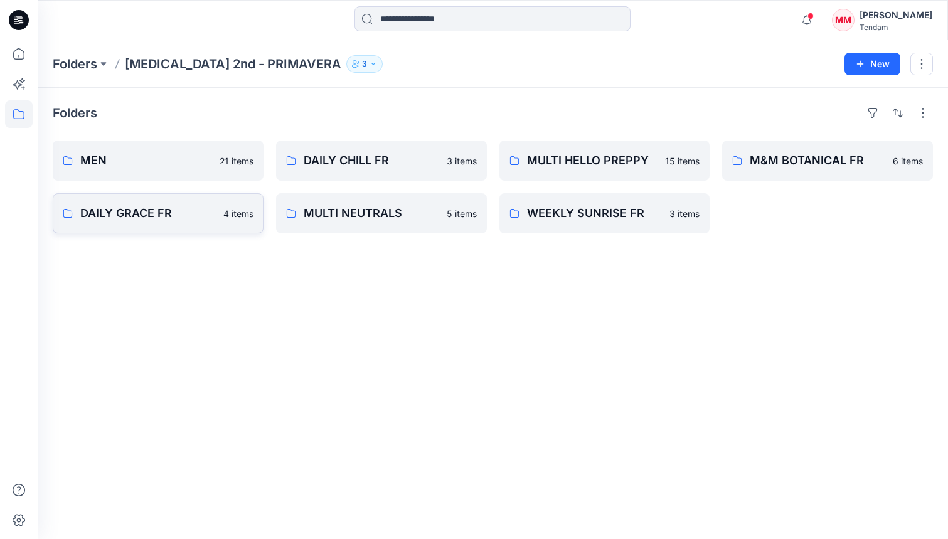
click at [139, 221] on p "DAILY GRACE FR" at bounding box center [148, 214] width 136 height 18
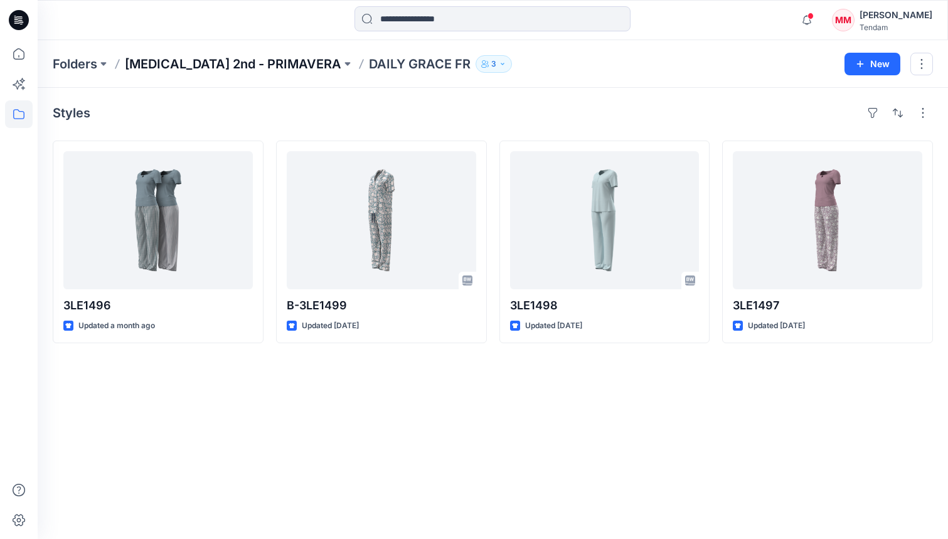
click at [188, 62] on p "[MEDICAL_DATA] 2nd - PRIMAVERA" at bounding box center [233, 64] width 217 height 18
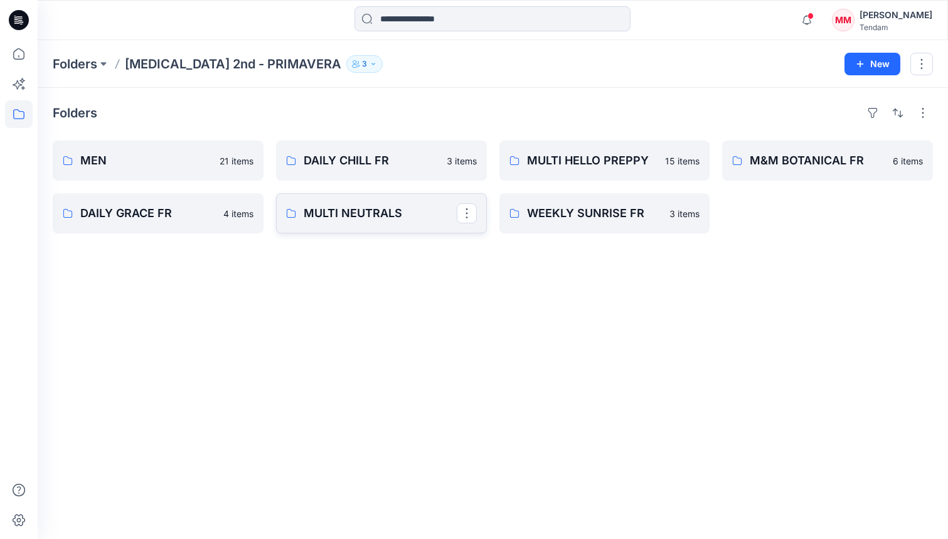
click at [351, 210] on p "MULTI NEUTRALS" at bounding box center [380, 214] width 153 height 18
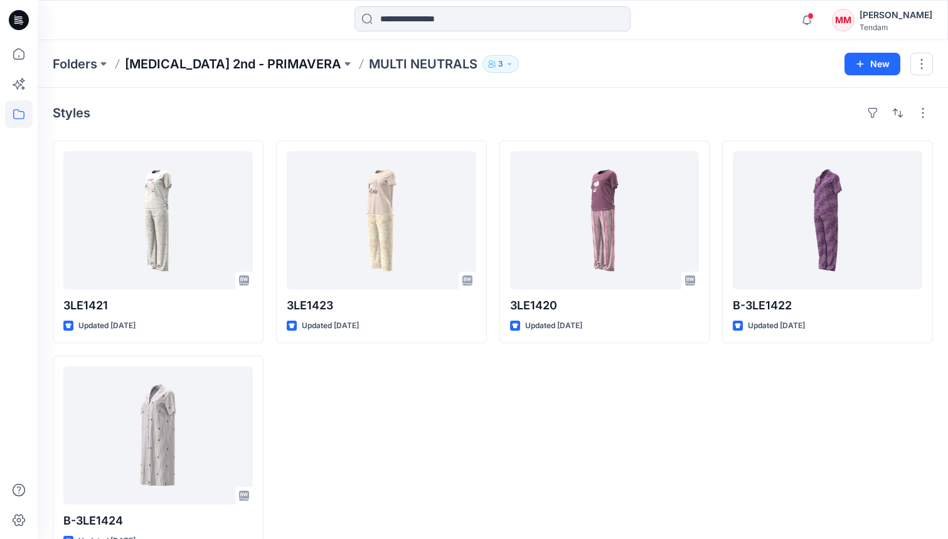
click at [188, 62] on p "[MEDICAL_DATA] 2nd - PRIMAVERA" at bounding box center [233, 64] width 217 height 18
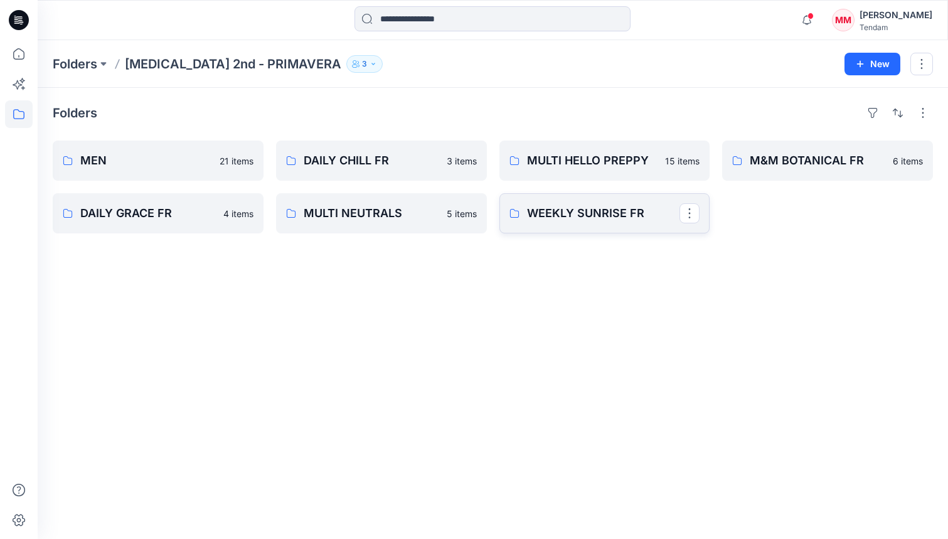
click at [577, 213] on p "WEEKLY SUNRISE FR" at bounding box center [603, 214] width 153 height 18
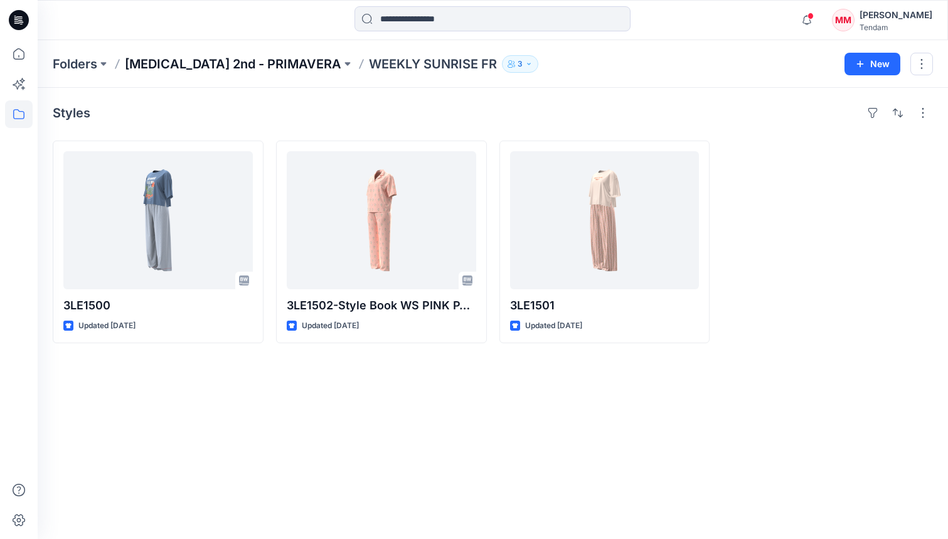
click at [188, 67] on p "[MEDICAL_DATA] 2nd - PRIMAVERA" at bounding box center [233, 64] width 217 height 18
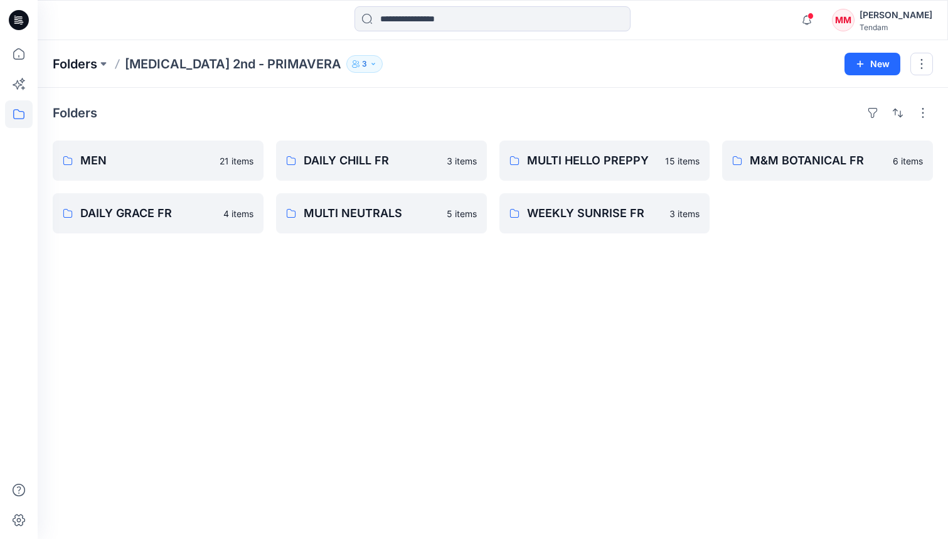
click at [72, 58] on p "Folders" at bounding box center [75, 64] width 45 height 18
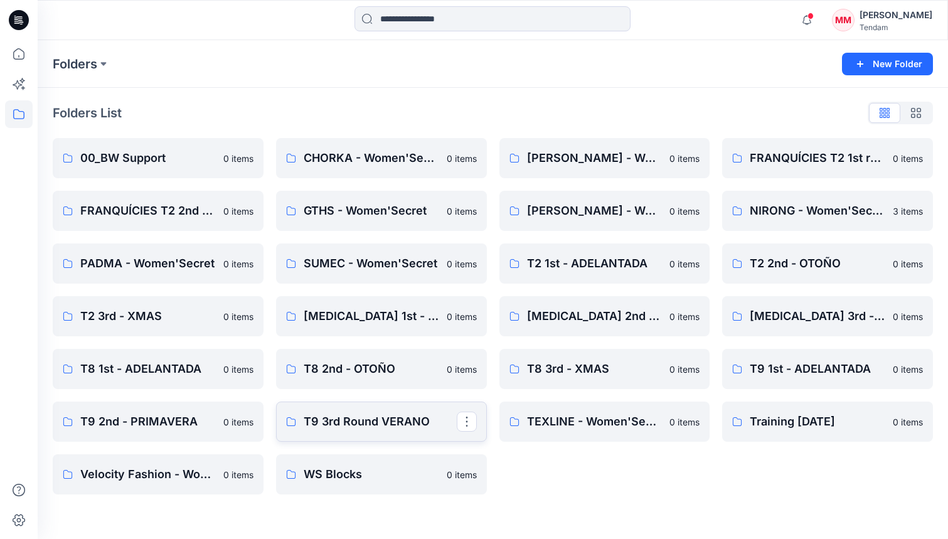
click at [387, 420] on p "T9 3rd Round VERANO" at bounding box center [380, 422] width 153 height 18
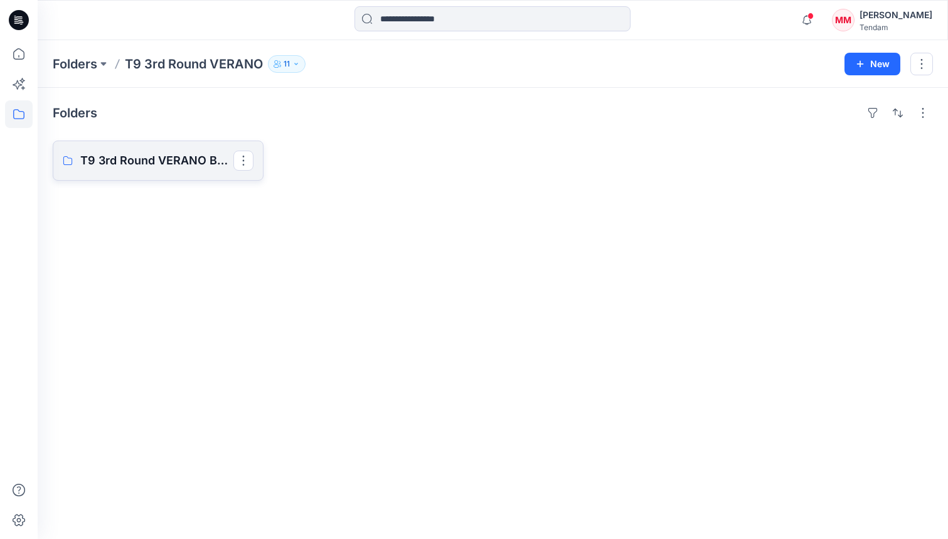
click at [164, 171] on link "T9 3rd Round VERANO Board" at bounding box center [158, 161] width 211 height 40
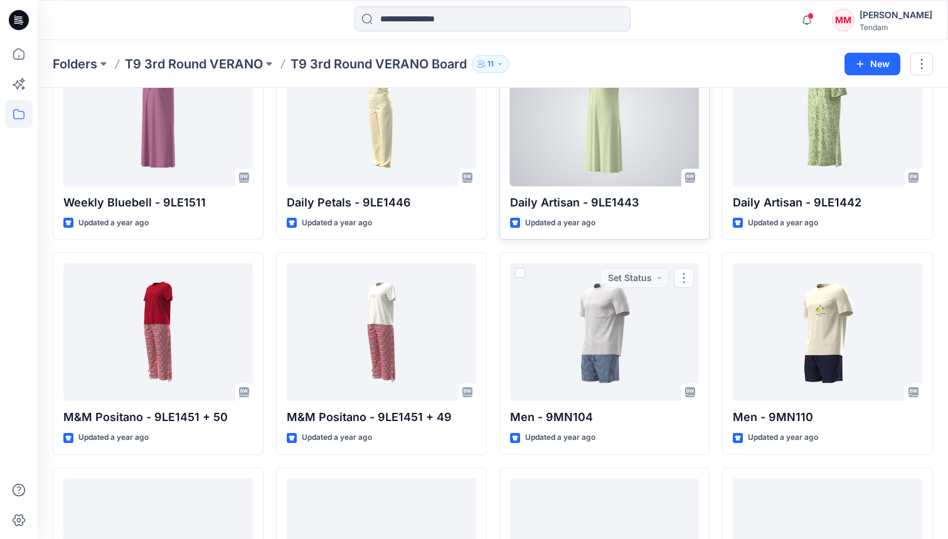
scroll to position [943, 0]
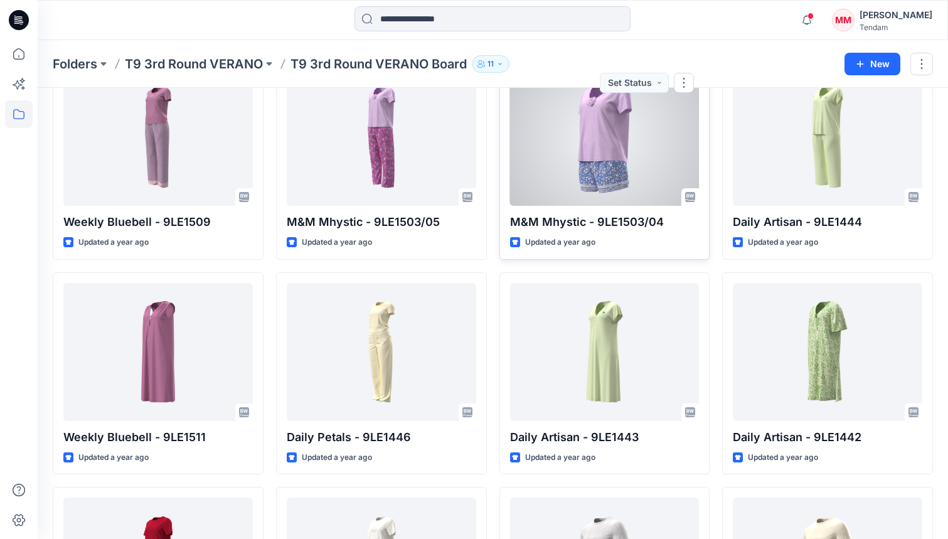
click at [616, 141] on div at bounding box center [605, 137] width 190 height 138
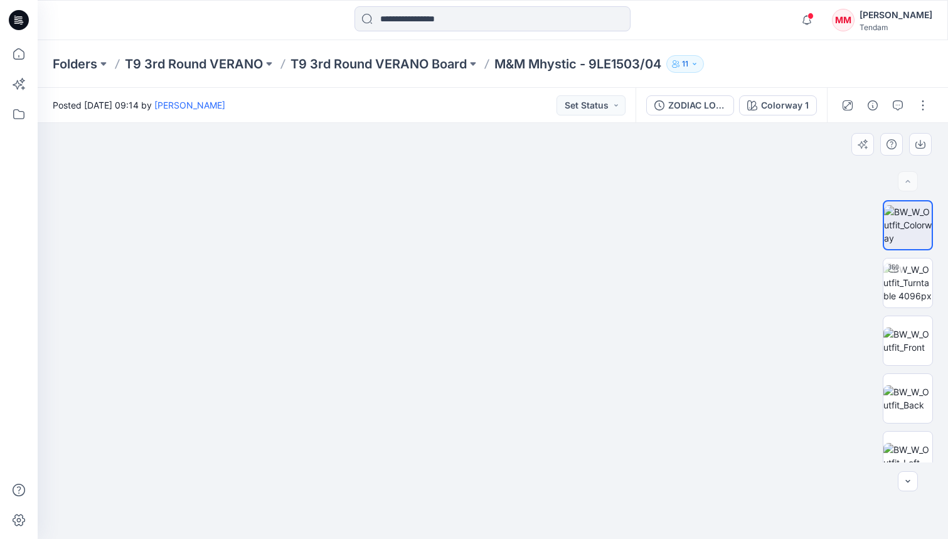
drag, startPoint x: 495, startPoint y: 207, endPoint x: 489, endPoint y: 424, distance: 216.6
click at [489, 424] on img at bounding box center [487, 131] width 1647 height 815
click at [719, 329] on img at bounding box center [908, 341] width 49 height 26
drag, startPoint x: 560, startPoint y: 185, endPoint x: 601, endPoint y: 434, distance: 253.1
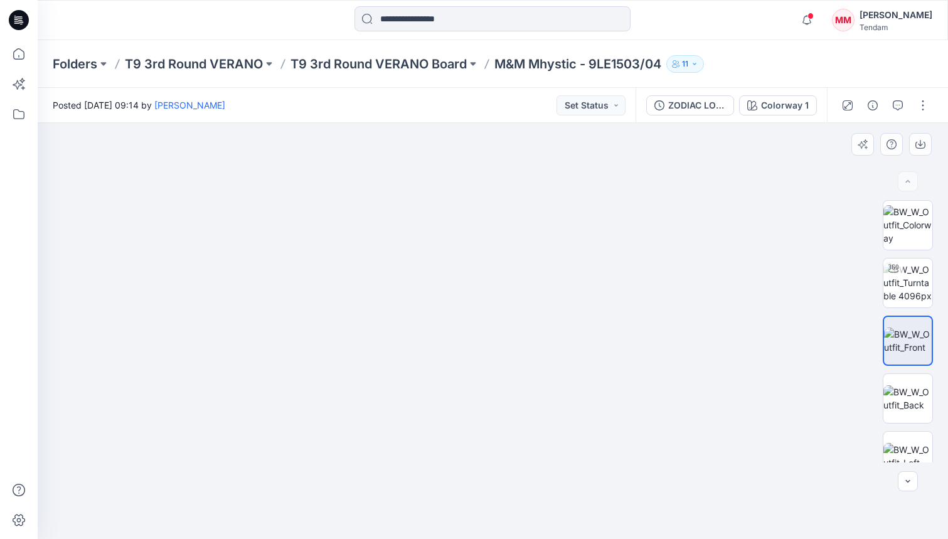
drag, startPoint x: 591, startPoint y: 331, endPoint x: 609, endPoint y: 432, distance: 101.9
click at [609, 432] on img at bounding box center [543, 23] width 2571 height 1034
drag, startPoint x: 567, startPoint y: 339, endPoint x: 560, endPoint y: 412, distance: 73.8
click at [560, 412] on img at bounding box center [524, 102] width 2571 height 875
click at [362, 69] on p "T9 3rd Round VERANO Board" at bounding box center [379, 64] width 176 height 18
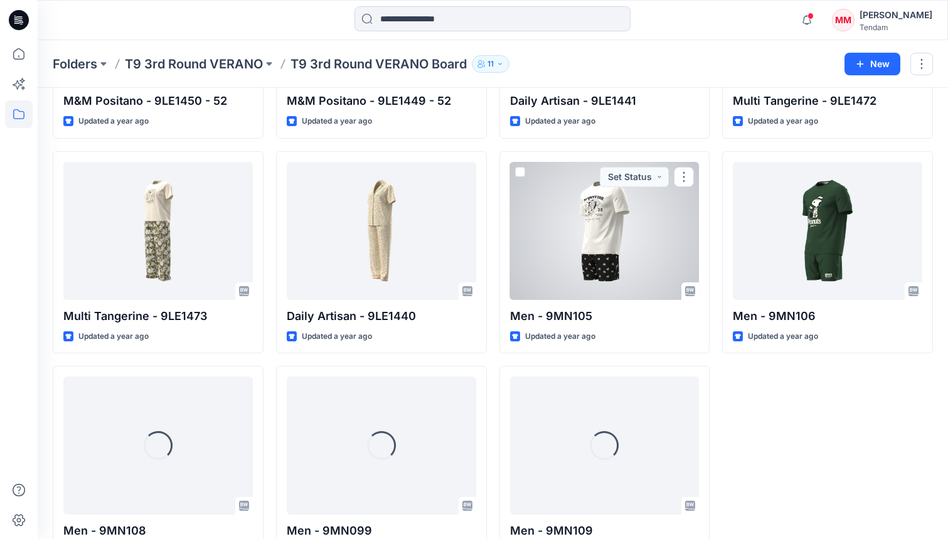
scroll to position [3044, 0]
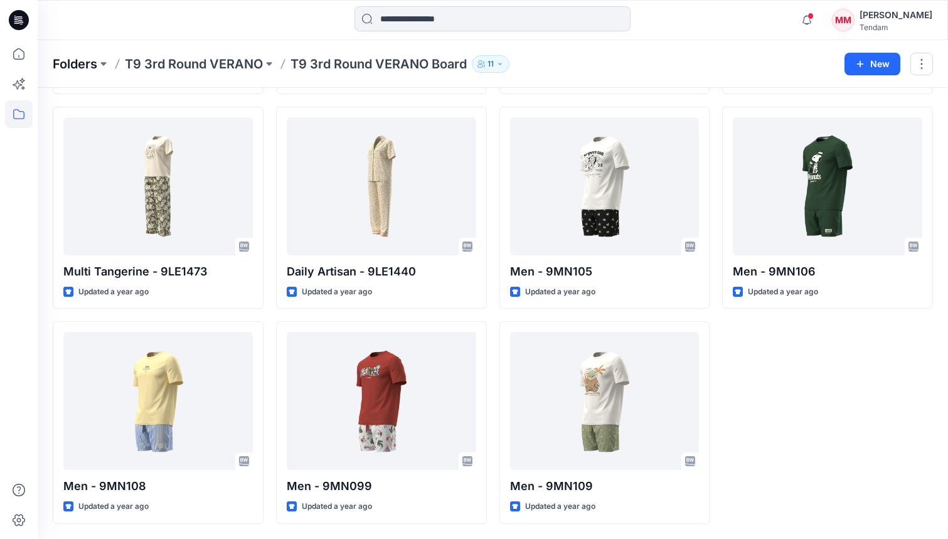
click at [77, 63] on p "Folders" at bounding box center [75, 64] width 45 height 18
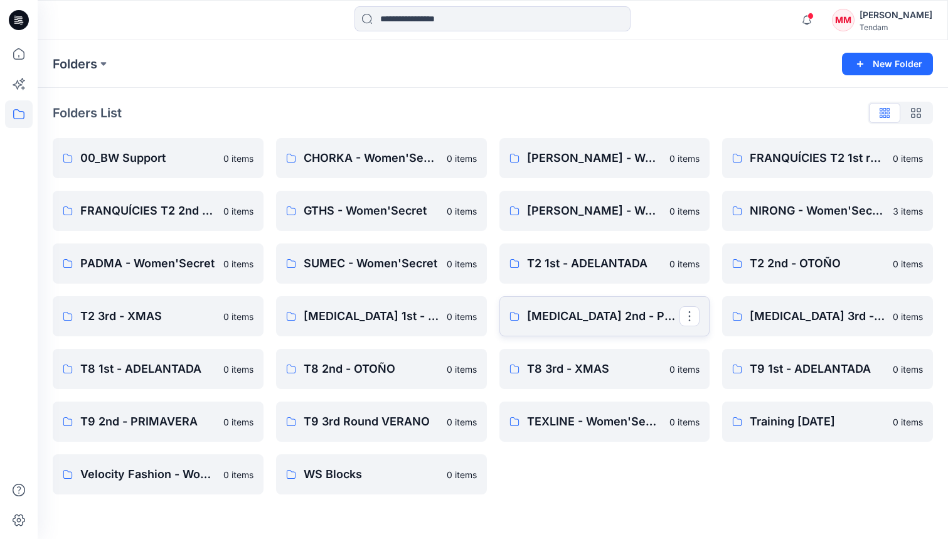
click at [545, 319] on p "[MEDICAL_DATA] 2nd - PRIMAVERA" at bounding box center [603, 317] width 153 height 18
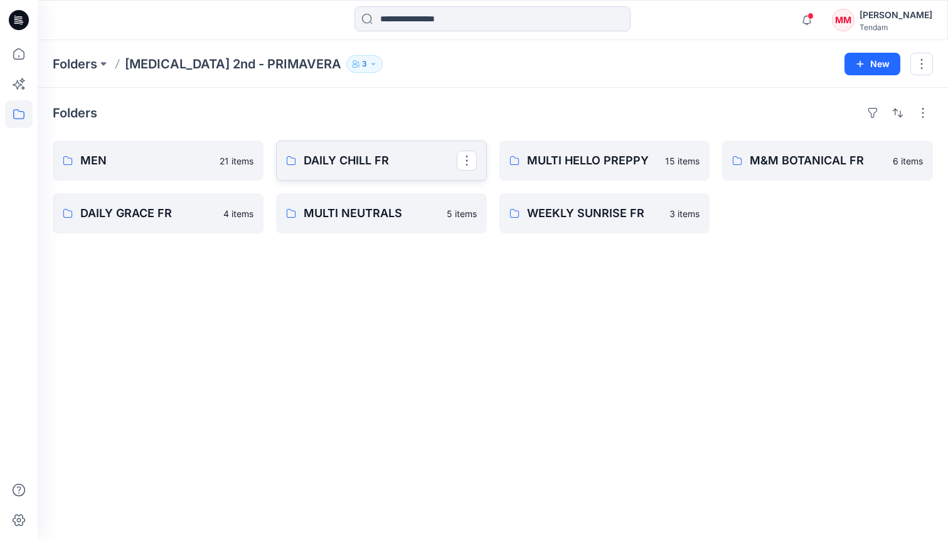
click at [343, 163] on p "DAILY CHILL FR" at bounding box center [380, 161] width 153 height 18
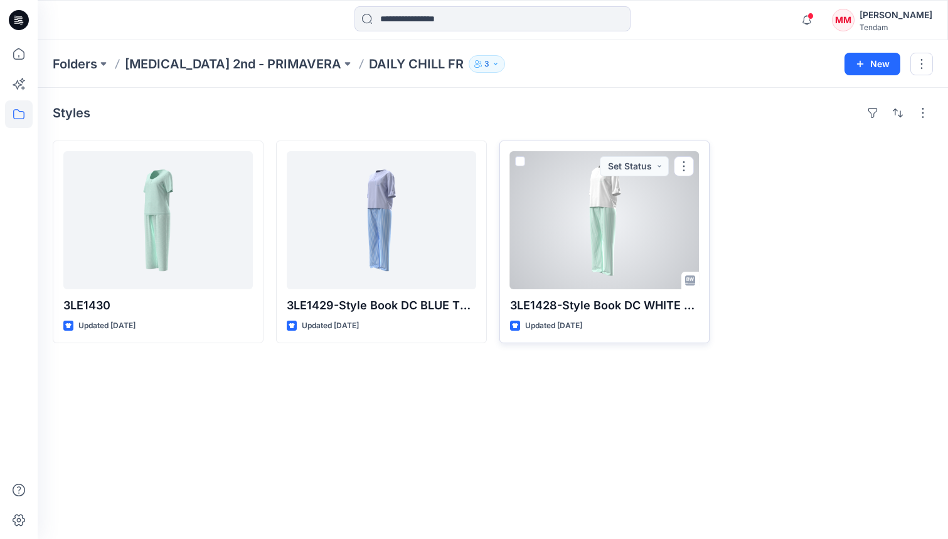
click at [604, 207] on div at bounding box center [605, 220] width 190 height 138
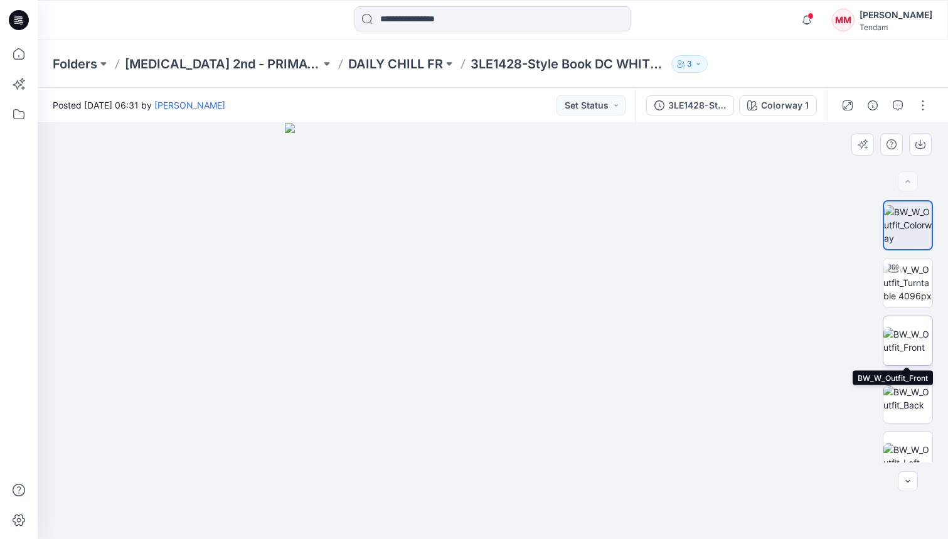
click at [719, 328] on img at bounding box center [908, 341] width 49 height 26
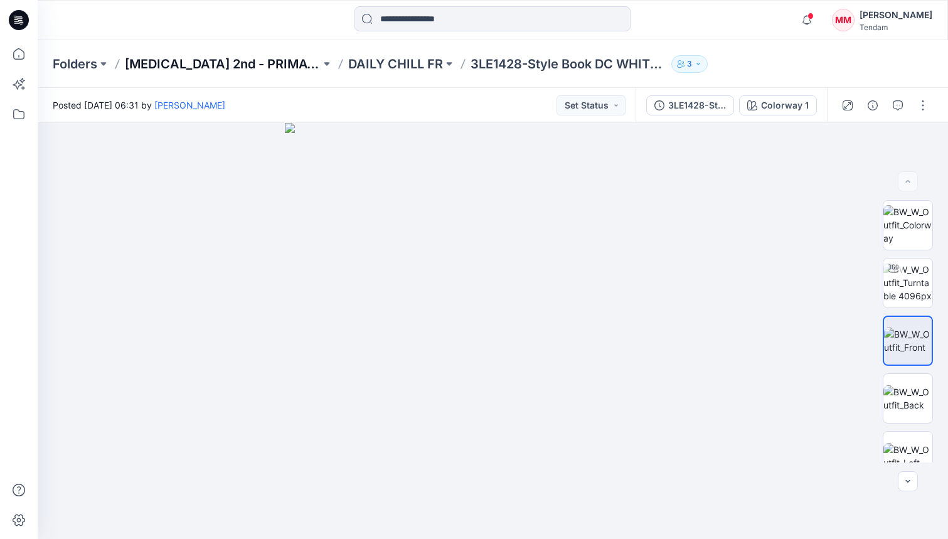
click at [214, 66] on p "[MEDICAL_DATA] 2nd - PRIMAVERA" at bounding box center [223, 64] width 196 height 18
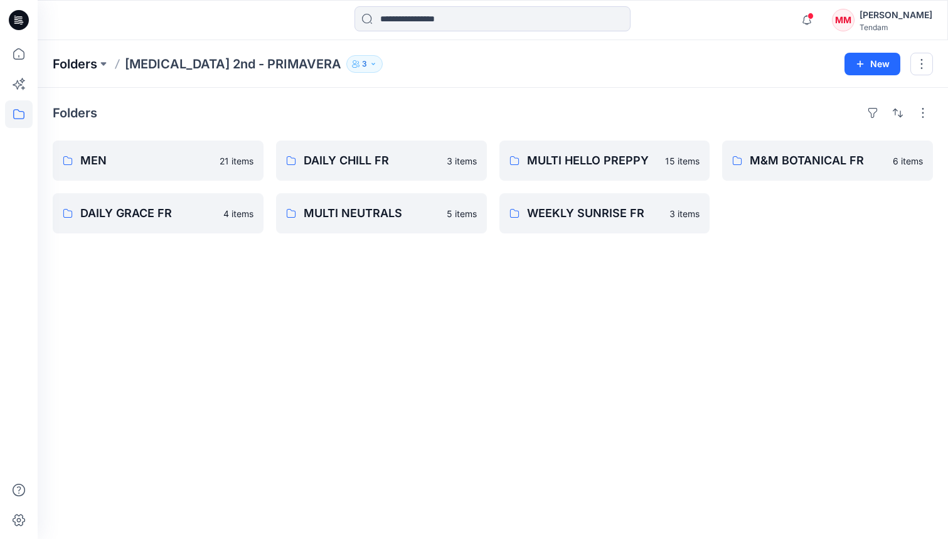
click at [82, 63] on p "Folders" at bounding box center [75, 64] width 45 height 18
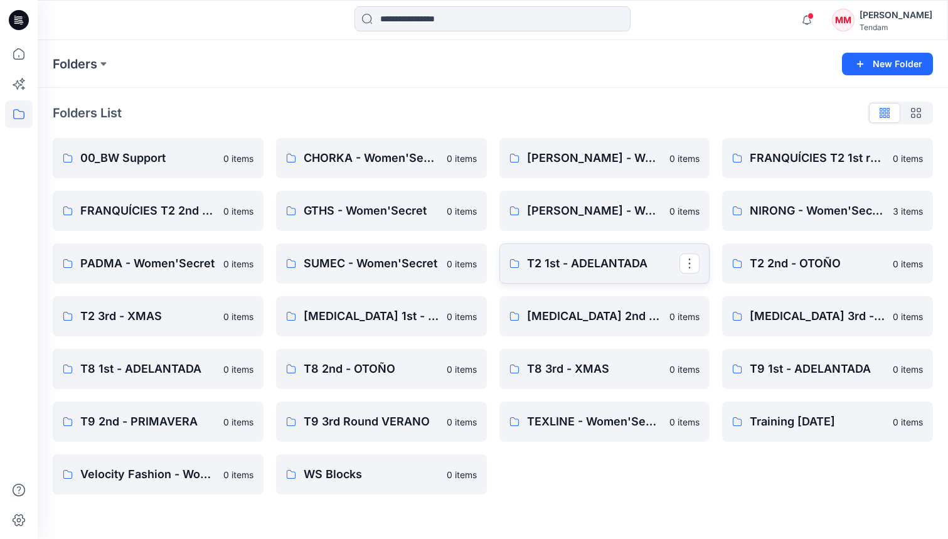
click at [596, 263] on p "T2 1st - ADELANTADA" at bounding box center [603, 264] width 153 height 18
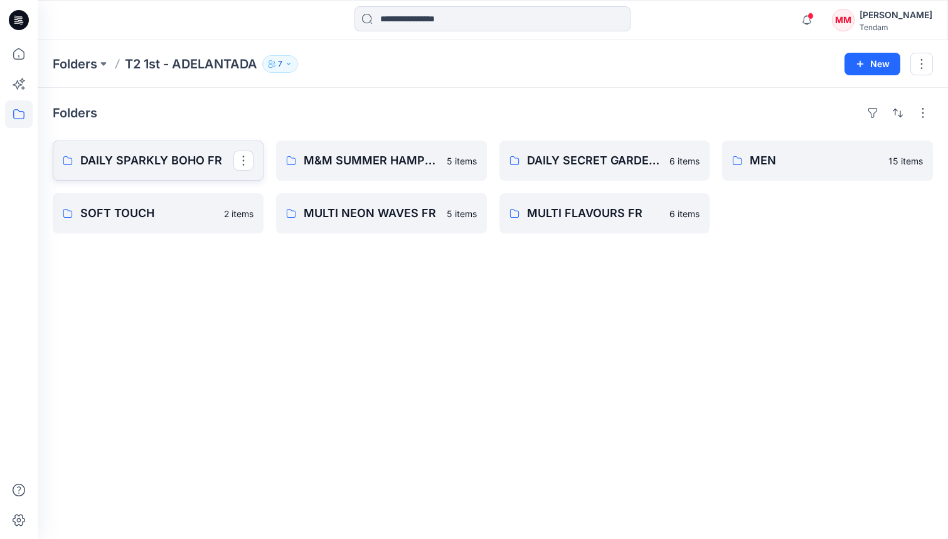
click at [199, 158] on p "DAILY SPARKLY BOHO FR" at bounding box center [156, 161] width 153 height 18
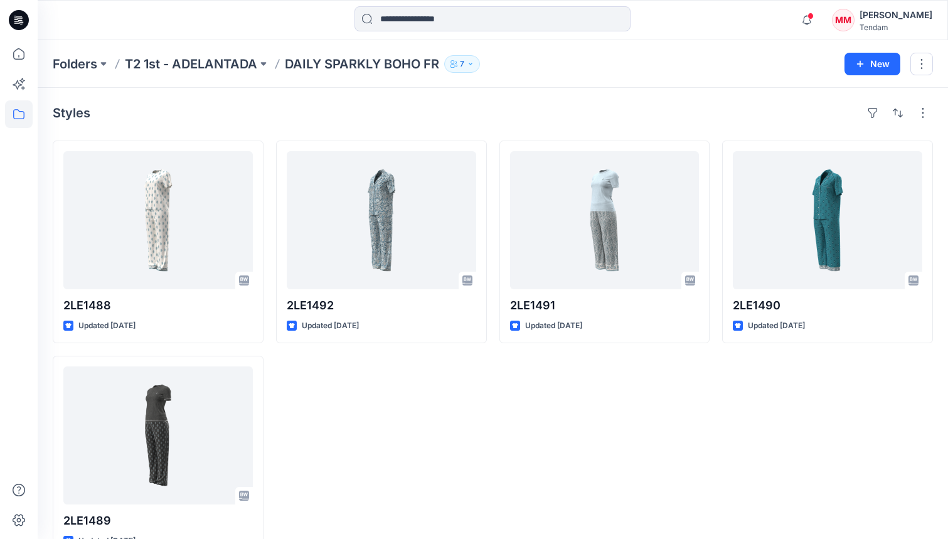
click at [357, 67] on p "DAILY SPARKLY BOHO FR" at bounding box center [362, 64] width 154 height 18
click at [230, 70] on p "T2 1st - ADELANTADA" at bounding box center [191, 64] width 132 height 18
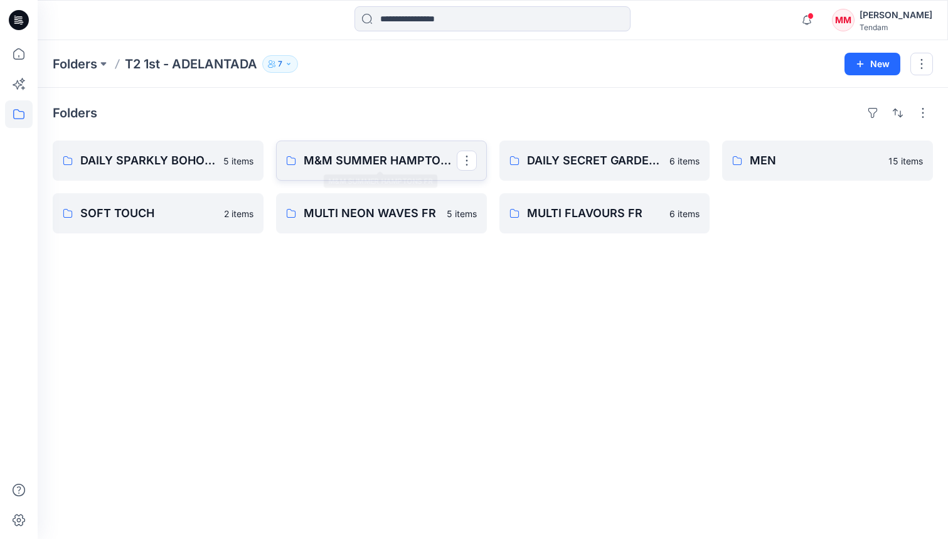
click at [355, 174] on link "M&M SUMMER HAMPTONS FR" at bounding box center [381, 161] width 211 height 40
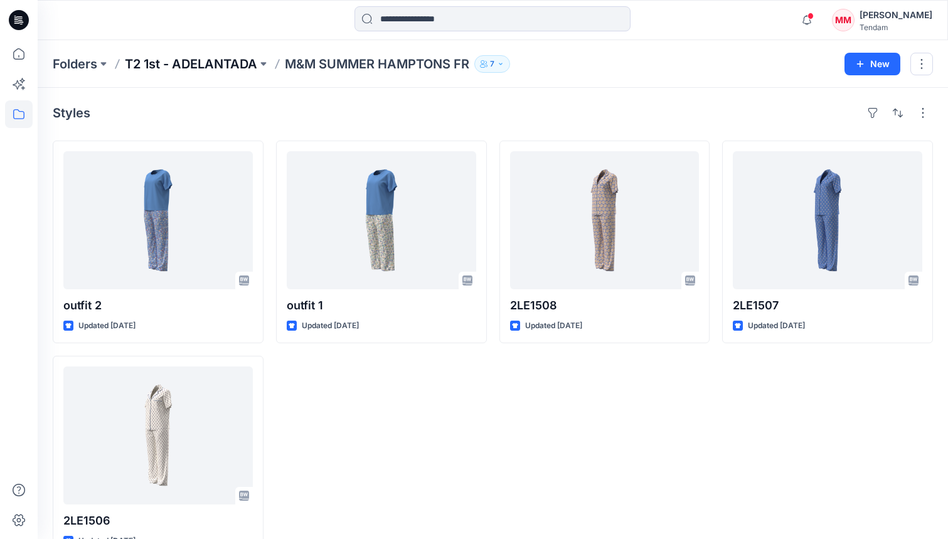
click at [203, 64] on p "T2 1st - ADELANTADA" at bounding box center [191, 64] width 132 height 18
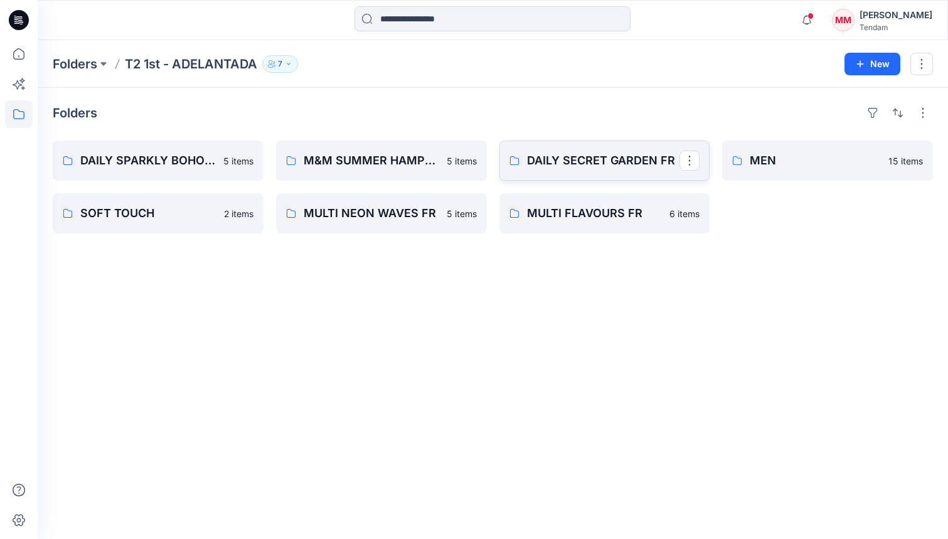
click at [572, 162] on p "DAILY SECRET GARDEN FR" at bounding box center [603, 161] width 153 height 18
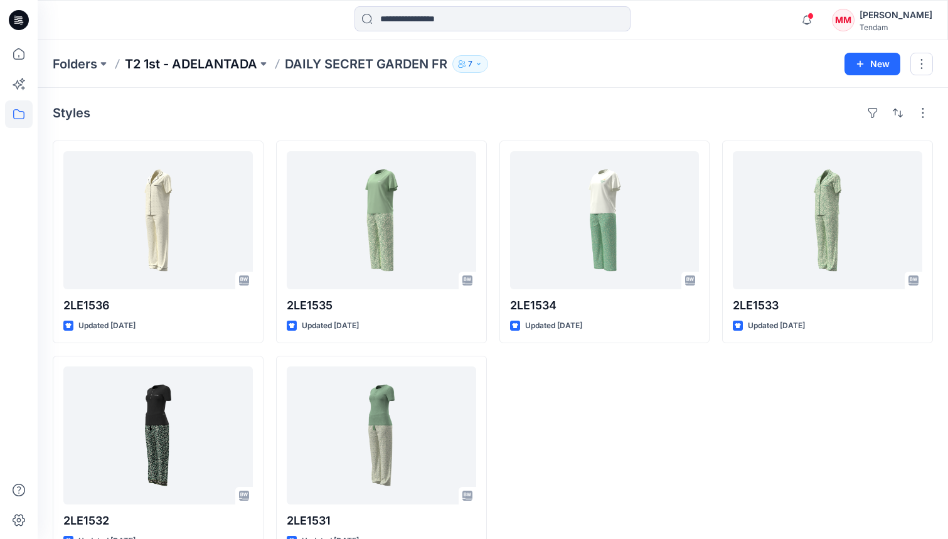
click at [216, 62] on p "T2 1st - ADELANTADA" at bounding box center [191, 64] width 132 height 18
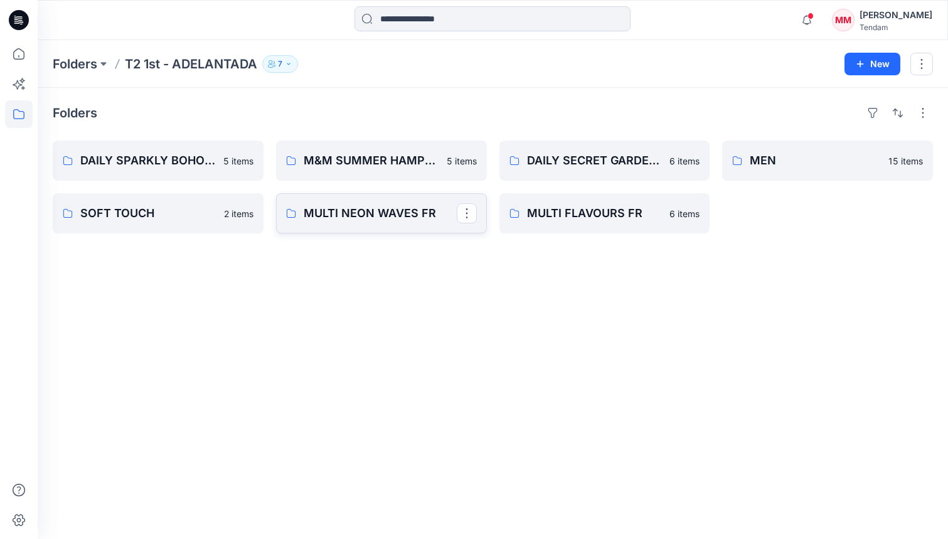
click at [358, 211] on p "MULTI NEON WAVES FR" at bounding box center [380, 214] width 153 height 18
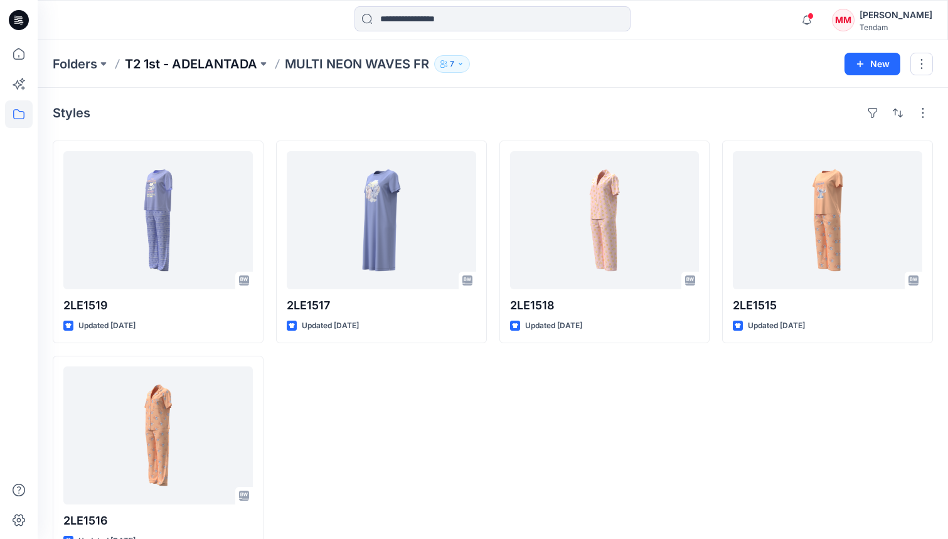
click at [201, 65] on p "T2 1st - ADELANTADA" at bounding box center [191, 64] width 132 height 18
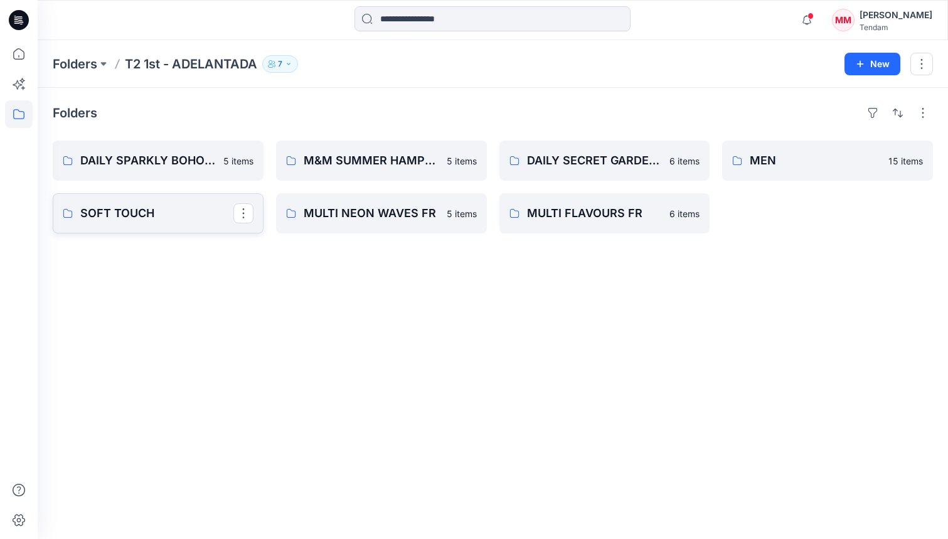
click at [112, 213] on p "SOFT TOUCH" at bounding box center [156, 214] width 153 height 18
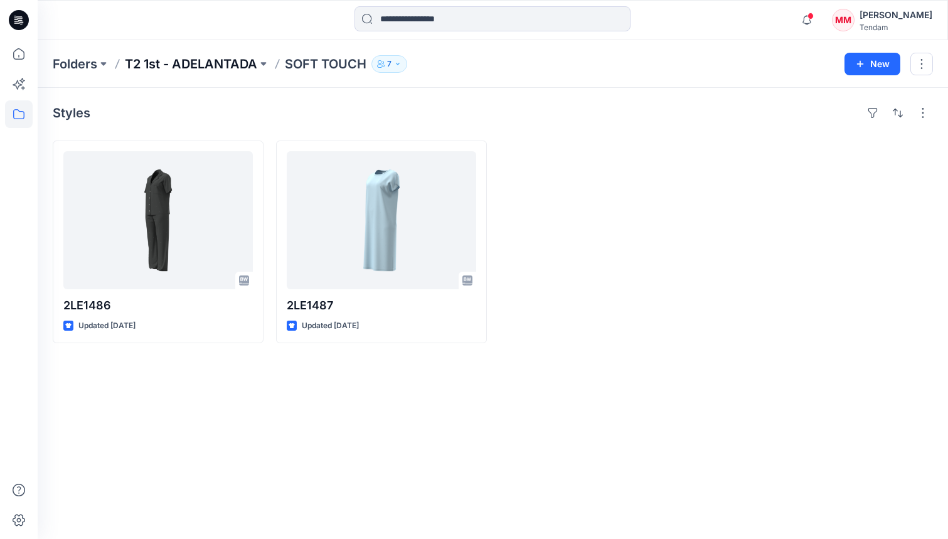
click at [220, 67] on p "T2 1st - ADELANTADA" at bounding box center [191, 64] width 132 height 18
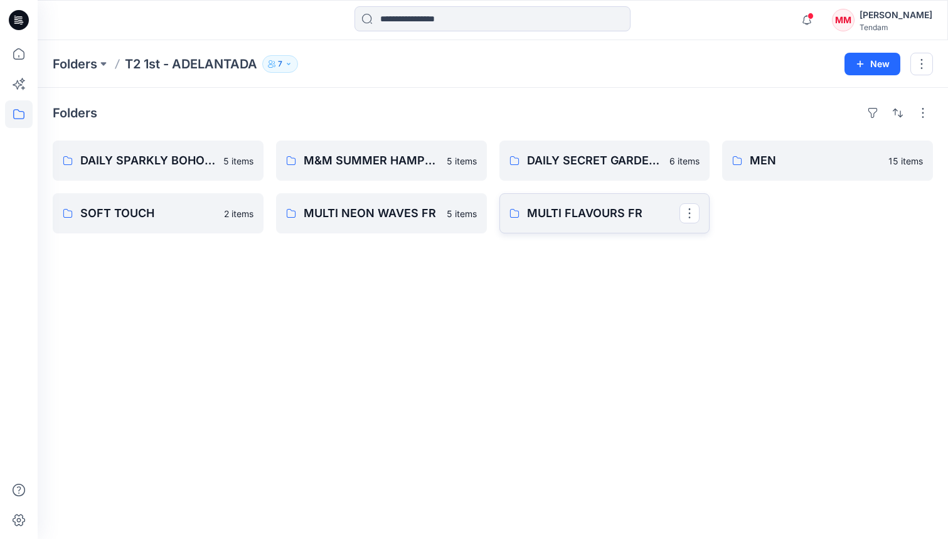
click at [529, 208] on p "MULTI FLAVOURS FR" at bounding box center [603, 214] width 153 height 18
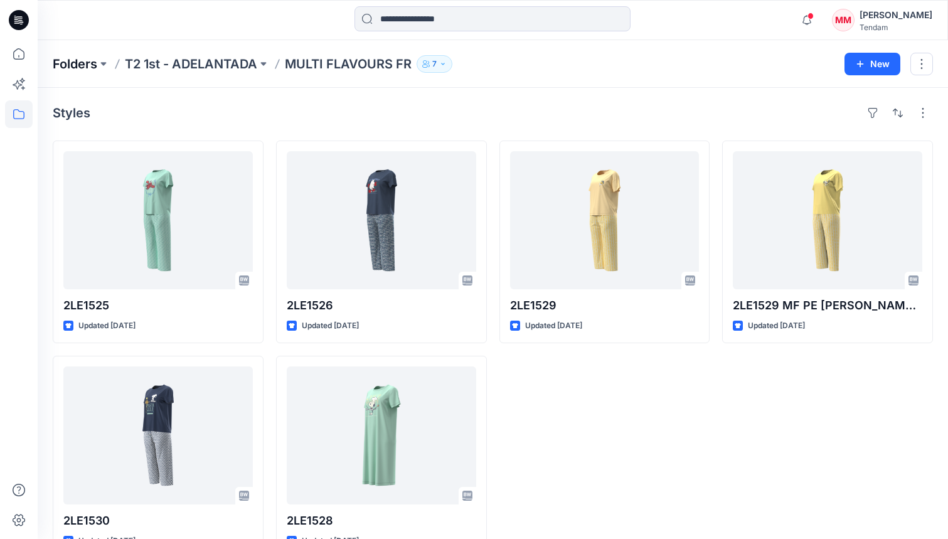
click at [83, 60] on p "Folders" at bounding box center [75, 64] width 45 height 18
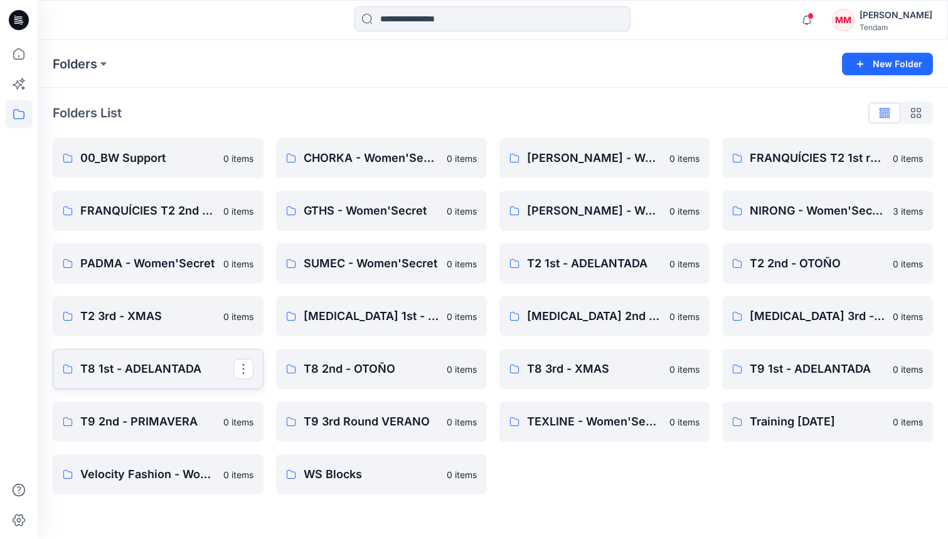
click at [205, 364] on p "T8 1st - ADELANTADA" at bounding box center [156, 369] width 153 height 18
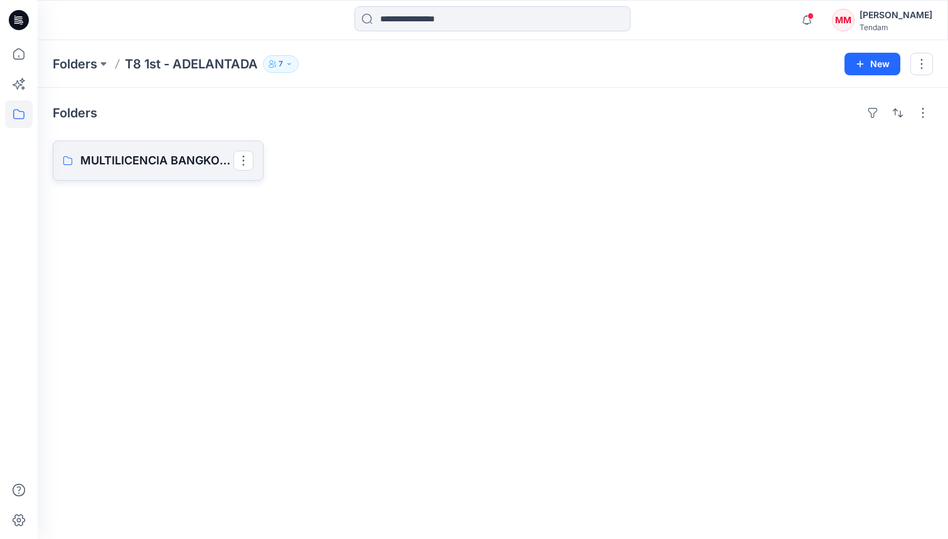
click at [132, 155] on p "MULTILICENCIA BANGKOK Board" at bounding box center [156, 161] width 153 height 18
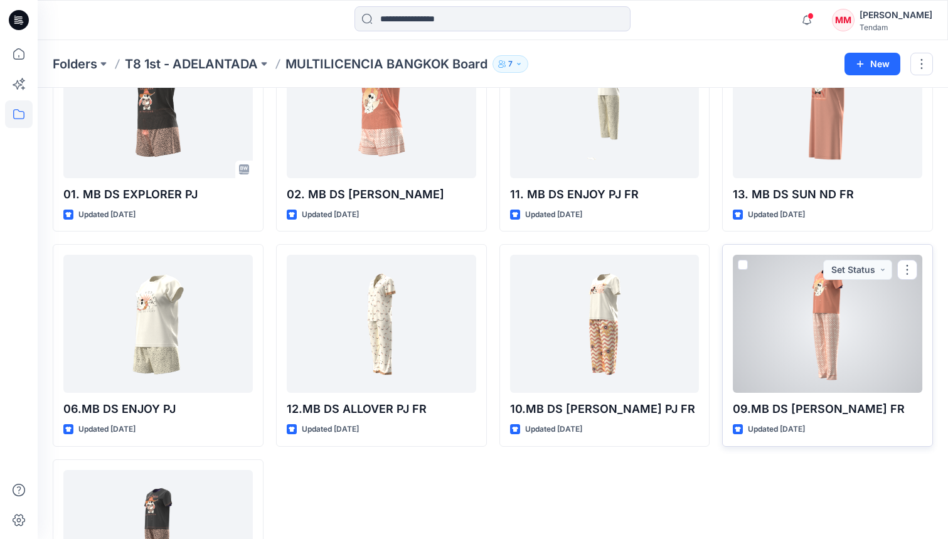
scroll to position [464, 0]
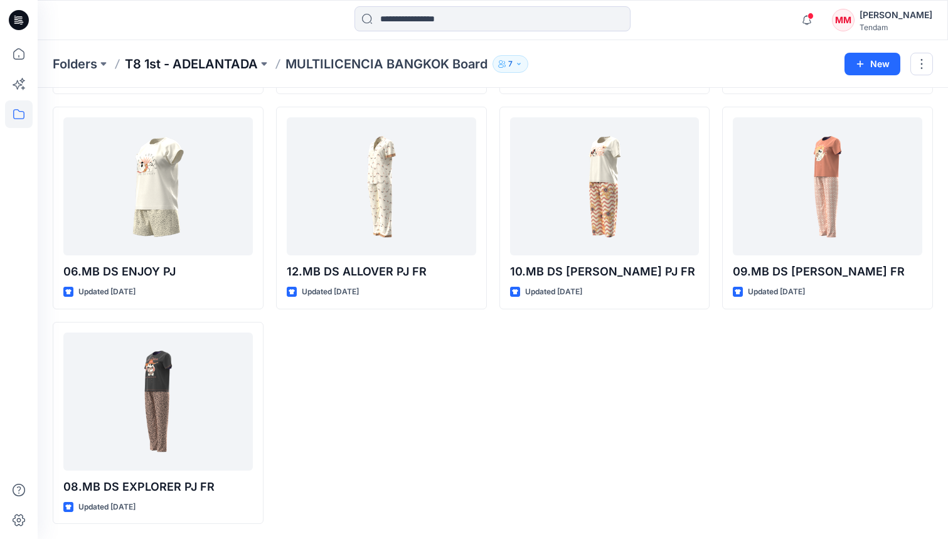
click at [169, 58] on p "T8 1st - ADELANTADA" at bounding box center [191, 64] width 133 height 18
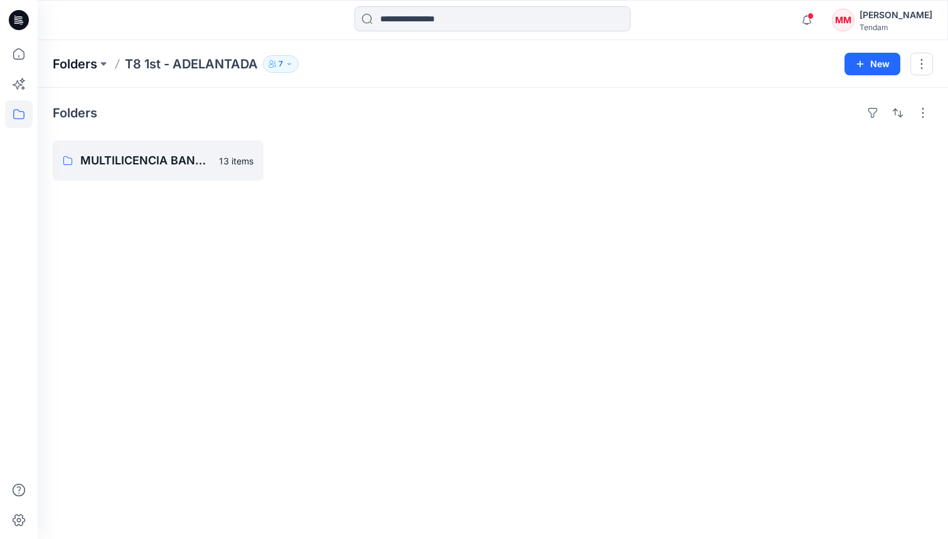
click at [63, 62] on p "Folders" at bounding box center [75, 64] width 45 height 18
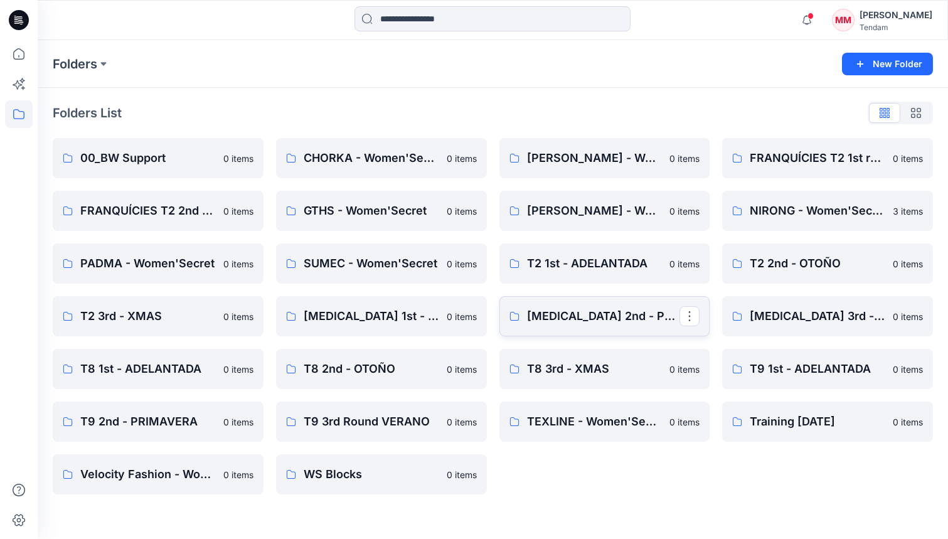
click at [569, 326] on link "[MEDICAL_DATA] 2nd - PRIMAVERA" at bounding box center [605, 316] width 211 height 40
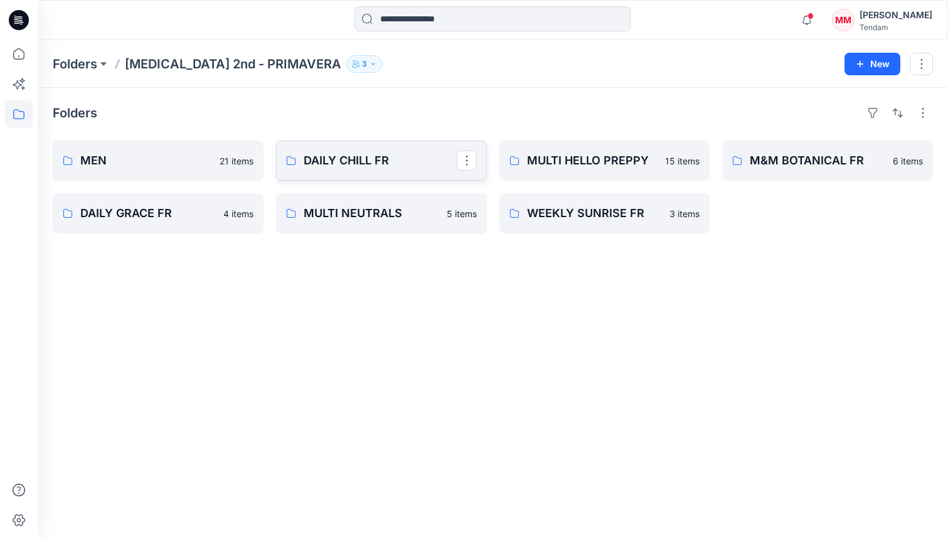
click at [402, 164] on p "DAILY CHILL FR" at bounding box center [380, 161] width 153 height 18
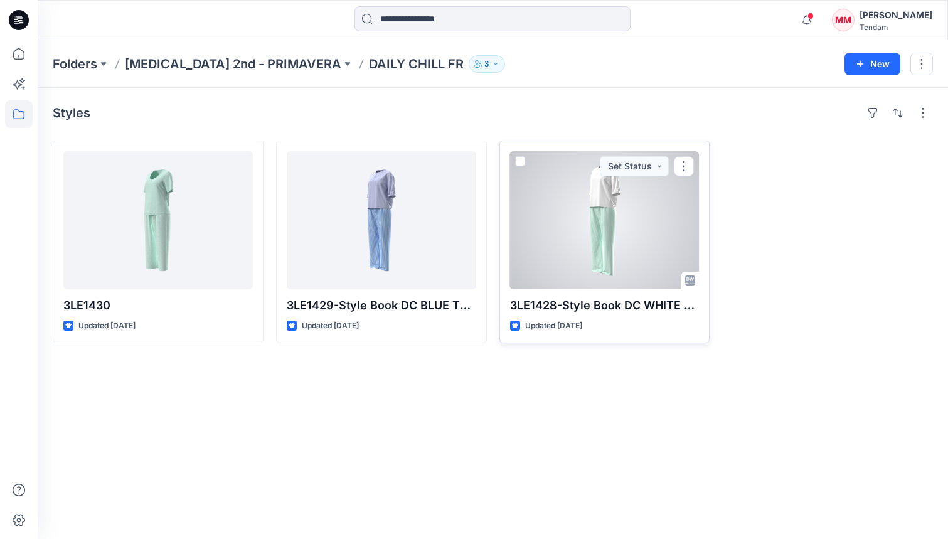
click at [574, 211] on div at bounding box center [605, 220] width 190 height 138
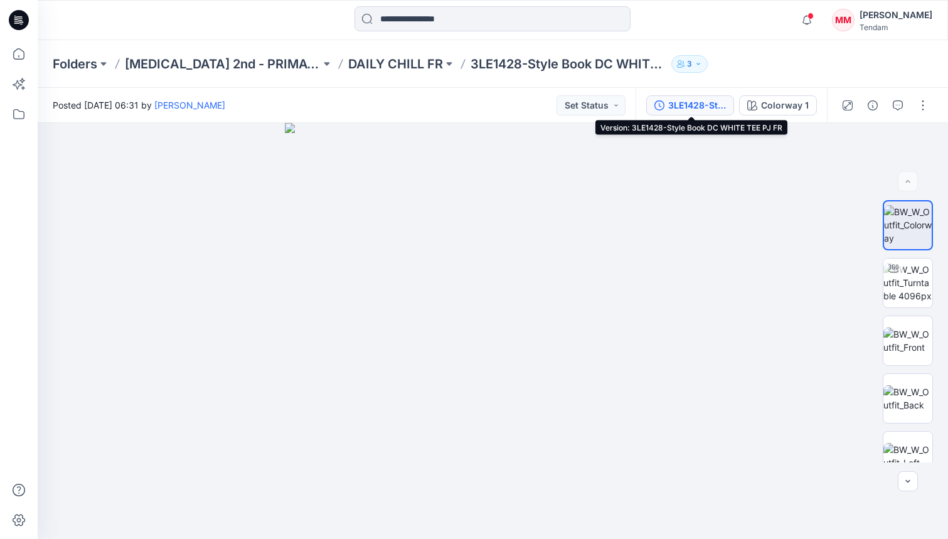
click at [695, 105] on div "3LE1428-Style Book DC WHITE TEE PJ FR" at bounding box center [697, 106] width 58 height 14
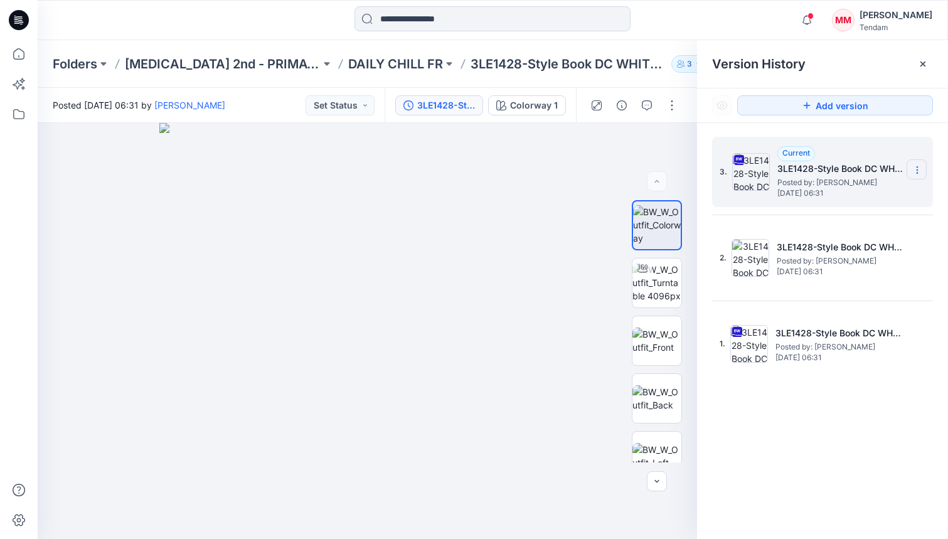
click at [719, 174] on icon at bounding box center [918, 170] width 10 height 10
click at [719, 194] on span "Download Source BW File" at bounding box center [853, 194] width 105 height 15
click at [72, 68] on p "Folders" at bounding box center [75, 64] width 45 height 18
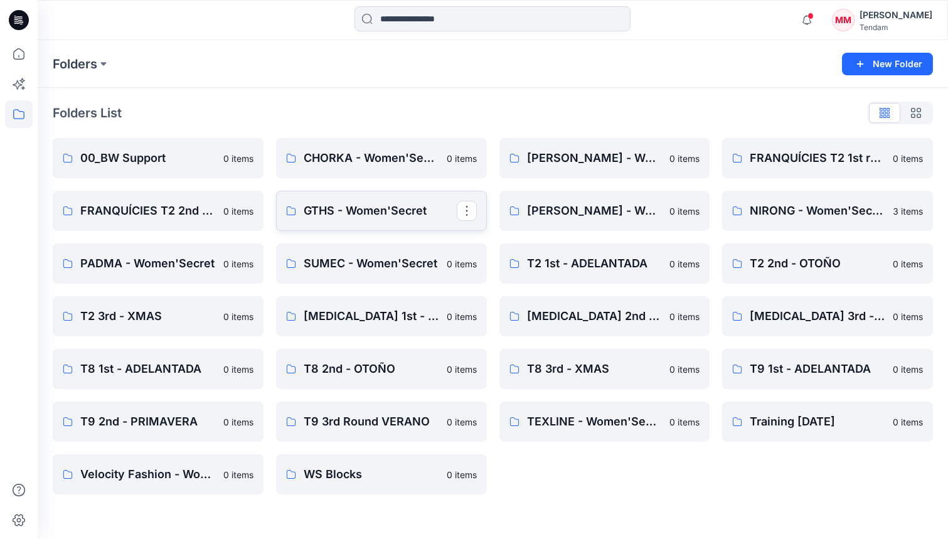
click at [372, 213] on p "GTHS - Women'Secret" at bounding box center [380, 211] width 153 height 18
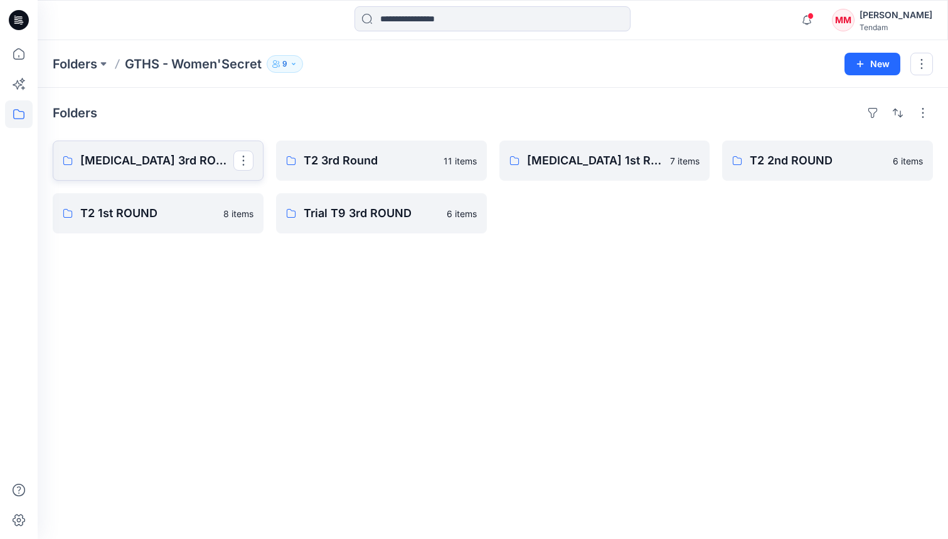
click at [135, 152] on p "[MEDICAL_DATA] 3rd ROUND" at bounding box center [156, 161] width 153 height 18
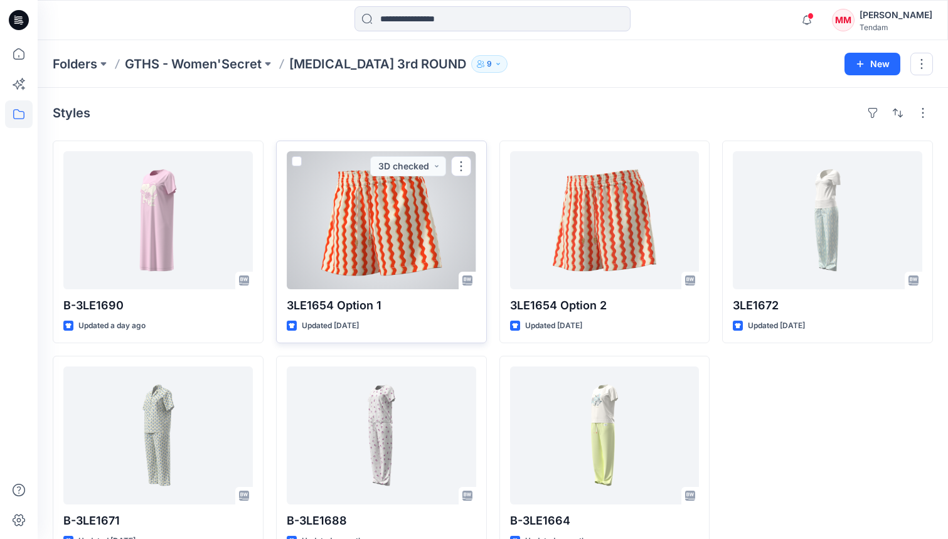
click at [362, 250] on div at bounding box center [382, 220] width 190 height 138
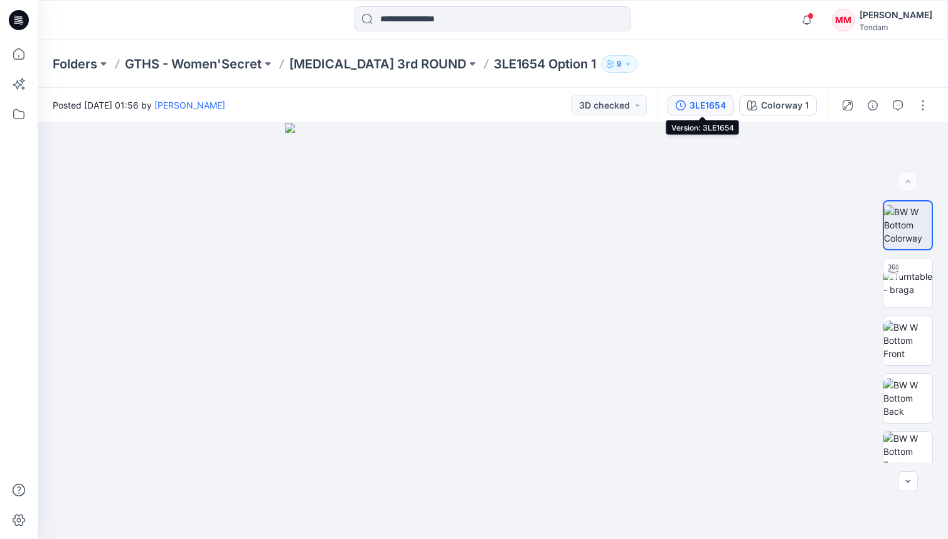
click at [700, 100] on div "3LE1654" at bounding box center [708, 106] width 36 height 14
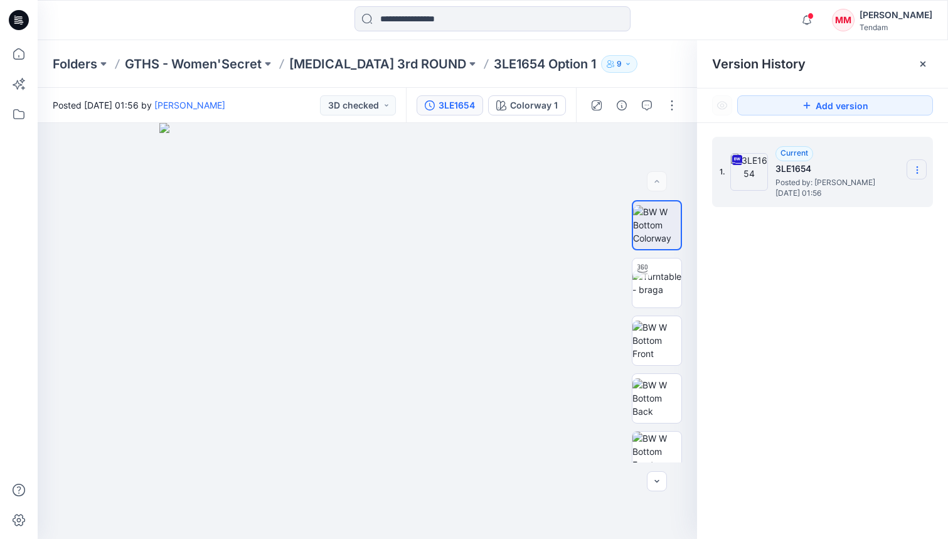
click at [719, 173] on icon at bounding box center [918, 170] width 10 height 10
click at [719, 192] on span "Download Source BW File" at bounding box center [853, 194] width 105 height 15
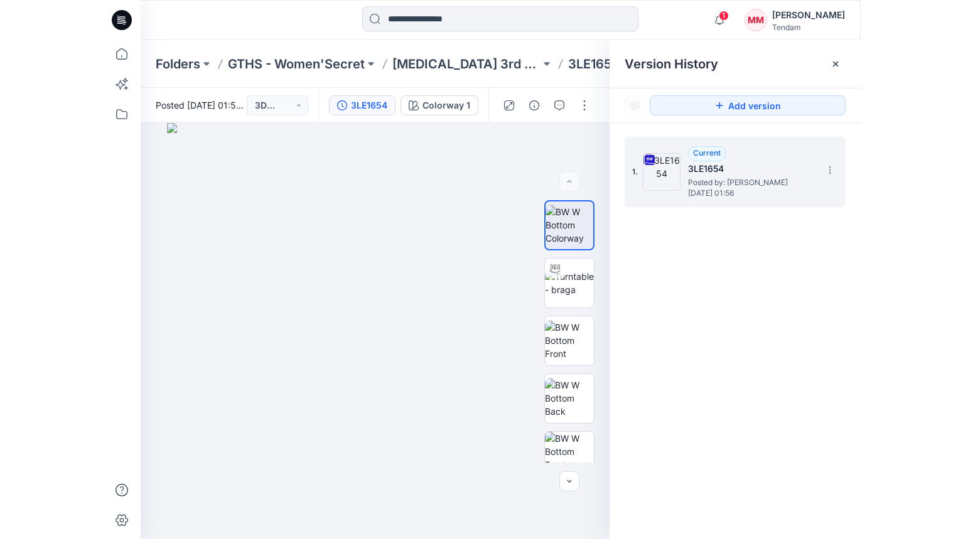
scroll to position [353, 0]
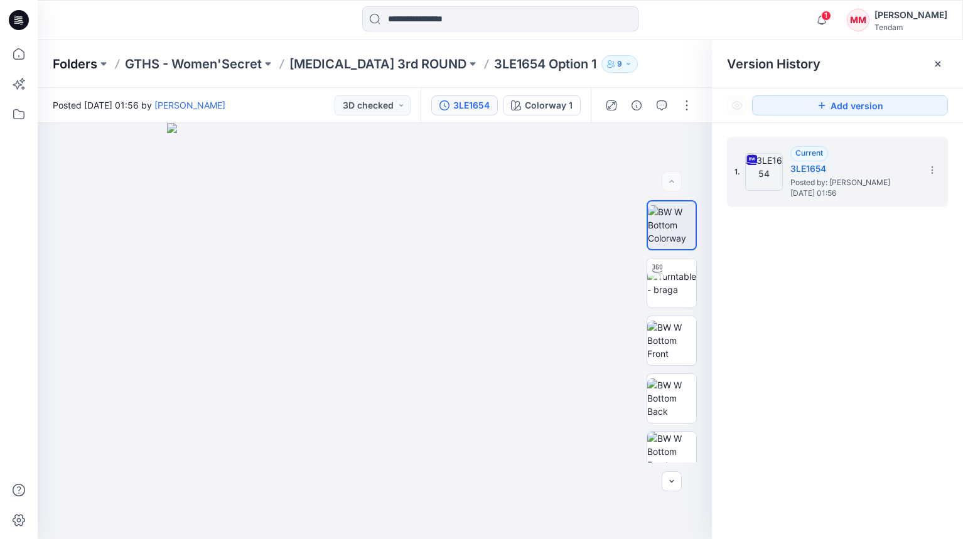
click at [72, 65] on p "Folders" at bounding box center [75, 64] width 45 height 18
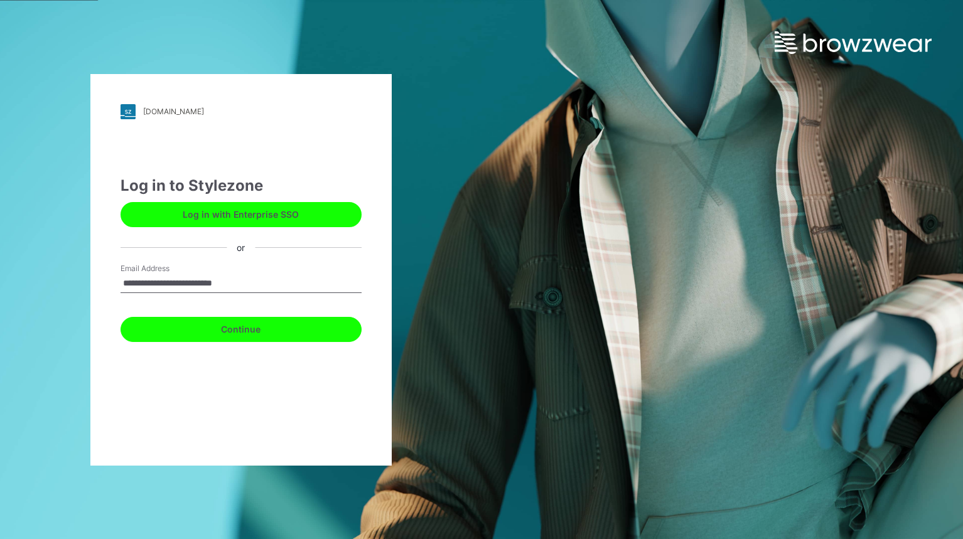
click at [244, 328] on button "Continue" at bounding box center [241, 329] width 241 height 25
